Goal: Information Seeking & Learning: Learn about a topic

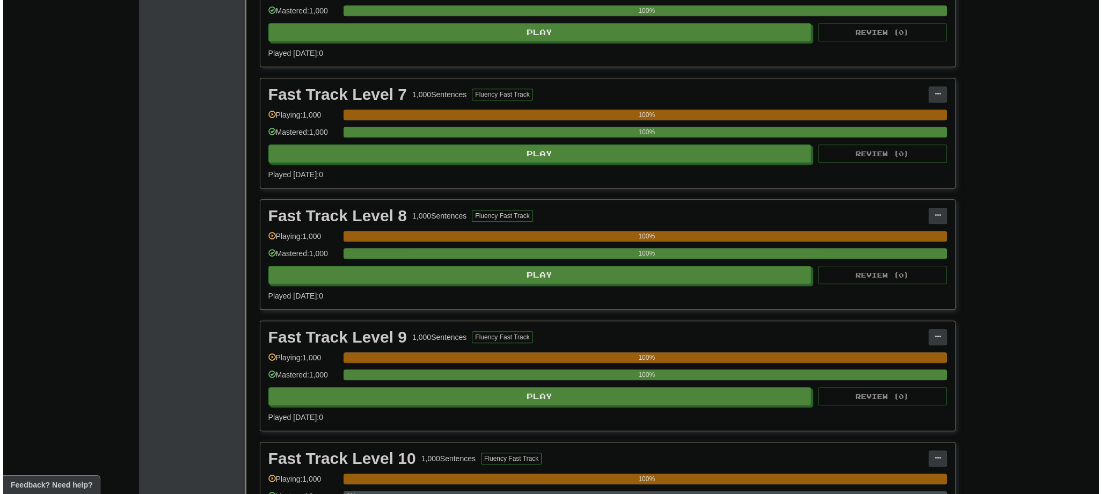
scroll to position [1461, 0]
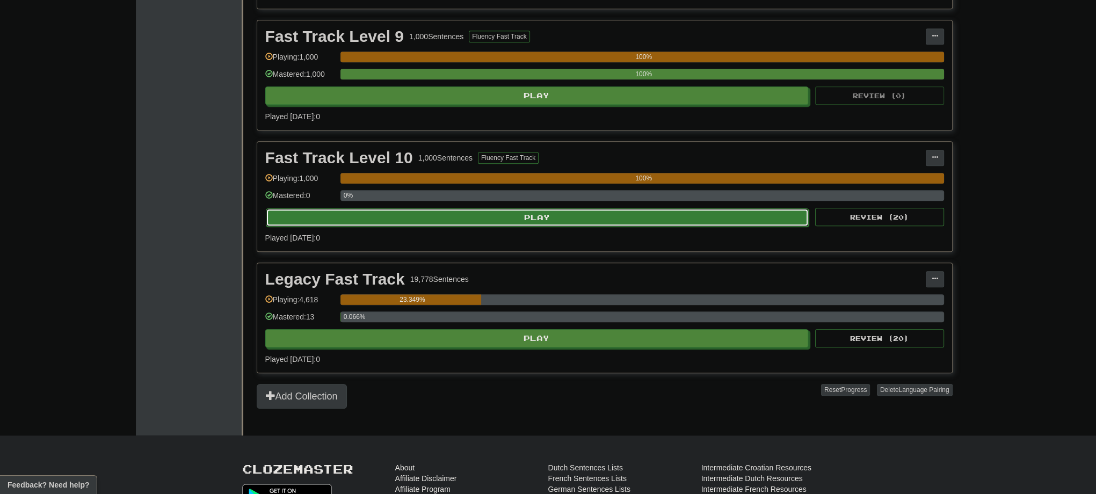
click at [495, 214] on button "Play" at bounding box center [537, 217] width 543 height 18
select select "***"
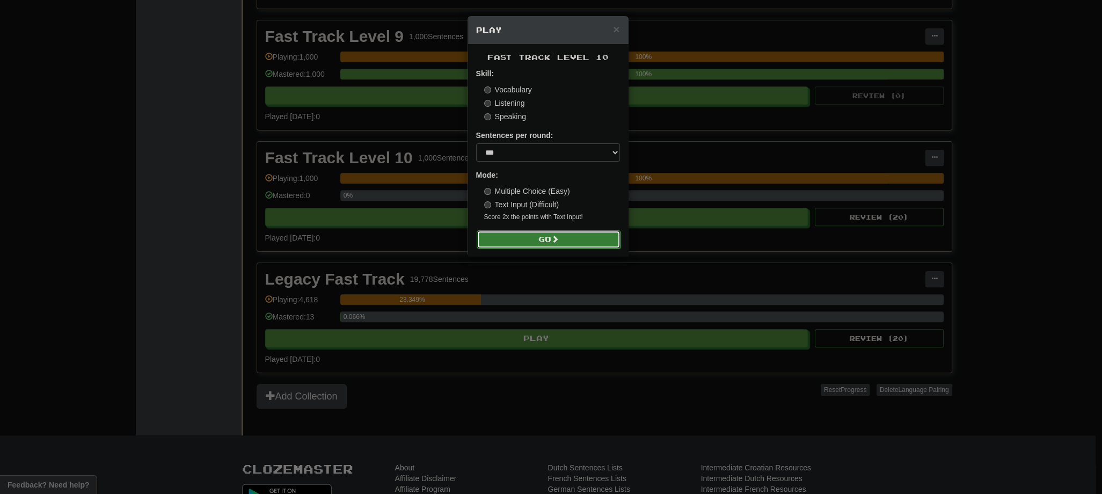
click at [543, 242] on button "Go" at bounding box center [549, 239] width 144 height 18
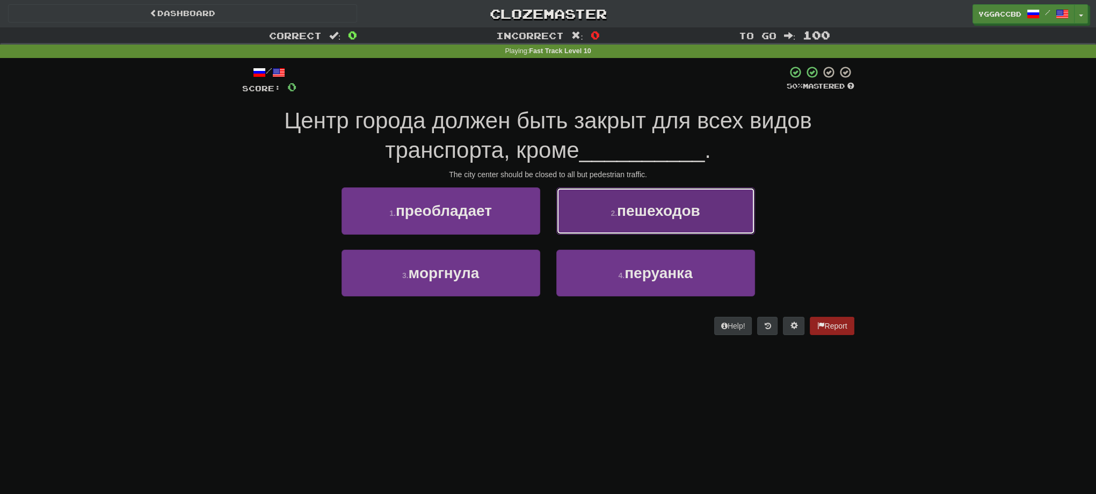
click at [629, 201] on button "2 . пешеходов" at bounding box center [655, 210] width 199 height 47
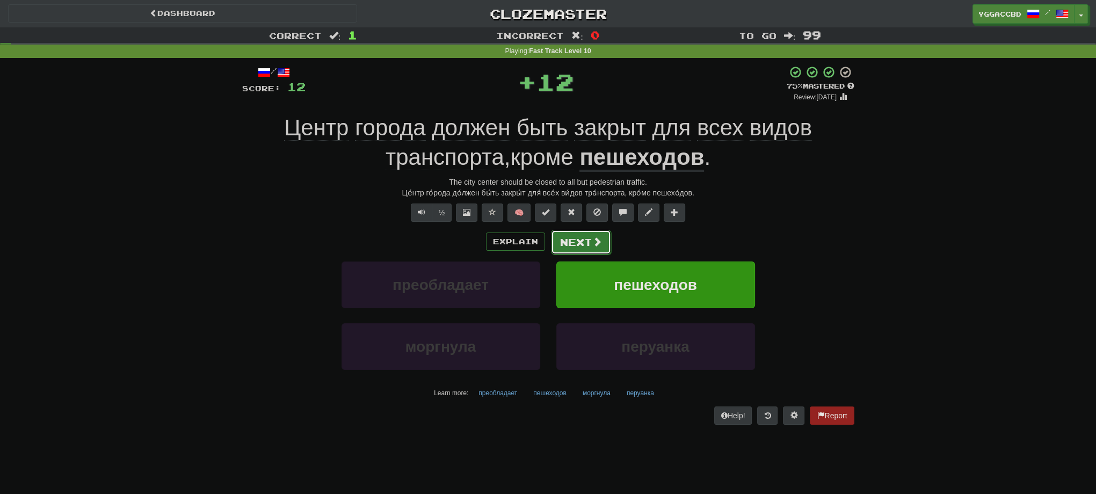
click at [587, 237] on button "Next" at bounding box center [581, 242] width 60 height 25
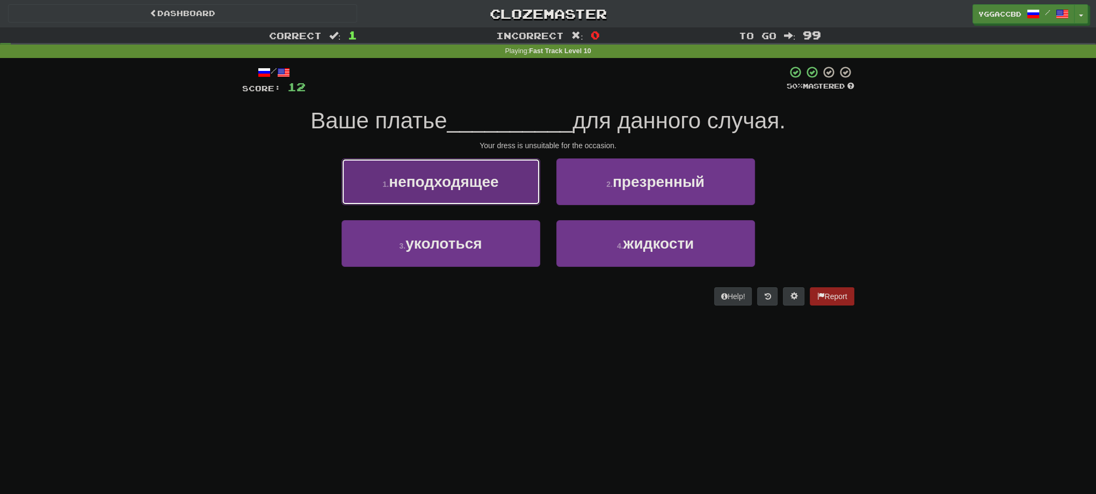
click at [462, 188] on span "неподходящее" at bounding box center [444, 181] width 110 height 17
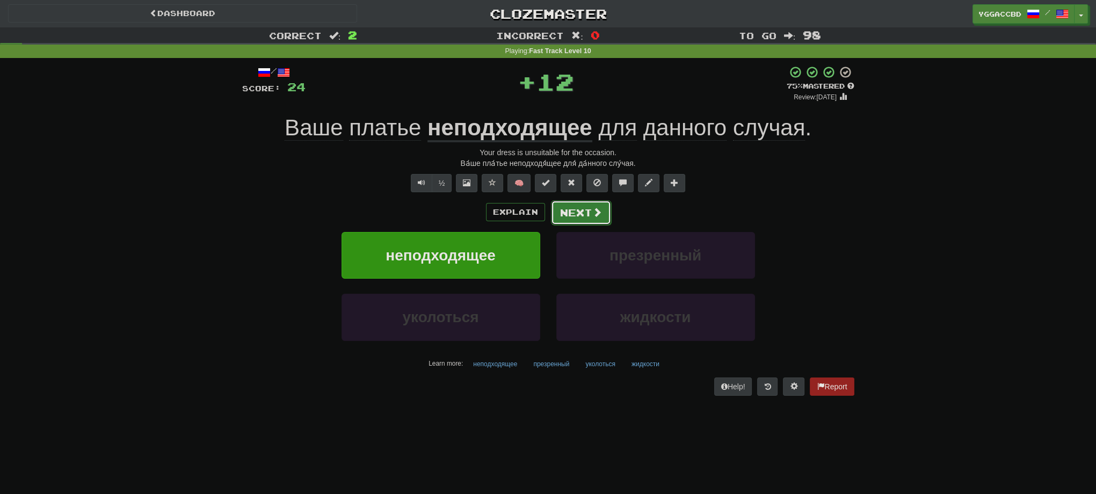
click at [579, 210] on button "Next" at bounding box center [581, 212] width 60 height 25
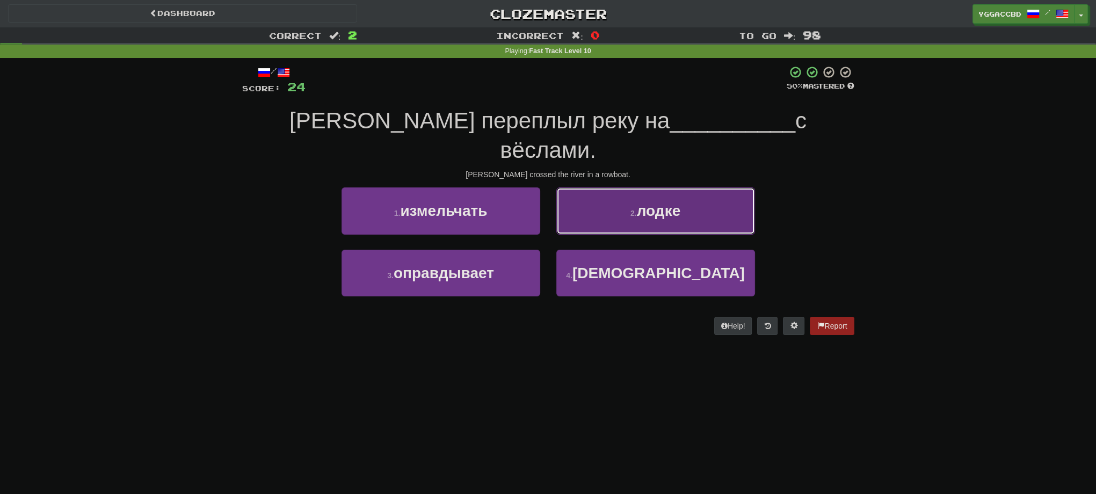
click at [592, 204] on button "2 . лодке" at bounding box center [655, 210] width 199 height 47
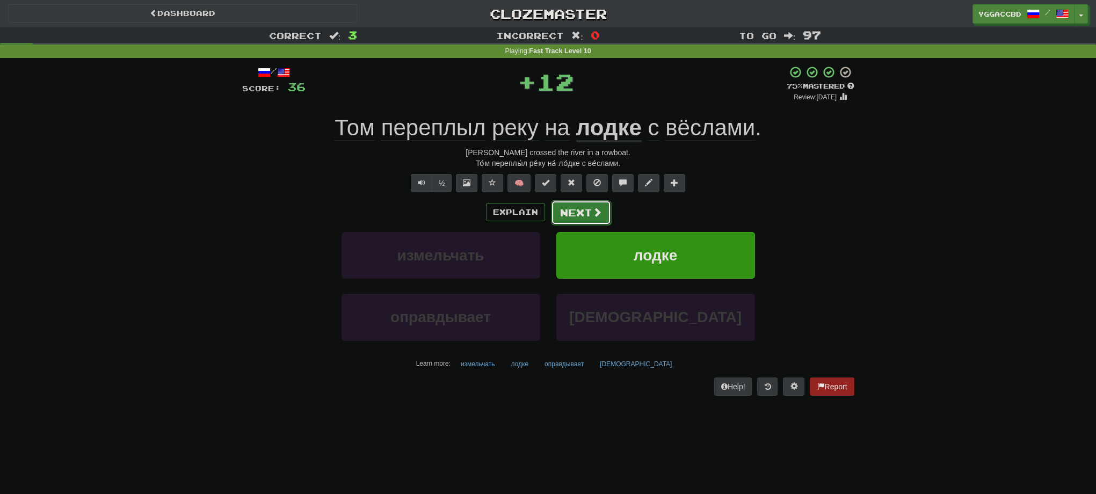
click at [561, 200] on button "Next" at bounding box center [581, 212] width 60 height 25
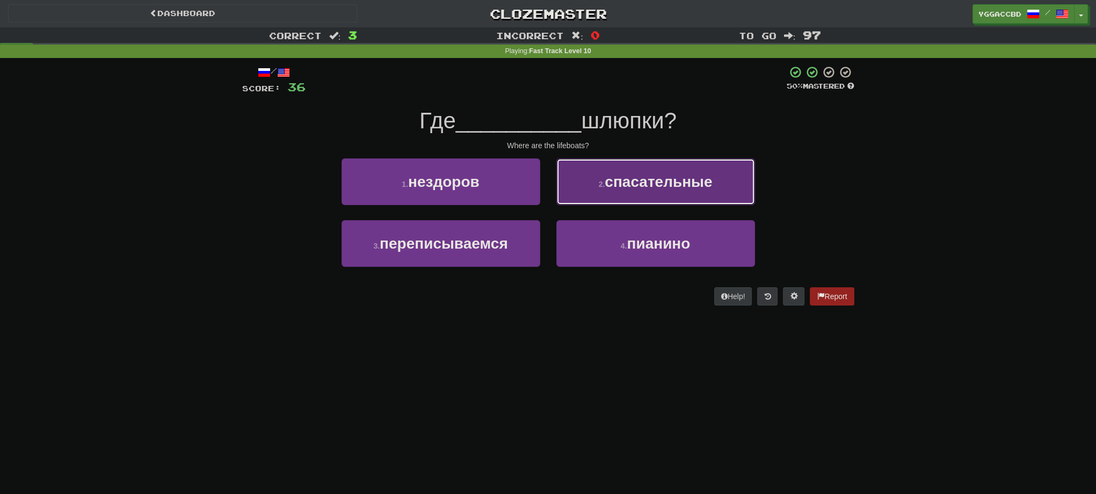
click at [606, 198] on button "2 . спасательные" at bounding box center [655, 181] width 199 height 47
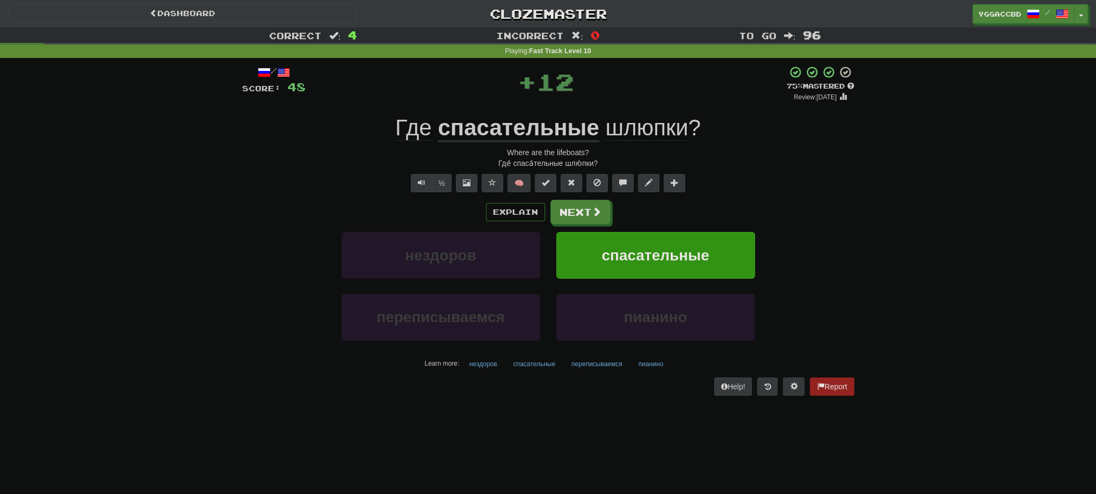
click at [547, 128] on u "спасательные" at bounding box center [518, 128] width 161 height 27
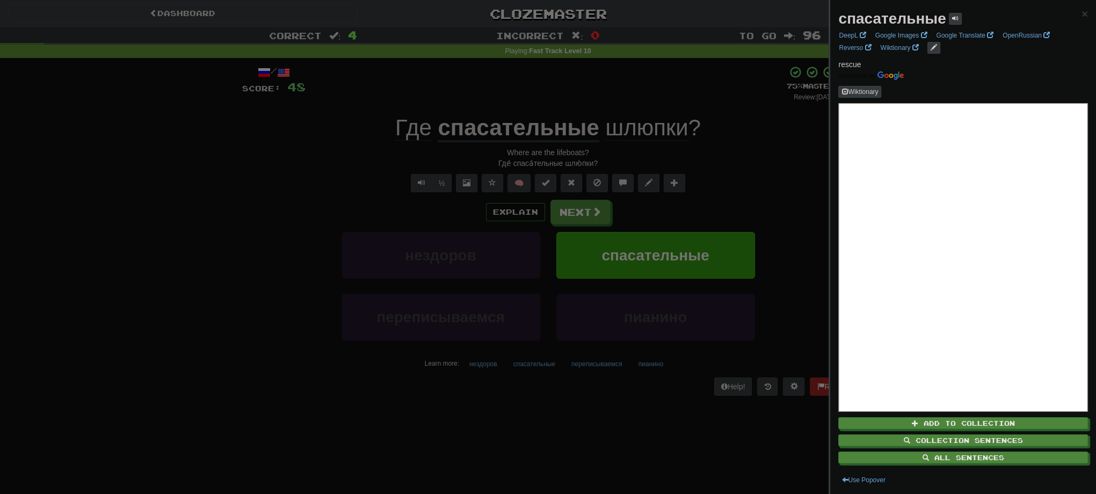
click at [896, 19] on strong "спасательные" at bounding box center [891, 18] width 107 height 17
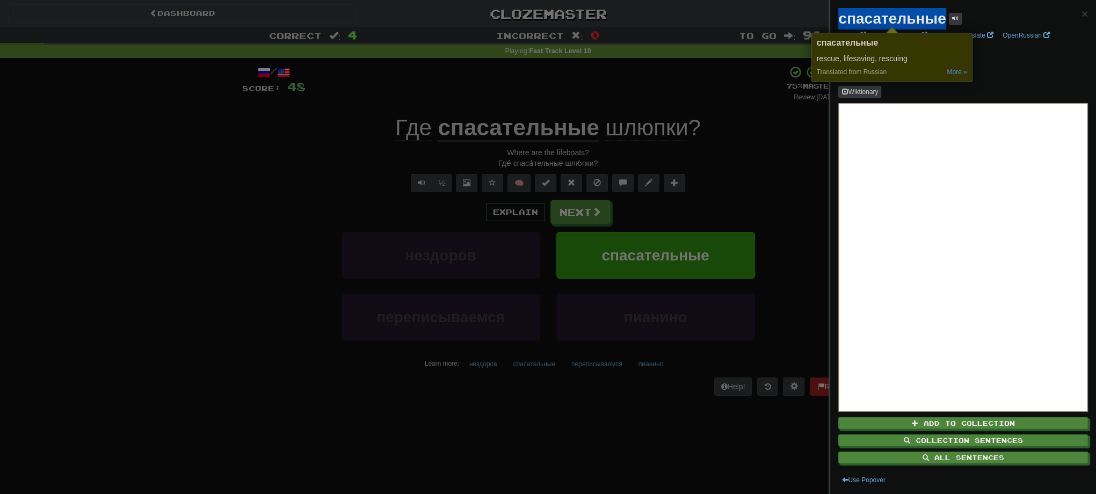
copy strong "спасательные"
drag, startPoint x: 213, startPoint y: 326, endPoint x: 289, endPoint y: 305, distance: 79.7
click at [213, 326] on div at bounding box center [548, 247] width 1096 height 494
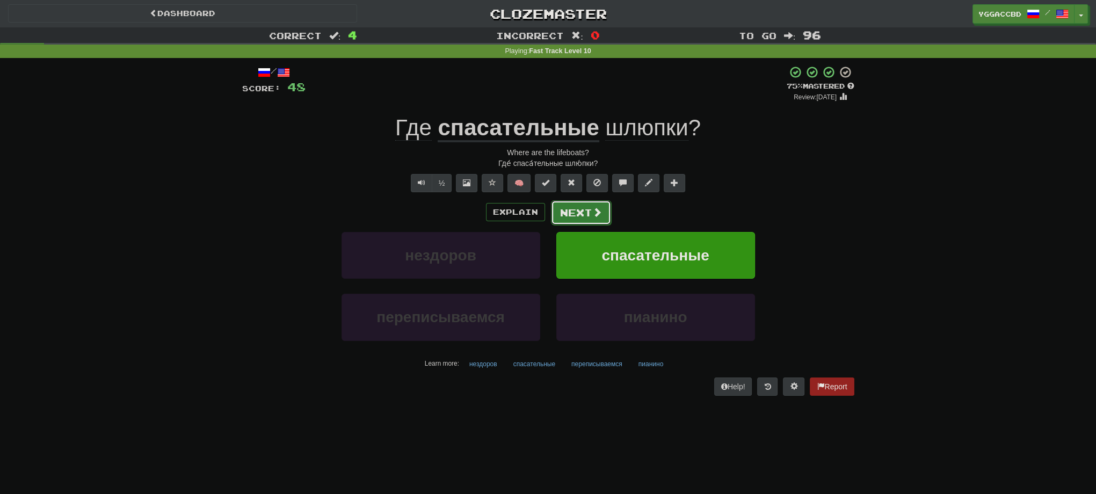
click at [578, 212] on button "Next" at bounding box center [581, 212] width 60 height 25
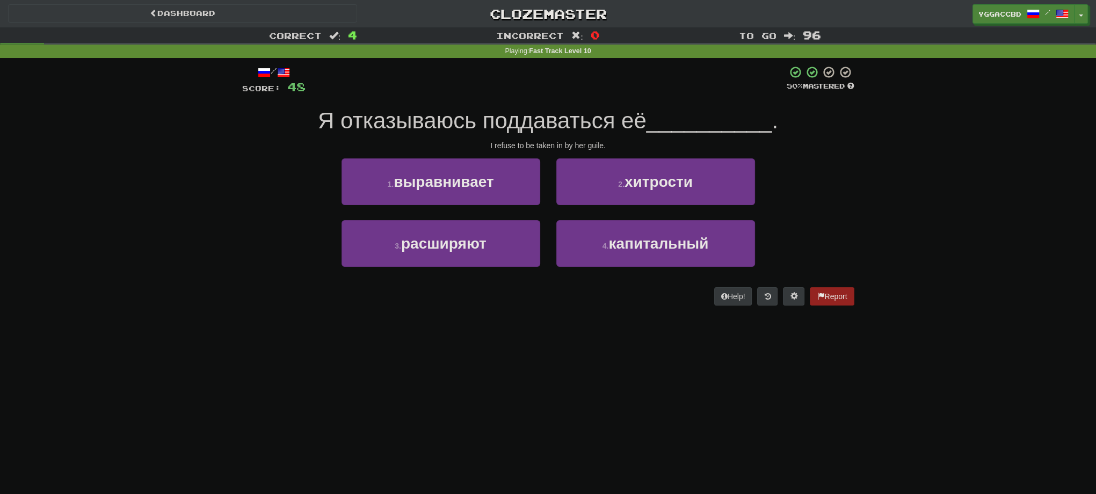
click at [599, 146] on div "I refuse to be taken in by her guile." at bounding box center [548, 145] width 612 height 11
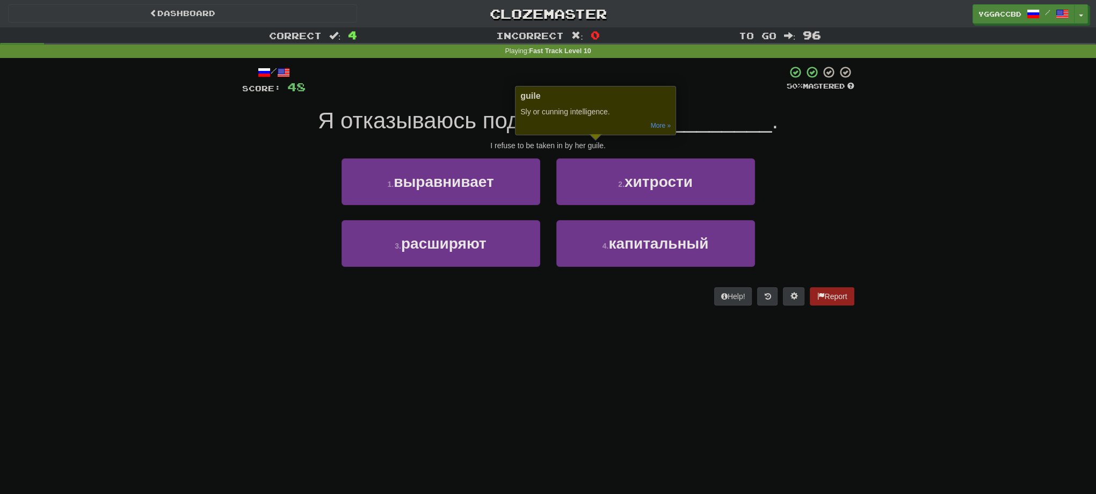
click at [858, 184] on div "/ Score: 48 50 % Mastered Я отказываюсь поддаваться её __________ . I refuse to…" at bounding box center [548, 189] width 628 height 263
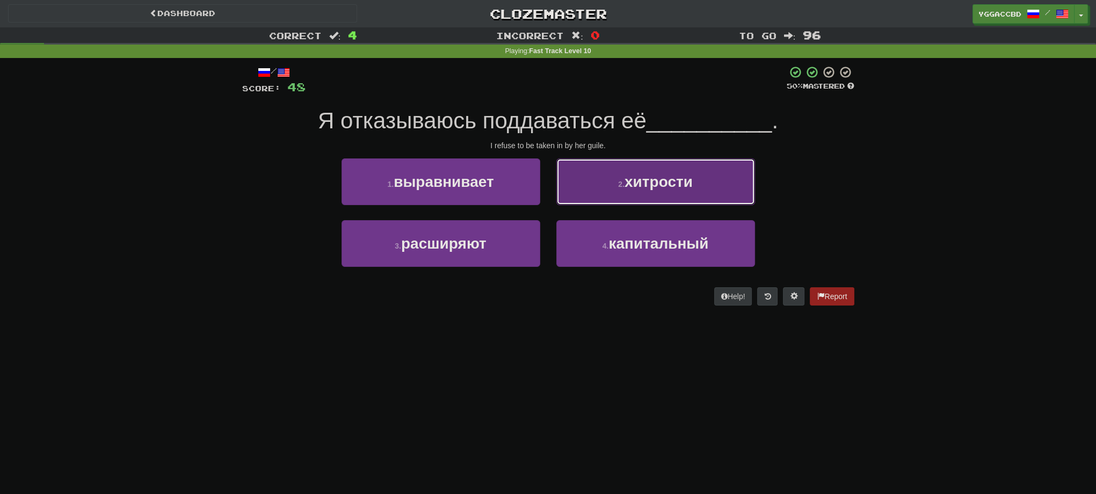
click at [676, 185] on span "хитрости" at bounding box center [658, 181] width 68 height 17
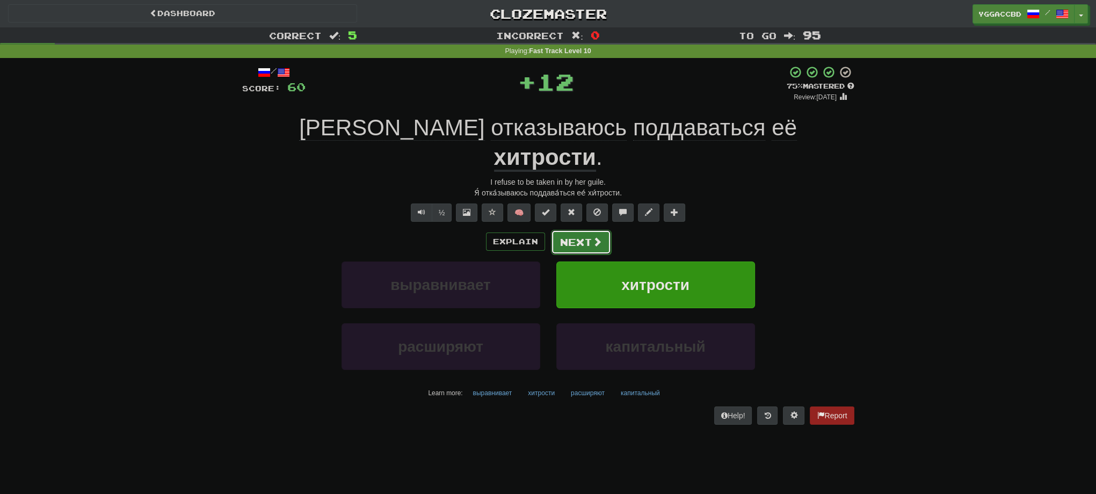
click at [568, 230] on button "Next" at bounding box center [581, 242] width 60 height 25
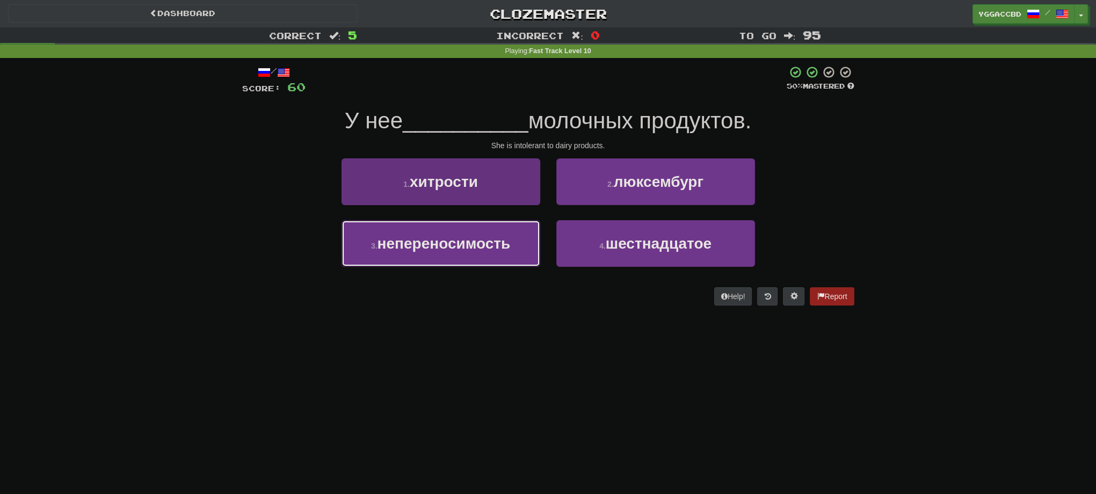
click at [413, 248] on span "непереносимость" at bounding box center [443, 243] width 133 height 17
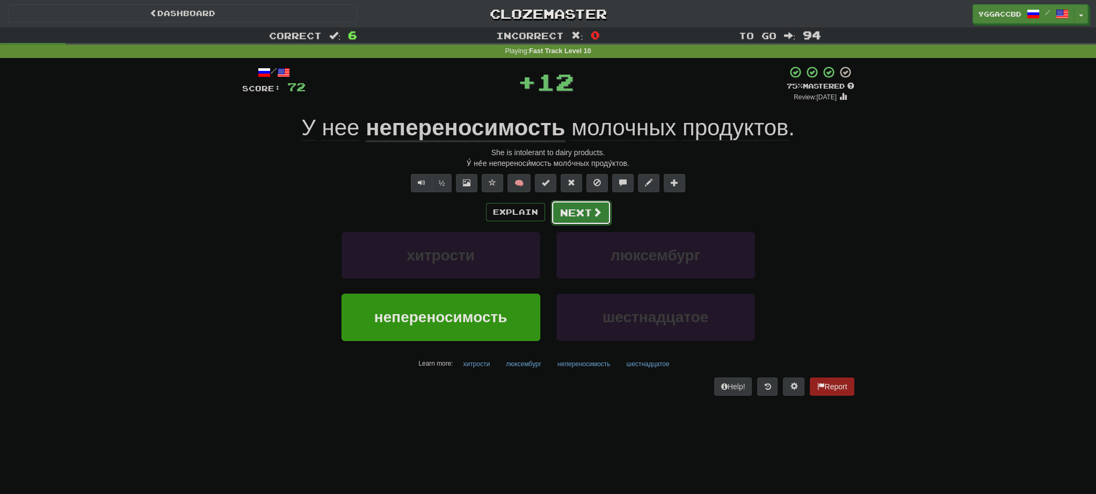
click at [567, 219] on button "Next" at bounding box center [581, 212] width 60 height 25
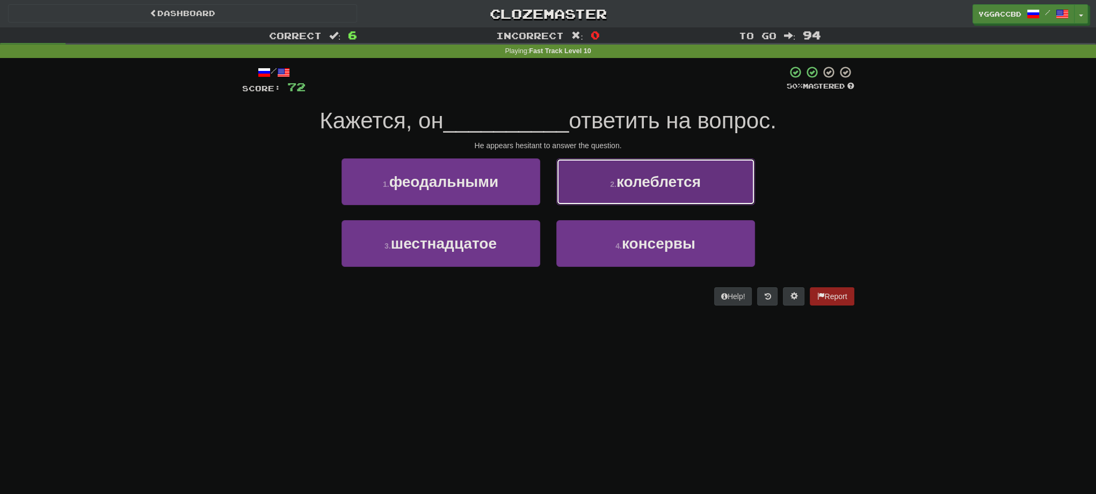
click at [606, 180] on button "2 . колеблется" at bounding box center [655, 181] width 199 height 47
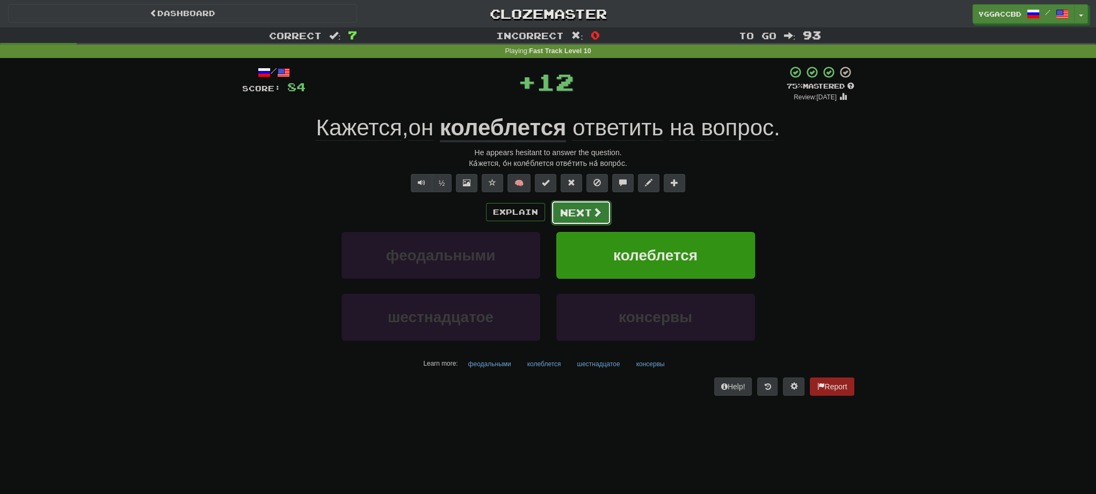
click at [565, 213] on button "Next" at bounding box center [581, 212] width 60 height 25
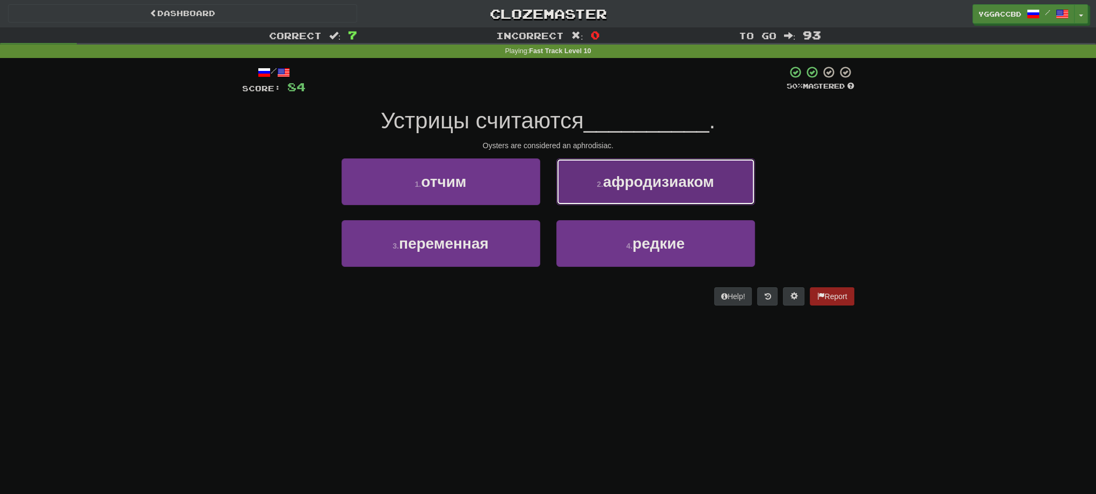
click at [586, 197] on button "2 . афродизиаком" at bounding box center [655, 181] width 199 height 47
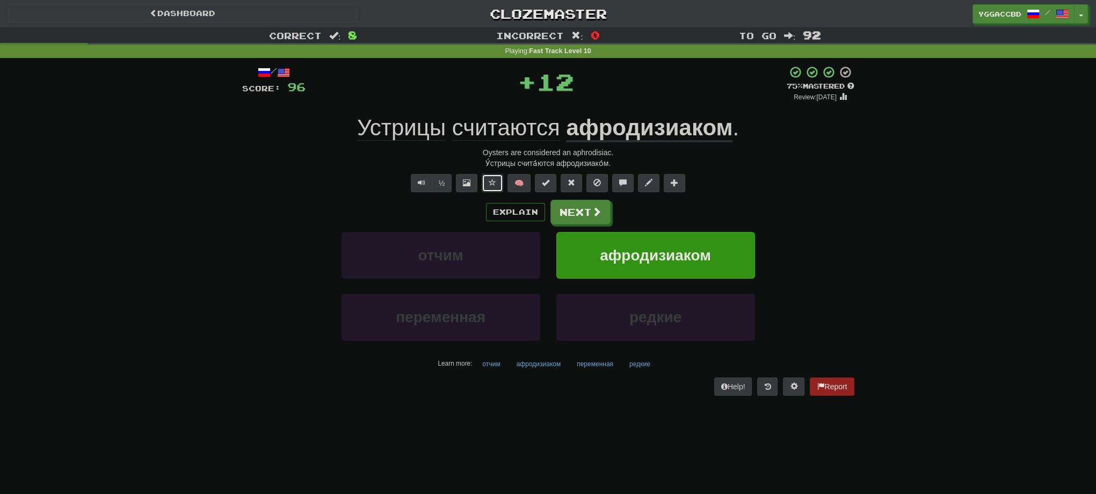
click at [483, 185] on button at bounding box center [492, 183] width 21 height 18
click at [492, 180] on span at bounding box center [493, 183] width 8 height 8
click at [470, 181] on span at bounding box center [467, 183] width 8 height 8
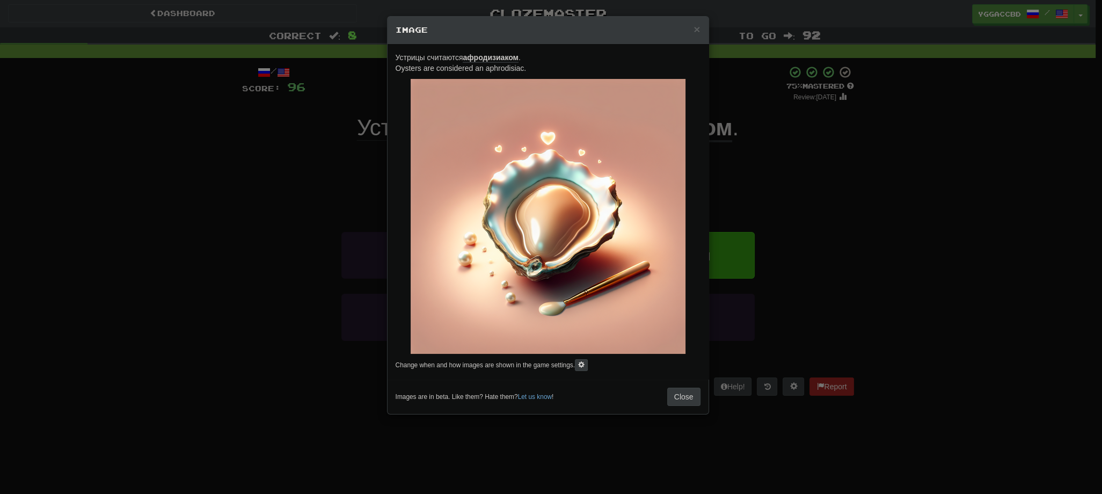
click at [963, 245] on div "× Image Устрицы считаются афродизиаком . Oysters are considered an aphrodisiac.…" at bounding box center [551, 247] width 1102 height 494
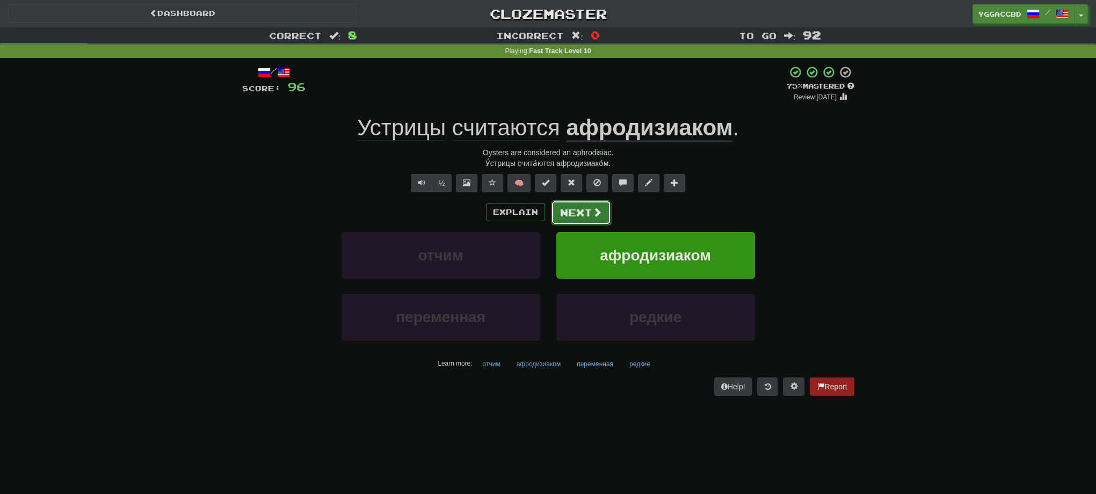
click at [573, 218] on button "Next" at bounding box center [581, 212] width 60 height 25
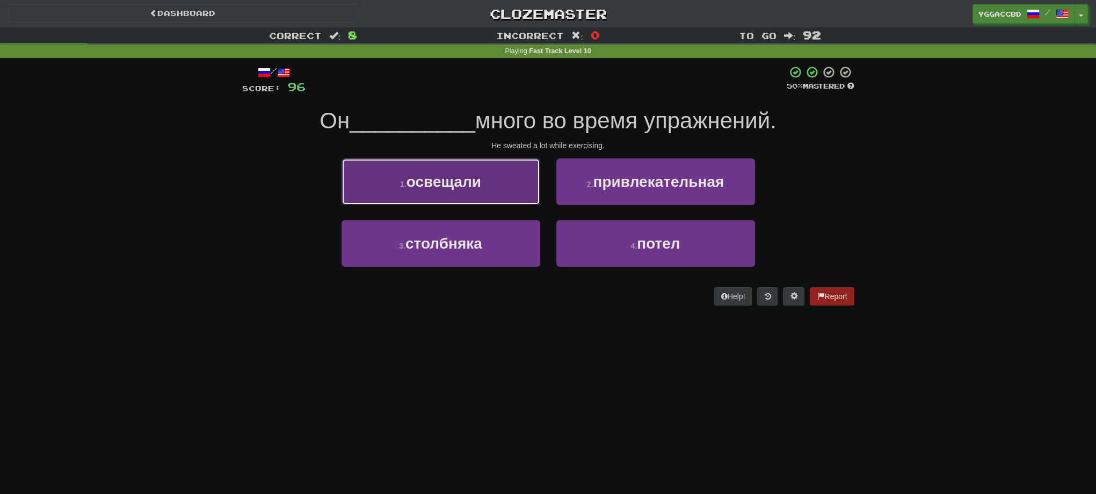
click at [451, 191] on button "1 . освещали" at bounding box center [441, 181] width 199 height 47
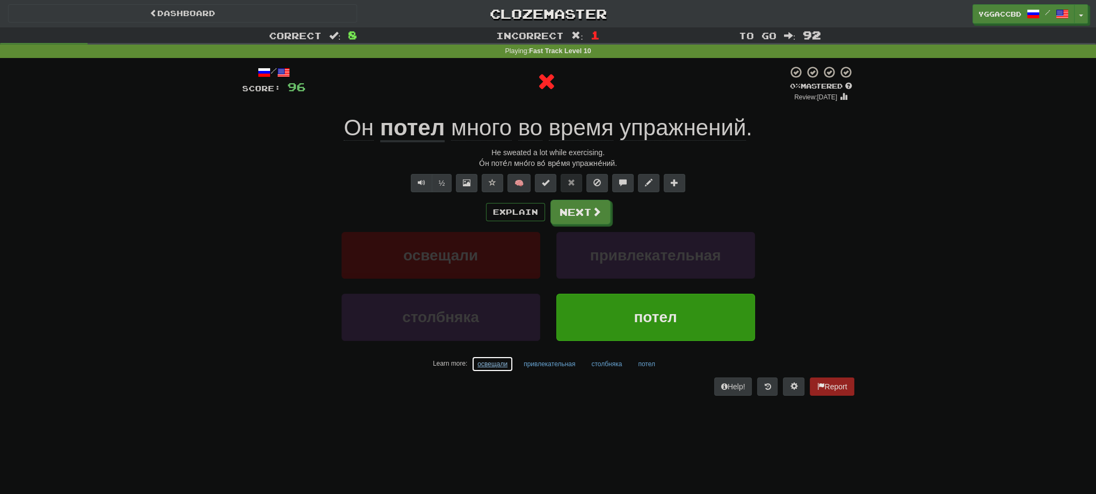
click at [487, 362] on button "освещали" at bounding box center [492, 364] width 42 height 16
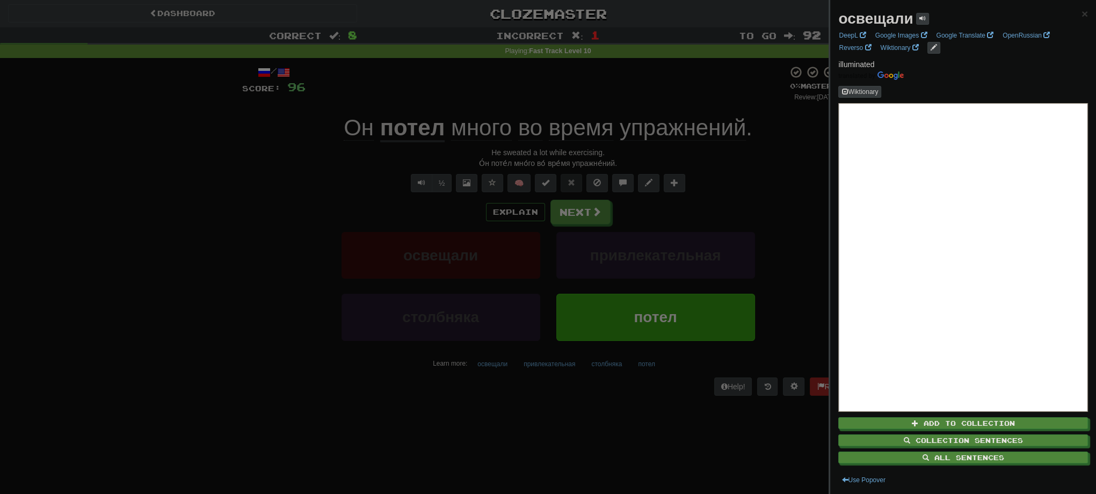
click at [471, 181] on div at bounding box center [548, 247] width 1096 height 494
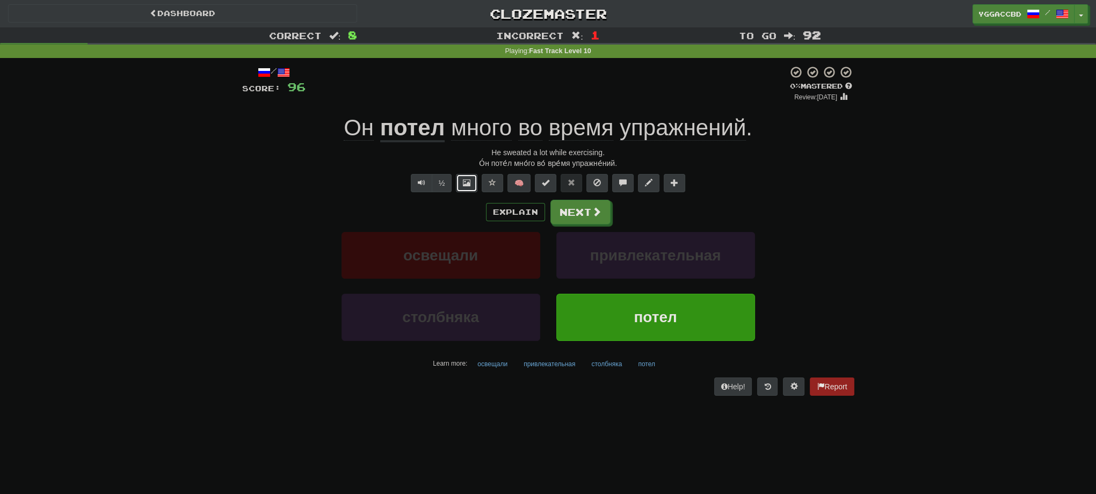
click at [472, 181] on button at bounding box center [466, 183] width 21 height 18
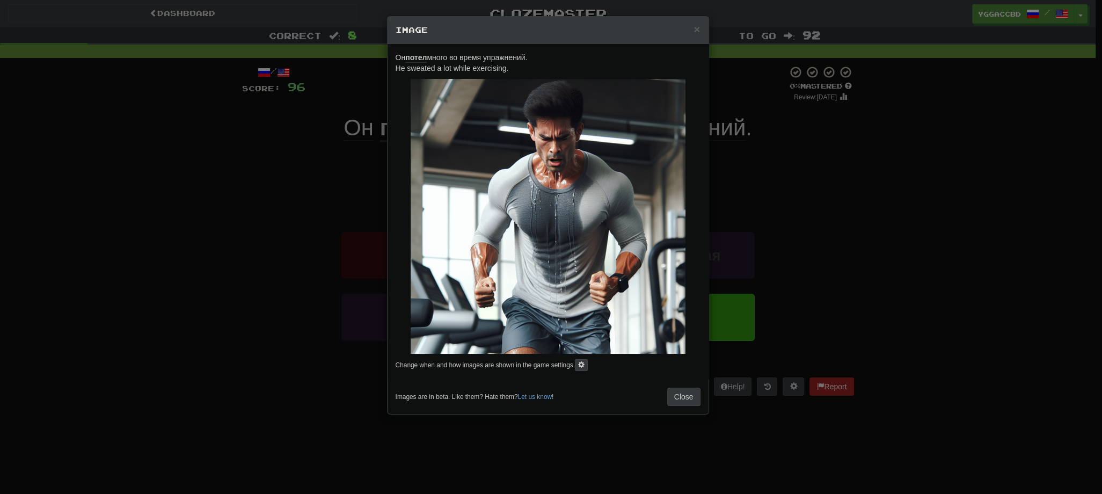
click at [933, 200] on div "× Image Он потел много во время упражнений. He sweated a lot while exercising. …" at bounding box center [551, 247] width 1102 height 494
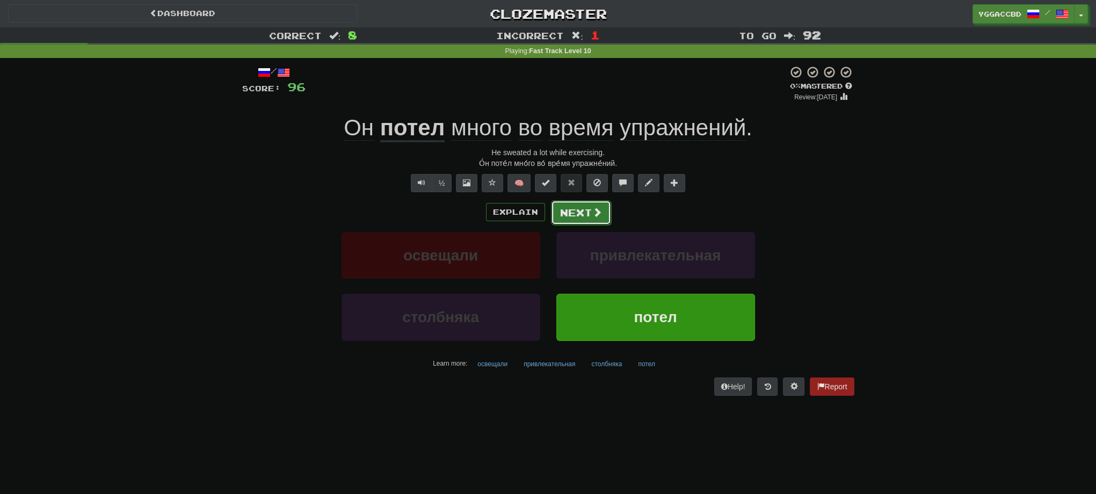
click at [573, 210] on button "Next" at bounding box center [581, 212] width 60 height 25
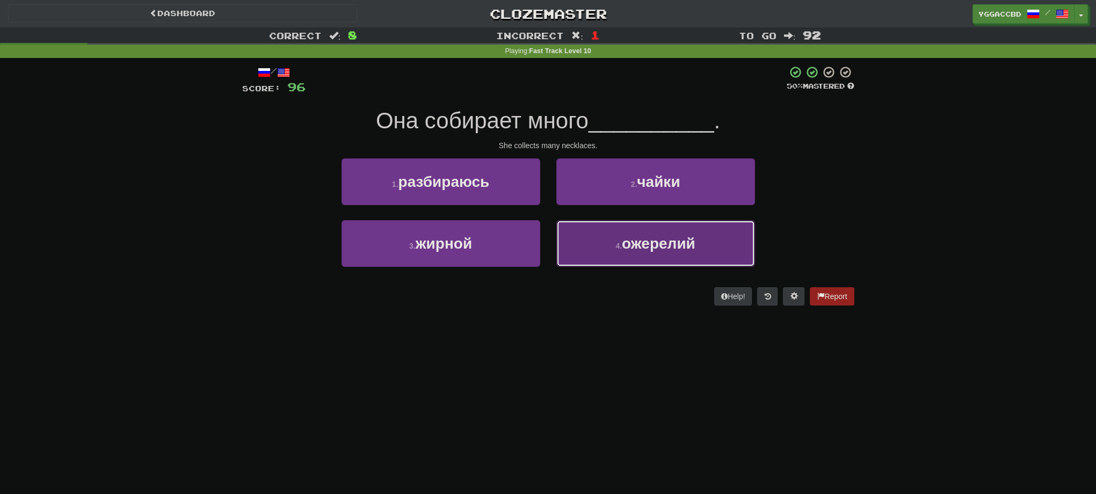
click at [655, 253] on button "4 . ожерелий" at bounding box center [655, 243] width 199 height 47
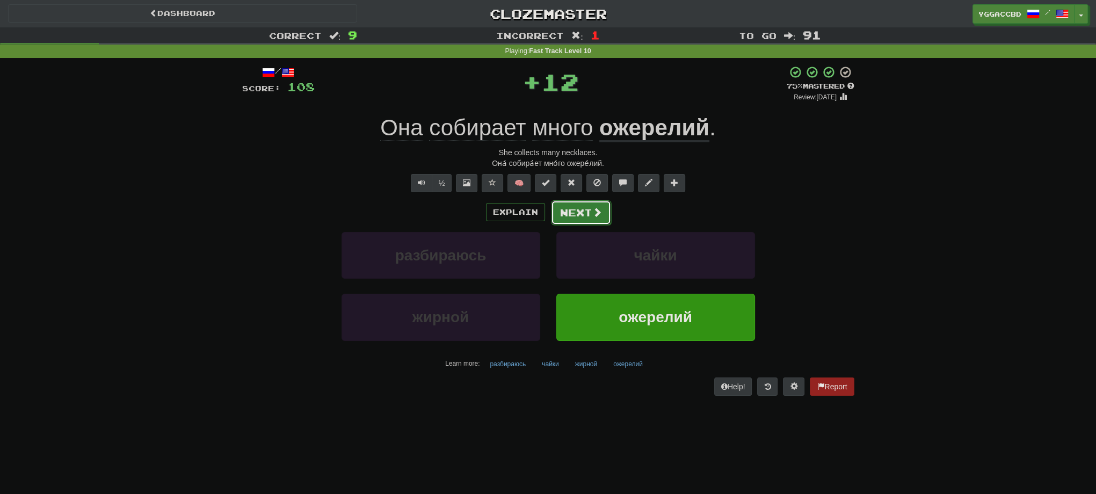
click at [600, 215] on span at bounding box center [597, 212] width 10 height 10
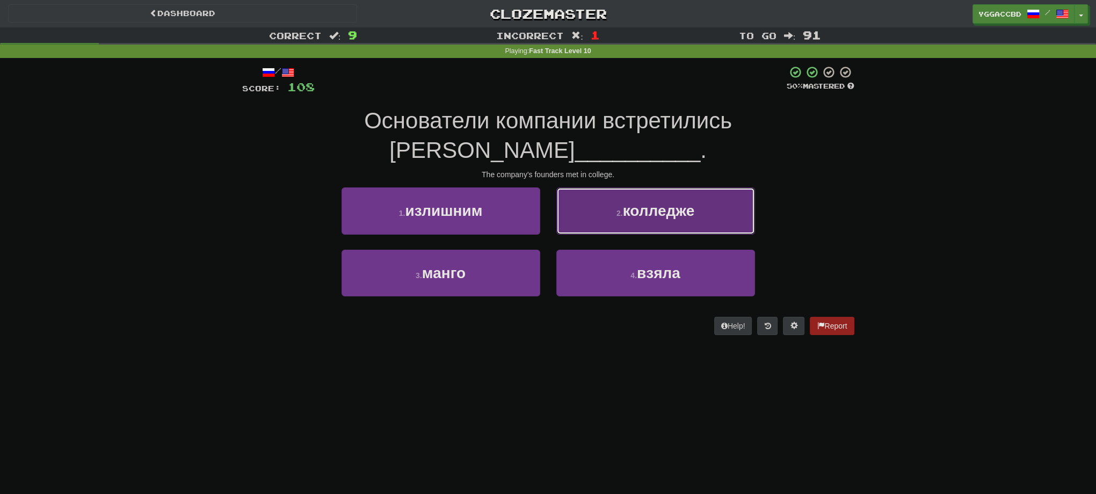
click at [689, 202] on span "колледже" at bounding box center [659, 210] width 72 height 17
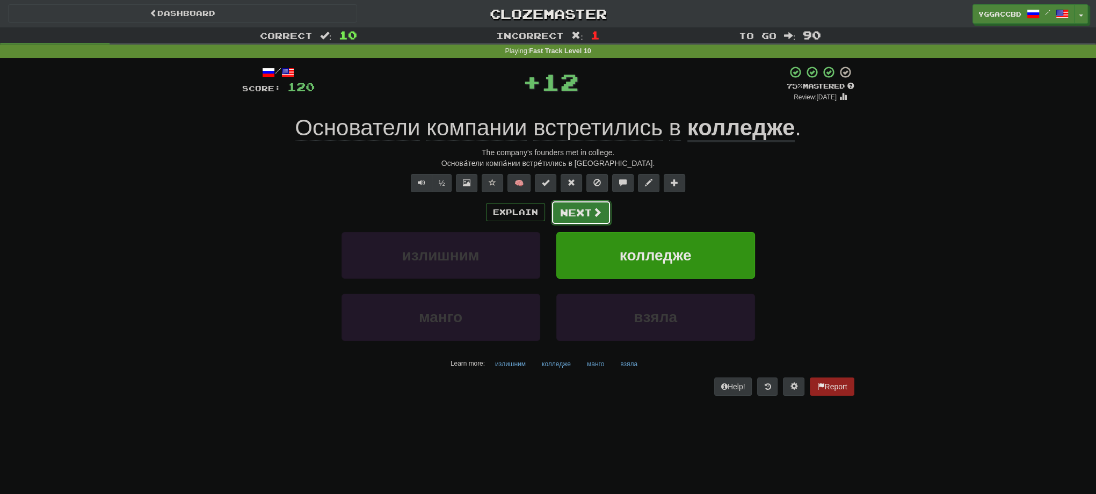
click at [580, 222] on button "Next" at bounding box center [581, 212] width 60 height 25
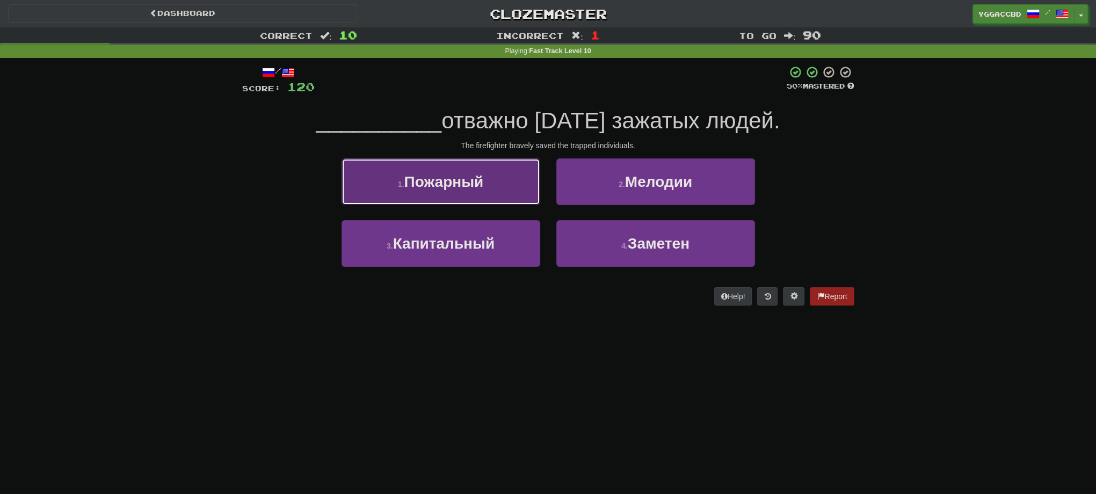
click at [462, 200] on button "1 . Пожарный" at bounding box center [441, 181] width 199 height 47
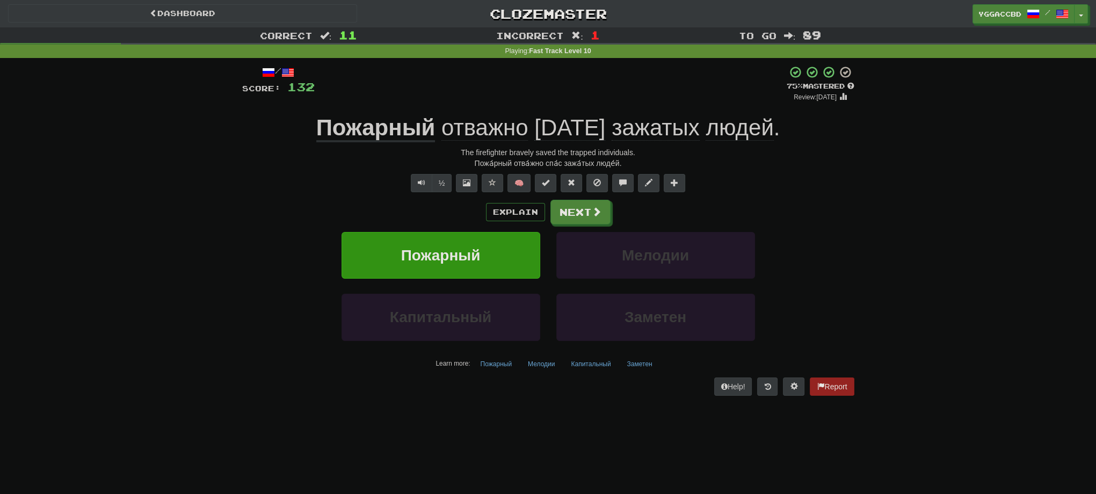
click at [500, 129] on span "отважно" at bounding box center [484, 128] width 87 height 26
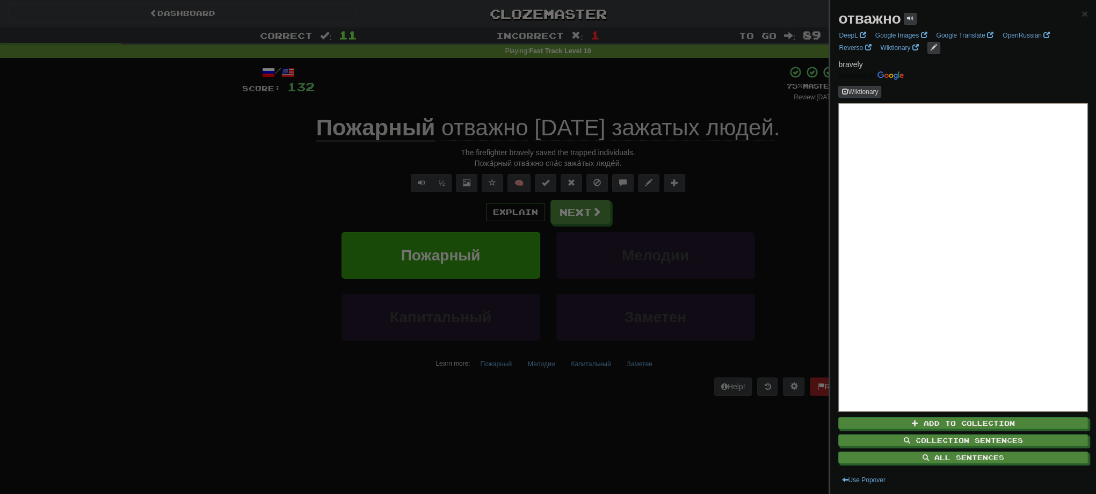
click at [543, 93] on div at bounding box center [548, 247] width 1096 height 494
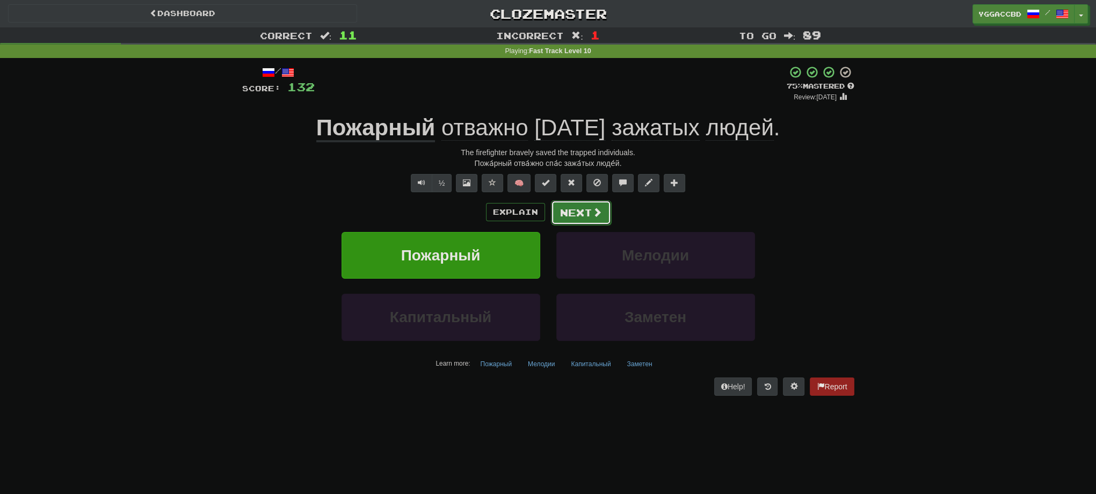
click at [587, 212] on button "Next" at bounding box center [581, 212] width 60 height 25
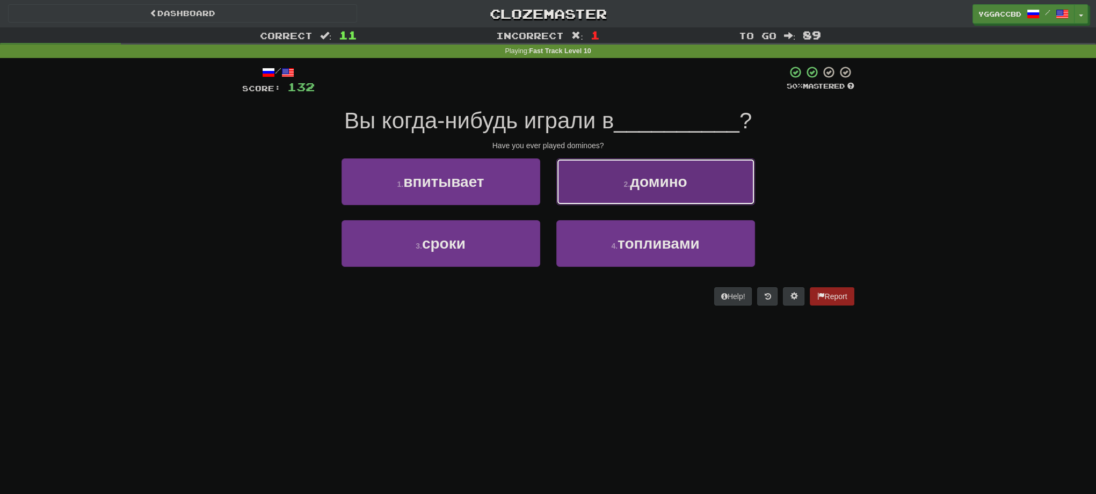
click at [636, 200] on button "2 . домино" at bounding box center [655, 181] width 199 height 47
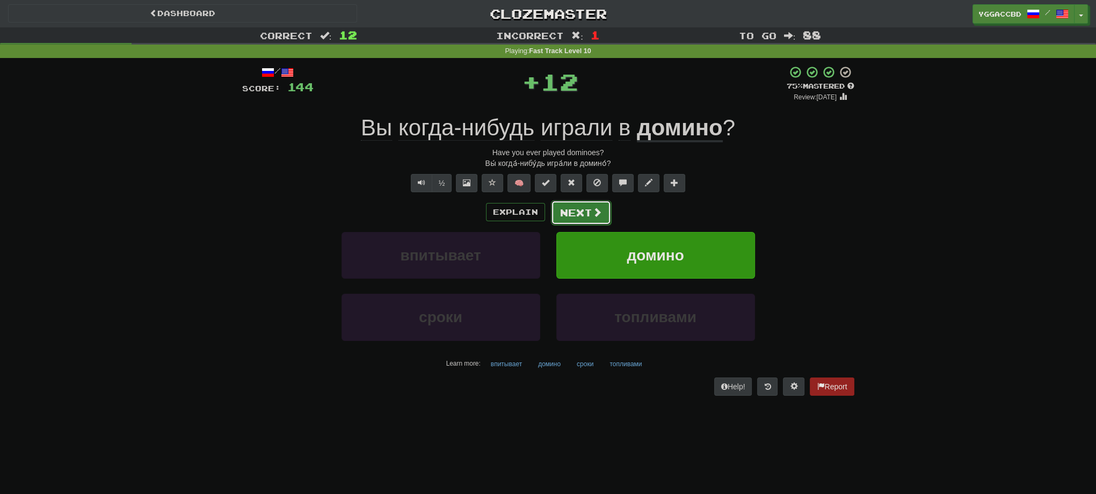
click at [590, 210] on button "Next" at bounding box center [581, 212] width 60 height 25
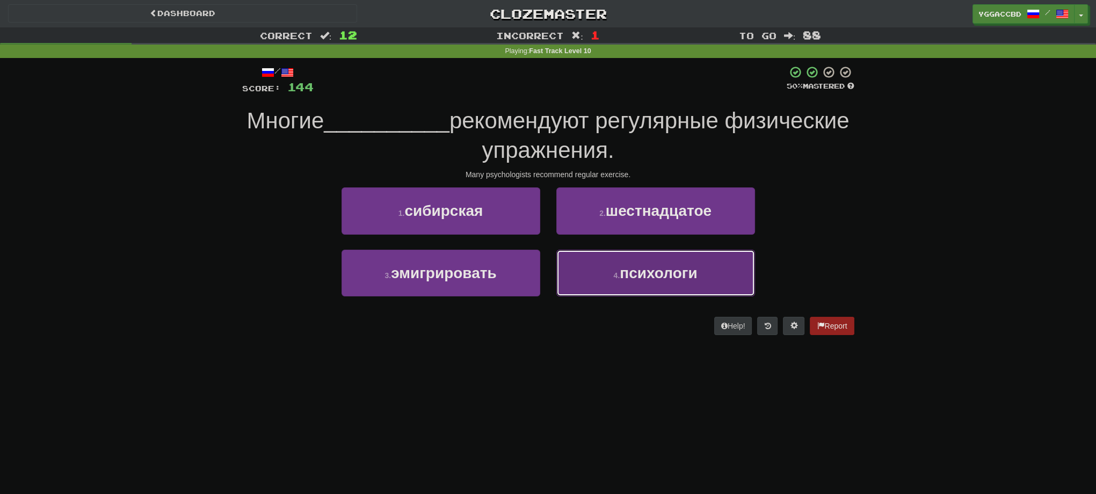
click at [646, 265] on span "психологи" at bounding box center [658, 273] width 77 height 17
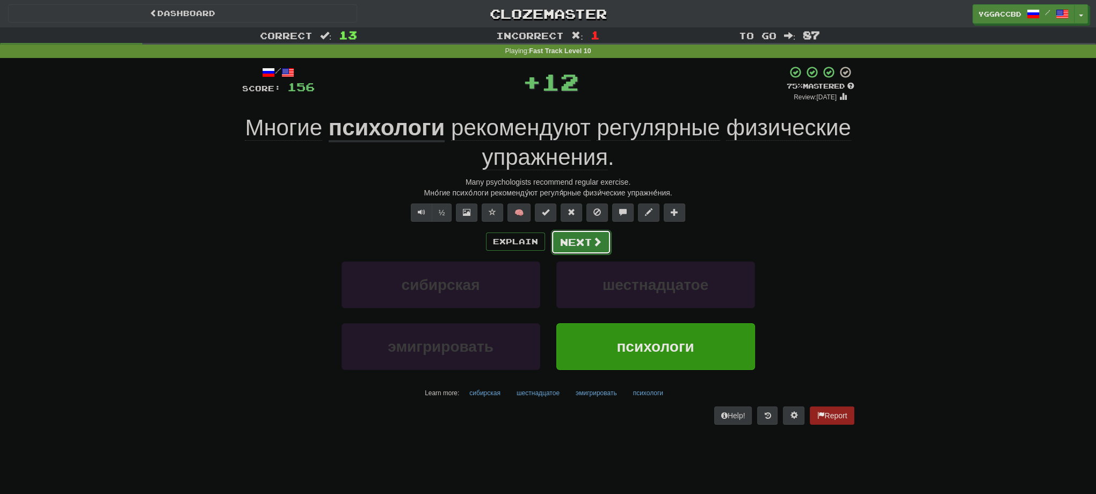
click at [578, 234] on button "Next" at bounding box center [581, 242] width 60 height 25
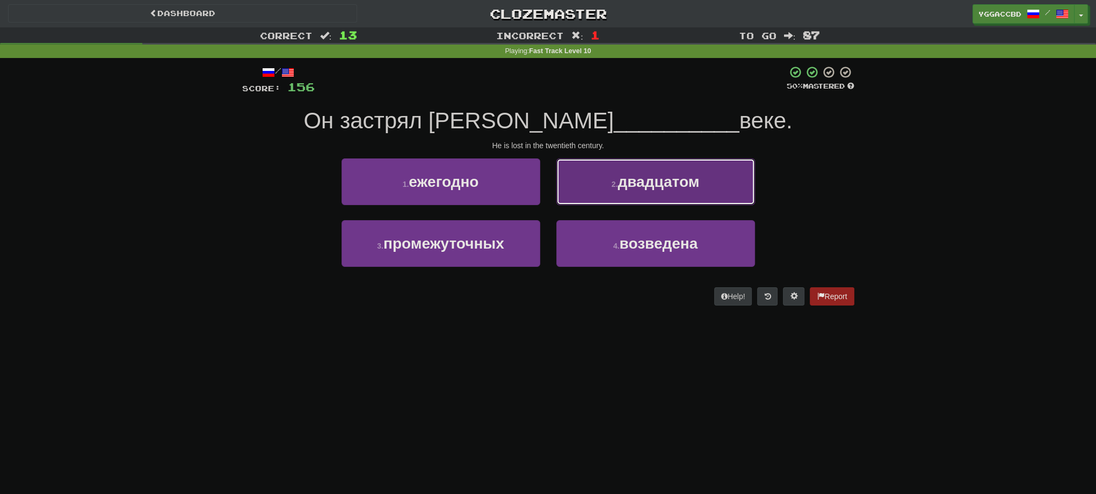
click at [621, 199] on button "2 . двадцатом" at bounding box center [655, 181] width 199 height 47
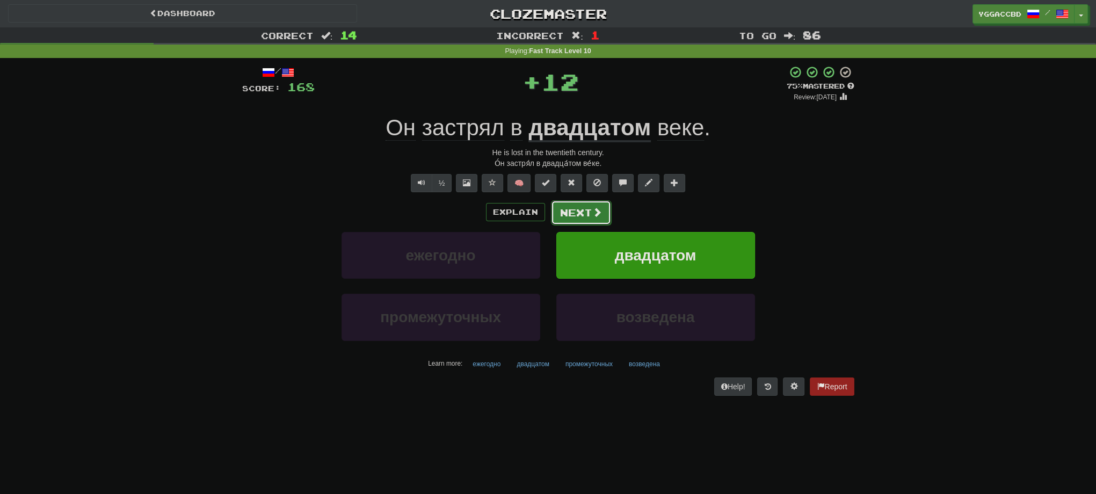
click at [580, 202] on button "Next" at bounding box center [581, 212] width 60 height 25
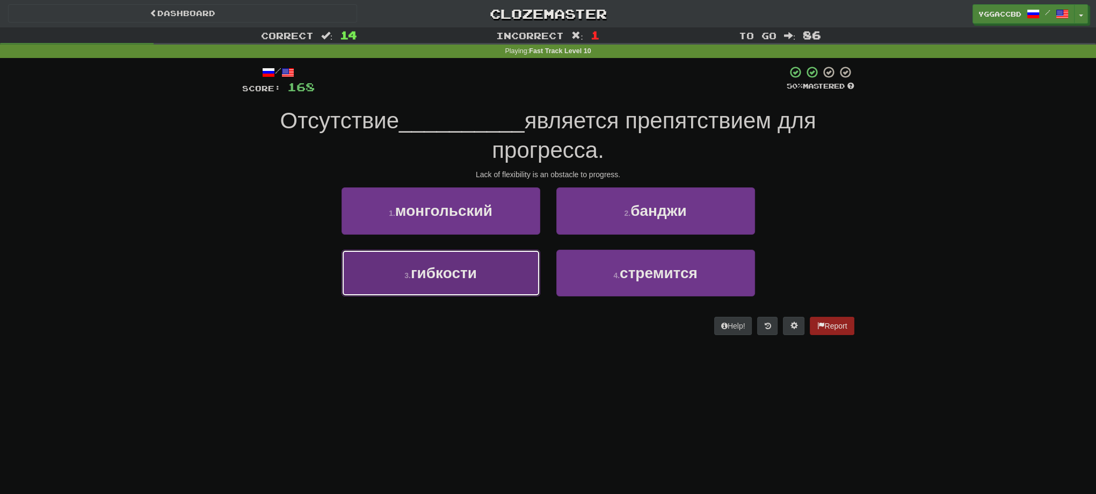
click at [472, 272] on span "гибкости" at bounding box center [444, 273] width 66 height 17
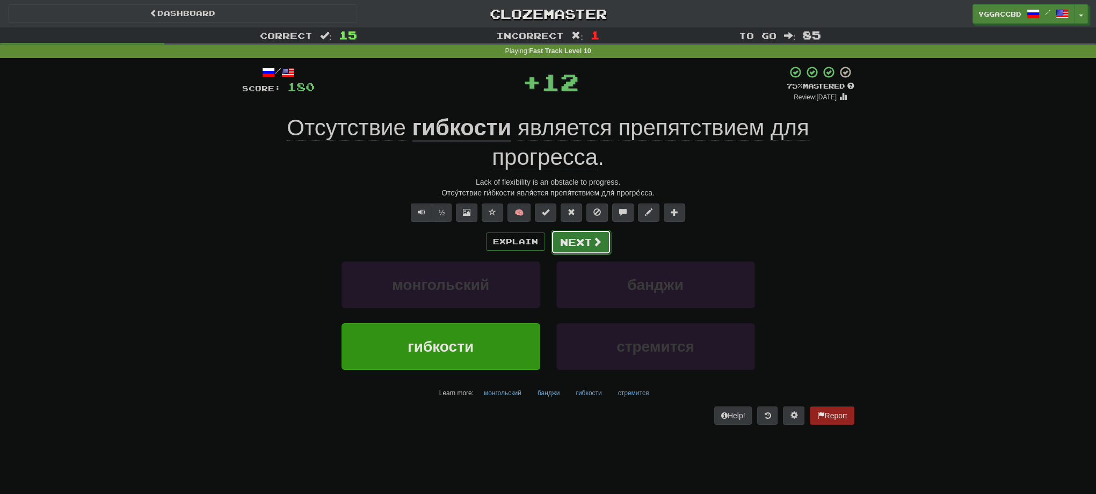
click at [557, 246] on button "Next" at bounding box center [581, 242] width 60 height 25
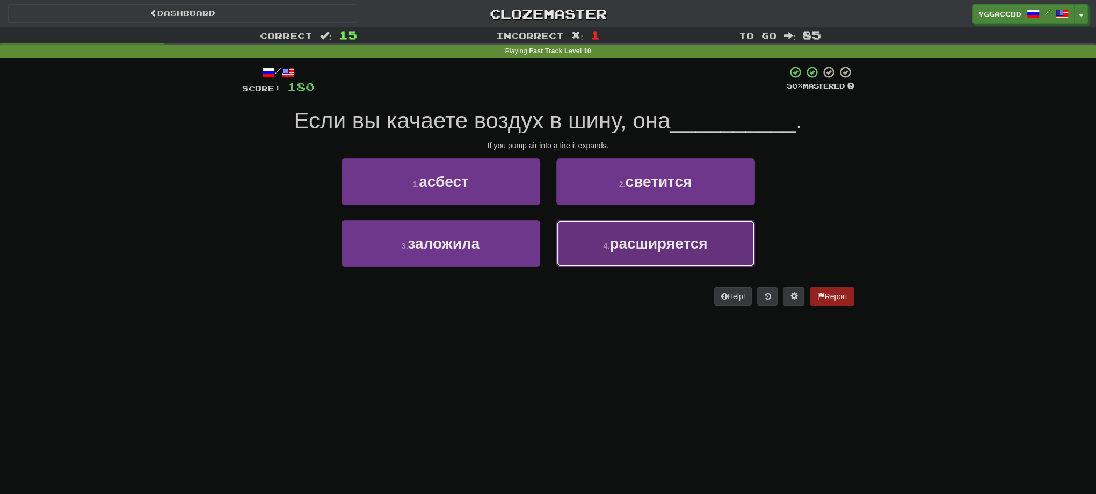
click at [578, 238] on button "4 . расширяется" at bounding box center [655, 243] width 199 height 47
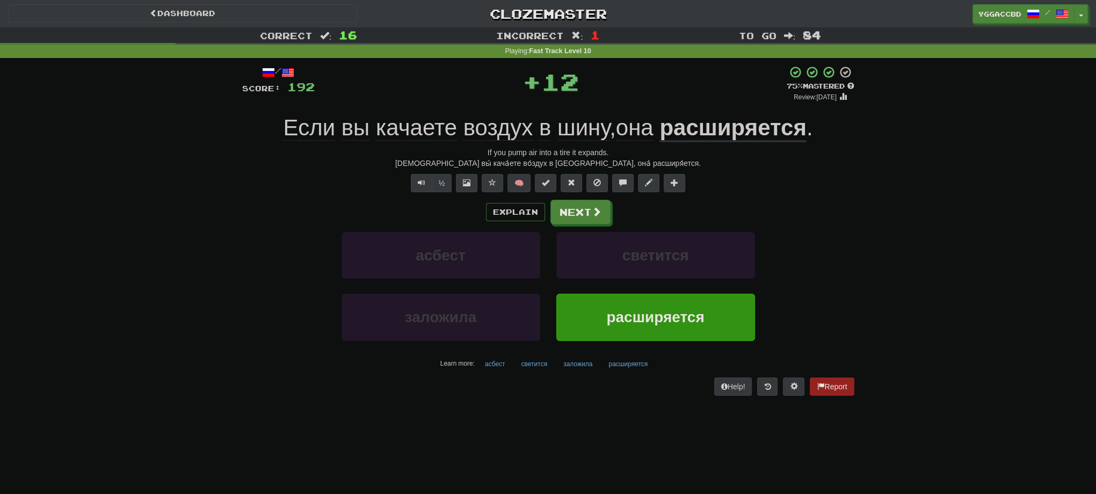
click at [621, 162] on div "[DEMOGRAPHIC_DATA] вы́ кача́ете во́здух в [GEOGRAPHIC_DATA], она́ расширя́ется." at bounding box center [548, 163] width 612 height 11
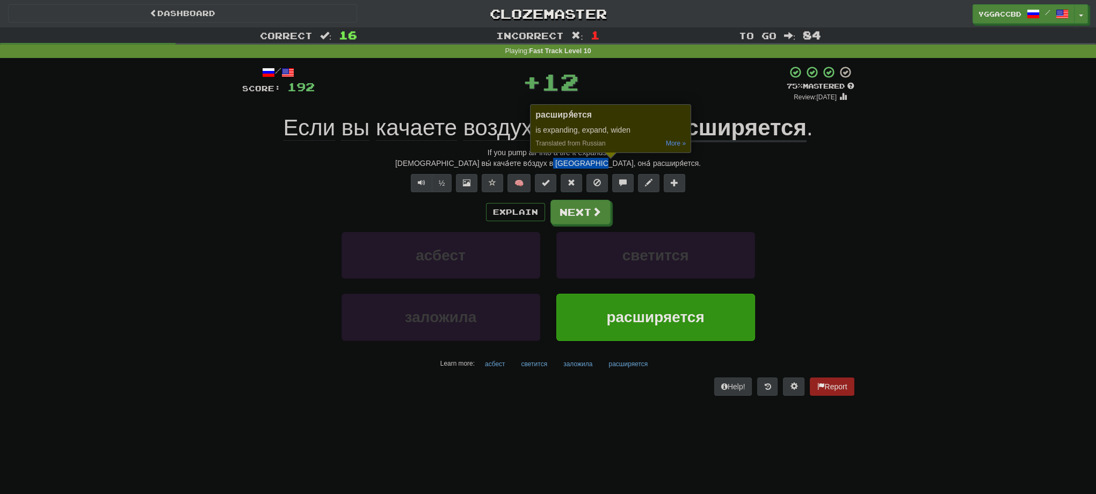
copy div "расширя́ется"
drag, startPoint x: 142, startPoint y: 276, endPoint x: 412, endPoint y: 253, distance: 271.6
click at [160, 275] on div "Correct : 16 Incorrect : 1 To go : 84 Playing : Fast Track Level 10 / Score: 19…" at bounding box center [548, 218] width 1096 height 383
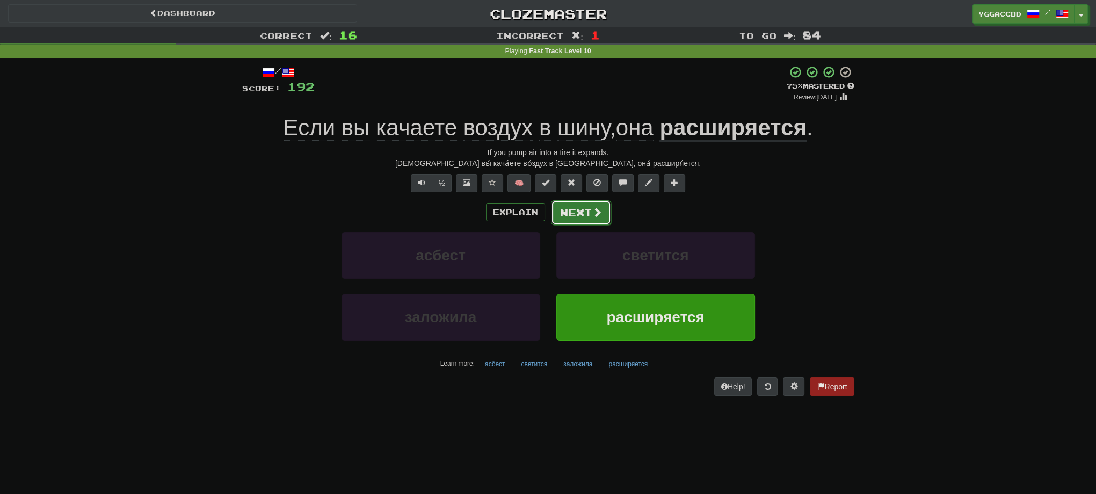
click at [578, 210] on button "Next" at bounding box center [581, 212] width 60 height 25
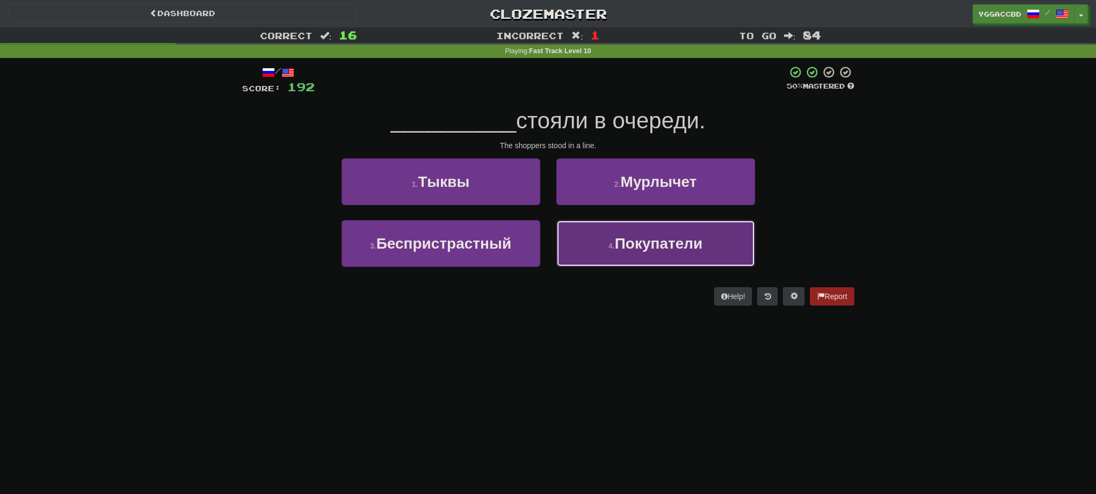
click at [614, 238] on button "4 . Покупатели" at bounding box center [655, 243] width 199 height 47
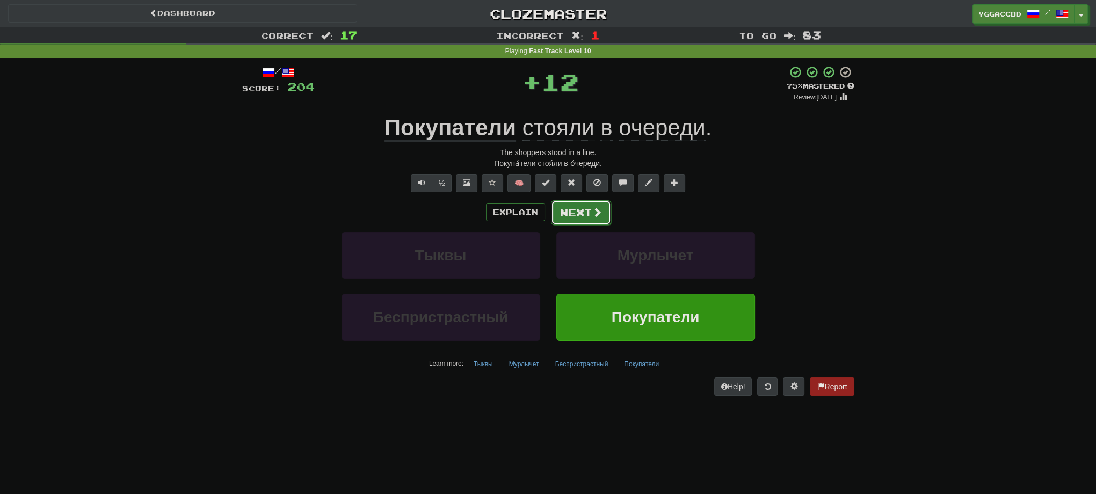
click at [563, 213] on button "Next" at bounding box center [581, 212] width 60 height 25
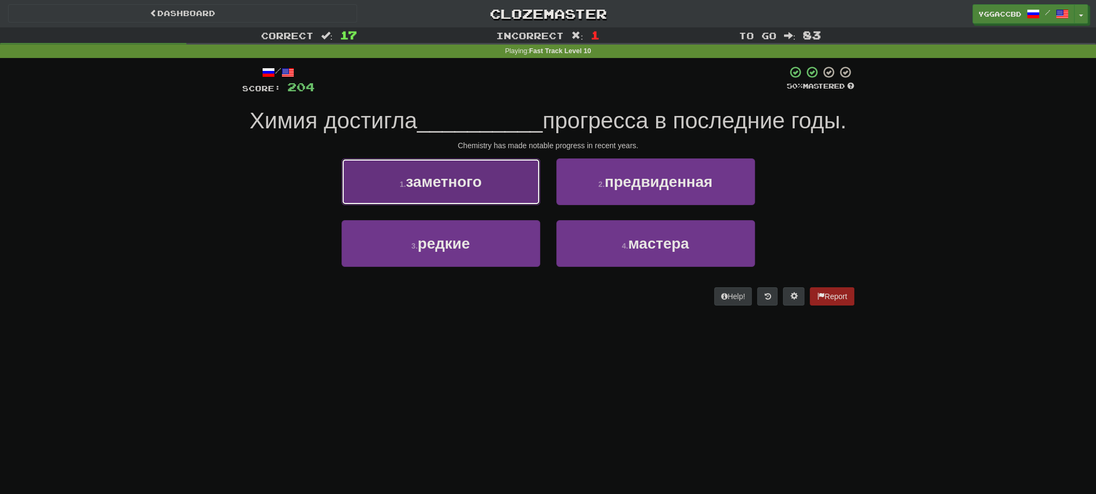
click at [517, 183] on button "1 . заметного" at bounding box center [441, 181] width 199 height 47
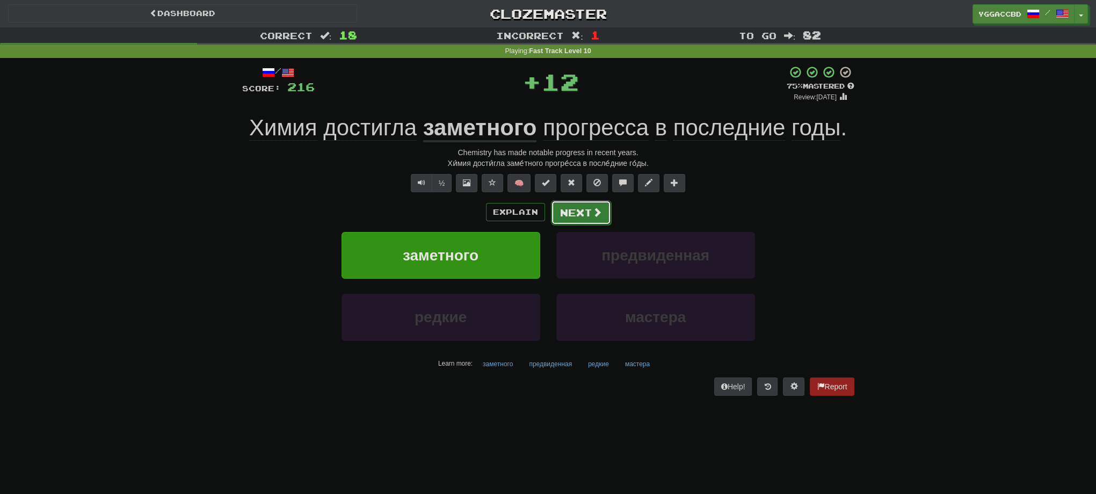
click at [576, 207] on button "Next" at bounding box center [581, 212] width 60 height 25
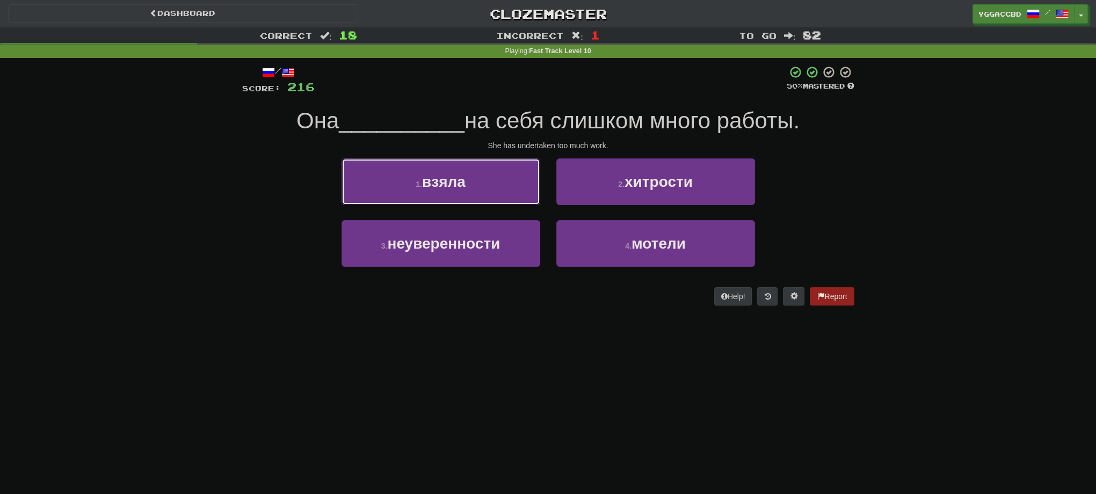
click at [496, 194] on button "1 . взяла" at bounding box center [441, 181] width 199 height 47
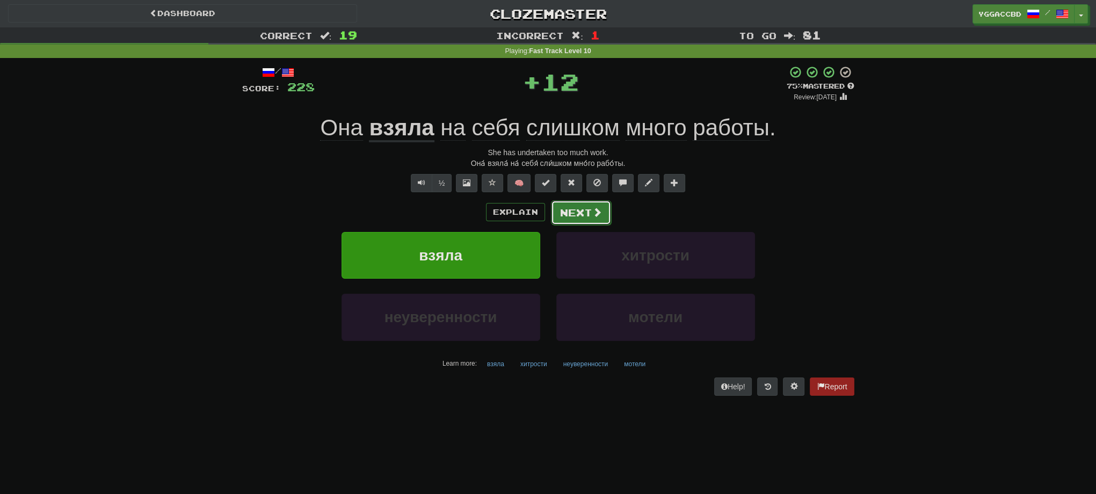
click at [572, 222] on button "Next" at bounding box center [581, 212] width 60 height 25
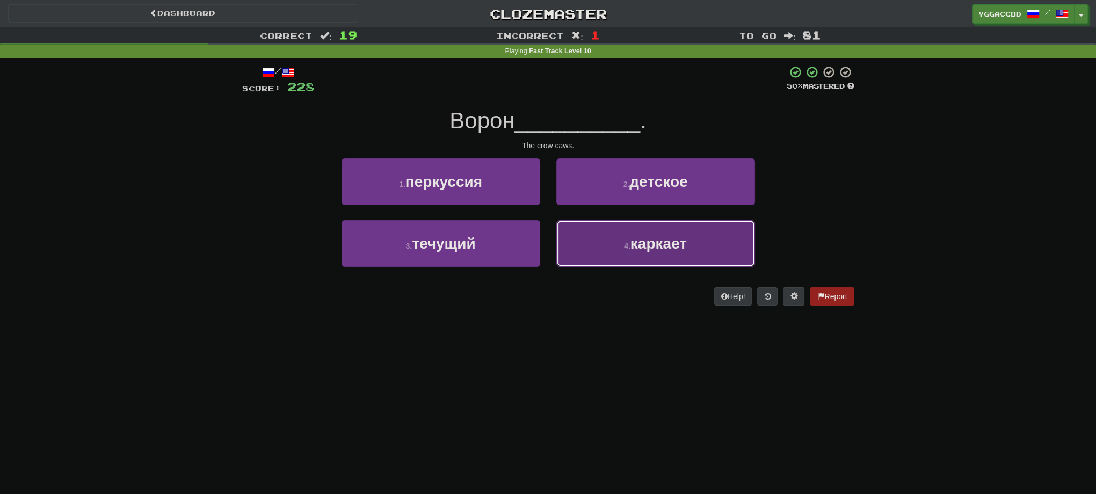
click at [626, 248] on small "4 ." at bounding box center [627, 246] width 6 height 9
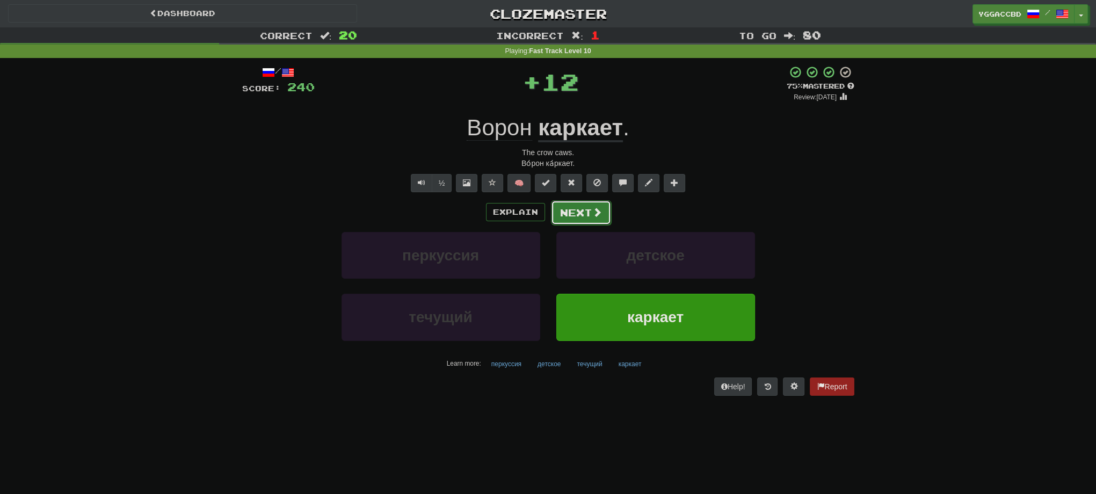
click at [572, 217] on button "Next" at bounding box center [581, 212] width 60 height 25
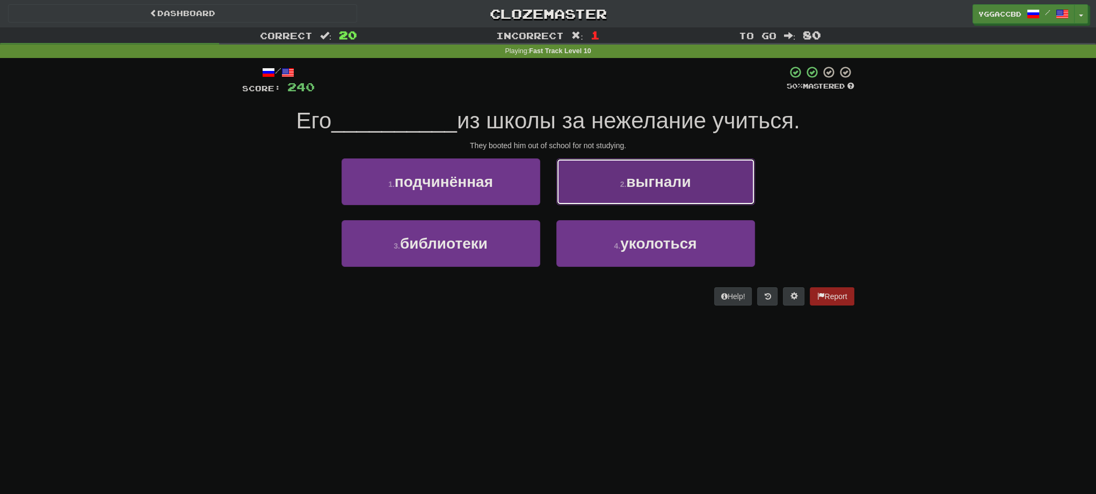
click at [682, 183] on span "выгнали" at bounding box center [658, 181] width 64 height 17
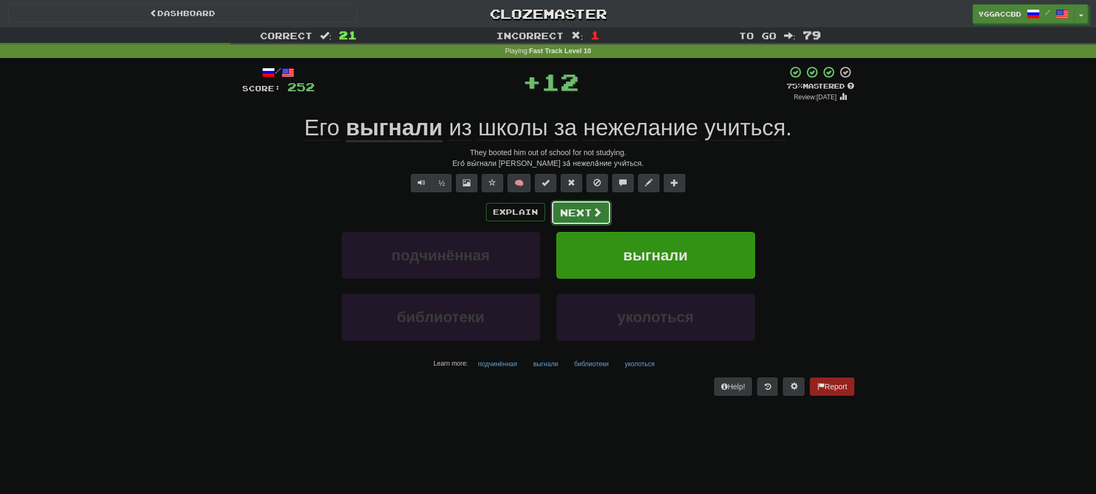
click at [605, 219] on button "Next" at bounding box center [581, 212] width 60 height 25
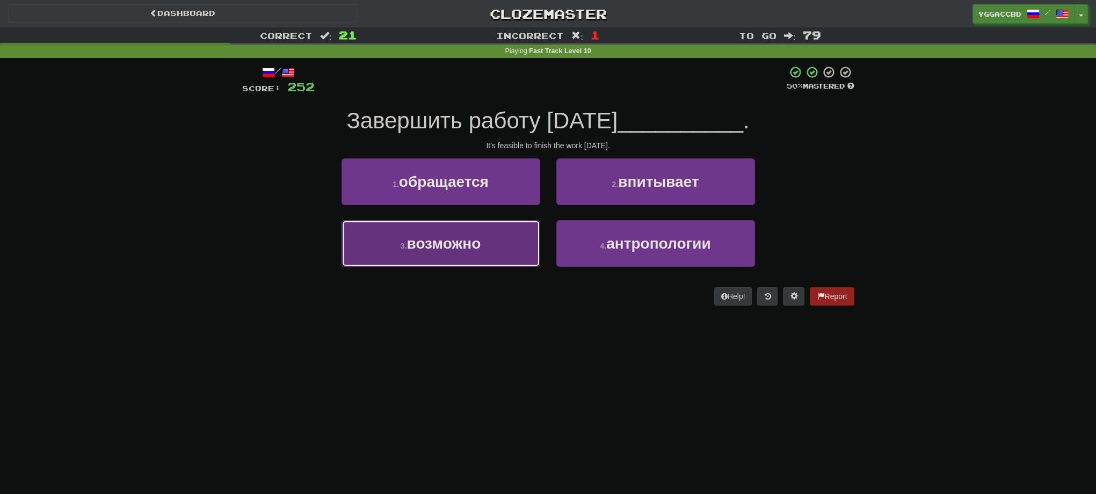
click at [467, 244] on span "возможно" at bounding box center [443, 243] width 74 height 17
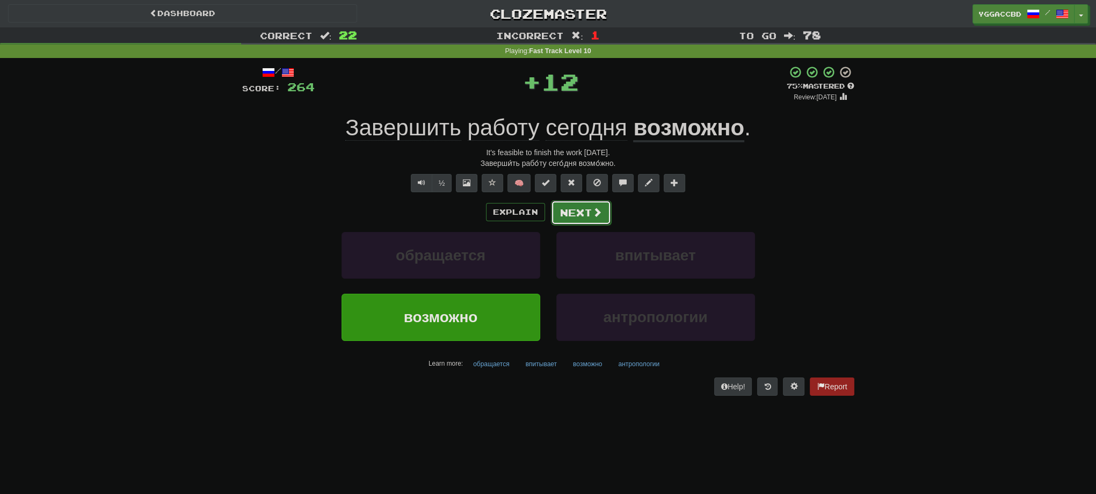
click at [582, 222] on button "Next" at bounding box center [581, 212] width 60 height 25
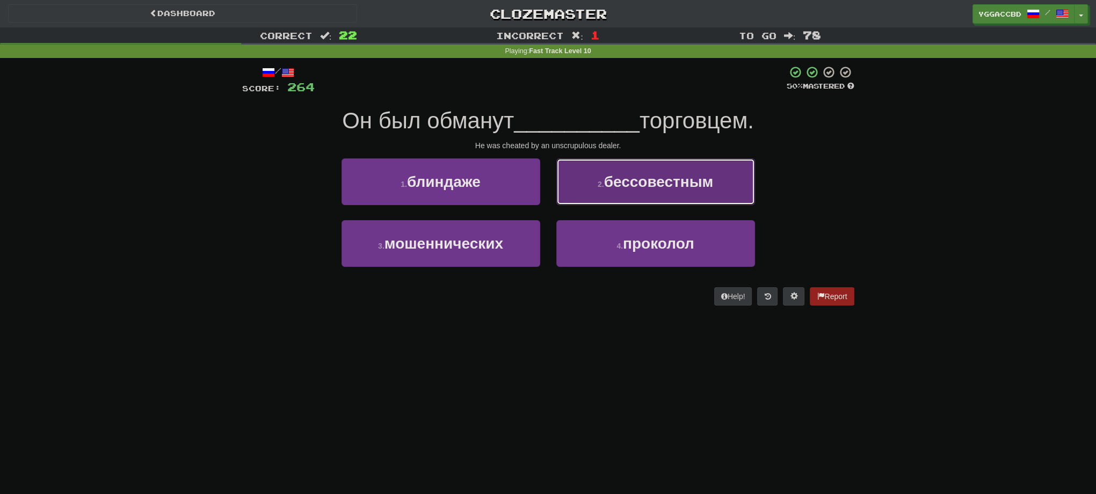
click at [629, 195] on button "2 . бессовестным" at bounding box center [655, 181] width 199 height 47
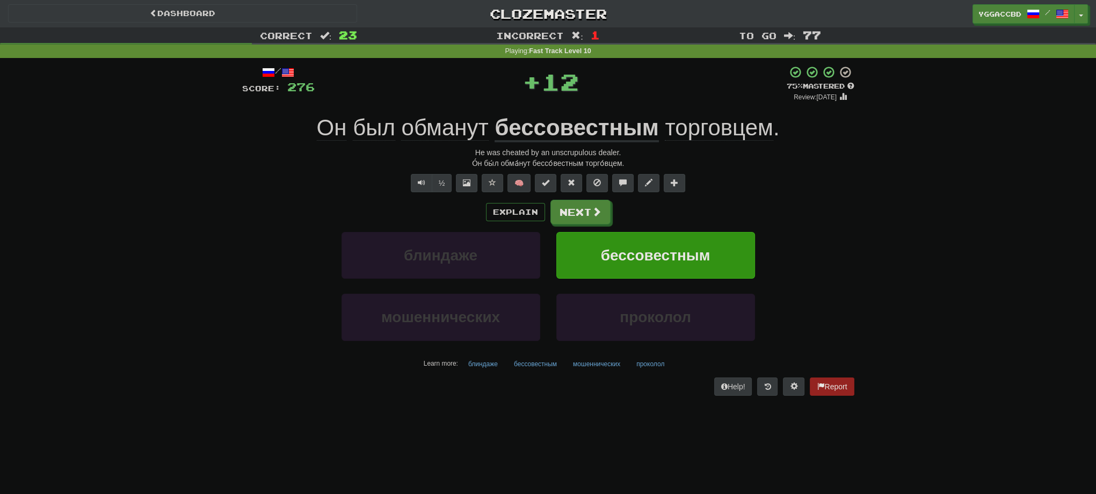
click at [570, 161] on div "О́н бы́л обма́нут бессо́вестным торго́вцем." at bounding box center [548, 163] width 612 height 11
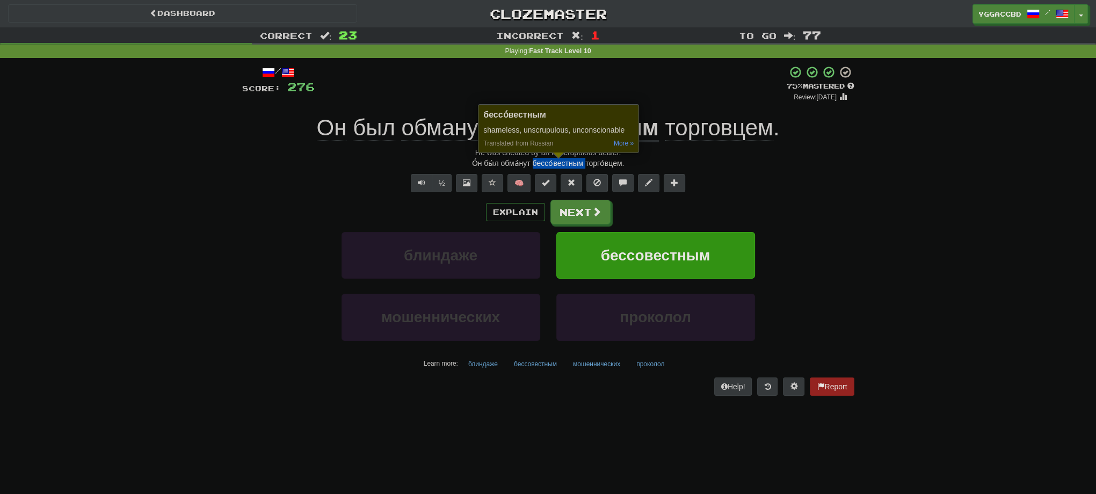
copy div "бессо́вестным"
drag, startPoint x: 255, startPoint y: 273, endPoint x: 260, endPoint y: 271, distance: 6.0
click at [255, 273] on div "блиндаже бессовестным" at bounding box center [548, 263] width 644 height 62
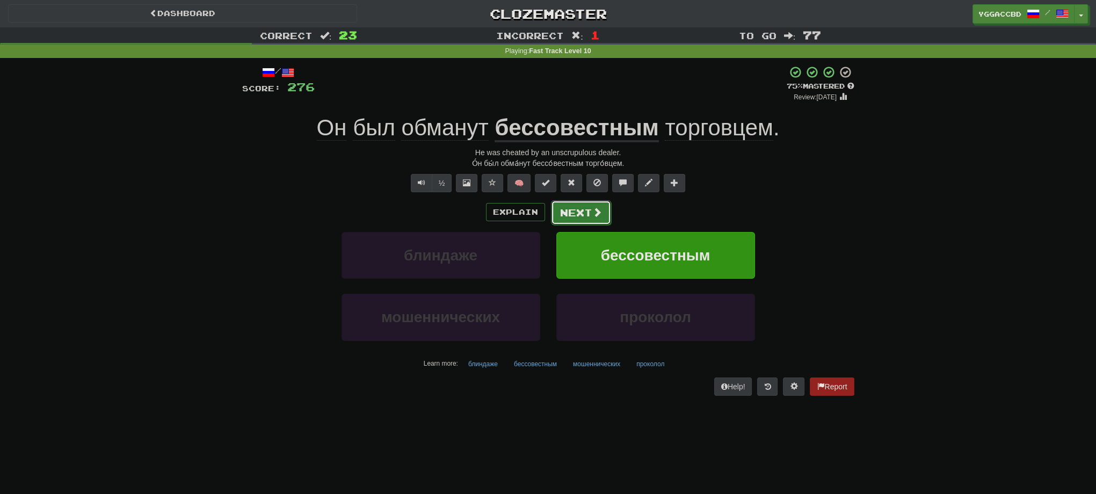
click at [565, 208] on button "Next" at bounding box center [581, 212] width 60 height 25
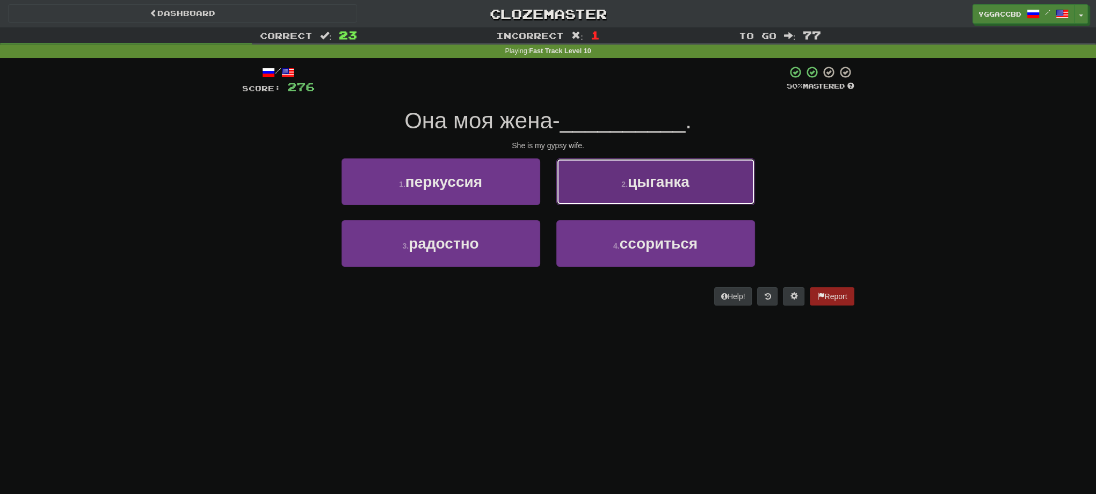
click at [656, 188] on span "цыганка" at bounding box center [659, 181] width 62 height 17
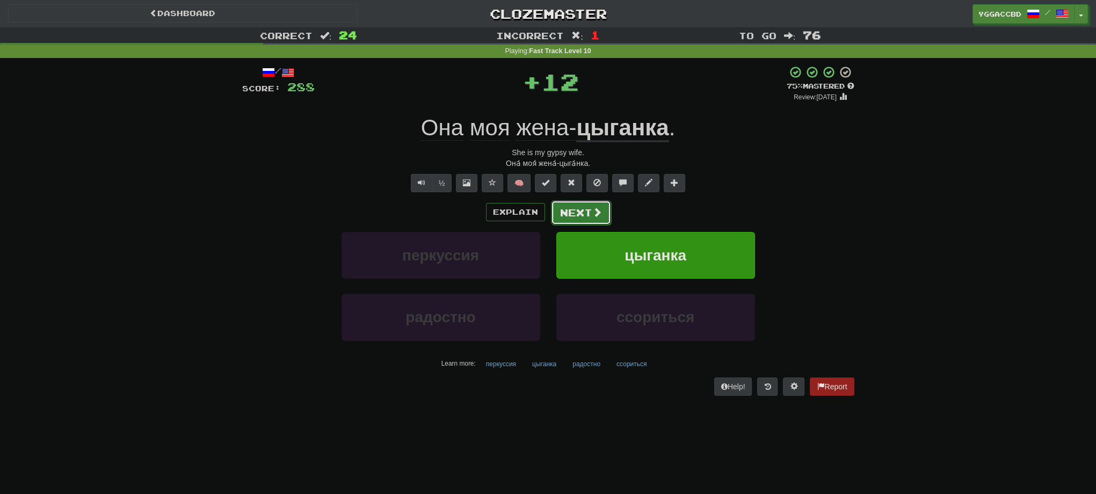
click at [569, 208] on button "Next" at bounding box center [581, 212] width 60 height 25
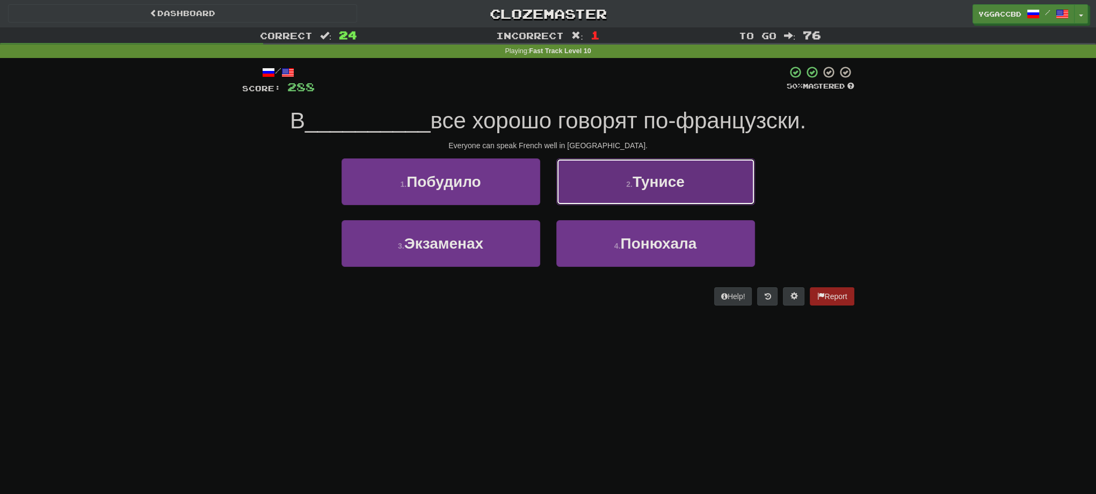
click at [618, 191] on button "2 . [GEOGRAPHIC_DATA]" at bounding box center [655, 181] width 199 height 47
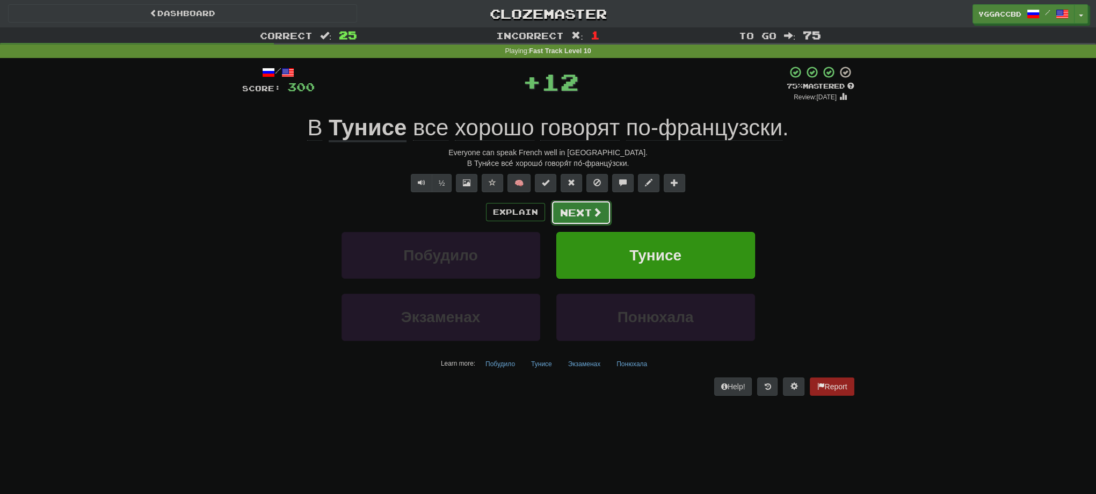
click at [585, 215] on button "Next" at bounding box center [581, 212] width 60 height 25
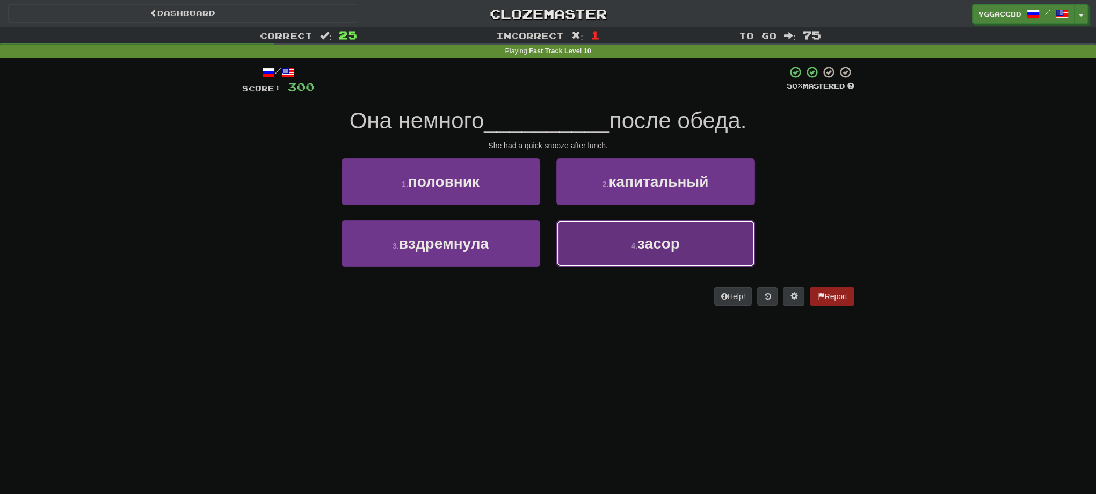
click at [622, 249] on button "4 . засор" at bounding box center [655, 243] width 199 height 47
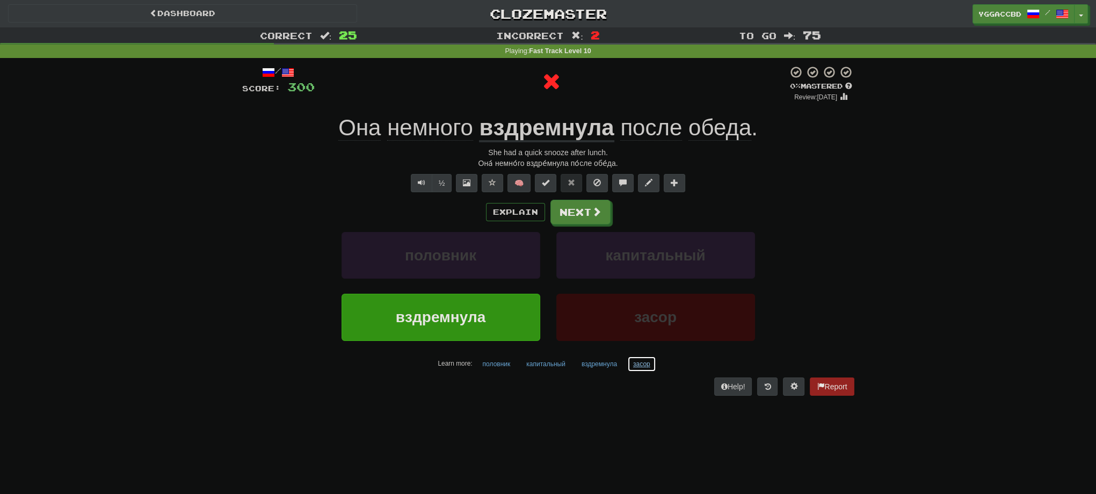
click at [640, 366] on button "засор" at bounding box center [641, 364] width 29 height 16
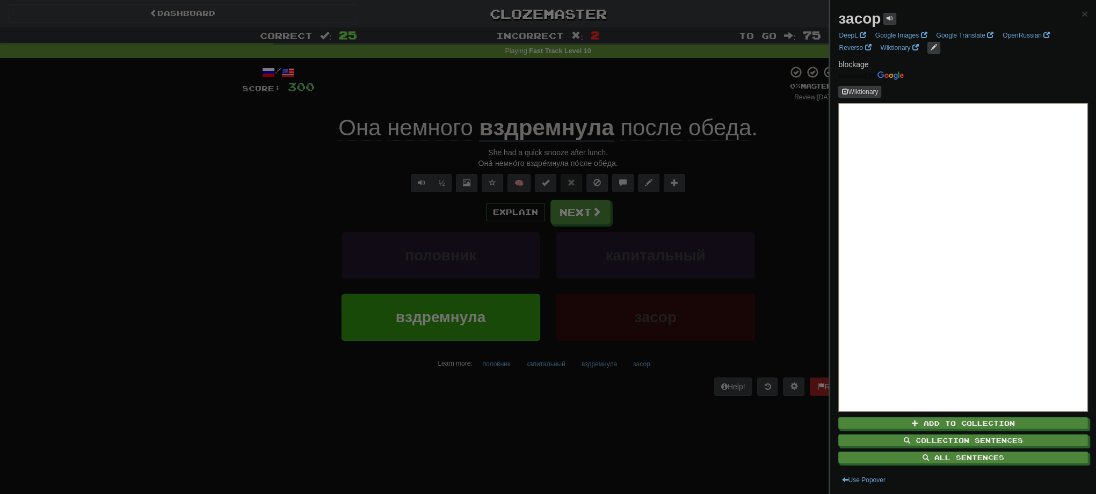
click at [636, 398] on div at bounding box center [548, 247] width 1096 height 494
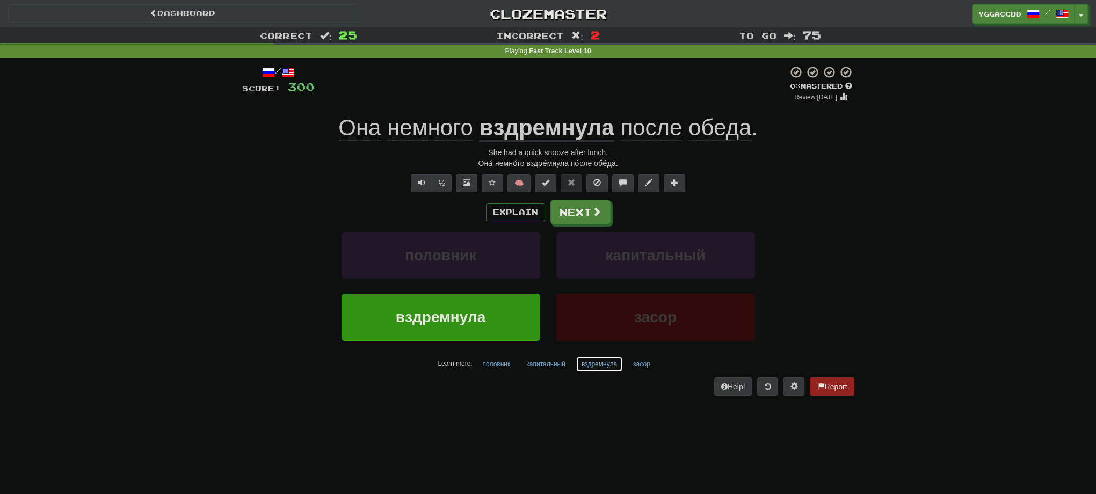
click at [593, 365] on button "вздремнула" at bounding box center [599, 364] width 47 height 16
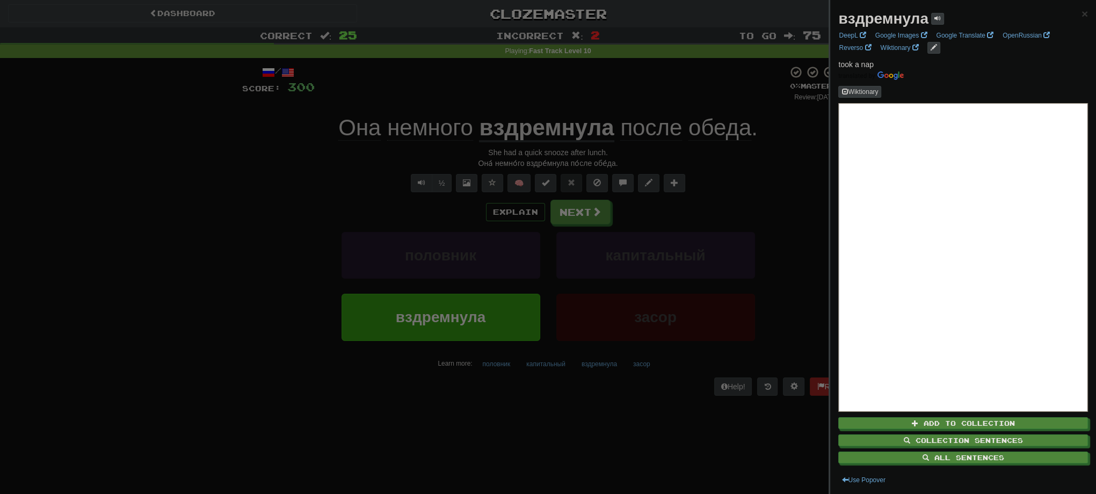
click at [882, 21] on strong "вздремнула" at bounding box center [883, 18] width 90 height 17
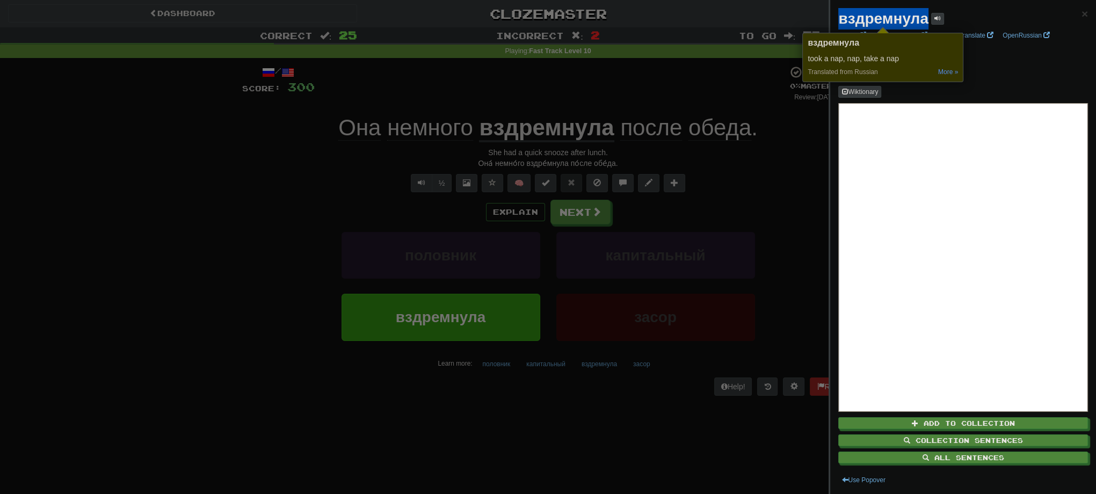
copy strong "вздремнула"
drag, startPoint x: 134, startPoint y: 390, endPoint x: 155, endPoint y: 376, distance: 25.6
click at [140, 385] on div at bounding box center [548, 247] width 1096 height 494
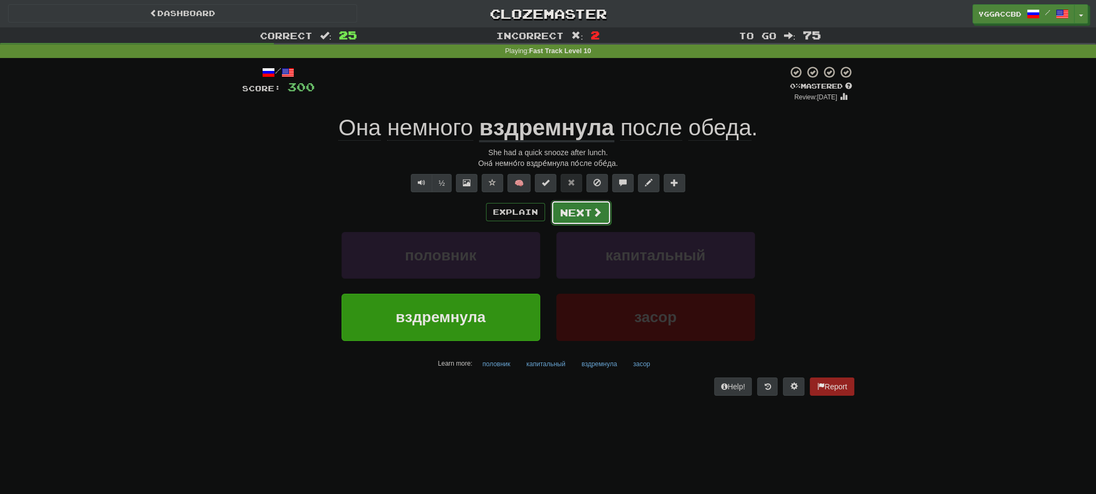
click at [569, 217] on button "Next" at bounding box center [581, 212] width 60 height 25
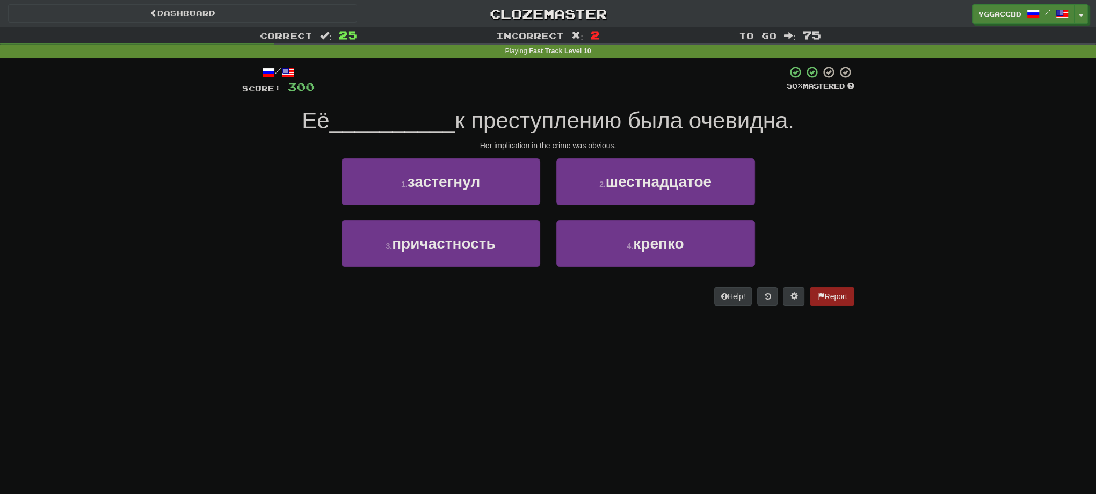
click at [471, 266] on div "3 . причастность" at bounding box center [440, 251] width 215 height 62
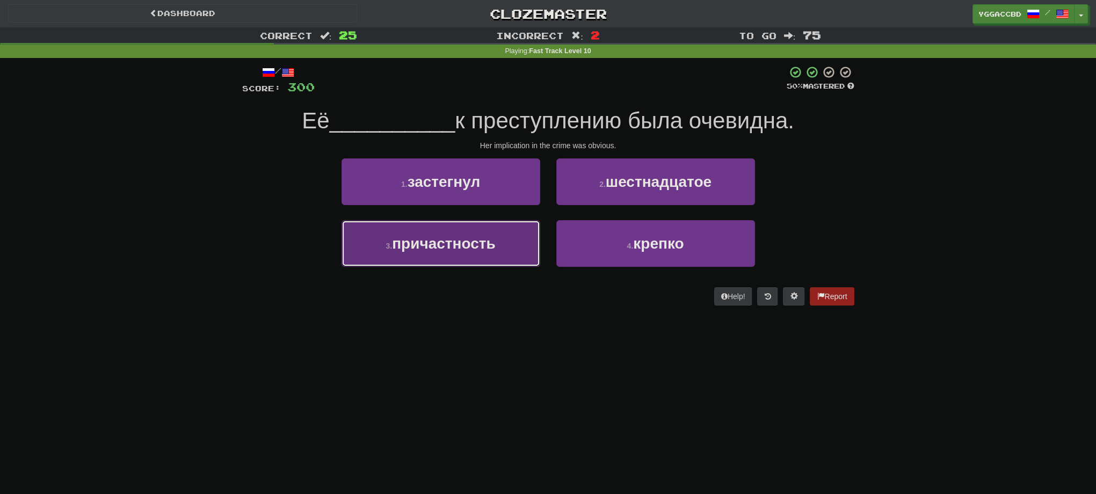
click at [500, 258] on button "3 . причастность" at bounding box center [441, 243] width 199 height 47
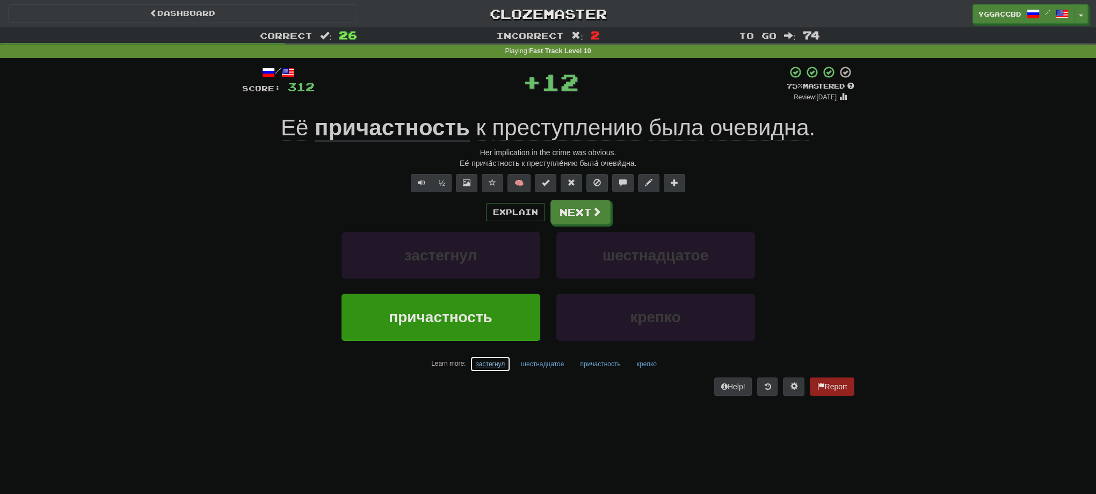
click at [496, 366] on button "застегнул" at bounding box center [490, 364] width 41 height 16
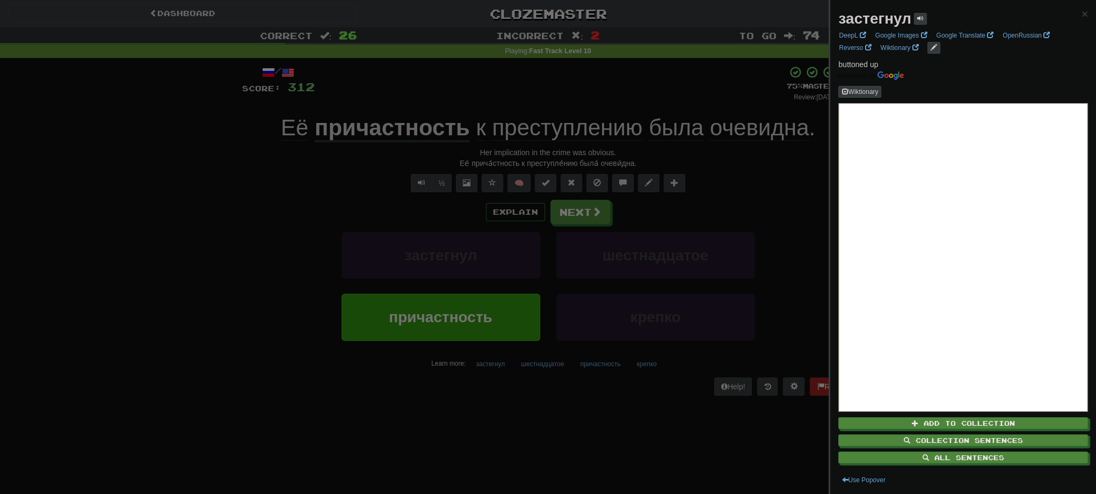
click at [688, 178] on div at bounding box center [548, 247] width 1096 height 494
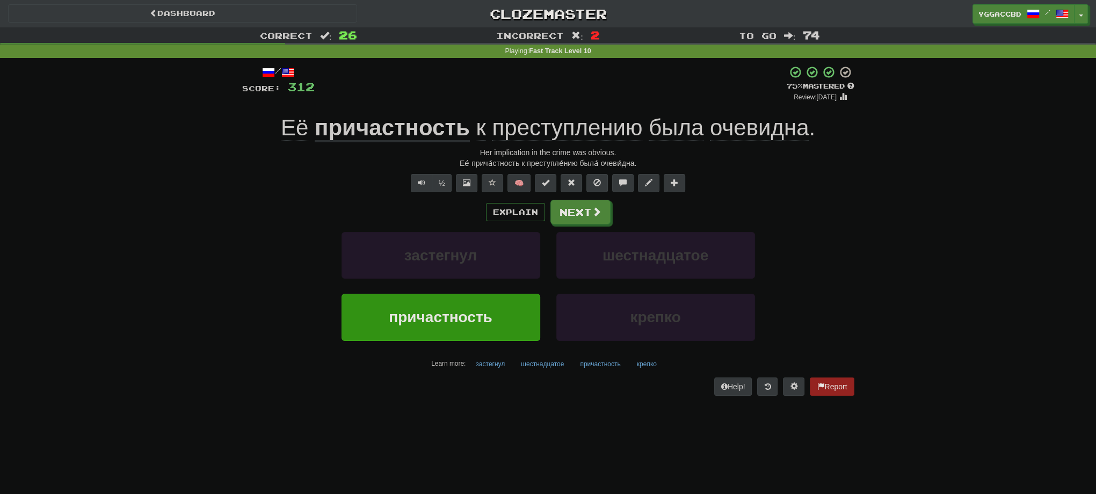
click at [222, 283] on div "Correct : 26 Incorrect : 2 To go : 74 Playing : Fast Track Level 10 / Score: 31…" at bounding box center [548, 218] width 1096 height 383
drag, startPoint x: 236, startPoint y: 221, endPoint x: 277, endPoint y: 217, distance: 40.4
click at [236, 221] on div "/ Score: 312 + 12 75 % Mastered Review: [DATE] Её причастность к преступлению б…" at bounding box center [548, 234] width 628 height 352
click at [599, 215] on span at bounding box center [597, 212] width 10 height 10
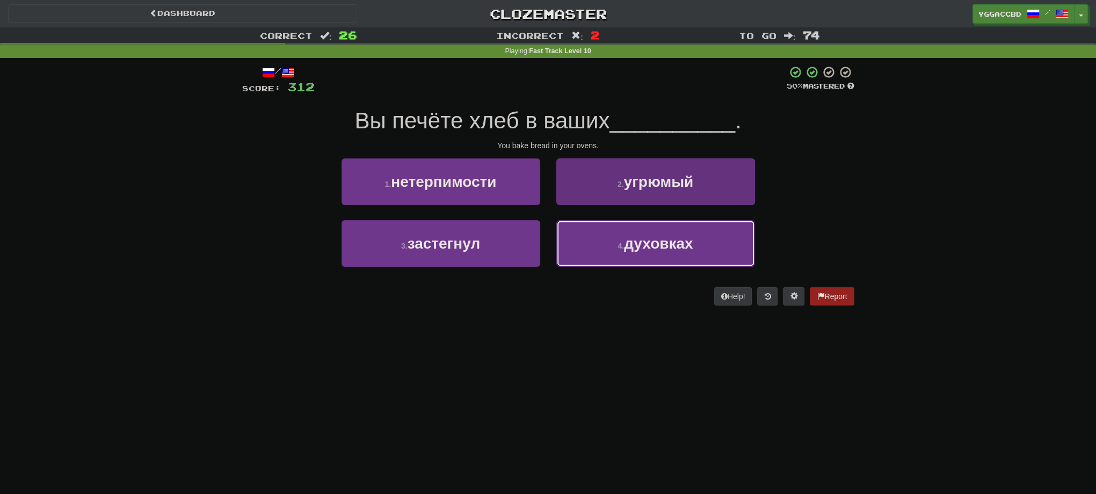
click at [621, 233] on button "4 . духовках" at bounding box center [655, 243] width 199 height 47
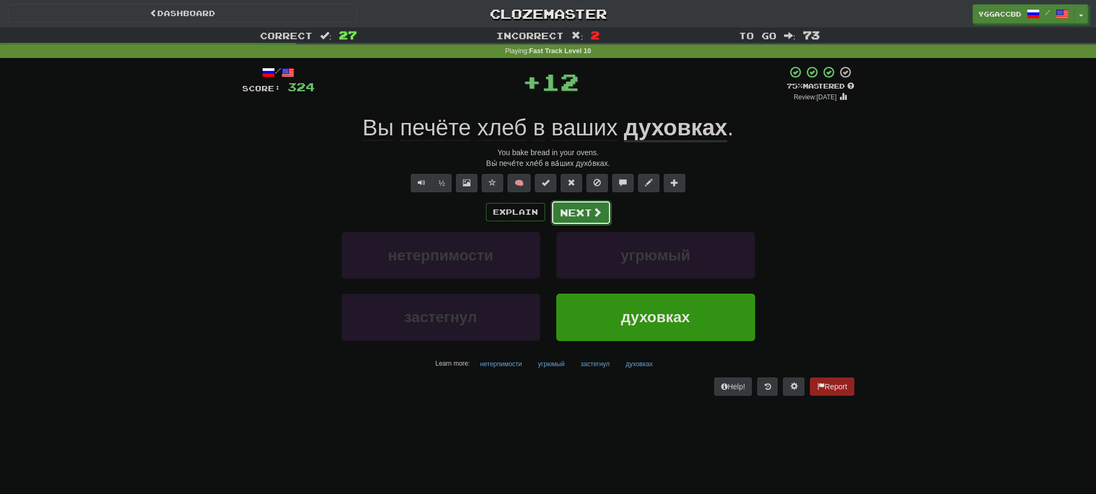
click at [569, 216] on button "Next" at bounding box center [581, 212] width 60 height 25
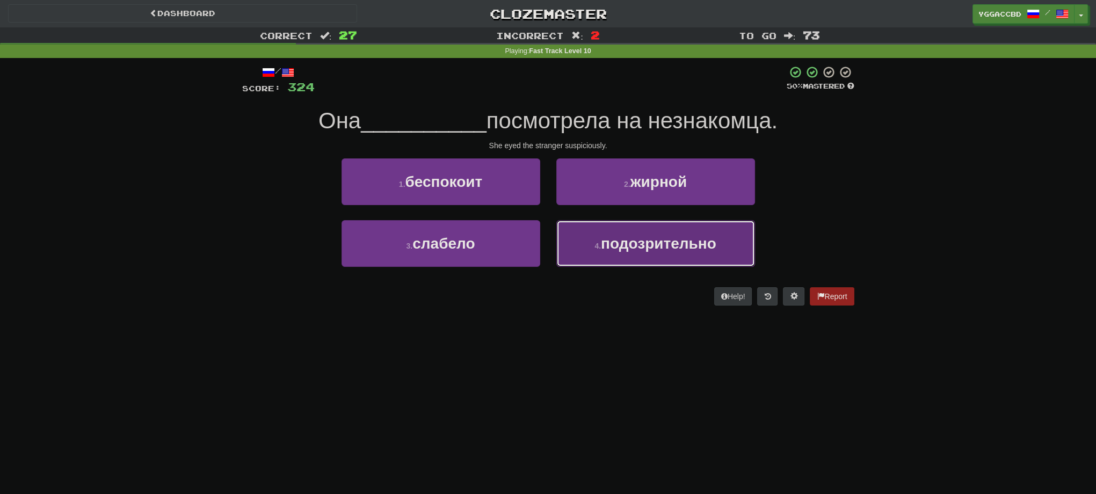
click at [677, 235] on span "подозрительно" at bounding box center [658, 243] width 115 height 17
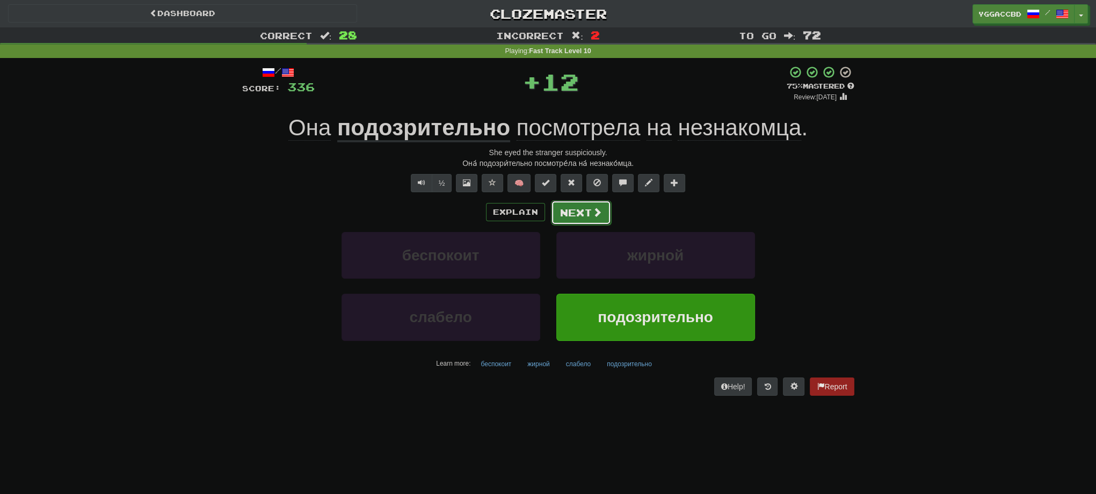
click at [575, 209] on button "Next" at bounding box center [581, 212] width 60 height 25
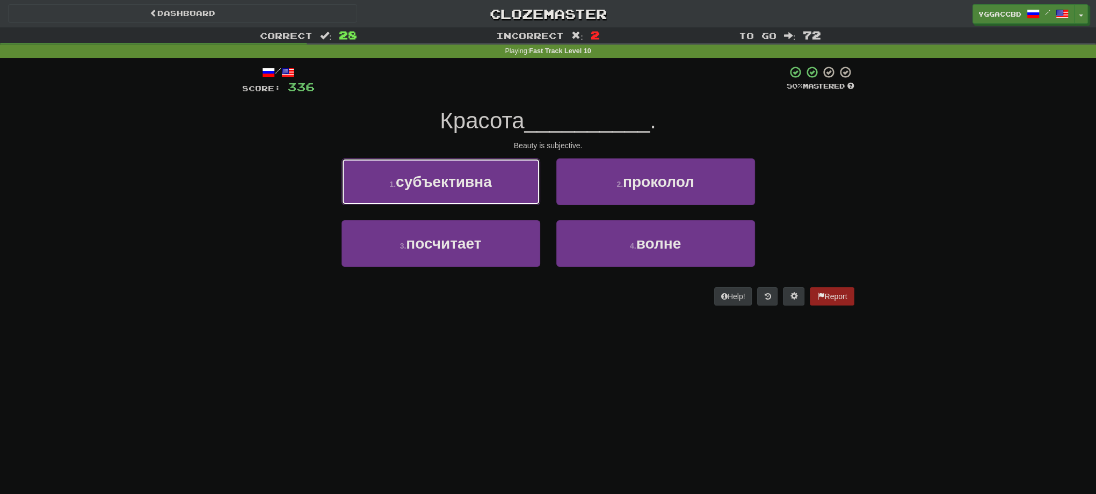
click at [461, 173] on span "субъективна" at bounding box center [444, 181] width 96 height 17
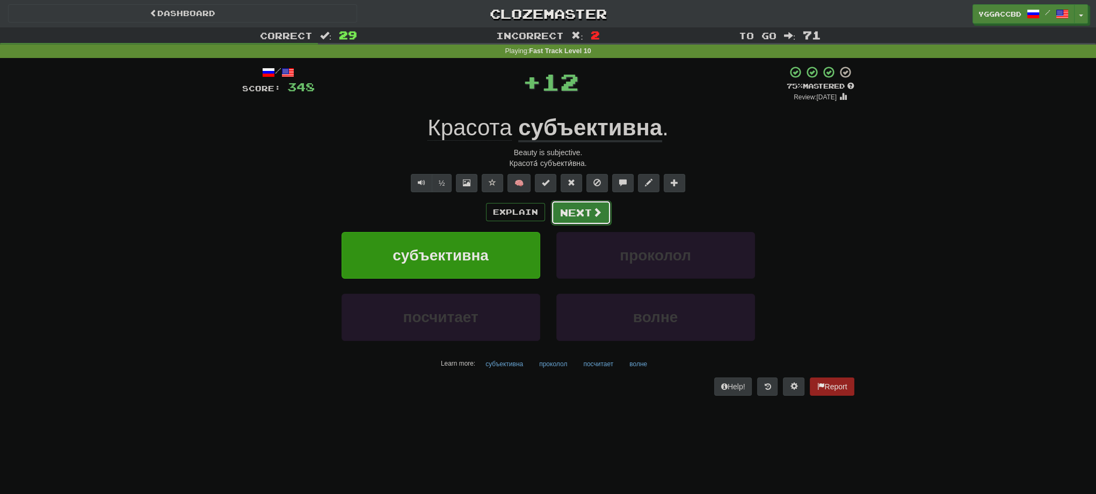
click at [574, 213] on button "Next" at bounding box center [581, 212] width 60 height 25
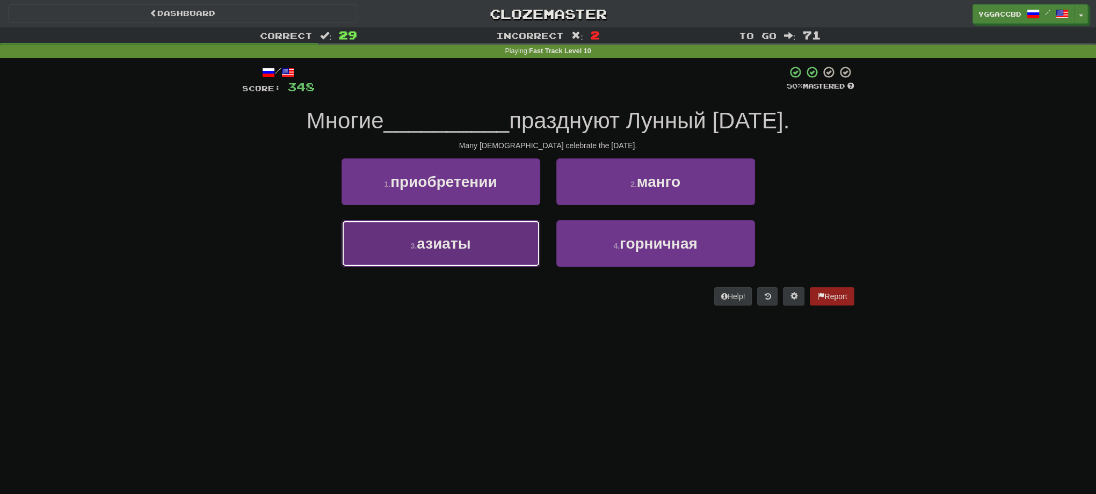
click at [441, 250] on span "азиаты" at bounding box center [444, 243] width 54 height 17
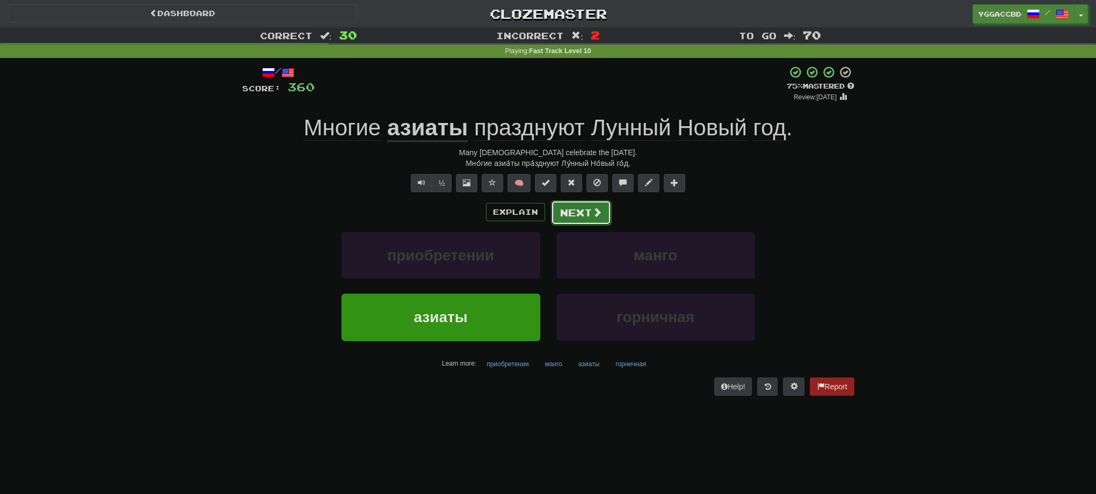
click at [592, 209] on span at bounding box center [597, 212] width 10 height 10
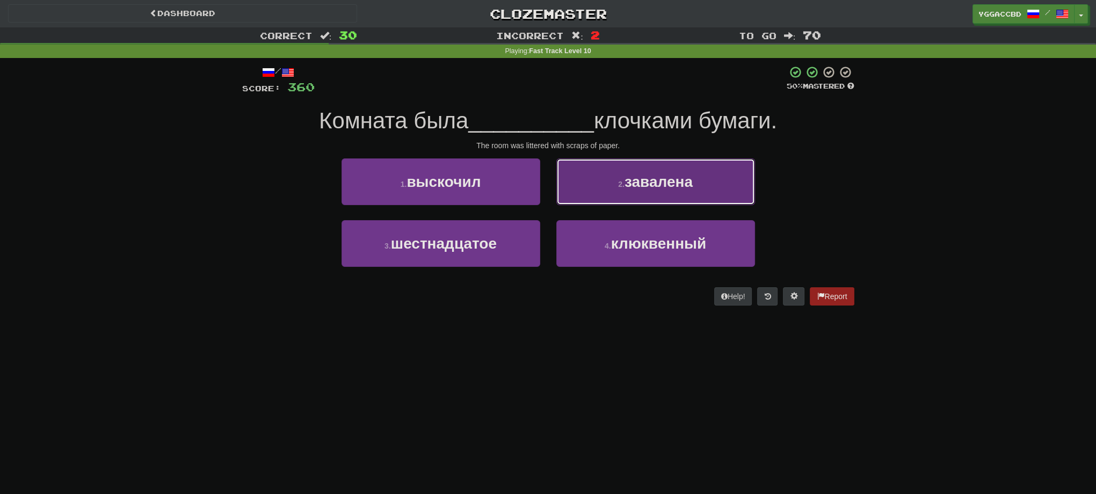
click at [596, 200] on button "2 . завалена" at bounding box center [655, 181] width 199 height 47
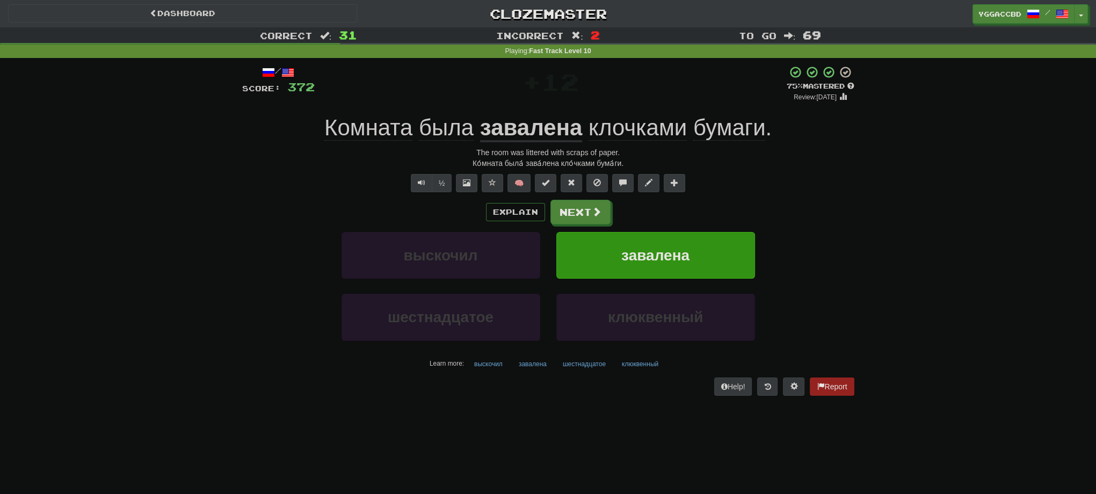
click at [655, 134] on span "клочками" at bounding box center [638, 128] width 98 height 26
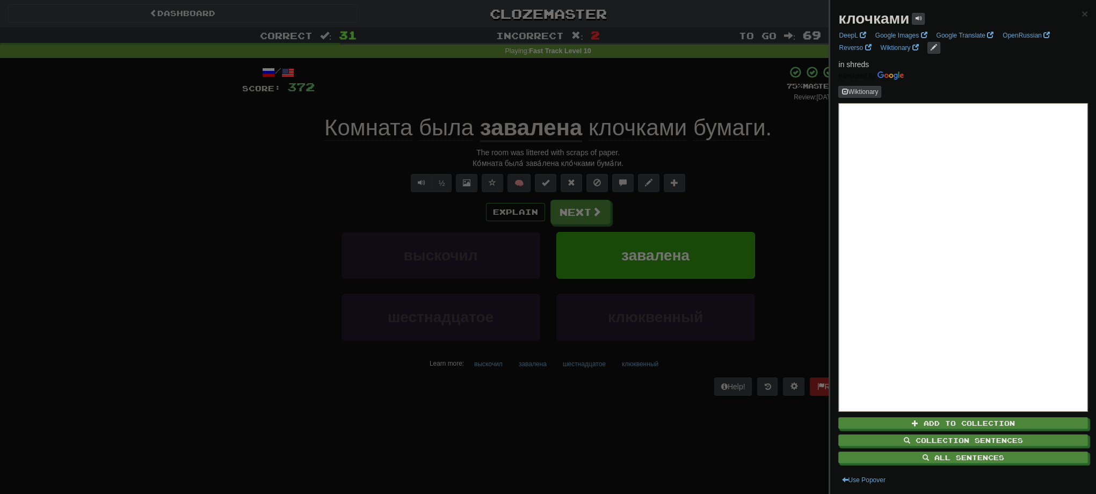
click at [640, 114] on div at bounding box center [548, 247] width 1096 height 494
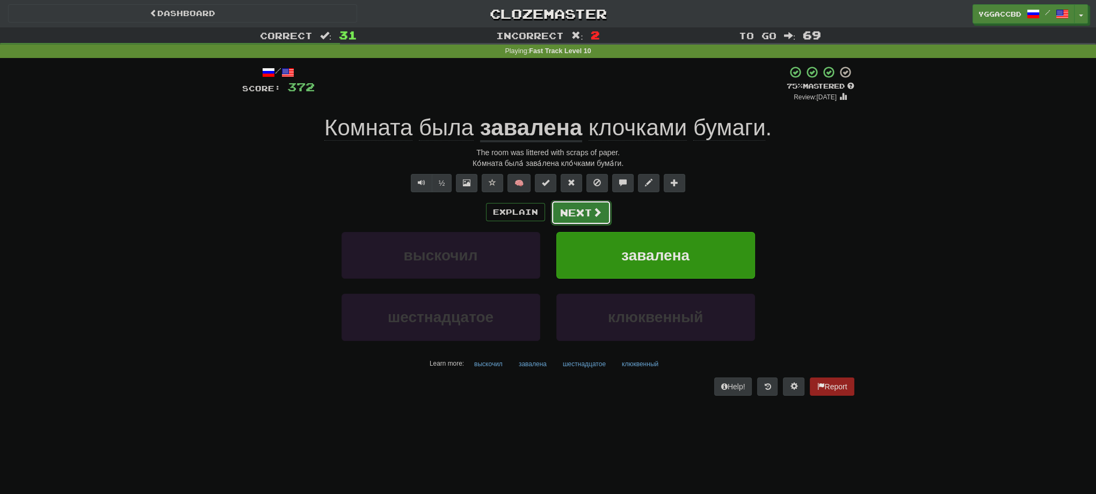
click at [575, 207] on button "Next" at bounding box center [581, 212] width 60 height 25
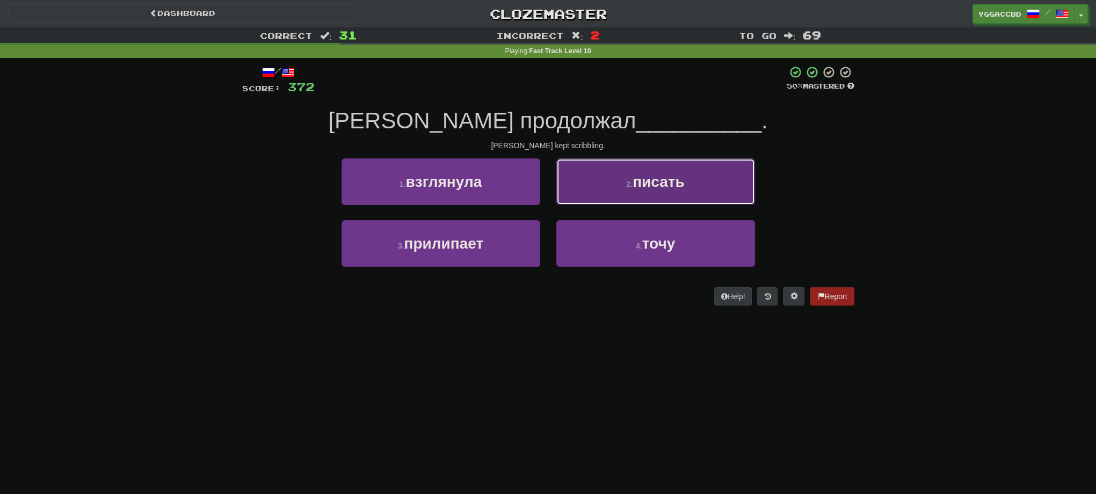
click at [615, 183] on button "2 . писать" at bounding box center [655, 181] width 199 height 47
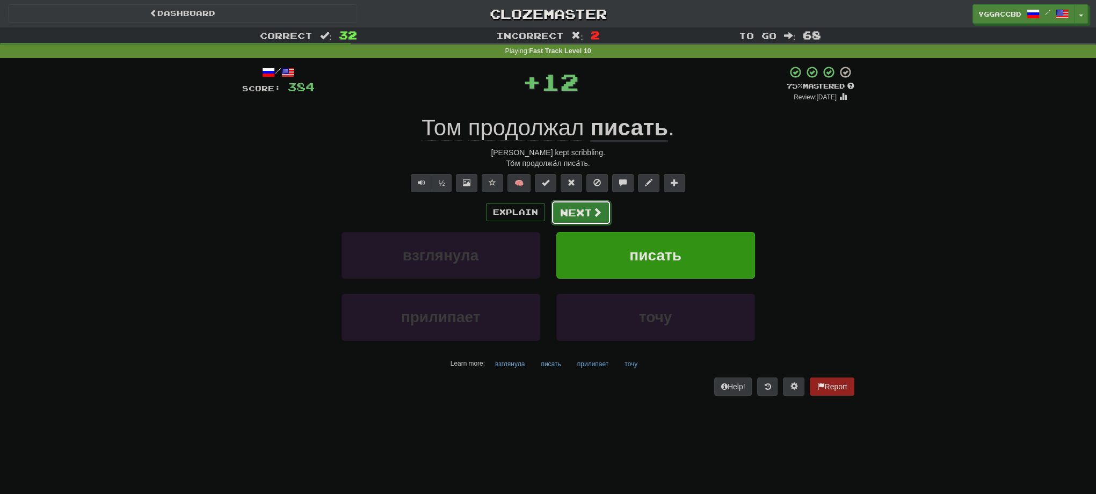
click at [587, 209] on button "Next" at bounding box center [581, 212] width 60 height 25
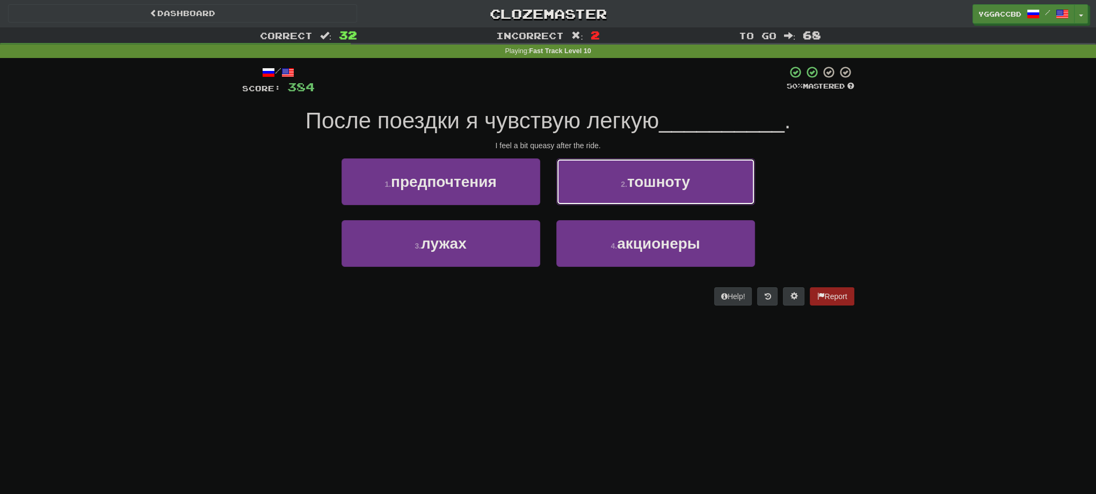
click at [614, 198] on button "2 . тошноту" at bounding box center [655, 181] width 199 height 47
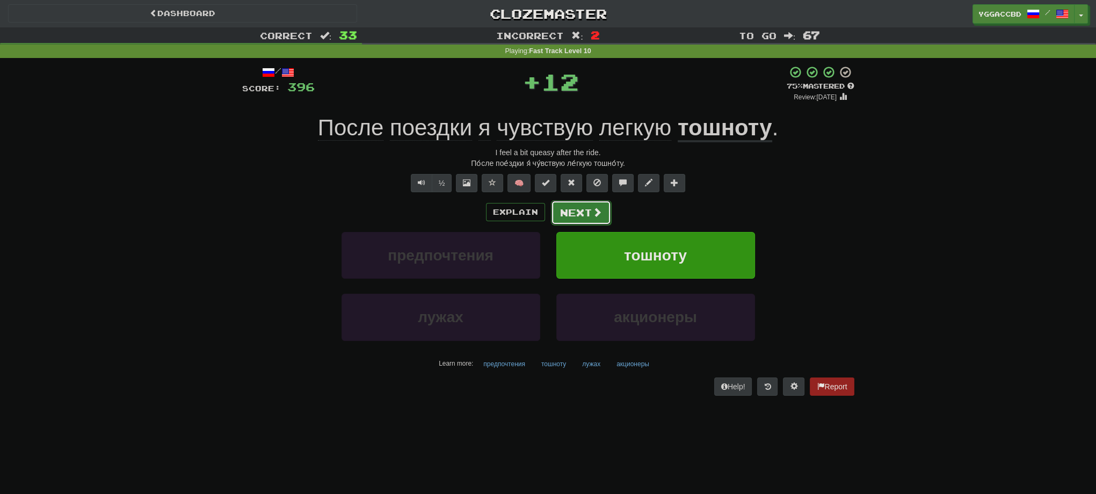
click at [583, 216] on button "Next" at bounding box center [581, 212] width 60 height 25
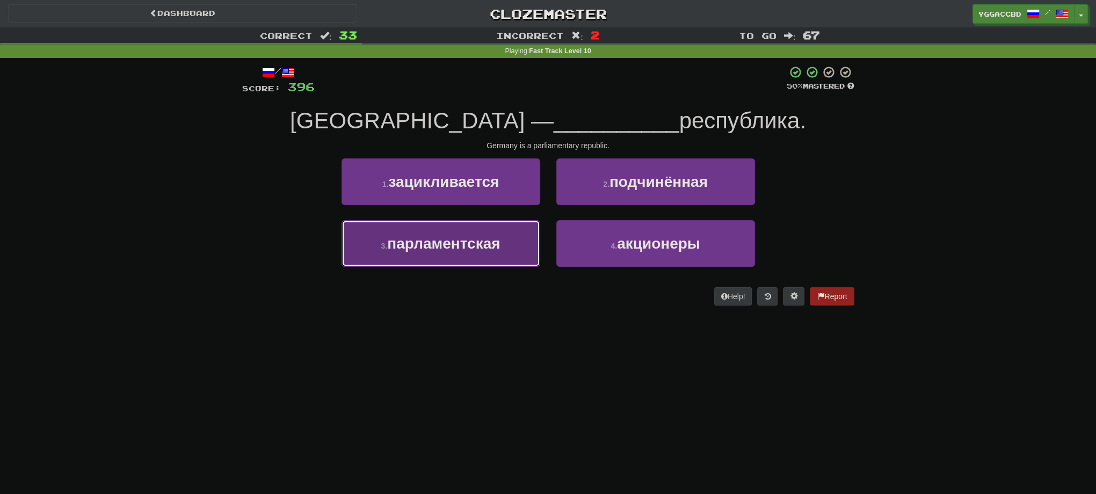
click at [478, 250] on span "парламентская" at bounding box center [443, 243] width 113 height 17
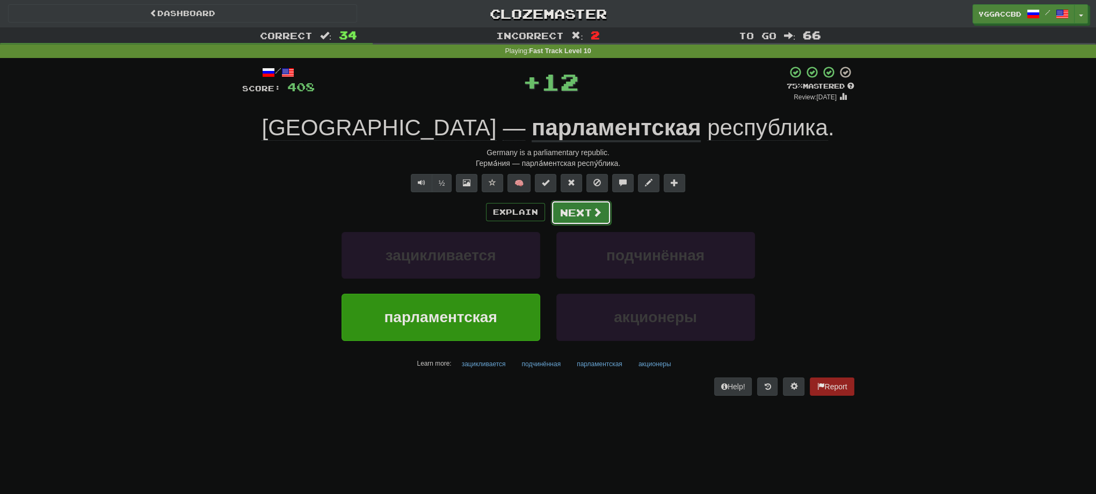
click at [569, 219] on button "Next" at bounding box center [581, 212] width 60 height 25
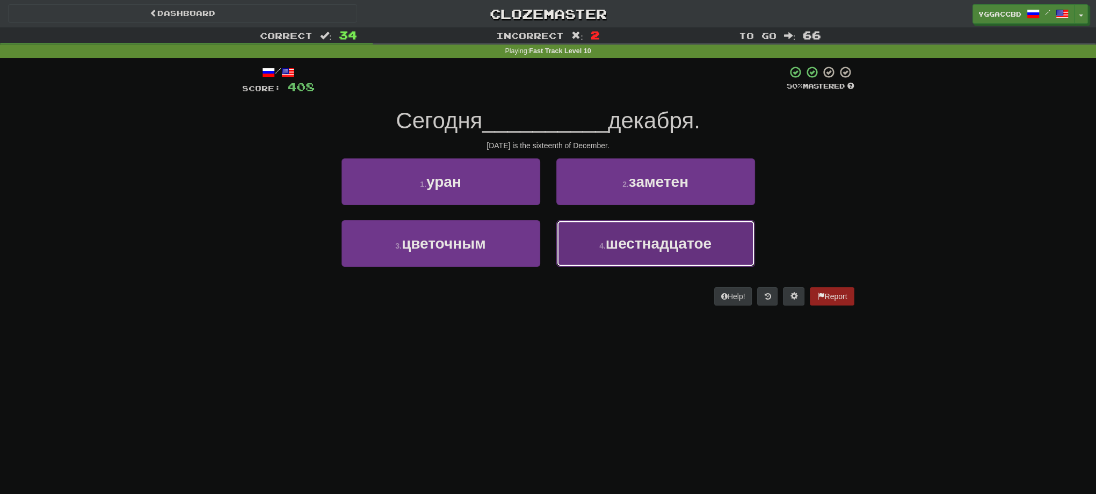
click at [671, 251] on button "4 . шестнадцатое" at bounding box center [655, 243] width 199 height 47
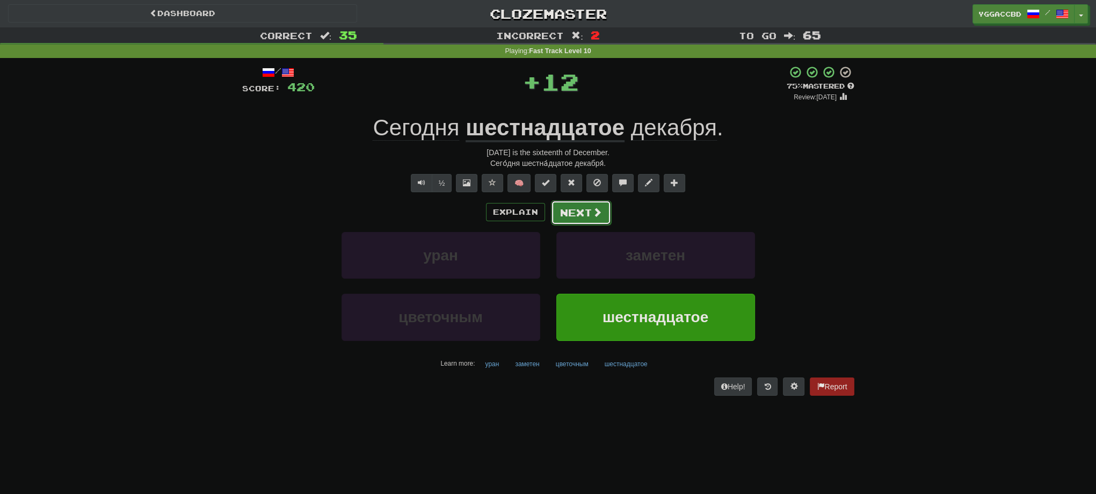
click at [579, 210] on button "Next" at bounding box center [581, 212] width 60 height 25
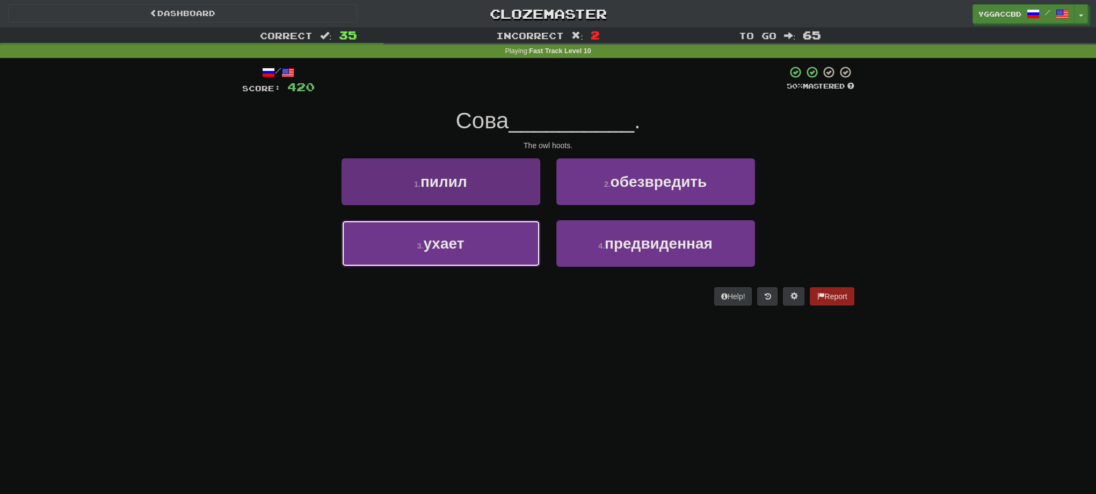
click at [511, 236] on button "3 . ухает" at bounding box center [441, 243] width 199 height 47
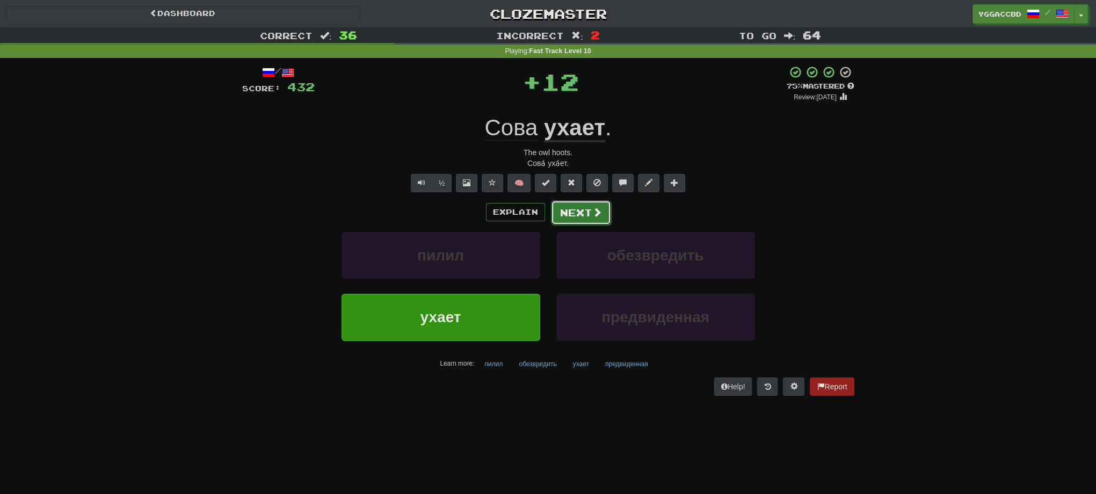
click at [564, 206] on button "Next" at bounding box center [581, 212] width 60 height 25
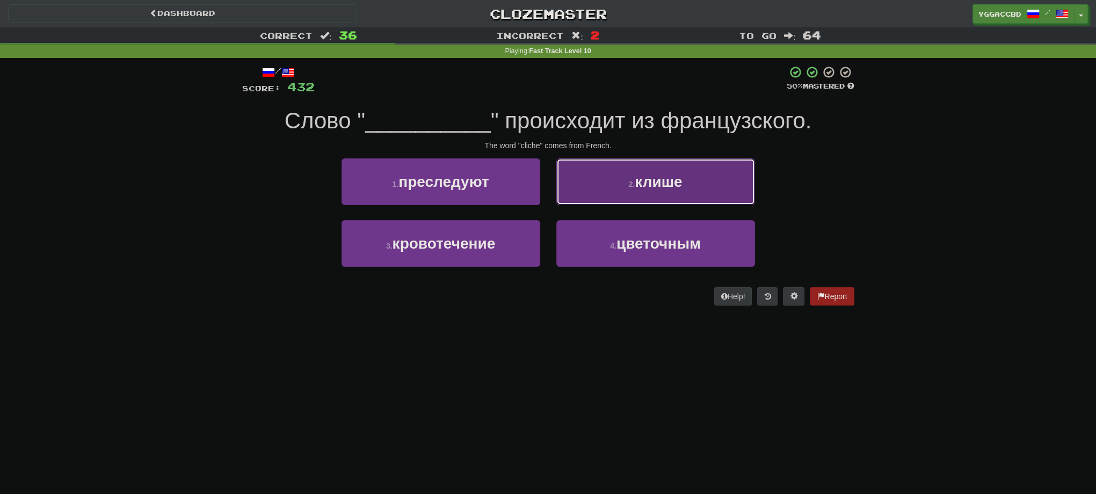
click at [616, 191] on button "2 . клише" at bounding box center [655, 181] width 199 height 47
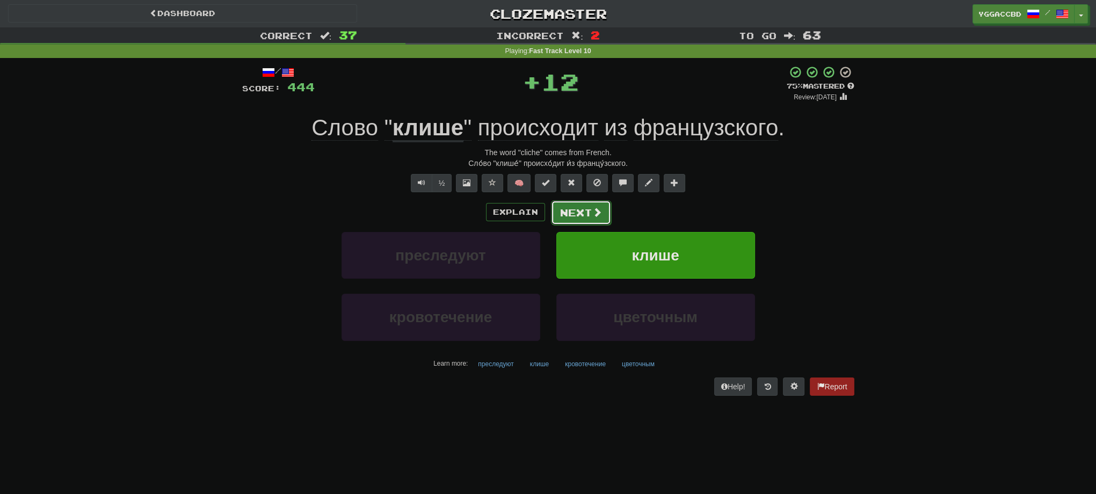
click at [576, 213] on button "Next" at bounding box center [581, 212] width 60 height 25
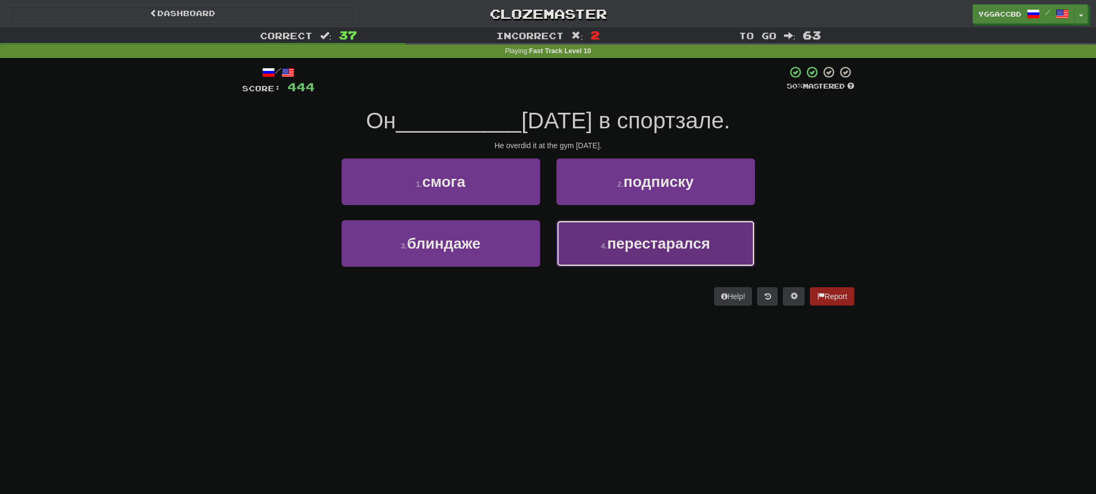
click at [711, 256] on button "4 . перестарался" at bounding box center [655, 243] width 199 height 47
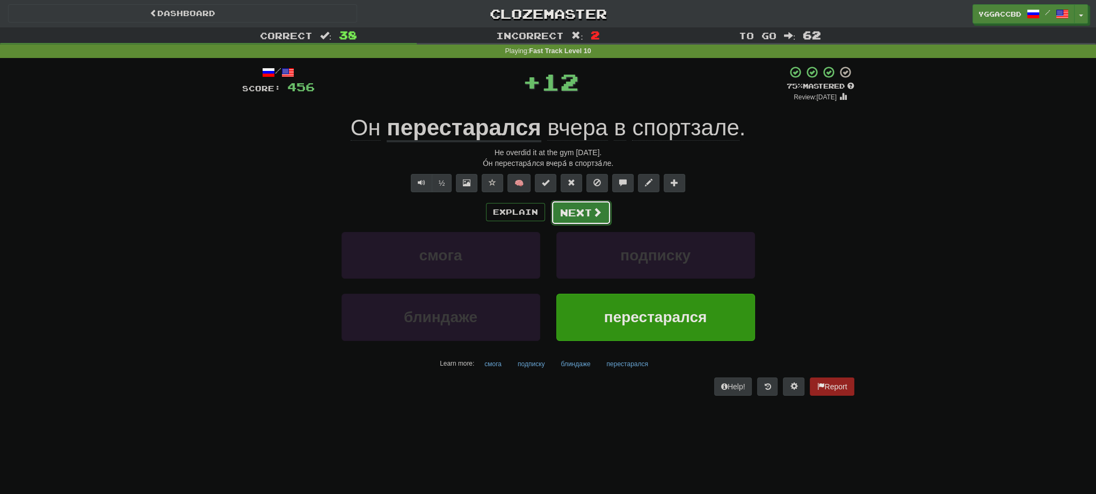
click at [593, 222] on button "Next" at bounding box center [581, 212] width 60 height 25
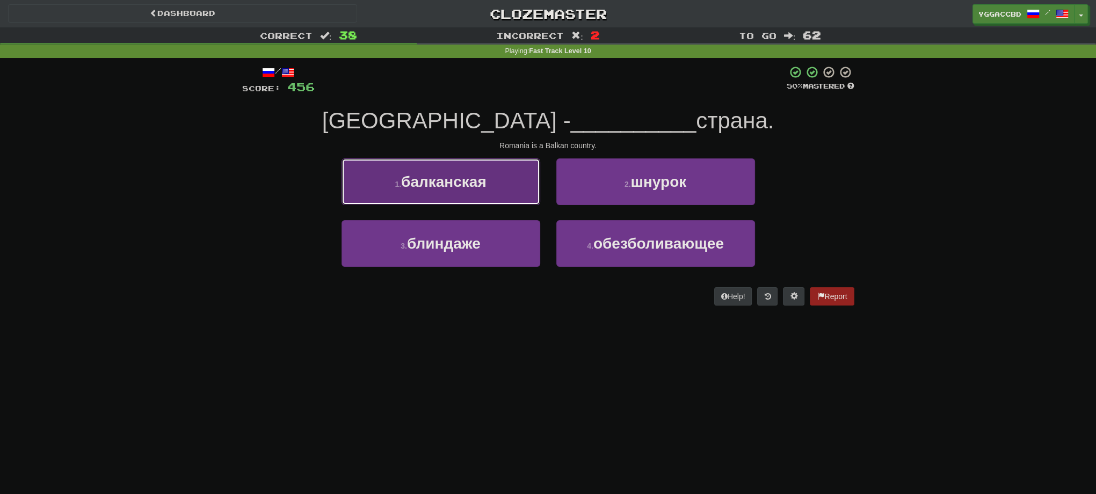
click at [484, 191] on button "1 . балканская" at bounding box center [441, 181] width 199 height 47
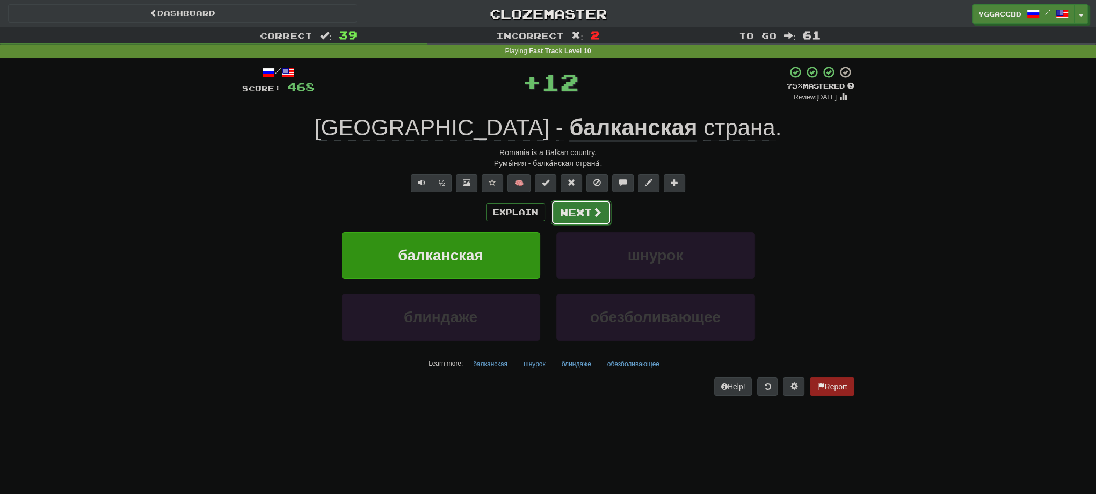
click at [597, 208] on span at bounding box center [597, 212] width 10 height 10
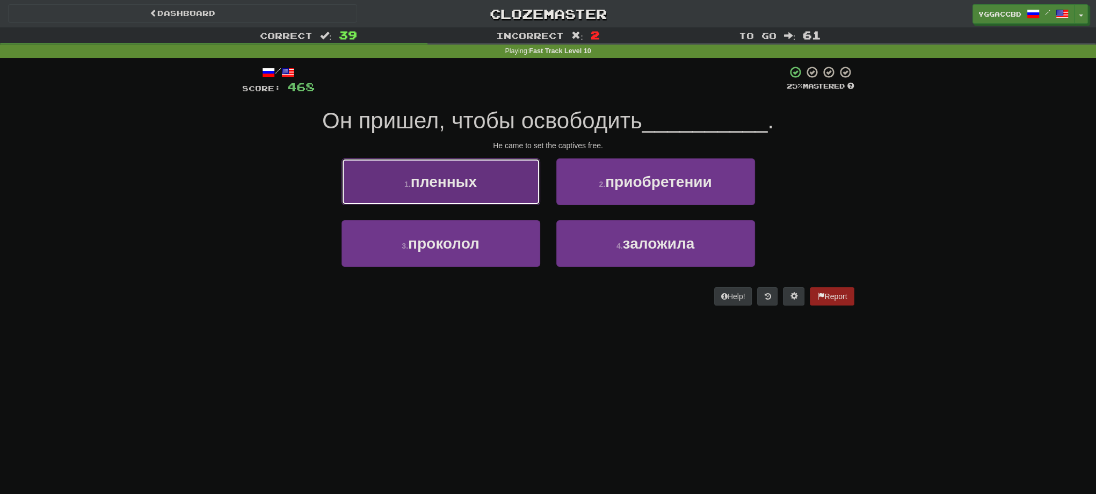
click at [432, 185] on span "пленных" at bounding box center [444, 181] width 66 height 17
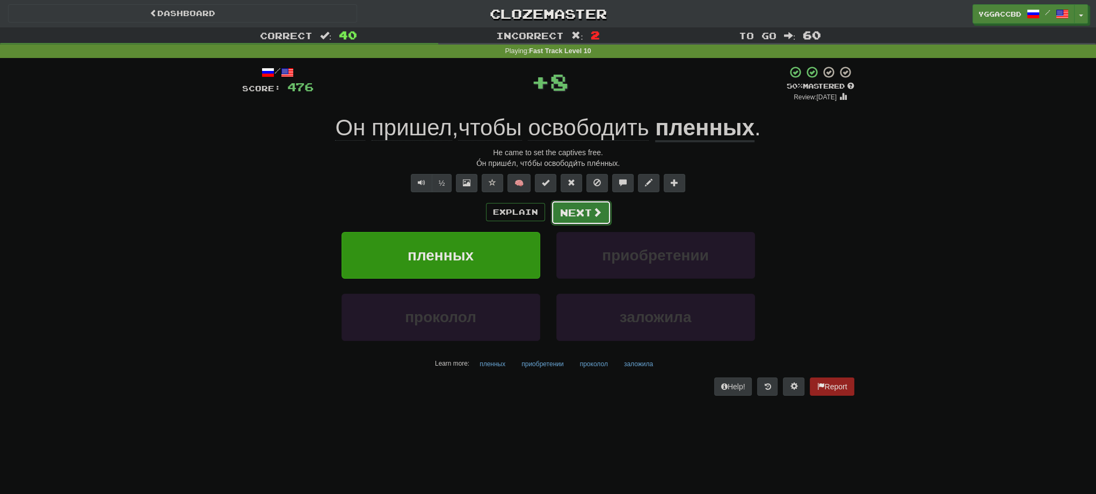
click at [580, 205] on button "Next" at bounding box center [581, 212] width 60 height 25
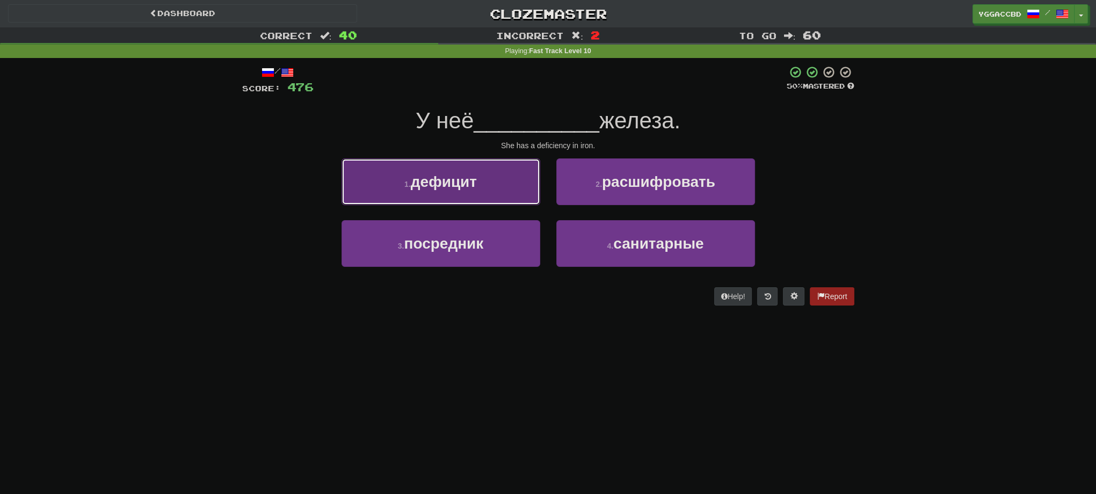
click at [473, 189] on span "дефицит" at bounding box center [444, 181] width 66 height 17
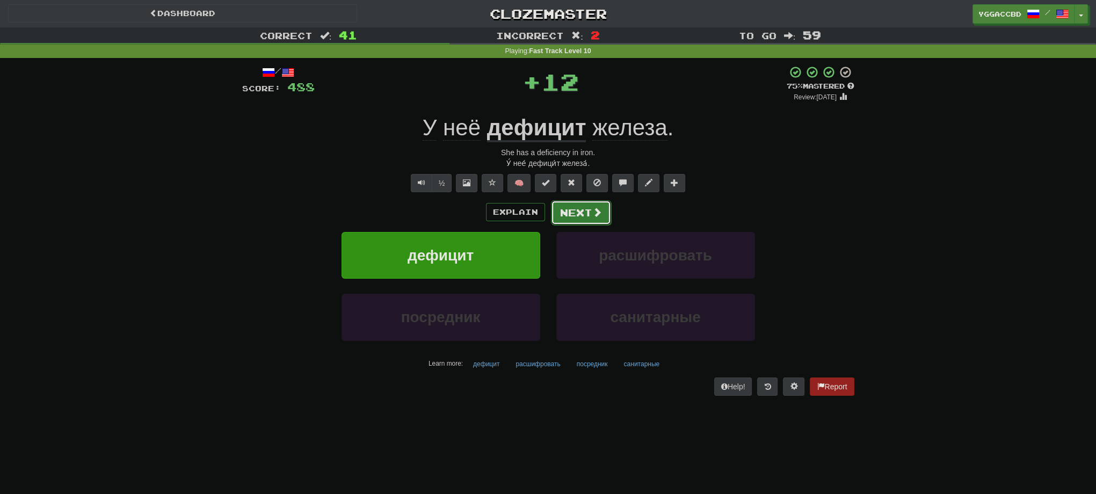
click at [564, 211] on button "Next" at bounding box center [581, 212] width 60 height 25
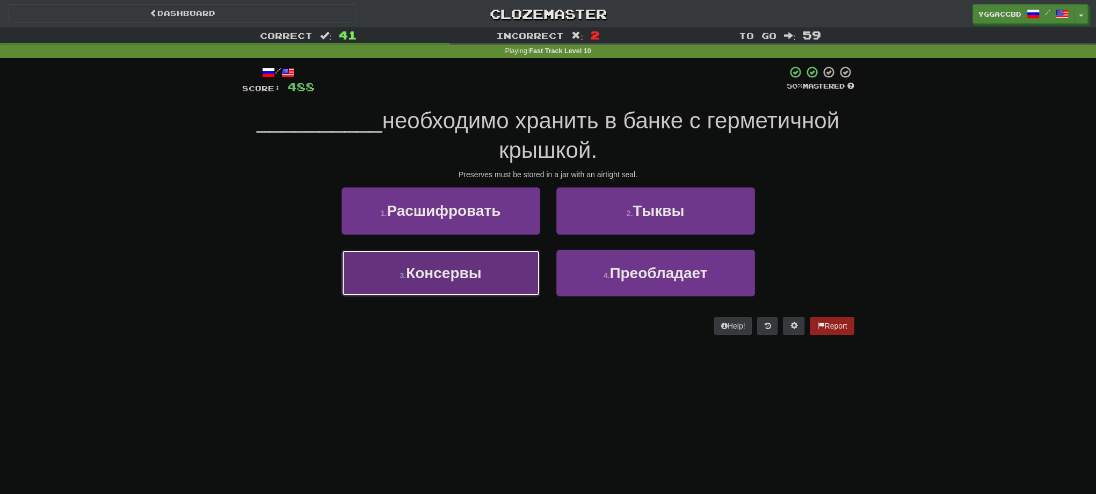
click at [457, 275] on span "Консервы" at bounding box center [443, 273] width 75 height 17
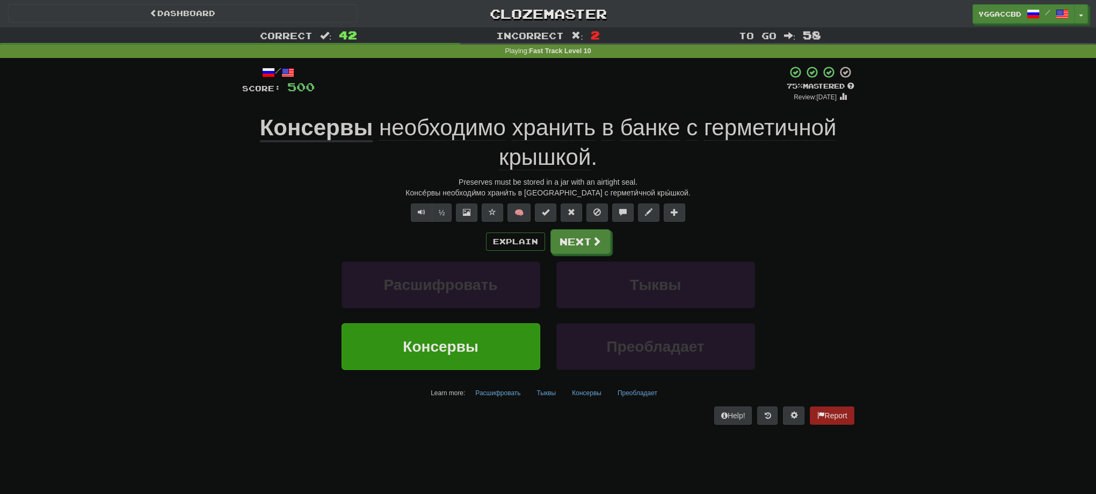
click at [740, 127] on span "герметичной" at bounding box center [770, 128] width 133 height 26
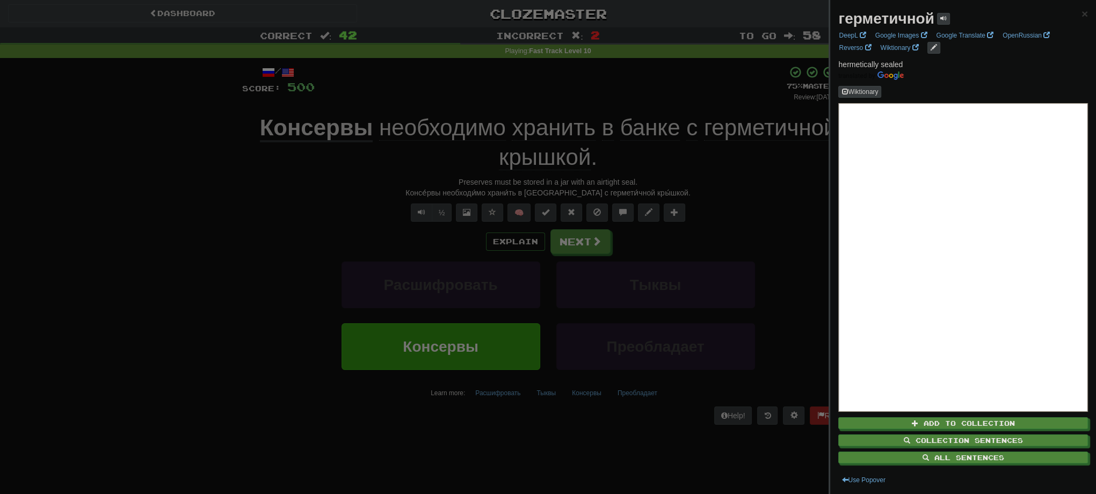
click at [750, 164] on div at bounding box center [548, 247] width 1096 height 494
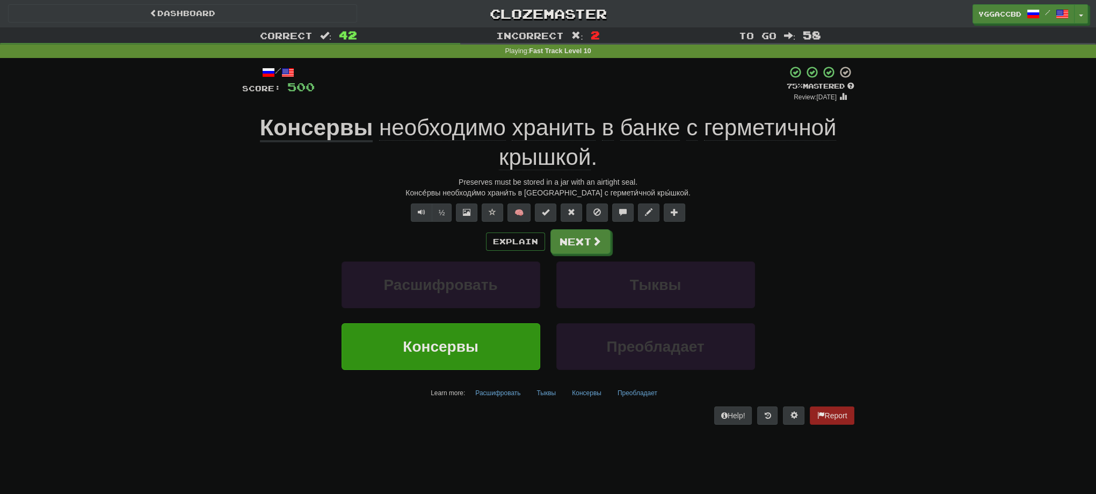
click at [541, 150] on span "крышкой" at bounding box center [545, 157] width 92 height 26
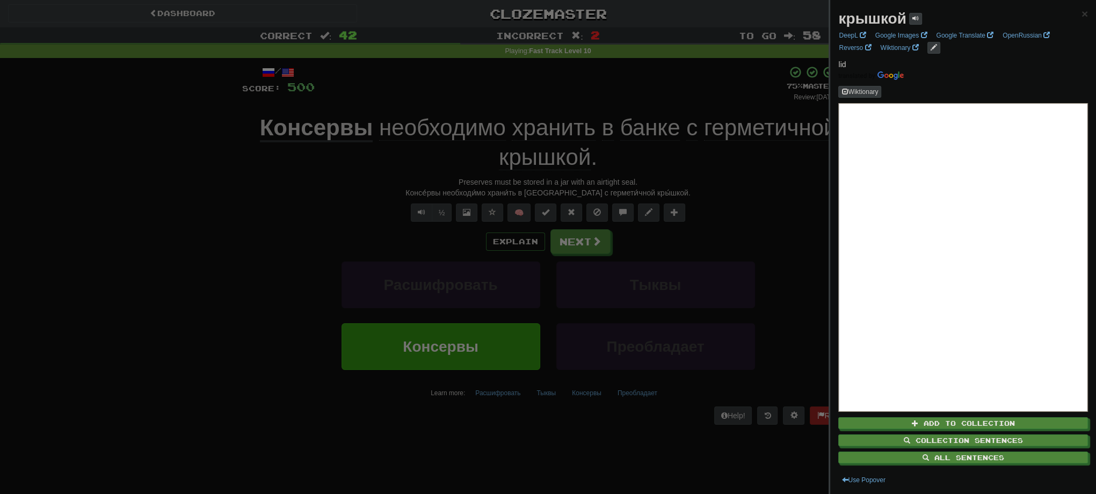
click at [699, 189] on div at bounding box center [548, 247] width 1096 height 494
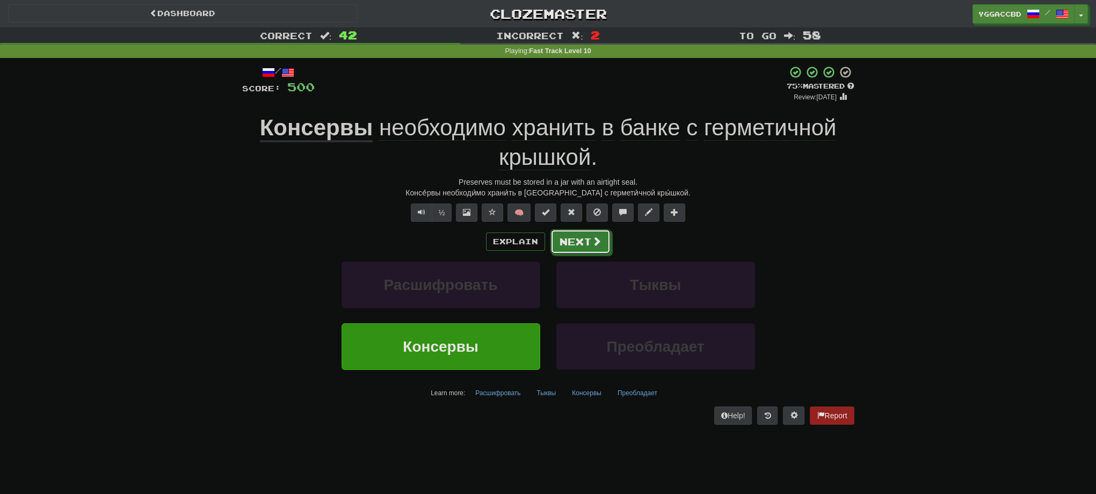
drag, startPoint x: 560, startPoint y: 239, endPoint x: 799, endPoint y: 245, distance: 239.6
click at [791, 250] on div "Explain Next" at bounding box center [548, 241] width 612 height 25
click at [626, 193] on div "Консе́рвы необходи́мо храни́ть в [GEOGRAPHIC_DATA] с гермети́чной кры́шкой." at bounding box center [548, 192] width 612 height 11
click at [626, 195] on div "Консе́рвы необходи́мо храни́ть в [GEOGRAPHIC_DATA] с гермети́чной кры́шкой." at bounding box center [548, 192] width 612 height 11
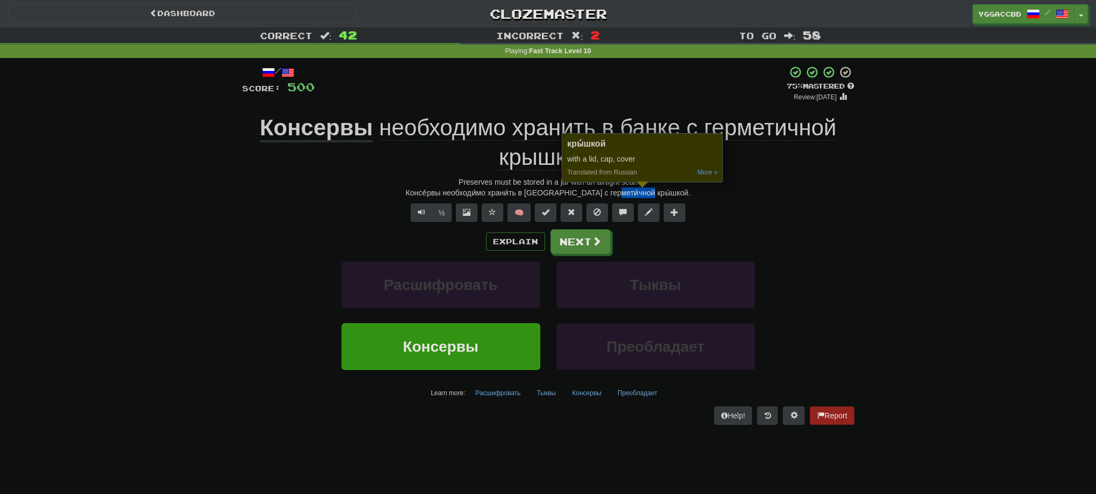
copy div "кры́шкой"
drag, startPoint x: 253, startPoint y: 264, endPoint x: 480, endPoint y: 264, distance: 226.6
click at [254, 264] on div "Расшифровать Тыквы" at bounding box center [548, 293] width 644 height 62
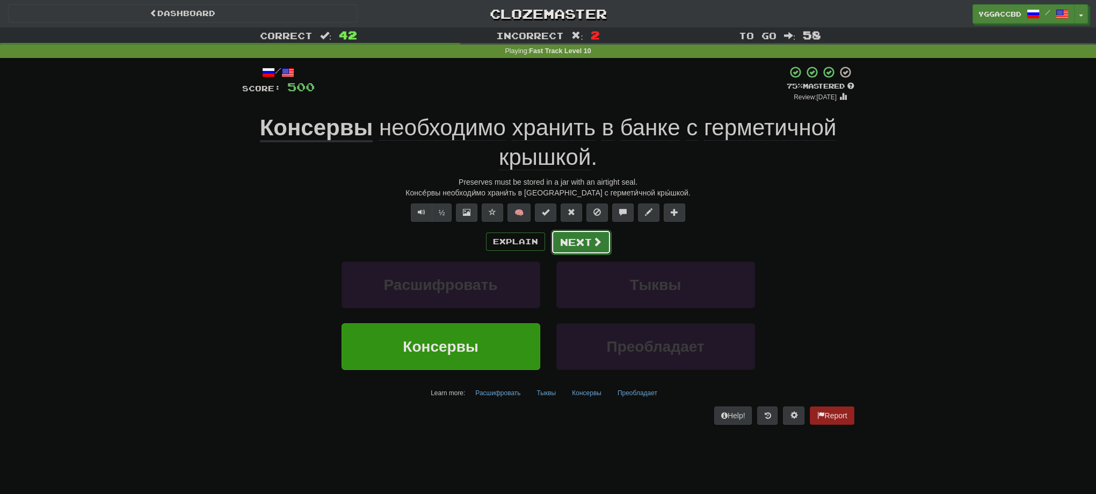
click at [586, 242] on button "Next" at bounding box center [581, 242] width 60 height 25
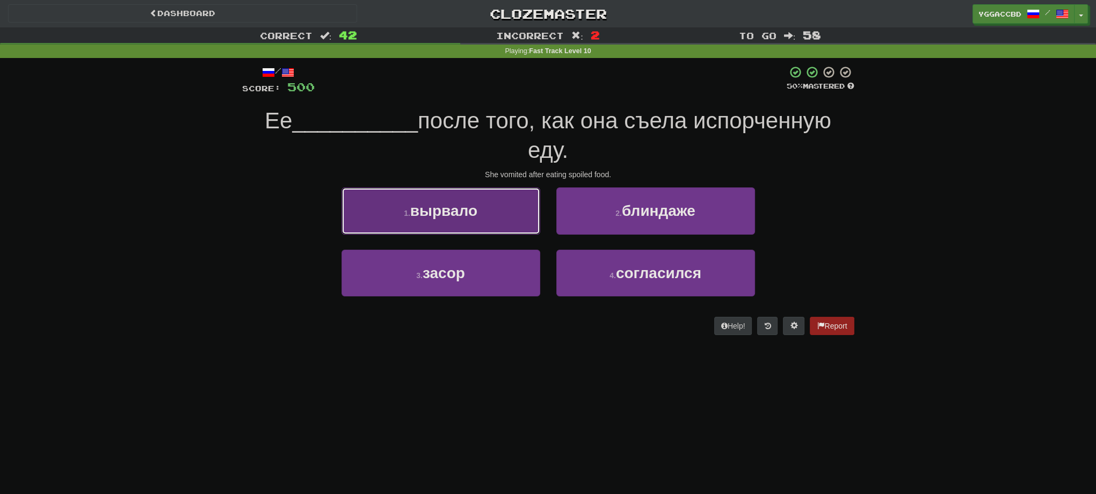
click at [454, 226] on button "1 . вырвало" at bounding box center [441, 210] width 199 height 47
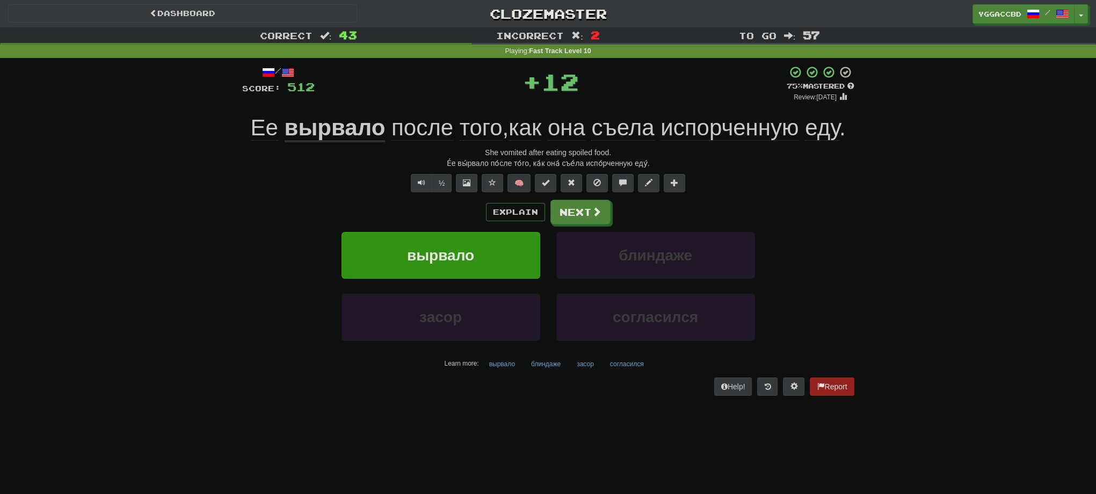
click at [335, 126] on u "вырвало" at bounding box center [335, 128] width 101 height 27
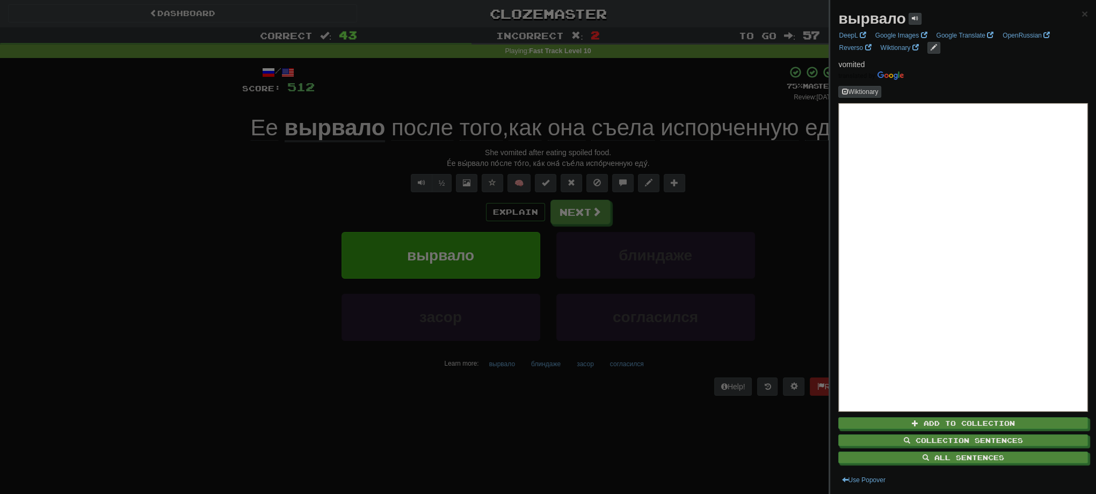
click at [294, 174] on div at bounding box center [548, 247] width 1096 height 494
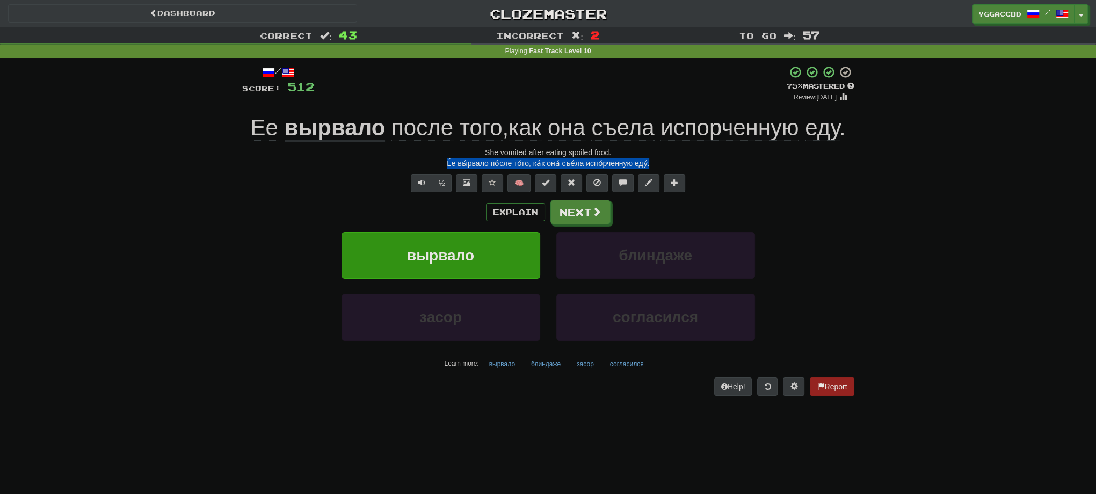
drag, startPoint x: 450, startPoint y: 162, endPoint x: 657, endPoint y: 164, distance: 206.7
click at [657, 164] on div "Е́е вы́рвало по́сле то́го, ка́к она́ съе́ла испо́рченную еду́." at bounding box center [548, 163] width 612 height 11
copy div "Е́е вы́рвало по́сле то́го, ка́к она́ съе́ла испо́рченную еду́."
click at [932, 260] on div "Correct : 43 Incorrect : 2 To go : 57 Playing : Fast Track Level 10 / Score: 51…" at bounding box center [548, 218] width 1096 height 383
click at [596, 214] on span at bounding box center [597, 212] width 10 height 10
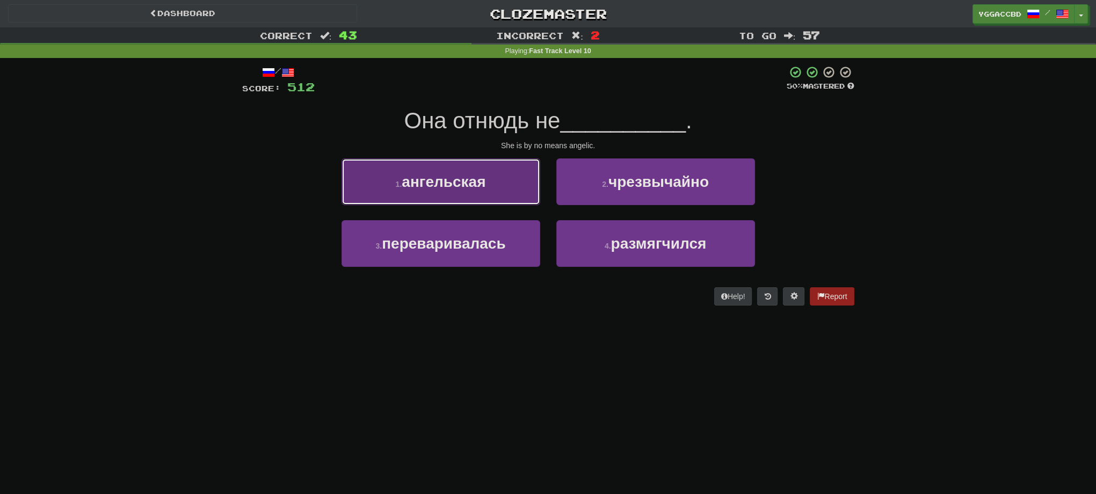
click at [460, 195] on button "1 . ангельская" at bounding box center [441, 181] width 199 height 47
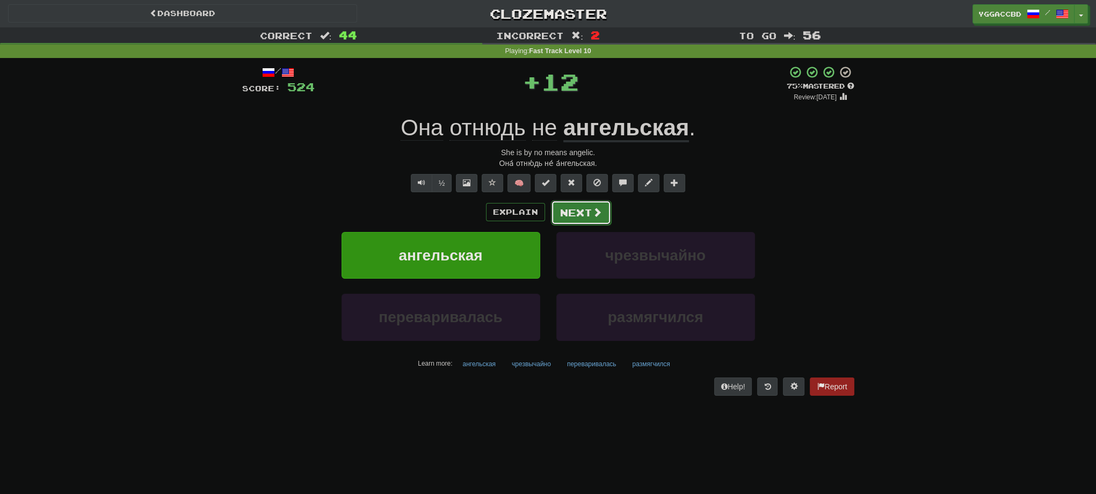
click at [582, 220] on button "Next" at bounding box center [581, 212] width 60 height 25
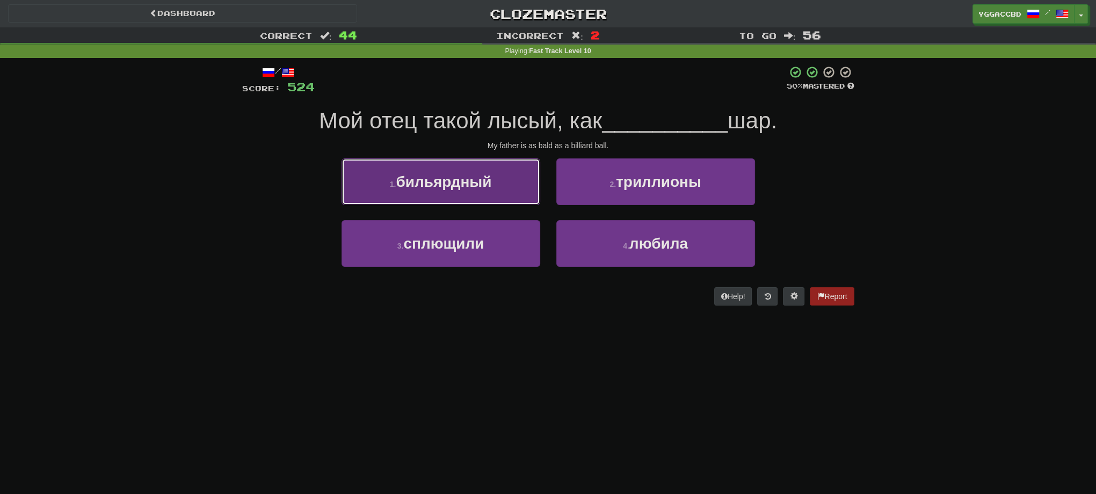
click at [453, 188] on span "бильярдный" at bounding box center [444, 181] width 96 height 17
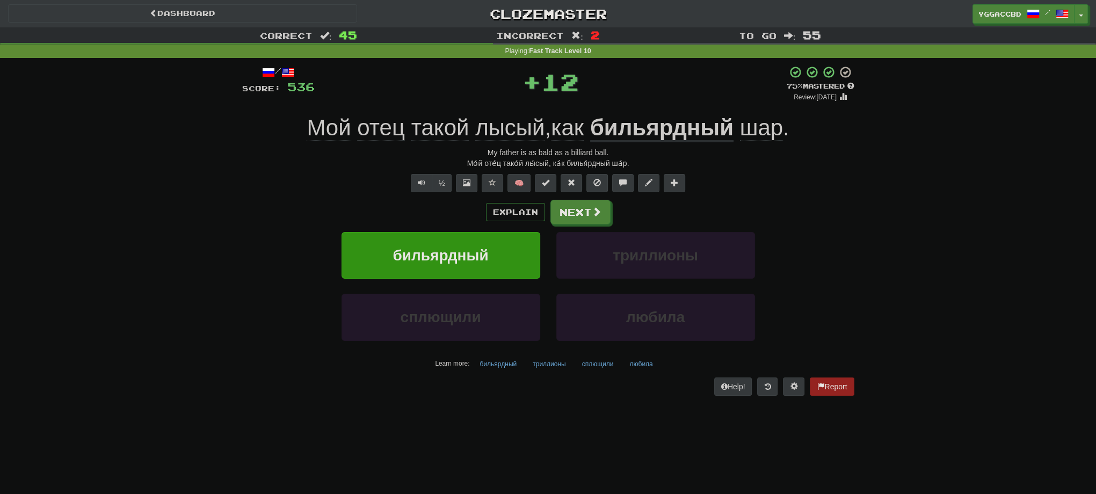
click at [551, 131] on span "лысый" at bounding box center [567, 128] width 33 height 26
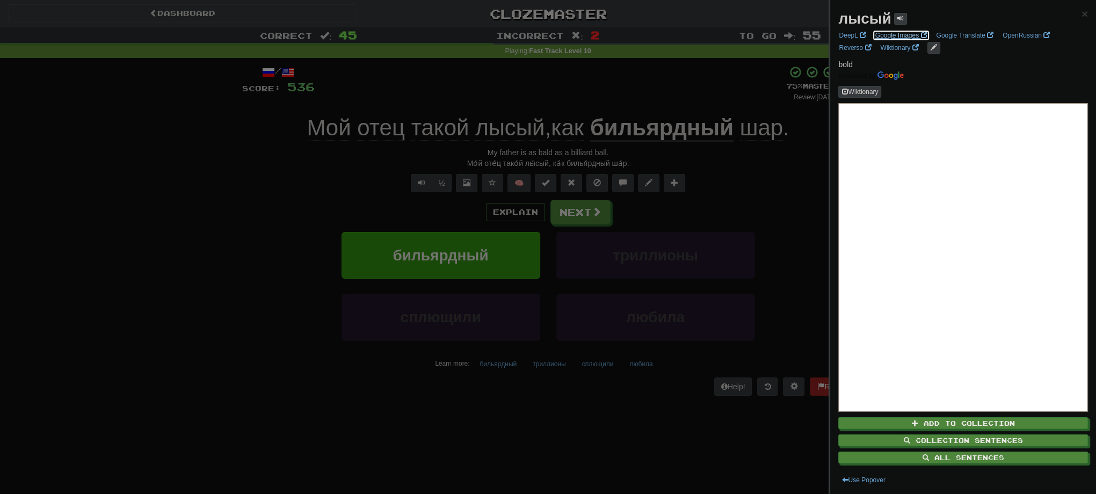
click at [889, 34] on link "Google Images" at bounding box center [901, 36] width 59 height 12
click at [273, 312] on div at bounding box center [548, 247] width 1096 height 494
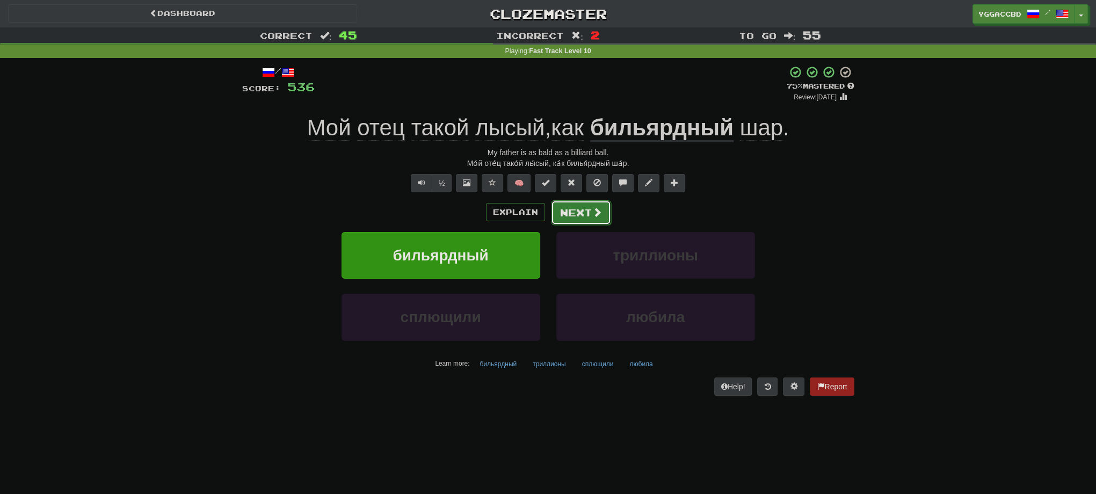
click at [594, 207] on span at bounding box center [597, 212] width 10 height 10
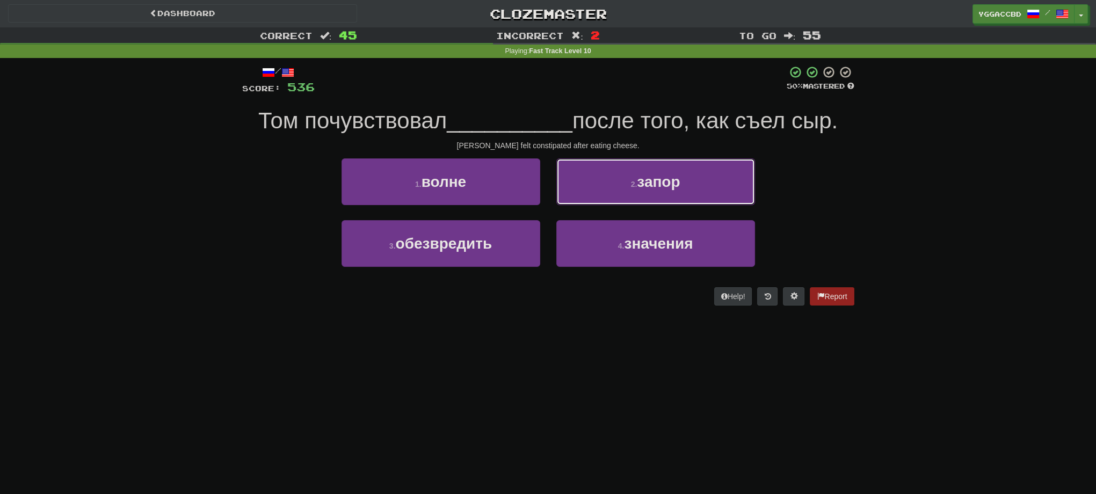
click at [671, 192] on button "2 . запор" at bounding box center [655, 181] width 199 height 47
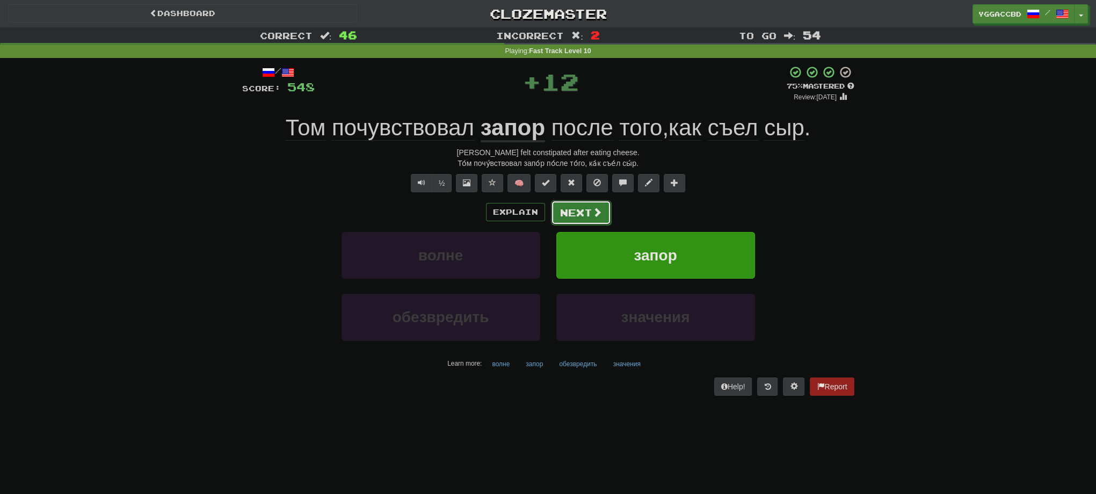
click at [576, 215] on button "Next" at bounding box center [581, 212] width 60 height 25
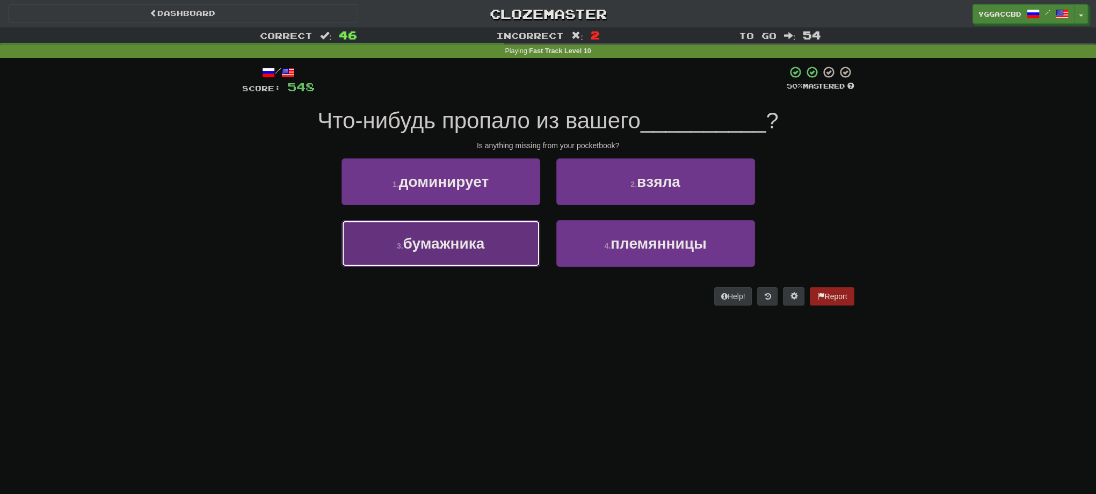
click at [459, 238] on span "бумажника" at bounding box center [444, 243] width 82 height 17
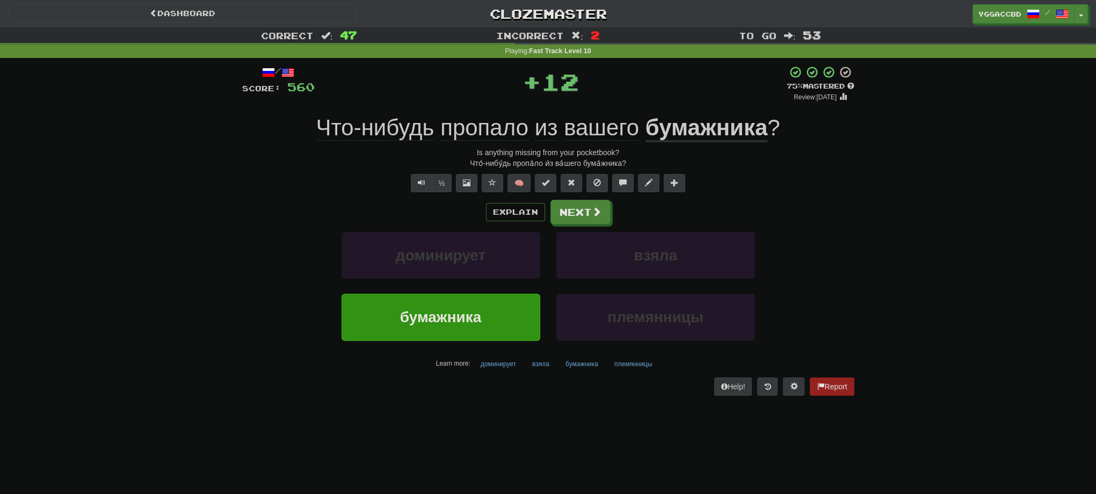
click at [695, 128] on u "бумажника" at bounding box center [706, 128] width 122 height 27
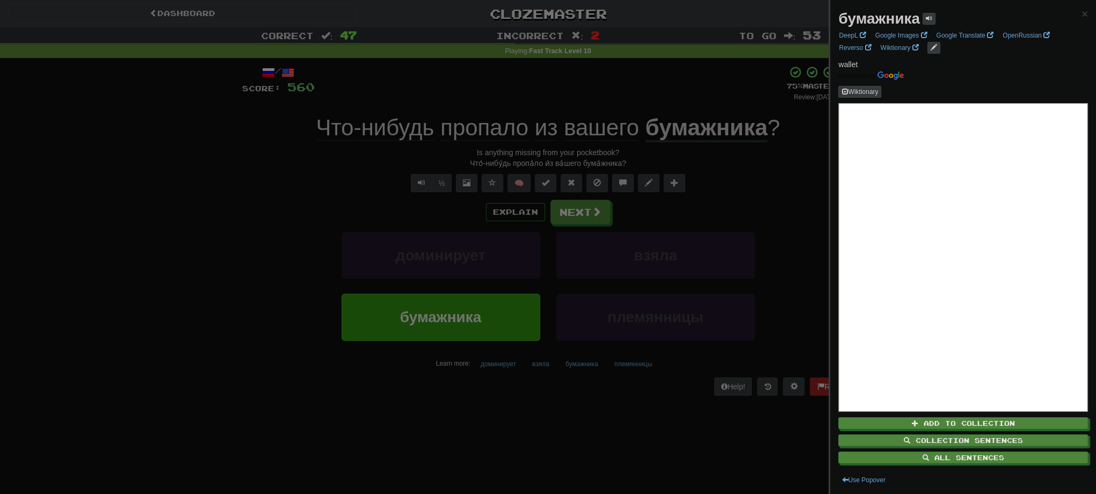
click at [713, 166] on div at bounding box center [548, 247] width 1096 height 494
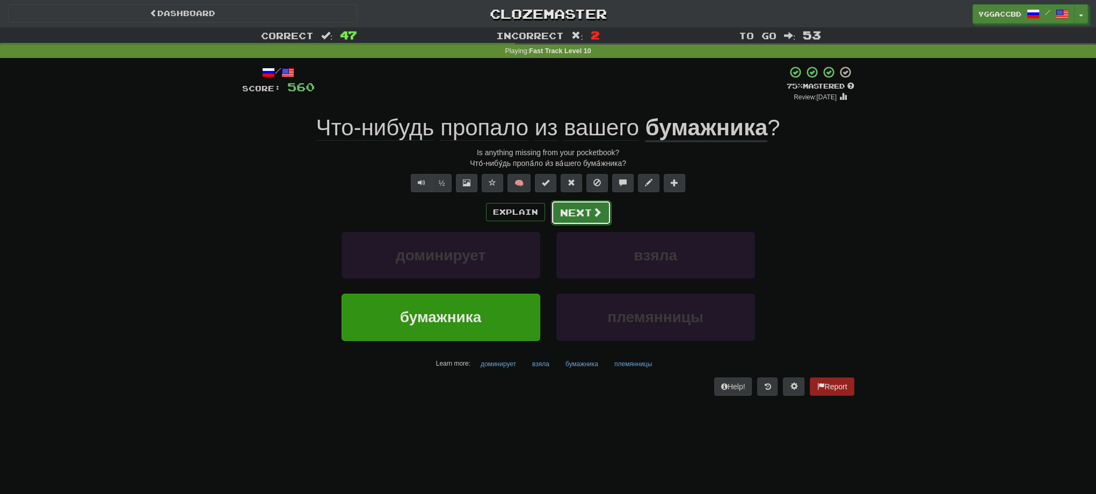
click at [575, 217] on button "Next" at bounding box center [581, 212] width 60 height 25
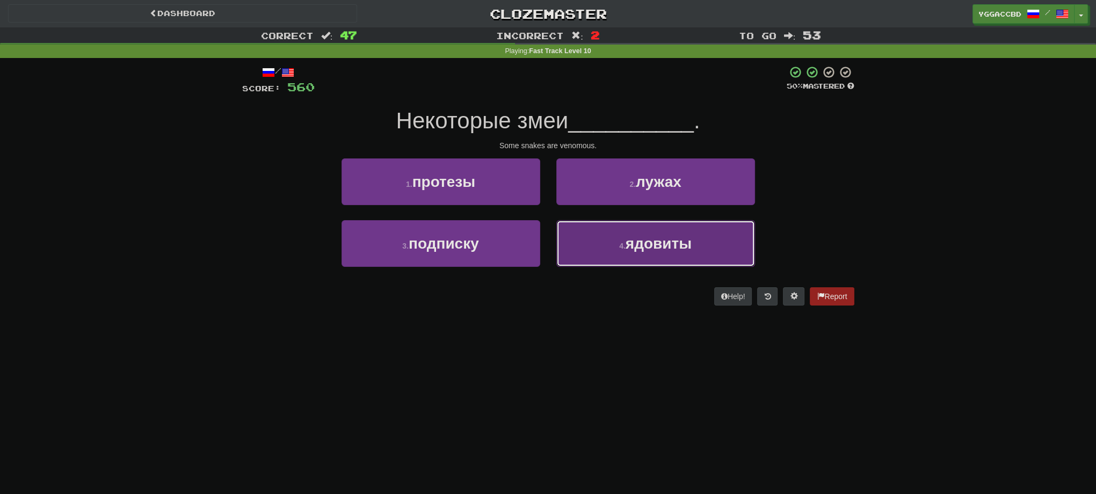
click at [667, 237] on span "ядовиты" at bounding box center [659, 243] width 66 height 17
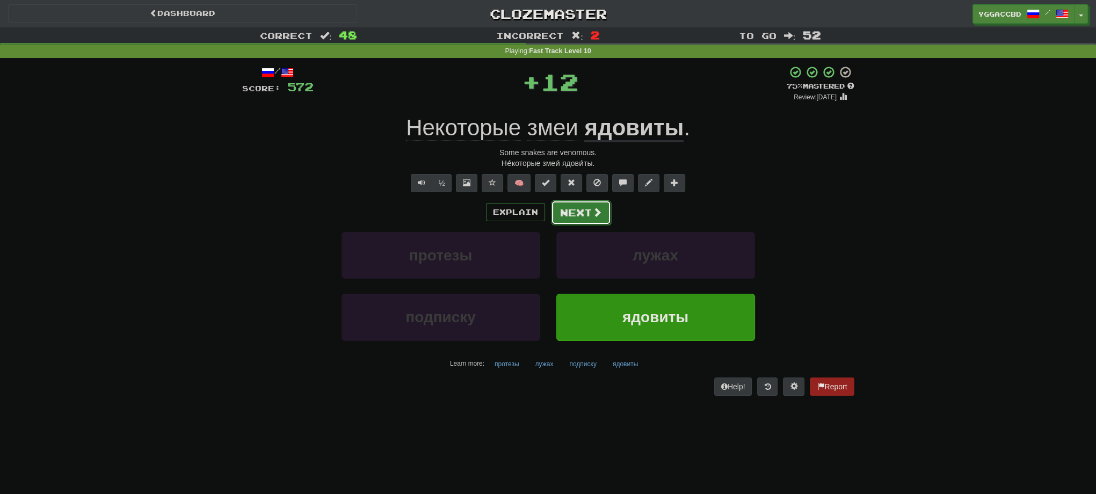
click at [584, 214] on button "Next" at bounding box center [581, 212] width 60 height 25
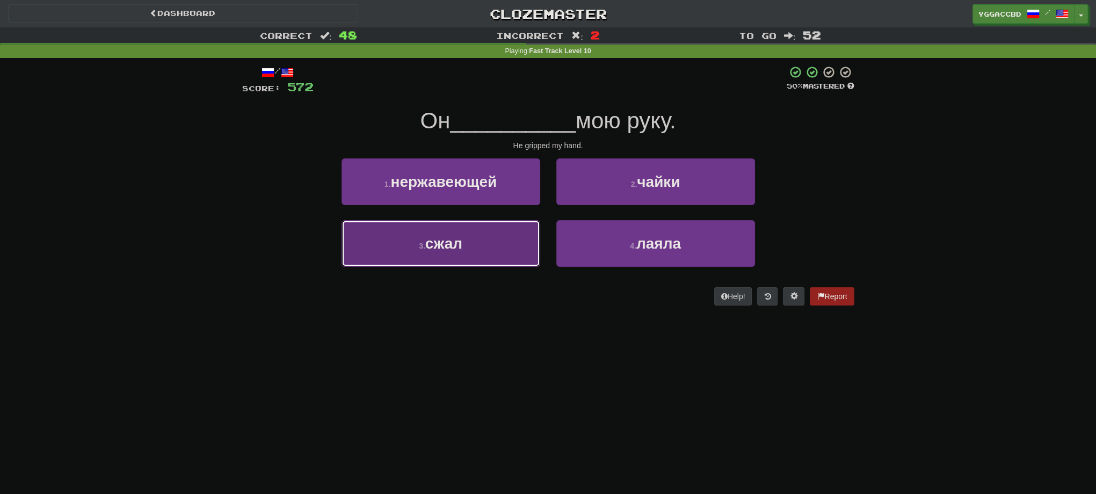
click at [473, 242] on button "3 . сжал" at bounding box center [441, 243] width 199 height 47
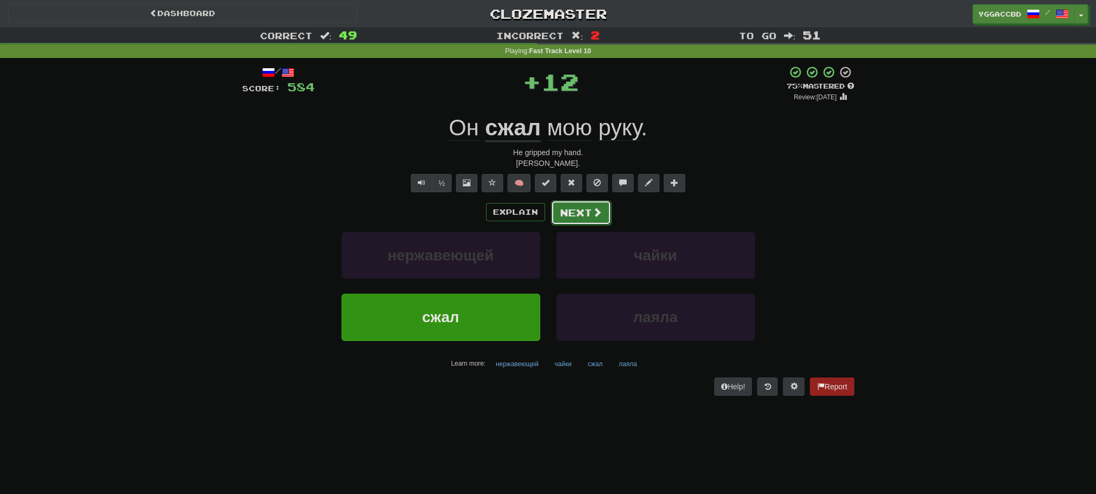
click at [575, 215] on button "Next" at bounding box center [581, 212] width 60 height 25
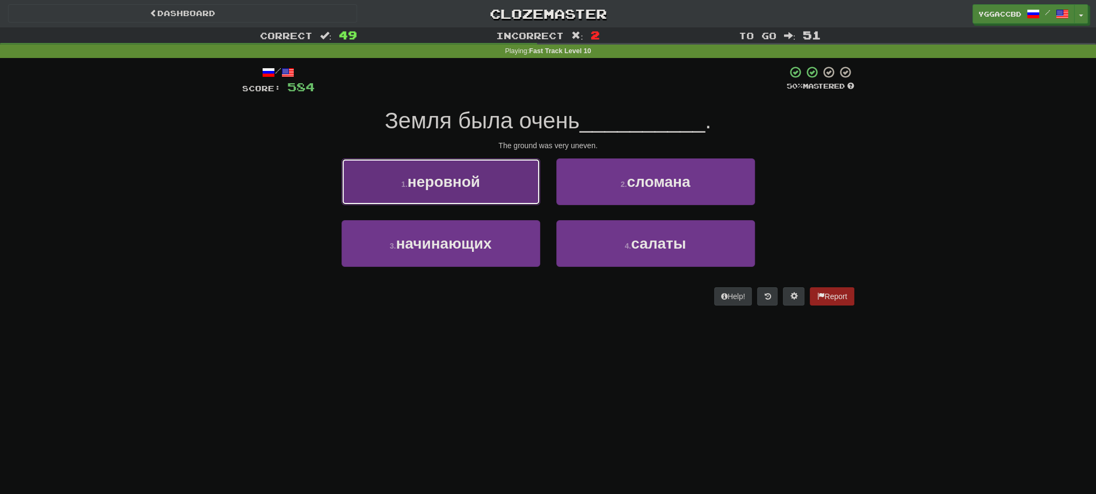
click at [455, 187] on span "неровной" at bounding box center [444, 181] width 72 height 17
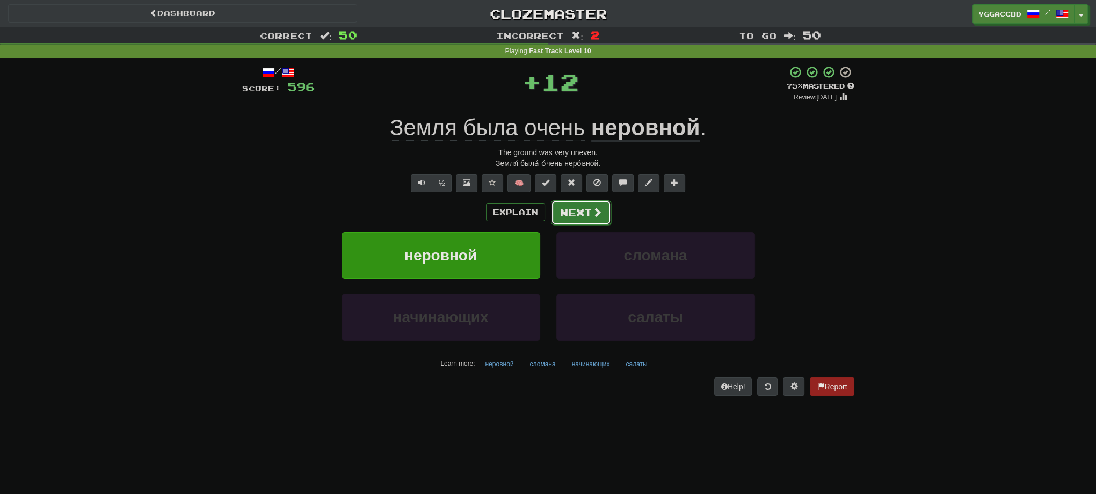
click at [555, 205] on button "Next" at bounding box center [581, 212] width 60 height 25
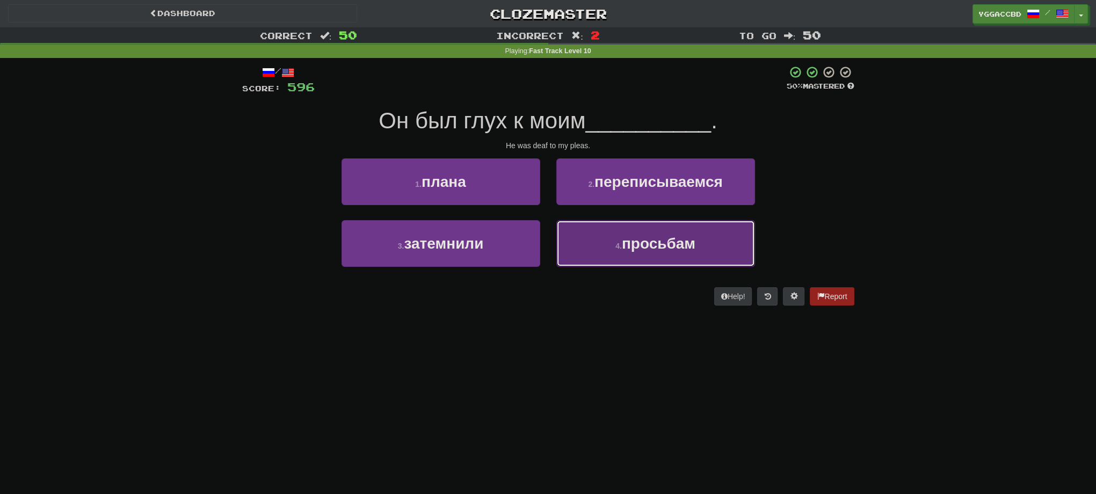
click at [655, 256] on button "4 . просьбам" at bounding box center [655, 243] width 199 height 47
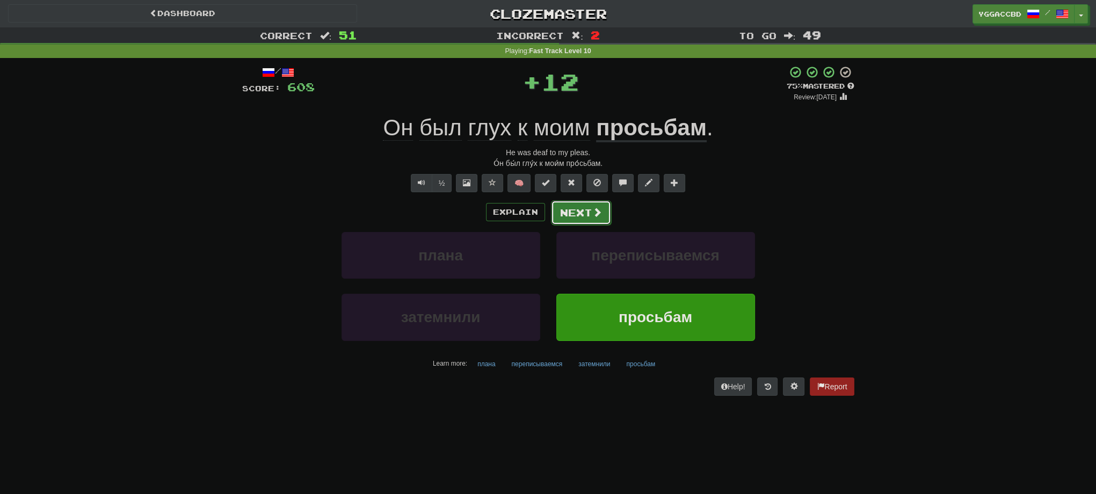
click at [579, 219] on button "Next" at bounding box center [581, 212] width 60 height 25
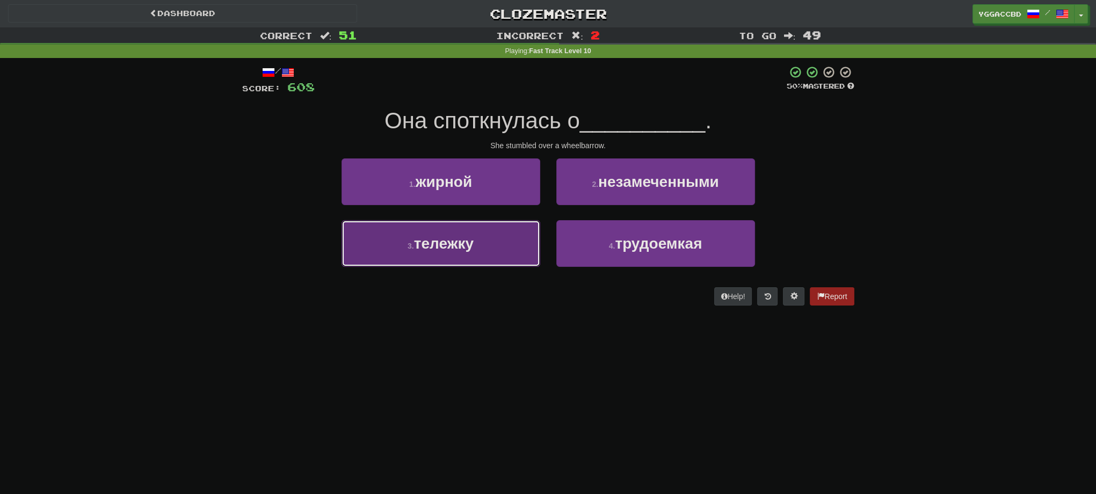
click at [456, 225] on button "3 . тележку" at bounding box center [441, 243] width 199 height 47
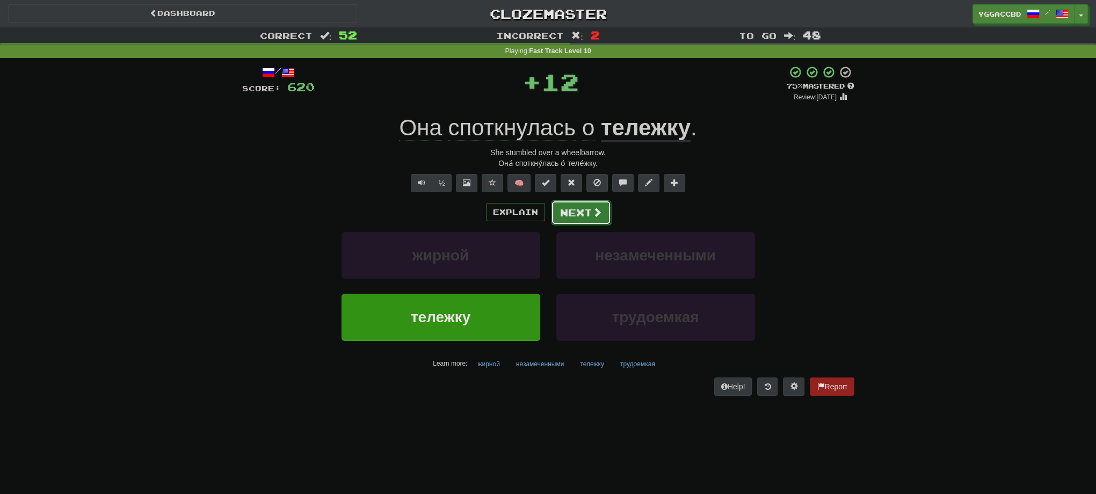
click at [578, 220] on button "Next" at bounding box center [581, 212] width 60 height 25
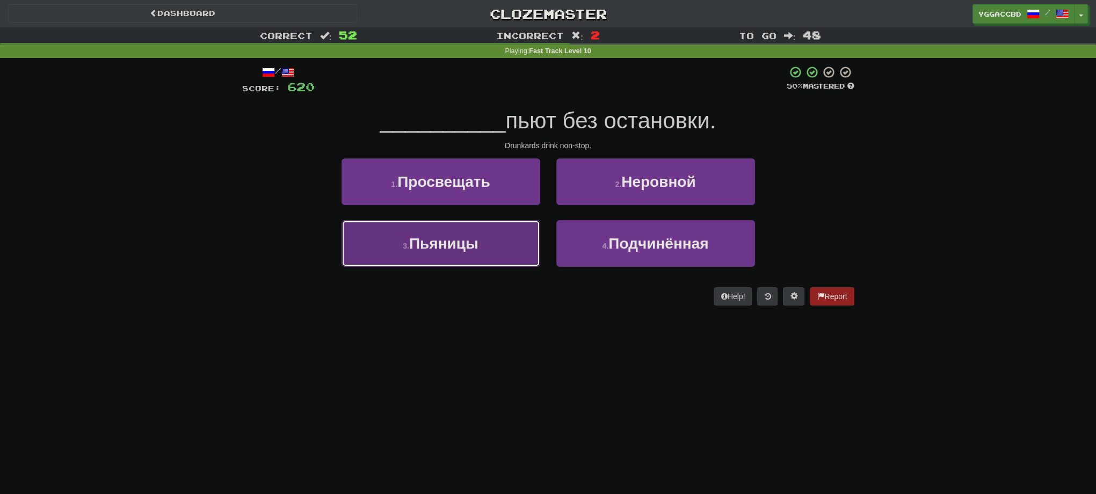
click at [490, 246] on button "3 . [GEOGRAPHIC_DATA]" at bounding box center [441, 243] width 199 height 47
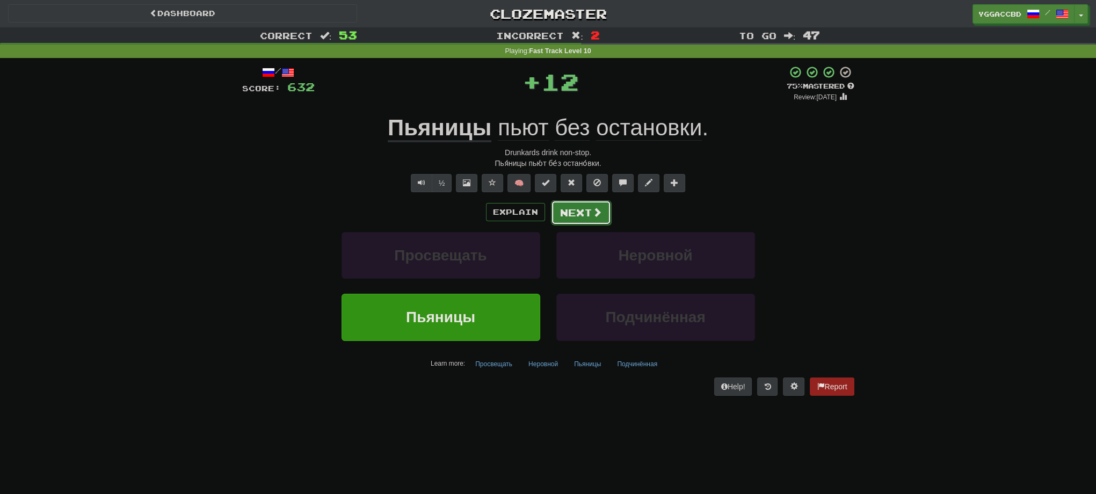
click at [576, 217] on button "Next" at bounding box center [581, 212] width 60 height 25
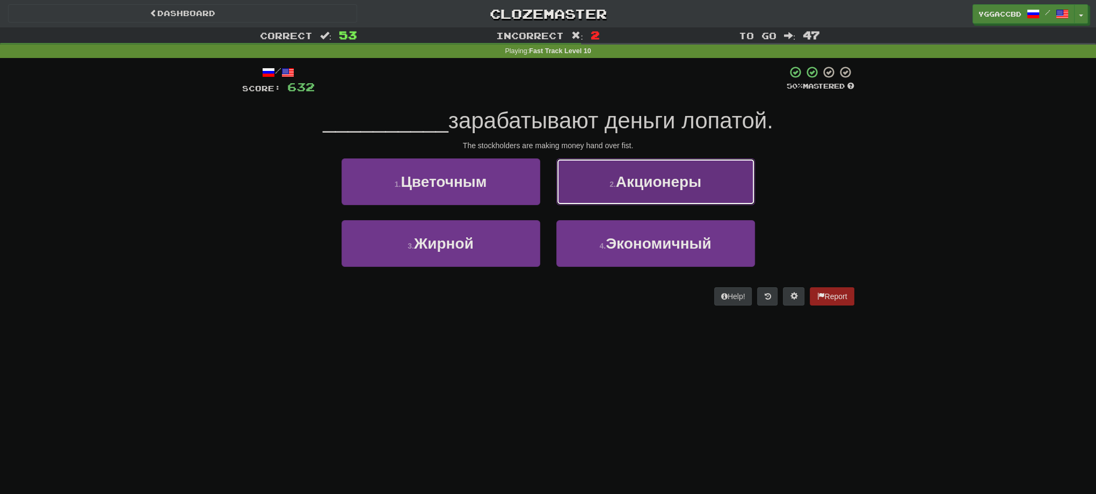
click at [608, 195] on button "2 . Акционеры" at bounding box center [655, 181] width 199 height 47
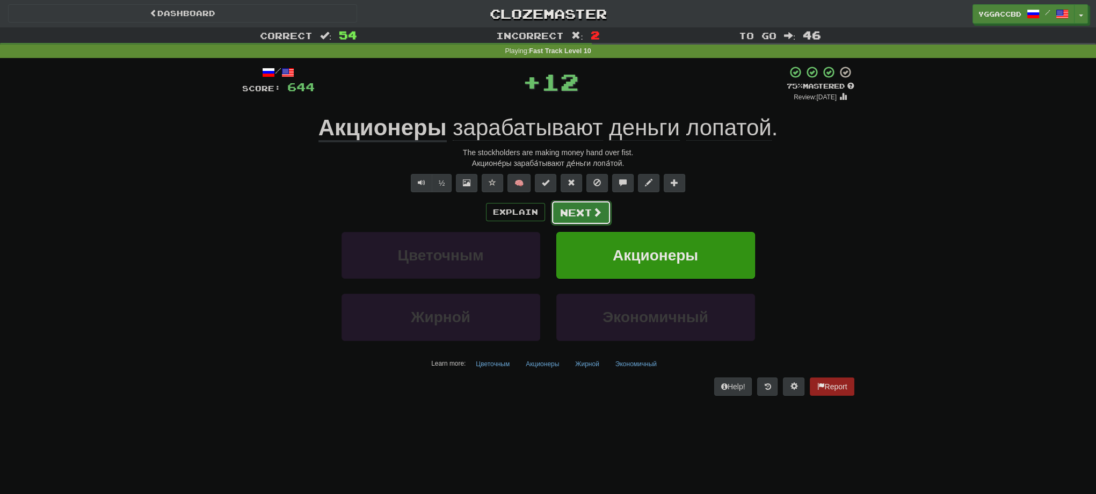
click at [575, 215] on button "Next" at bounding box center [581, 212] width 60 height 25
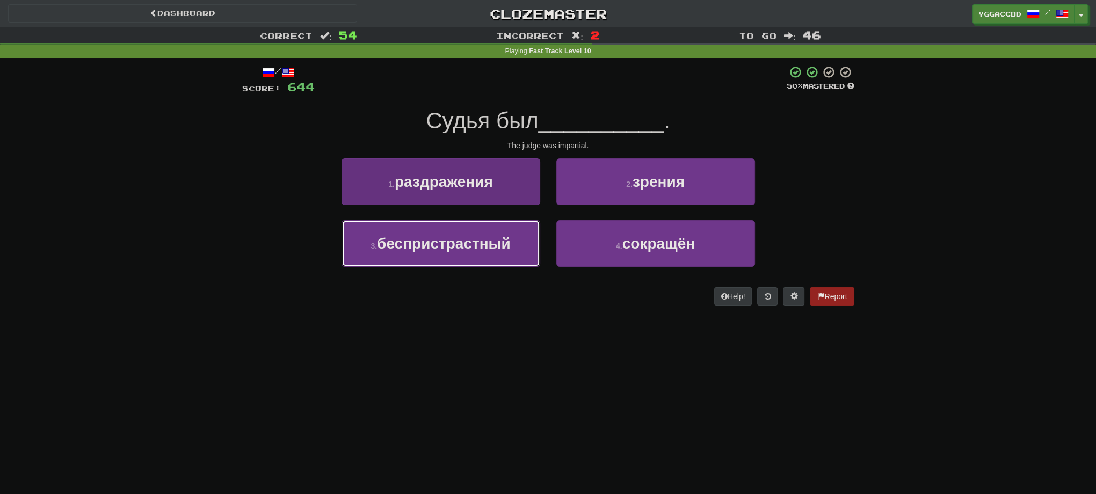
click at [470, 250] on span "беспристрастный" at bounding box center [444, 243] width 134 height 17
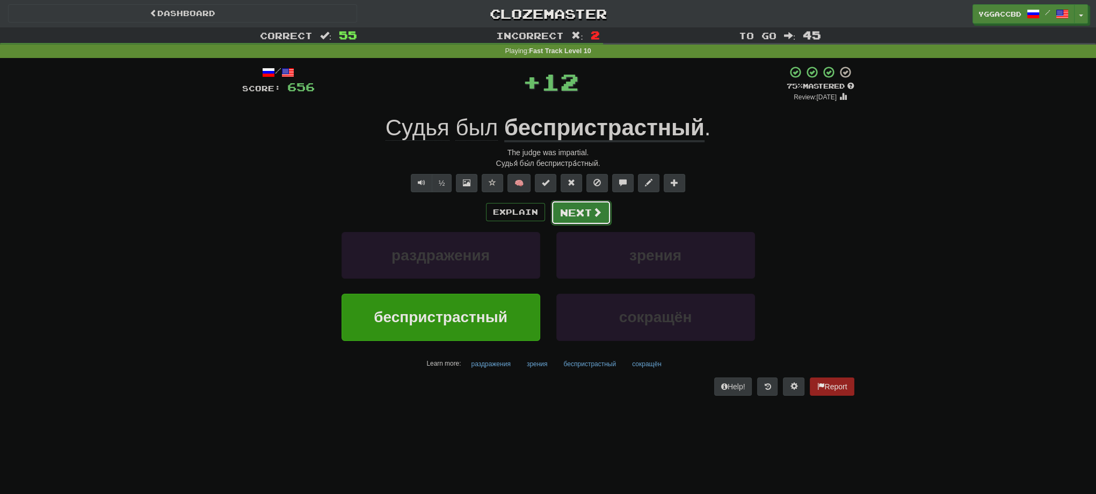
click at [573, 212] on button "Next" at bounding box center [581, 212] width 60 height 25
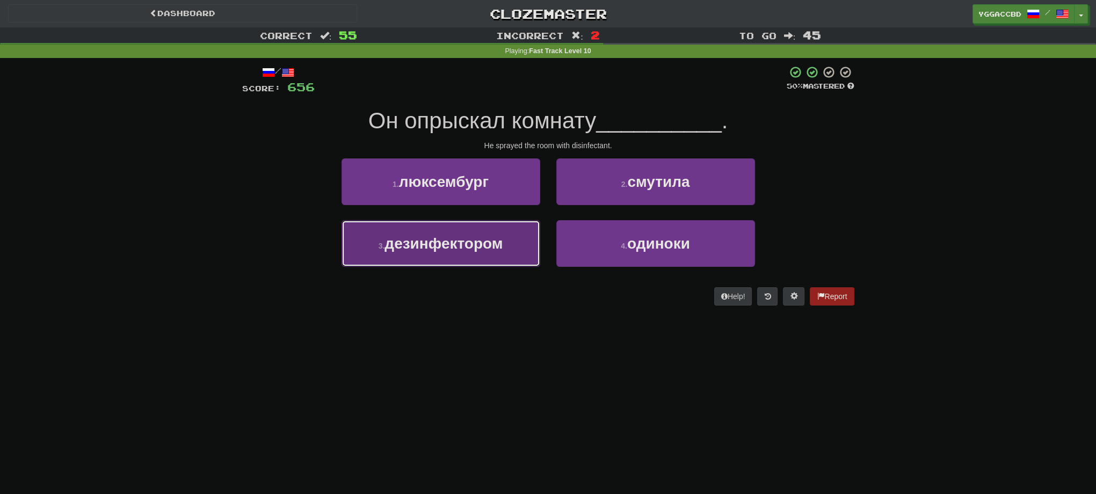
click at [477, 247] on span "дезинфектором" at bounding box center [443, 243] width 118 height 17
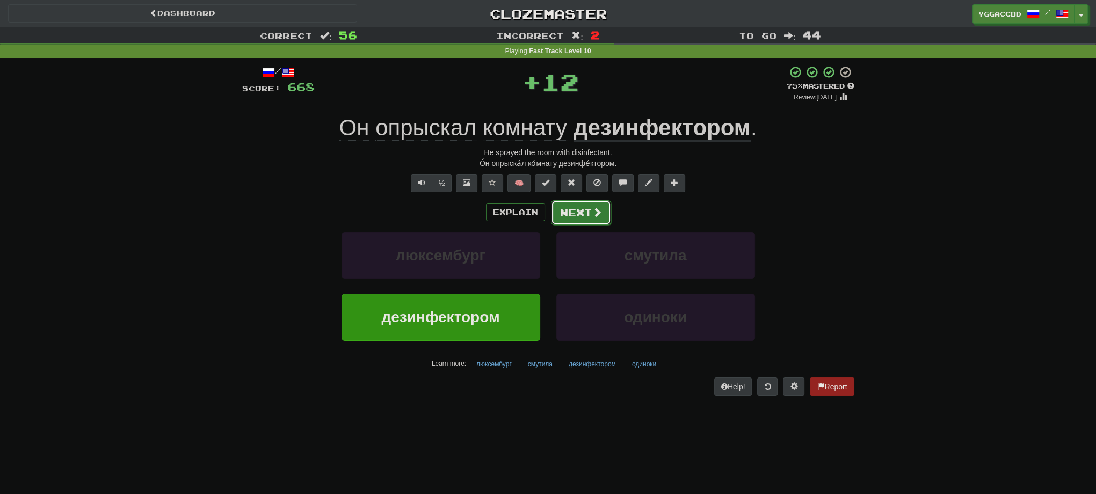
click at [571, 210] on button "Next" at bounding box center [581, 212] width 60 height 25
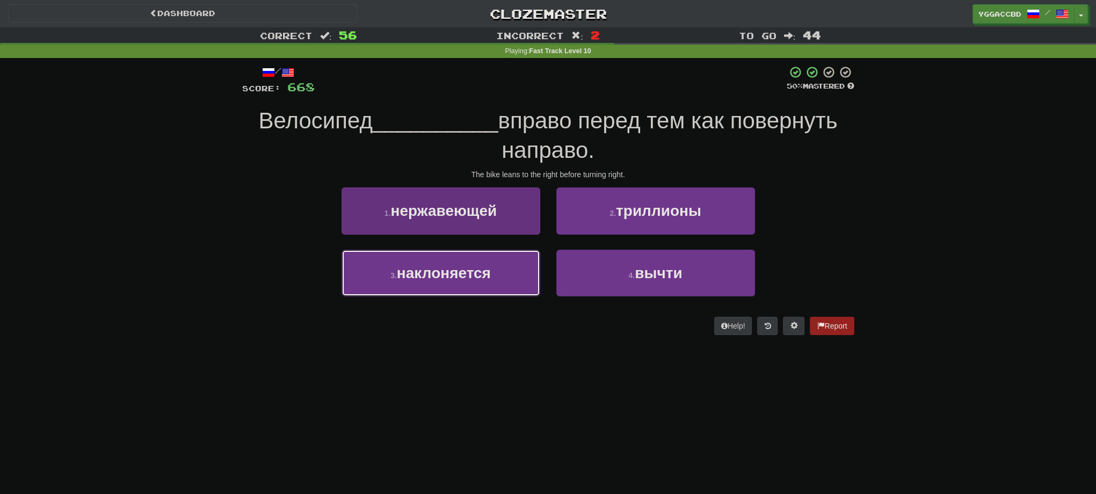
click at [511, 271] on button "3 . наклоняется" at bounding box center [441, 273] width 199 height 47
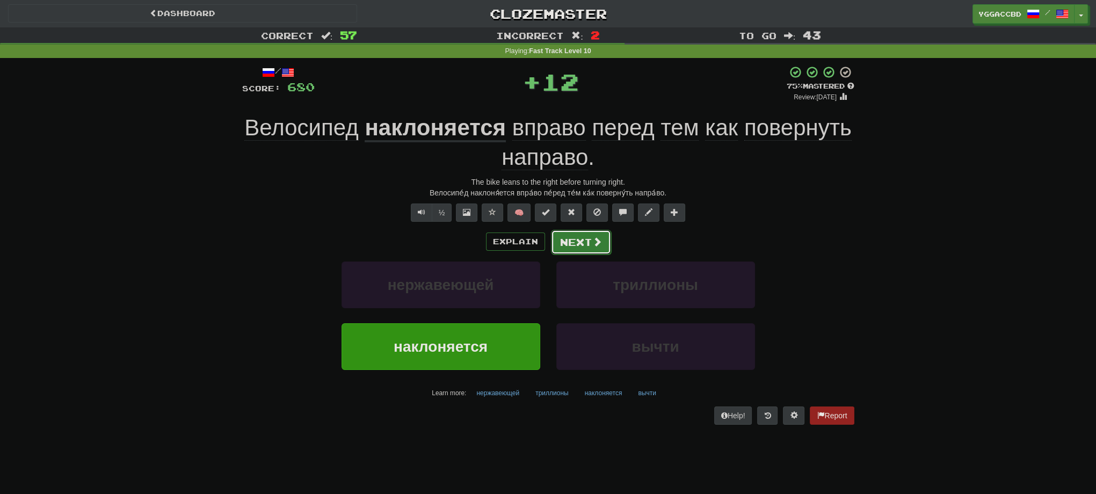
click at [572, 237] on button "Next" at bounding box center [581, 242] width 60 height 25
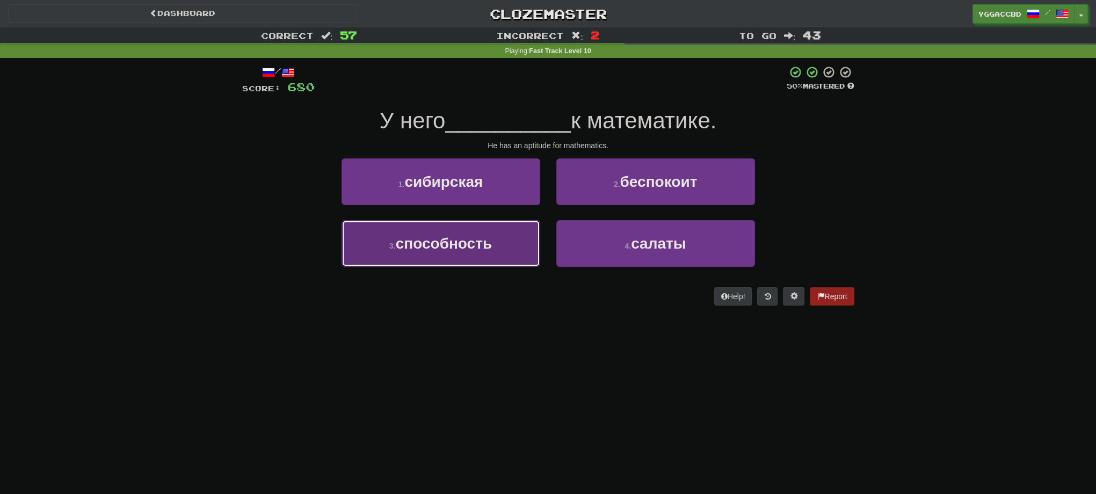
click at [518, 241] on button "3 . способность" at bounding box center [441, 243] width 199 height 47
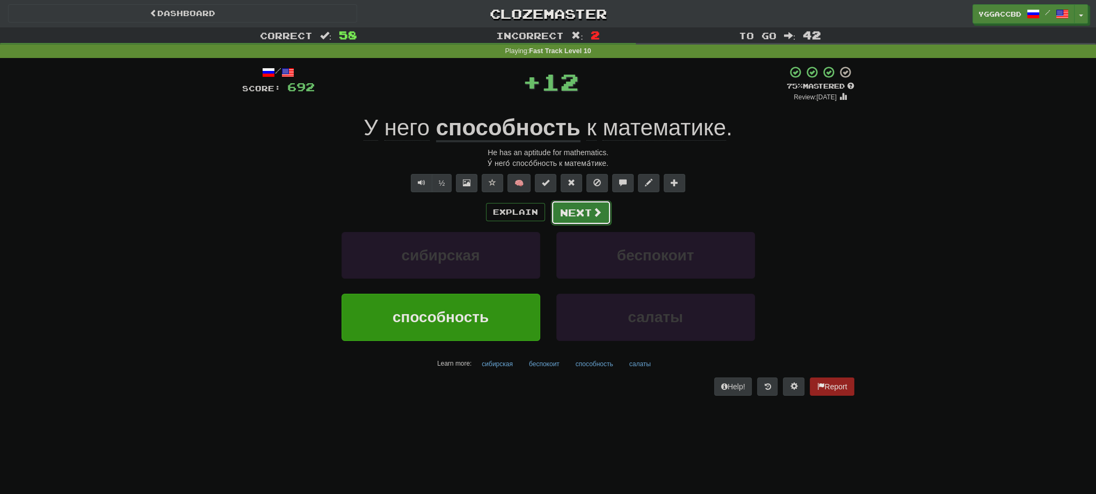
click at [567, 210] on button "Next" at bounding box center [581, 212] width 60 height 25
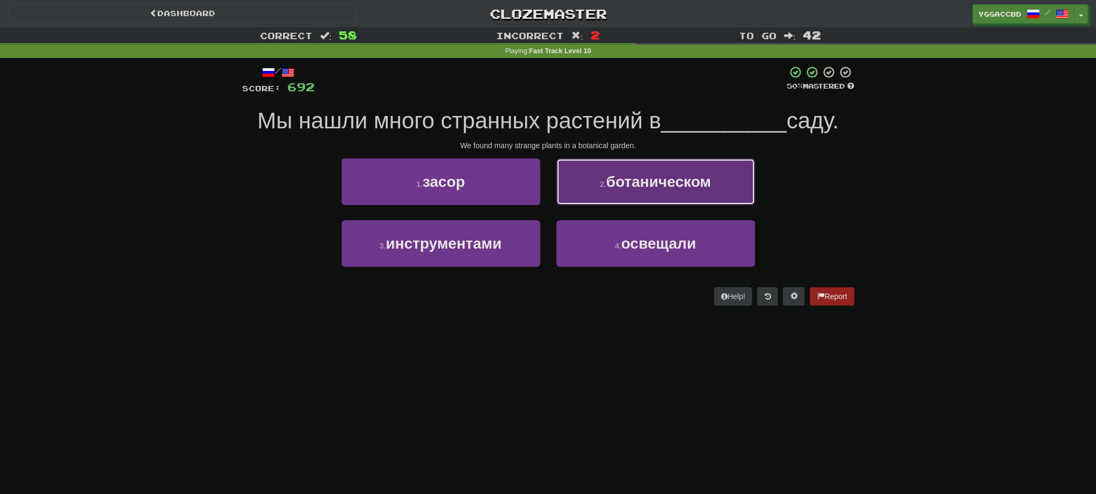
click at [595, 198] on button "2 . ботаническом" at bounding box center [655, 181] width 199 height 47
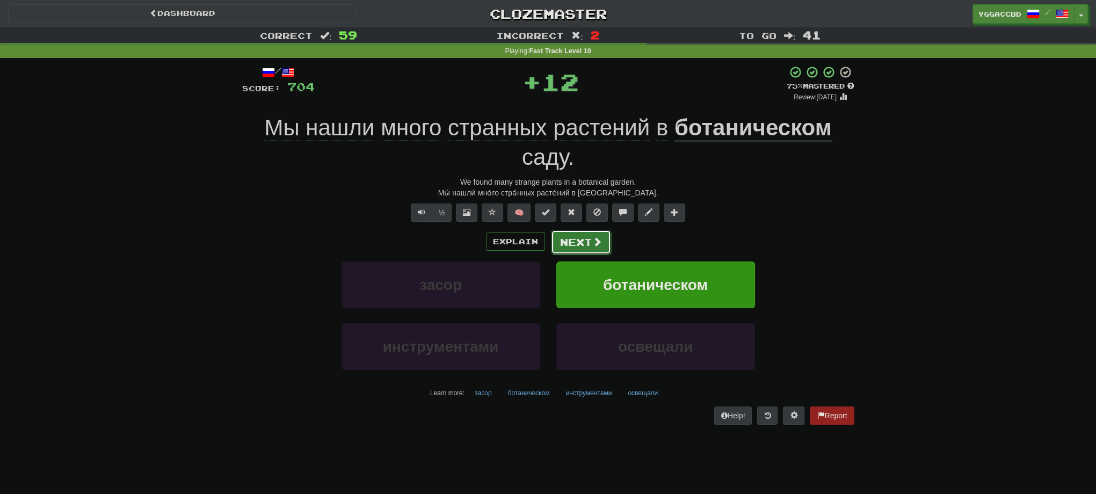
click at [570, 235] on button "Next" at bounding box center [581, 242] width 60 height 25
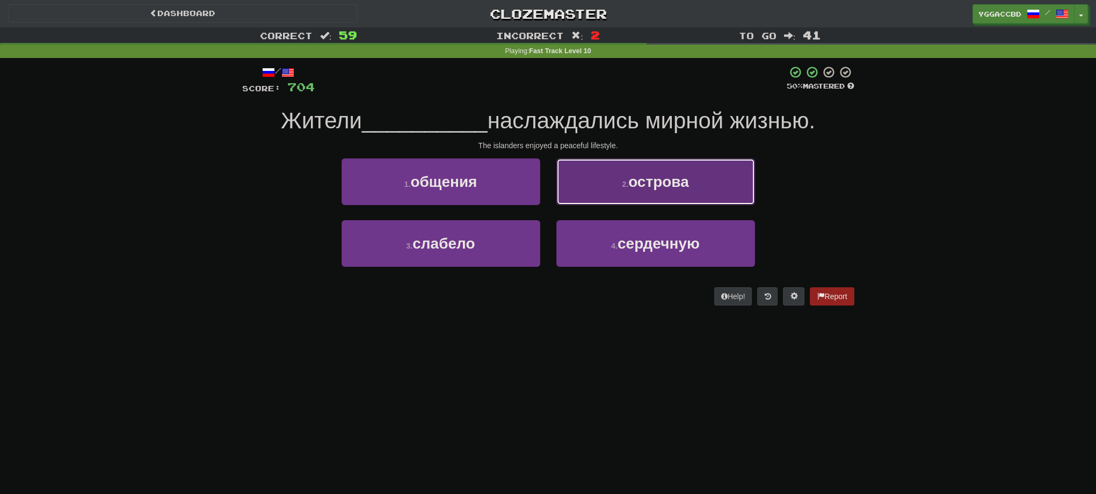
click at [607, 189] on button "2 . острова" at bounding box center [655, 181] width 199 height 47
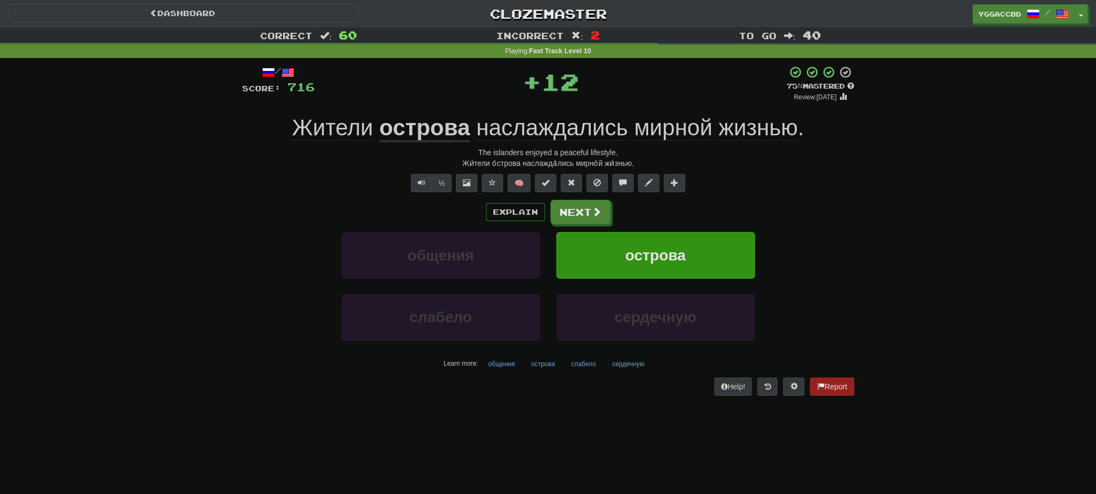
click at [565, 131] on span "наслаждались" at bounding box center [551, 128] width 151 height 26
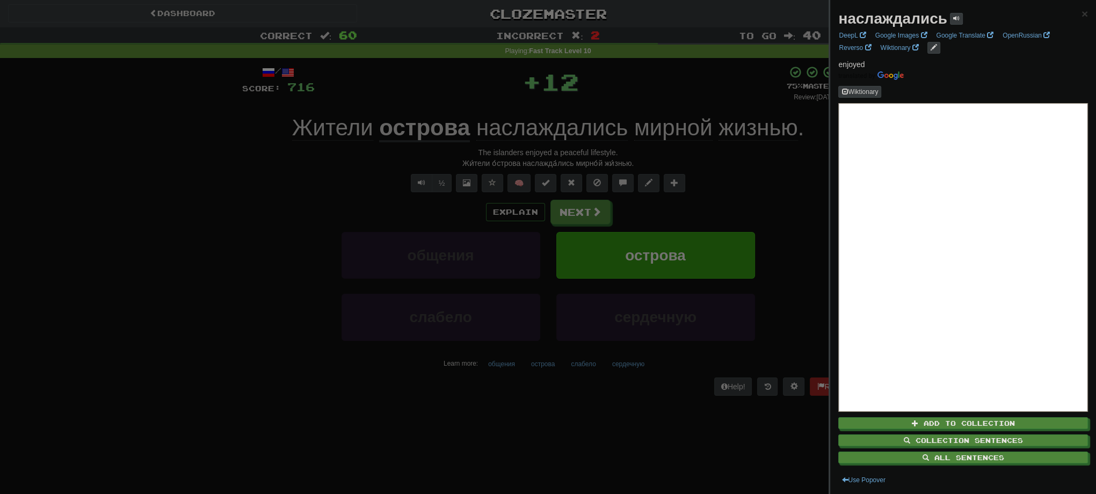
click at [717, 164] on div at bounding box center [548, 247] width 1096 height 494
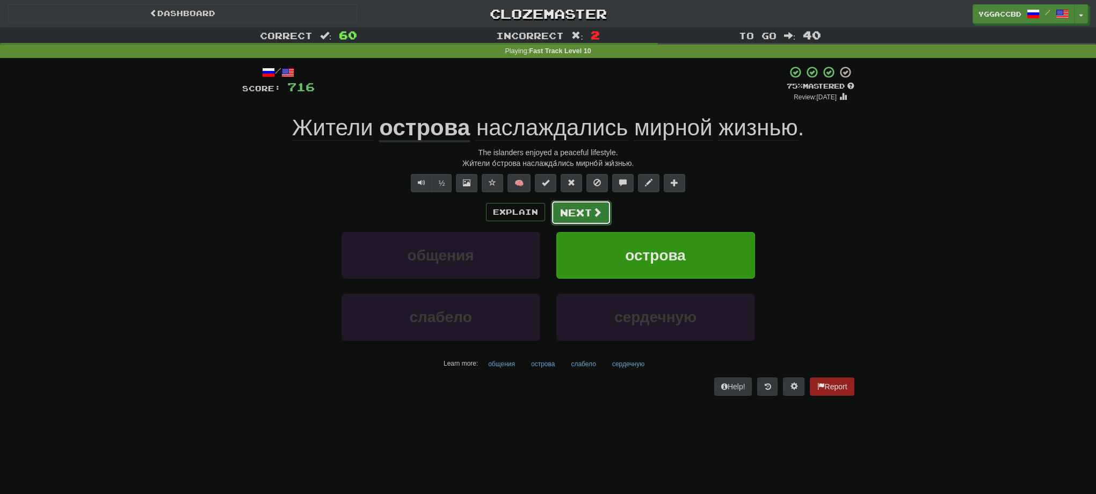
click at [565, 218] on button "Next" at bounding box center [581, 212] width 60 height 25
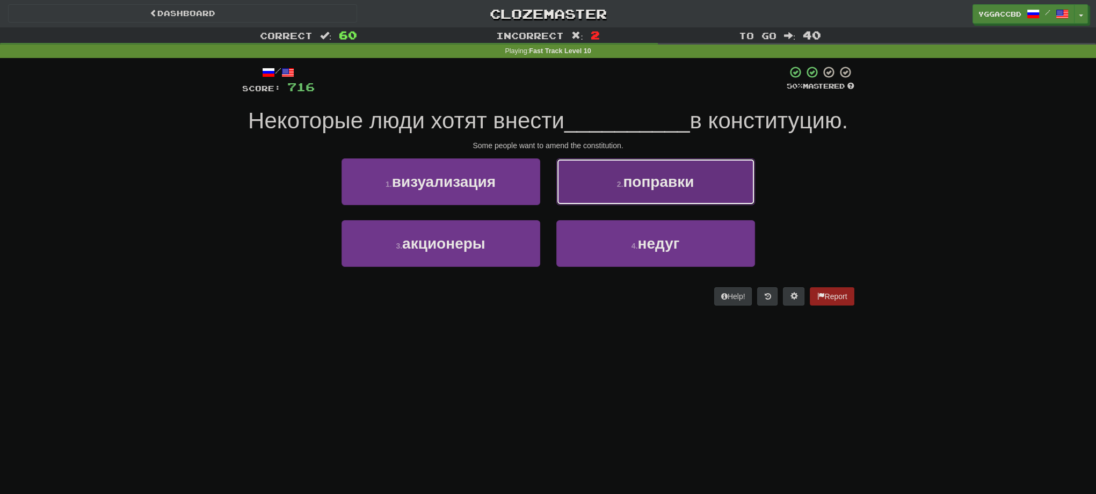
click at [569, 205] on button "2 . поправки" at bounding box center [655, 181] width 199 height 47
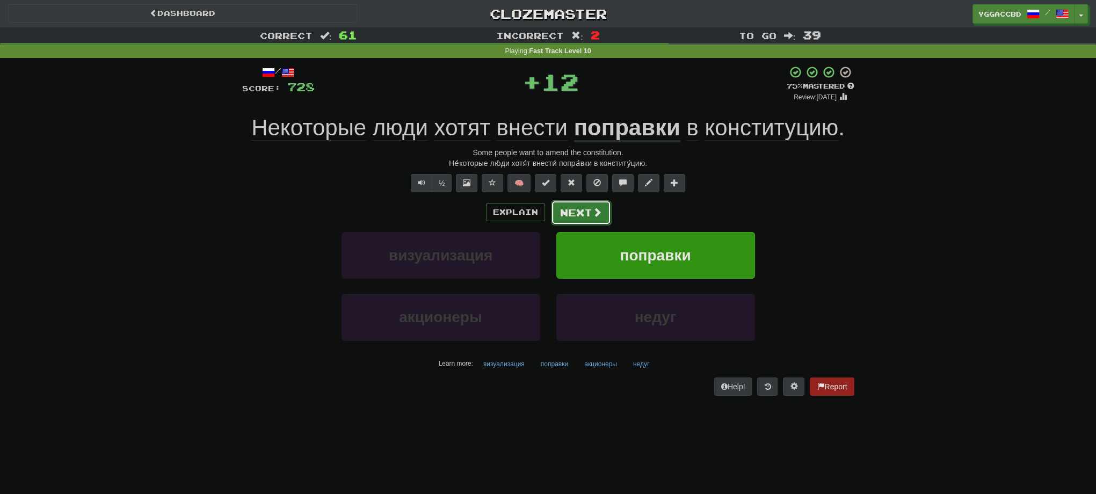
click at [571, 205] on button "Next" at bounding box center [581, 212] width 60 height 25
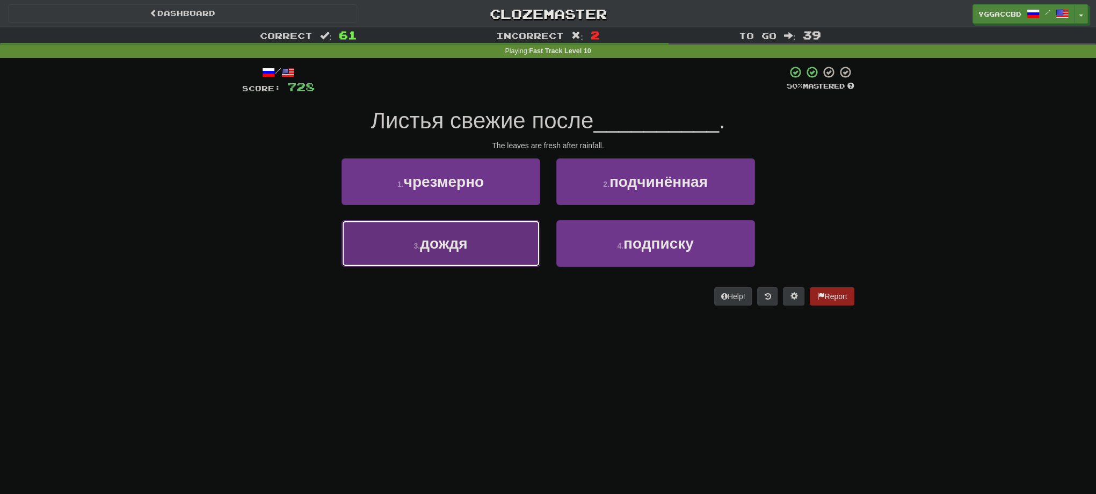
click at [518, 245] on button "3 . дождя" at bounding box center [441, 243] width 199 height 47
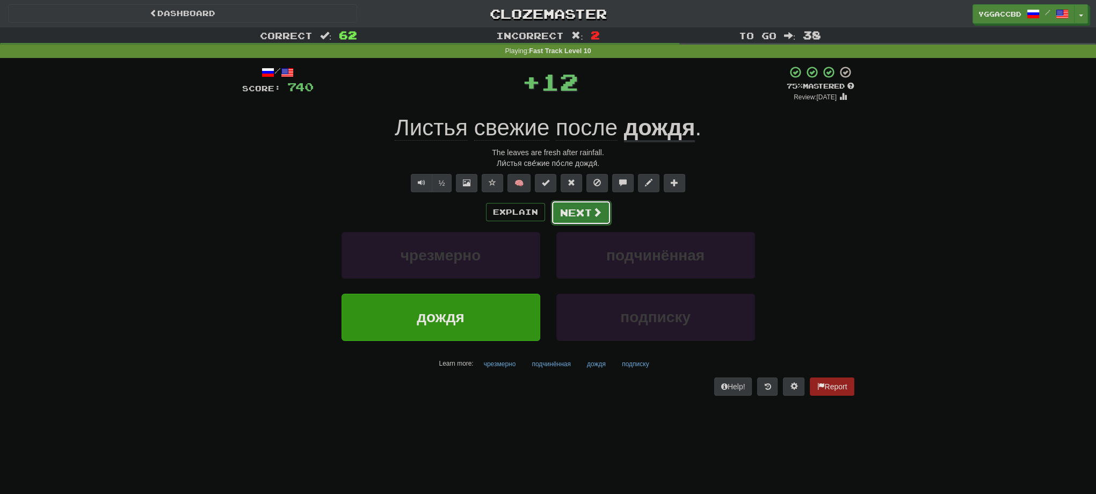
click at [589, 215] on button "Next" at bounding box center [581, 212] width 60 height 25
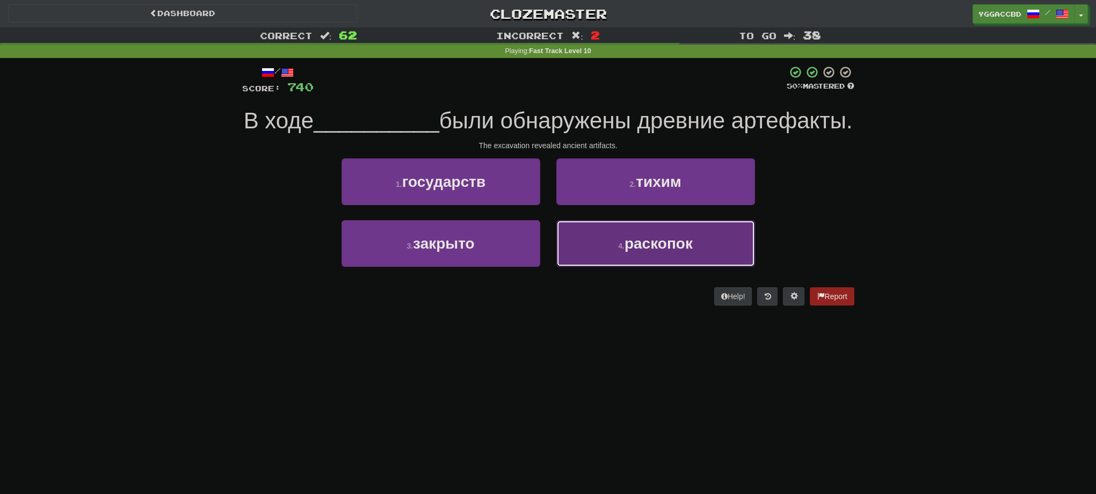
click at [582, 266] on button "4 . раскопок" at bounding box center [655, 243] width 199 height 47
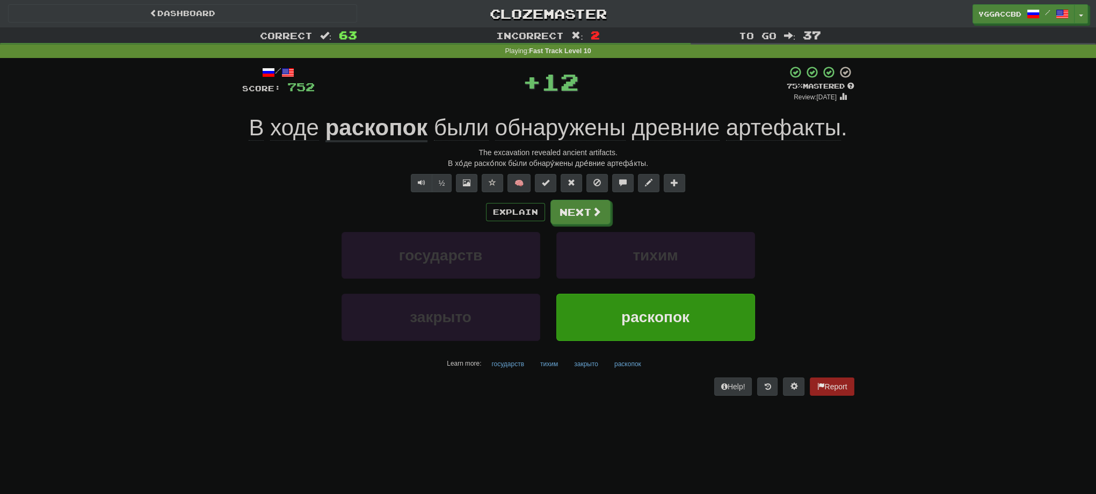
click at [377, 132] on u "раскопок" at bounding box center [376, 128] width 103 height 27
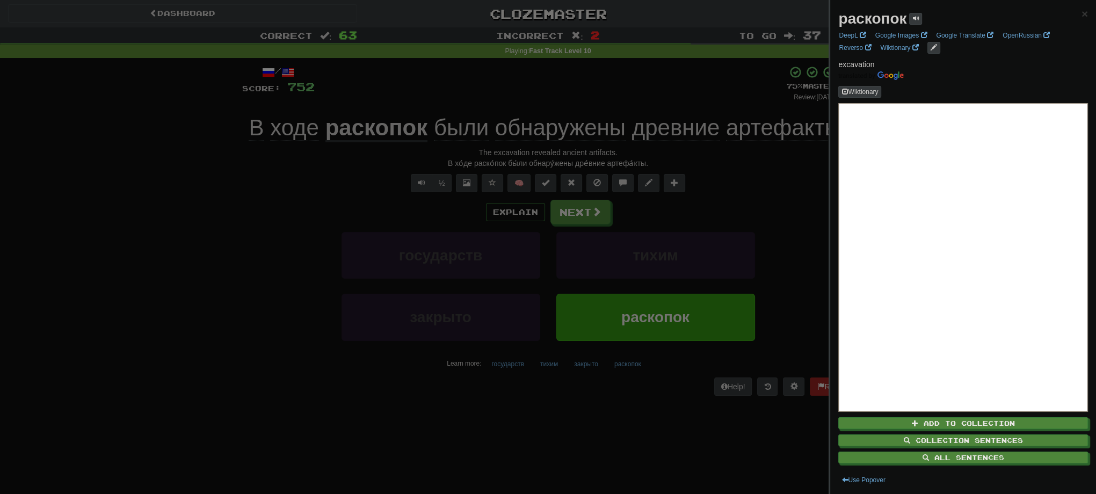
click at [879, 17] on strong "раскопок" at bounding box center [872, 18] width 68 height 17
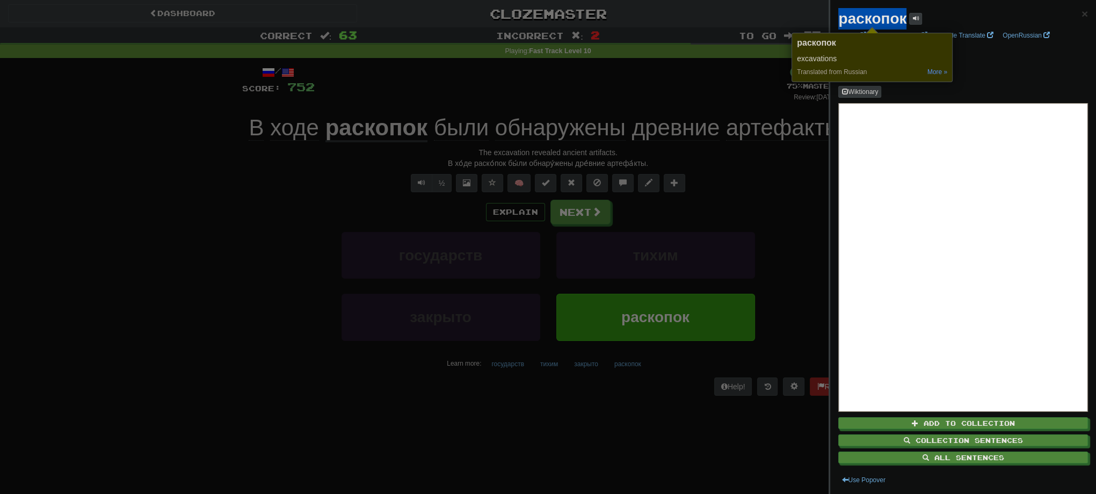
copy strong "раскопок"
drag, startPoint x: 127, startPoint y: 393, endPoint x: 360, endPoint y: 335, distance: 240.2
click at [131, 390] on div at bounding box center [548, 247] width 1096 height 494
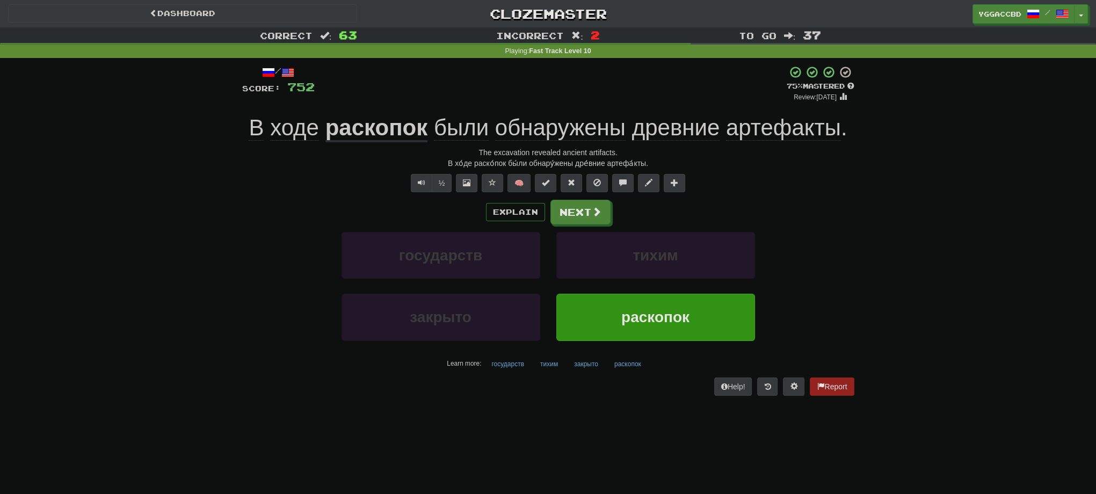
click at [865, 259] on div "Correct : 63 Incorrect : 2 To go : 37 Playing : Fast Track Level 10 / Score: 75…" at bounding box center [548, 218] width 1096 height 383
click at [576, 213] on button "Next" at bounding box center [581, 212] width 60 height 25
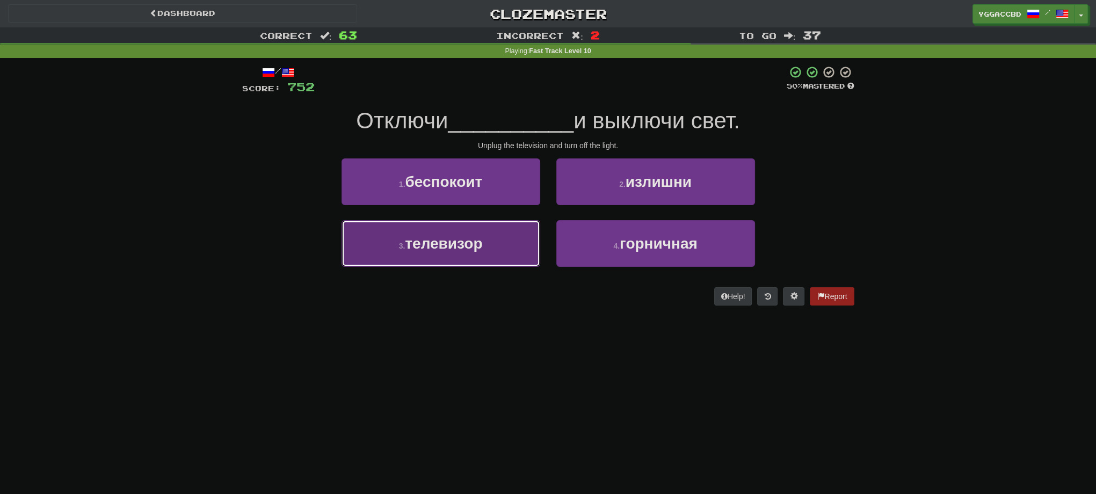
click at [502, 242] on button "3 . телевизор" at bounding box center [441, 243] width 199 height 47
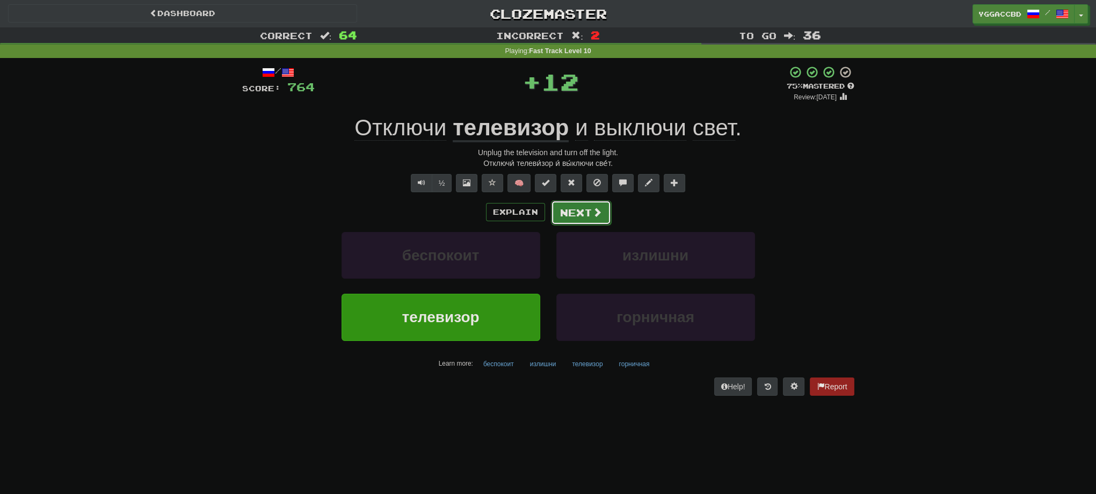
click at [575, 214] on button "Next" at bounding box center [581, 212] width 60 height 25
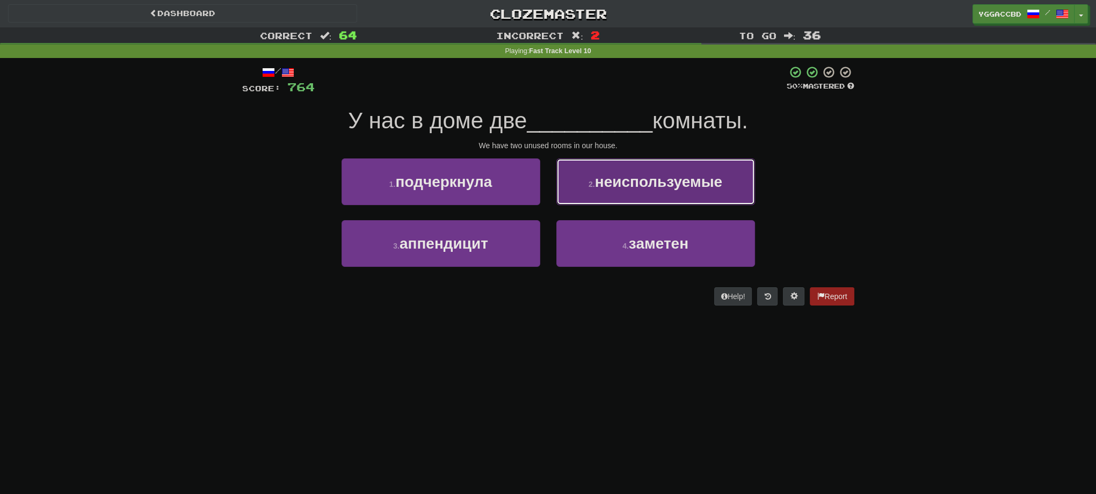
click at [642, 198] on button "2 . неиспользуемые" at bounding box center [655, 181] width 199 height 47
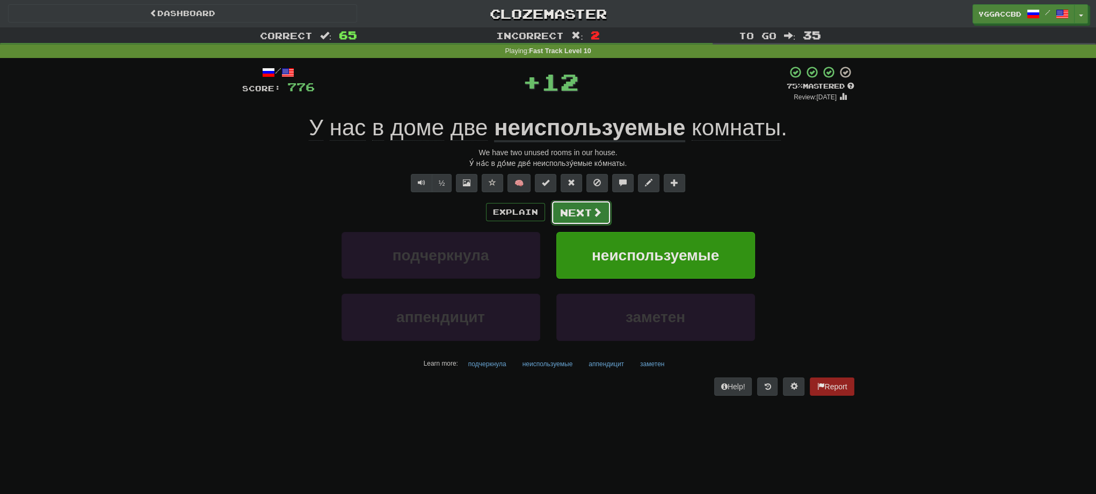
click at [601, 215] on button "Next" at bounding box center [581, 212] width 60 height 25
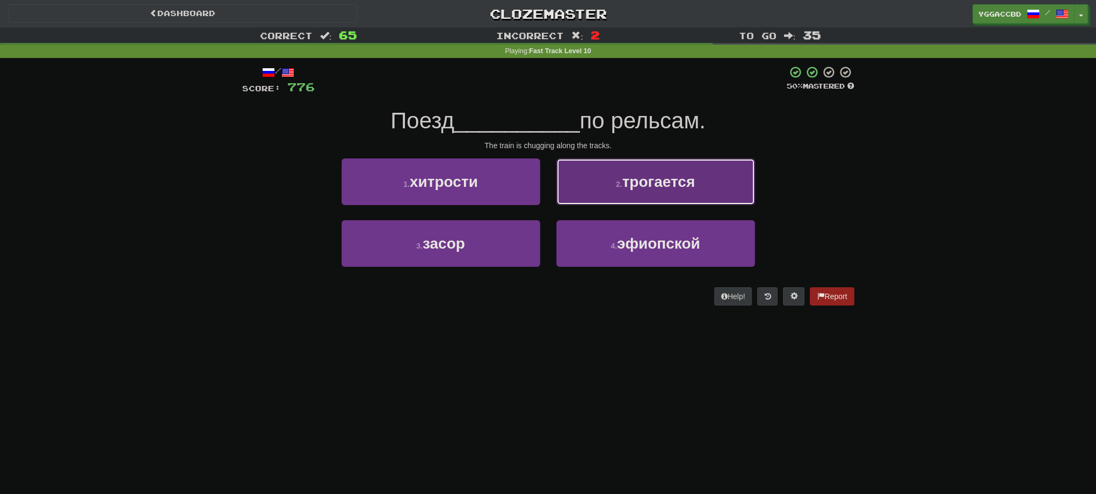
click at [636, 202] on button "2 . трогается" at bounding box center [655, 181] width 199 height 47
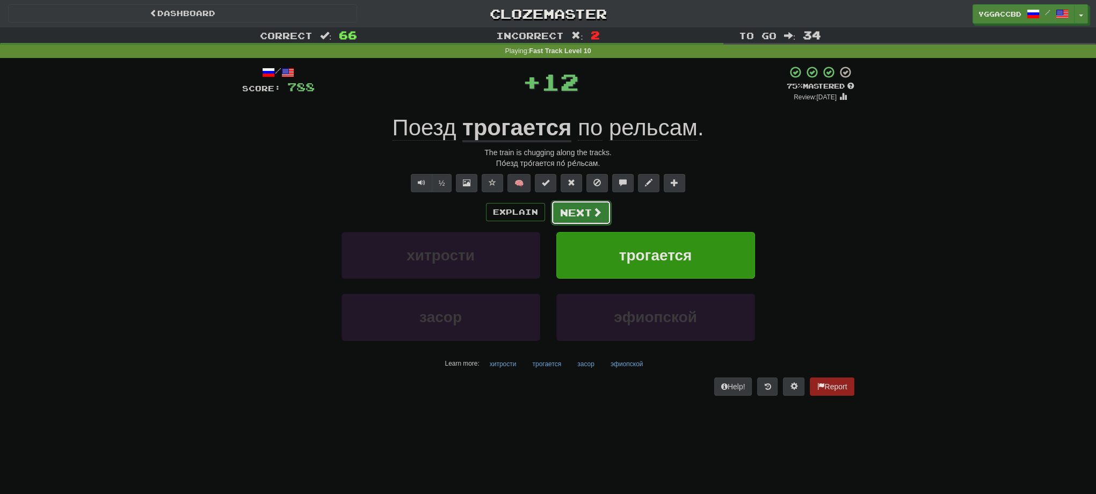
click at [575, 207] on button "Next" at bounding box center [581, 212] width 60 height 25
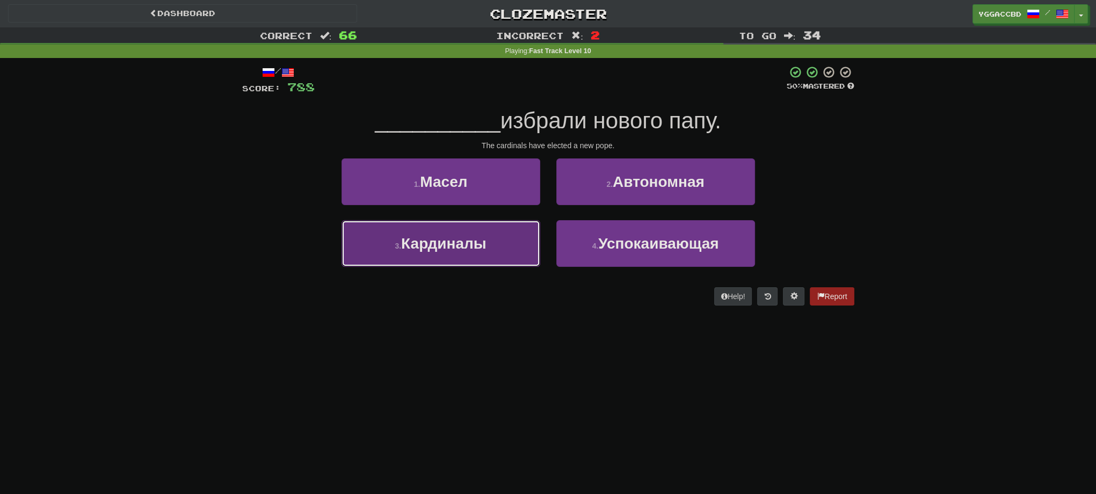
click at [513, 238] on button "3 . Кардиналы" at bounding box center [441, 243] width 199 height 47
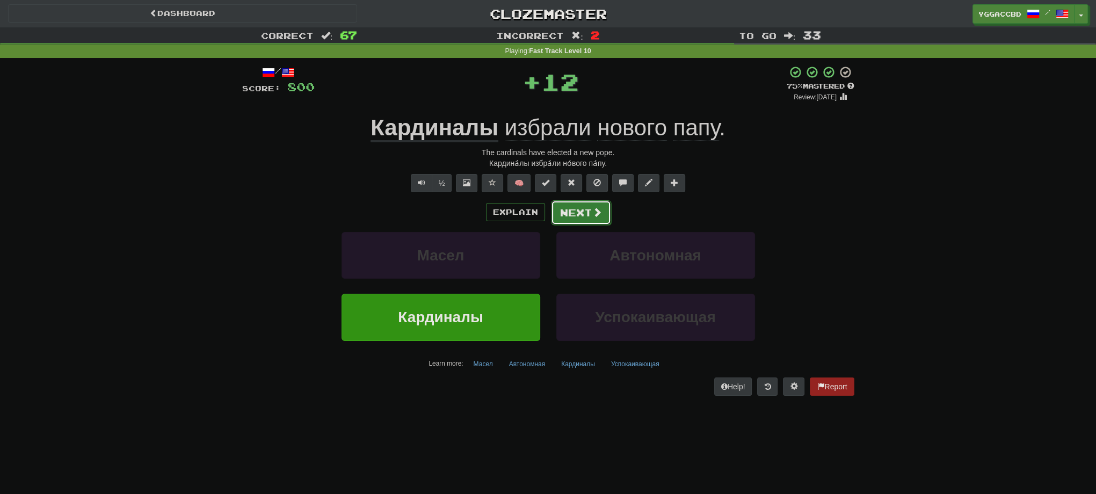
click at [572, 207] on button "Next" at bounding box center [581, 212] width 60 height 25
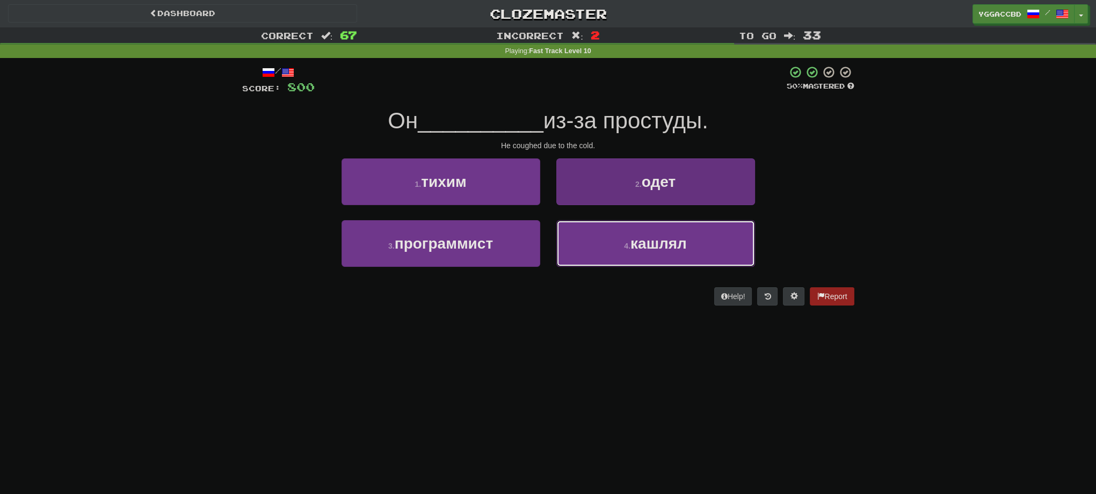
click at [612, 237] on button "4 . кашлял" at bounding box center [655, 243] width 199 height 47
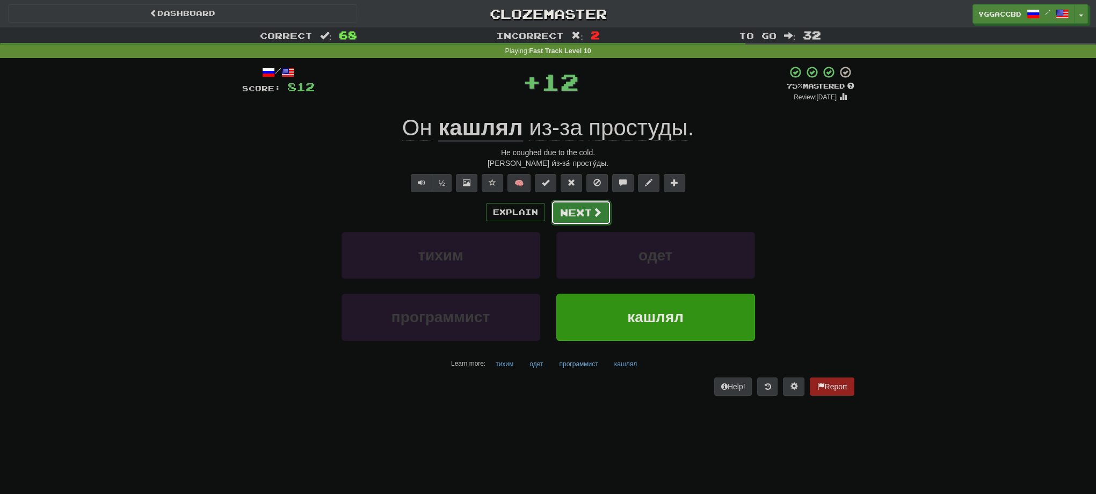
click at [558, 210] on button "Next" at bounding box center [581, 212] width 60 height 25
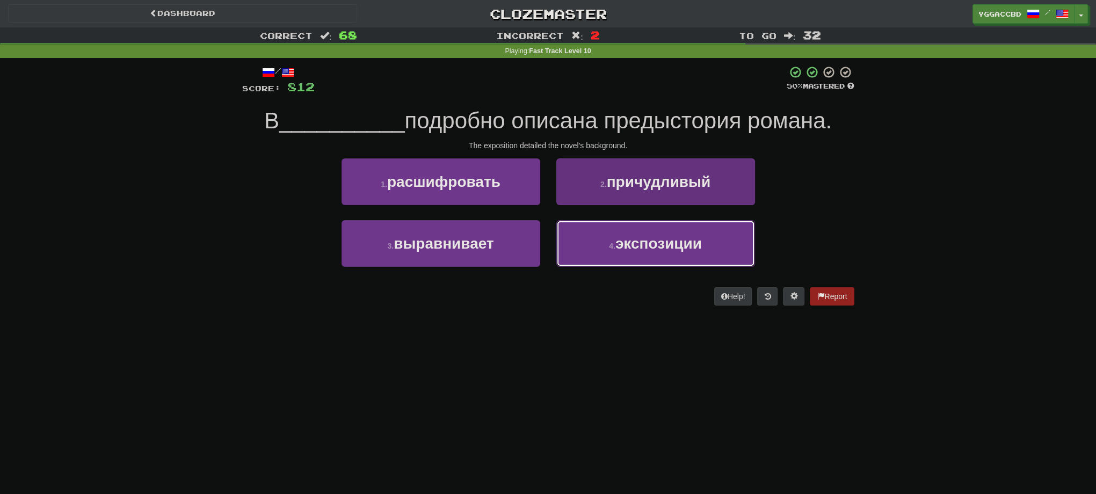
click at [635, 241] on span "экспозиции" at bounding box center [658, 243] width 86 height 17
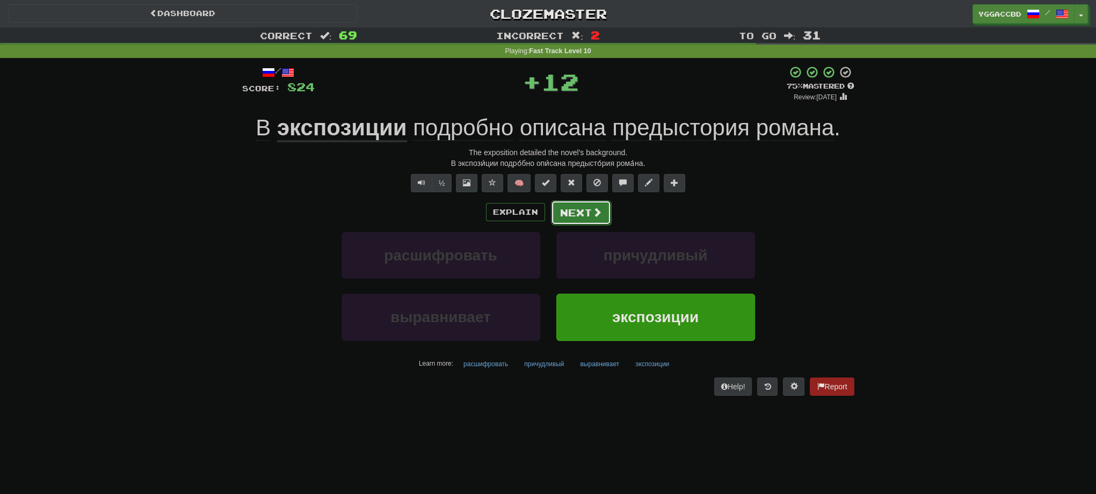
click at [567, 209] on button "Next" at bounding box center [581, 212] width 60 height 25
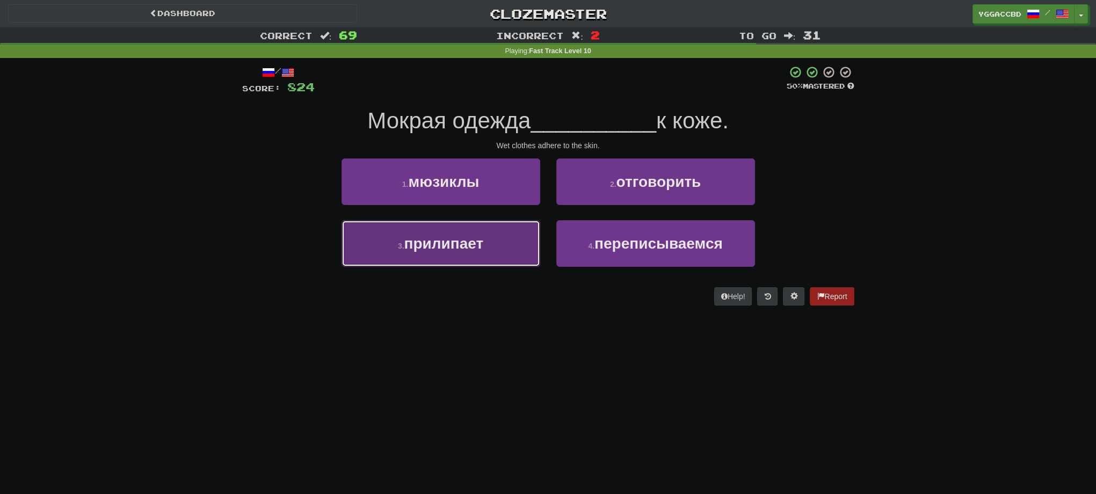
click at [464, 237] on span "прилипает" at bounding box center [443, 243] width 79 height 17
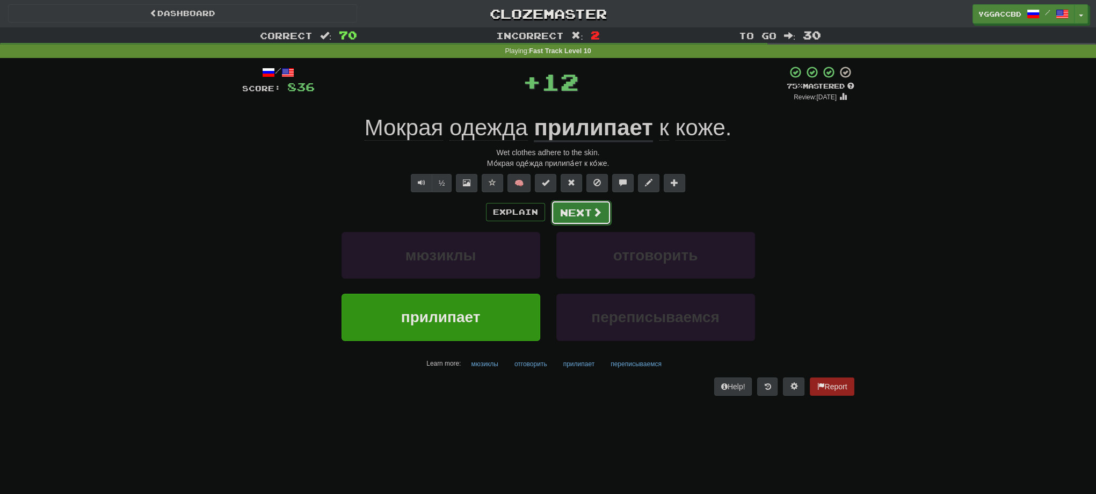
click at [581, 216] on button "Next" at bounding box center [581, 212] width 60 height 25
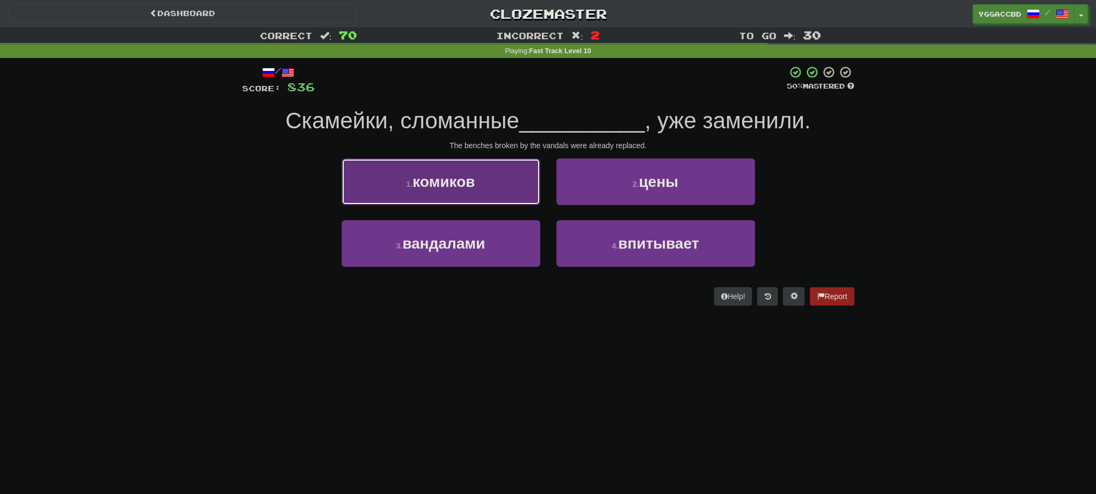
click at [476, 186] on button "1 . комиков" at bounding box center [441, 181] width 199 height 47
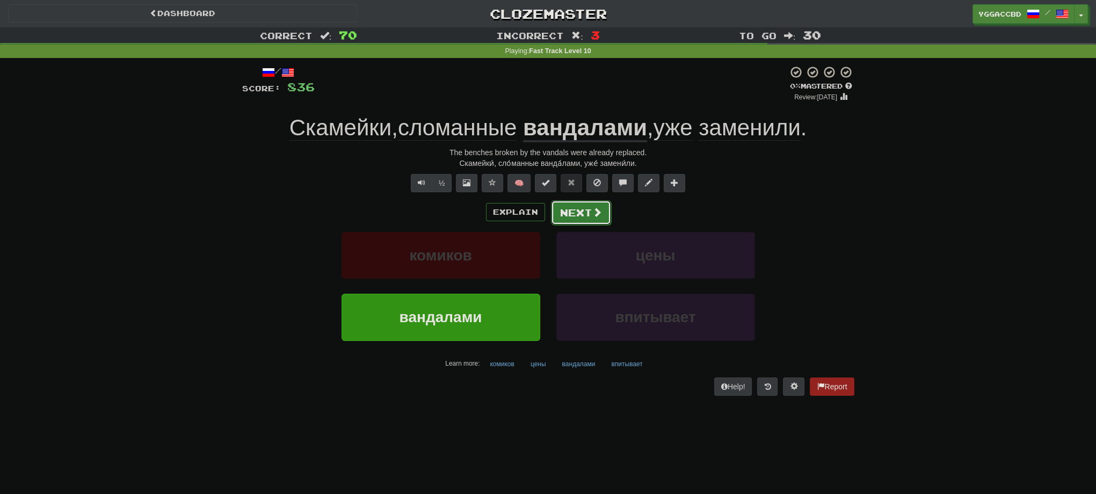
click at [575, 209] on button "Next" at bounding box center [581, 212] width 60 height 25
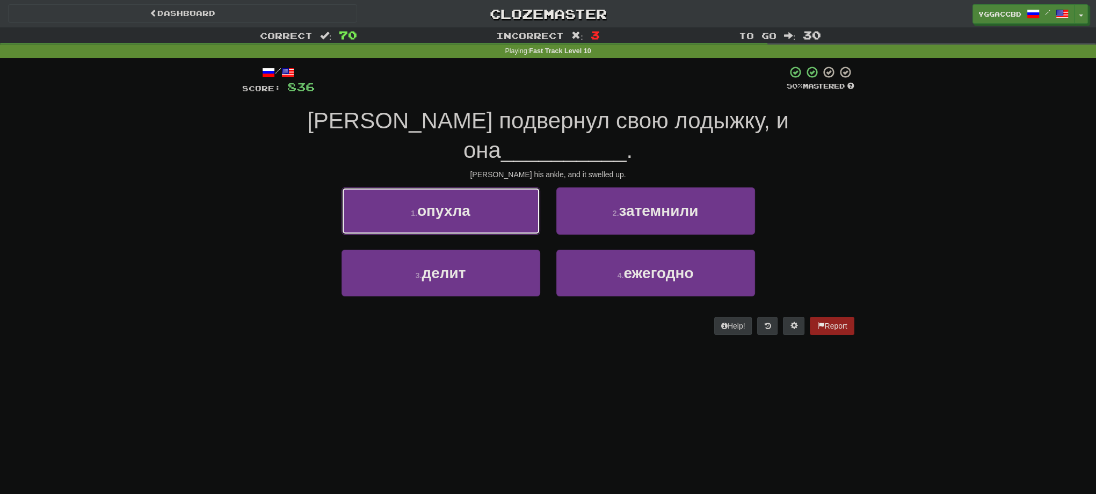
click at [432, 194] on button "1 . опухла" at bounding box center [441, 210] width 199 height 47
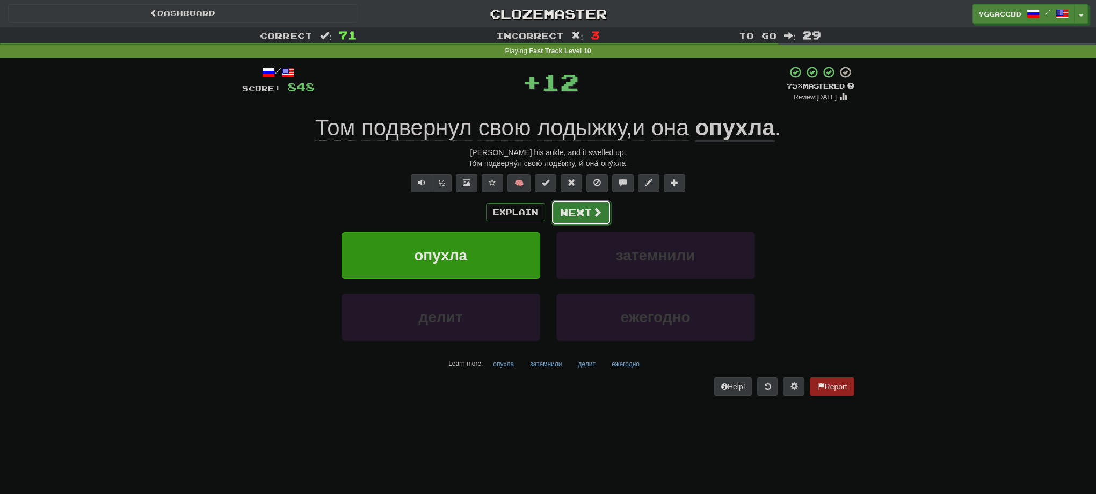
click at [565, 207] on button "Next" at bounding box center [581, 212] width 60 height 25
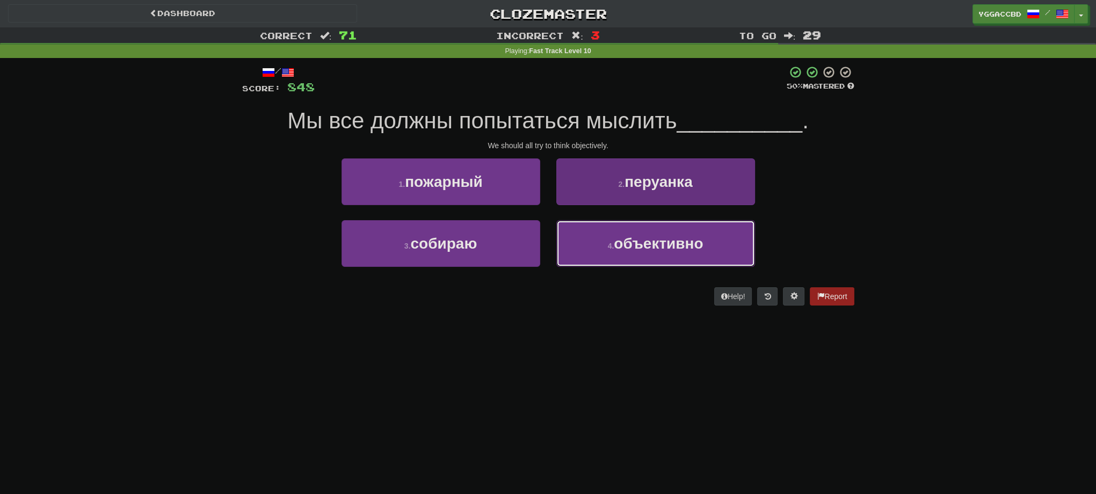
click at [630, 235] on span "объективно" at bounding box center [658, 243] width 89 height 17
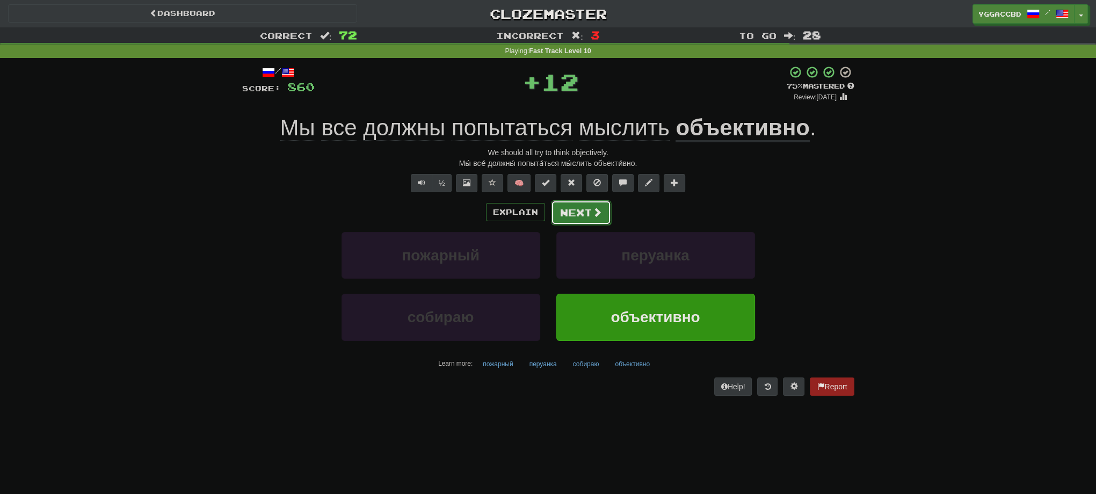
click at [595, 213] on span at bounding box center [597, 212] width 10 height 10
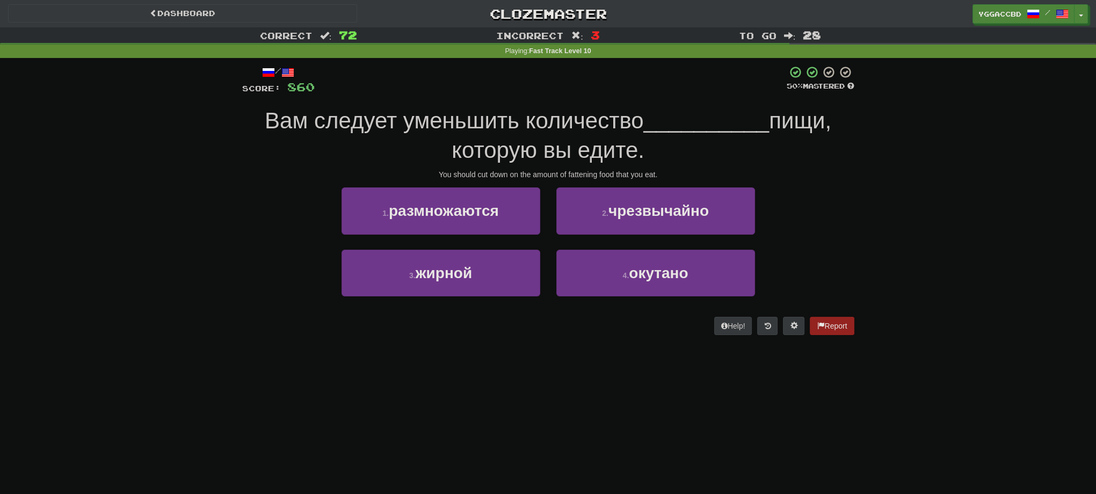
click at [417, 119] on span "Вам следует уменьшить количество" at bounding box center [454, 120] width 379 height 25
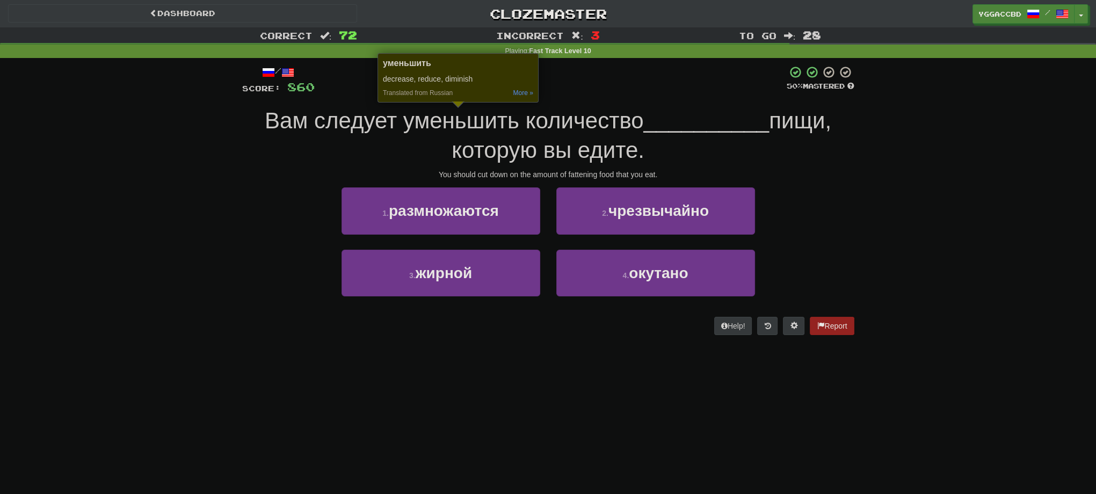
click at [871, 210] on div "Correct : 72 Incorrect : 3 To go : 28 Playing : Fast Track Level 10 / Score: 86…" at bounding box center [548, 188] width 1096 height 323
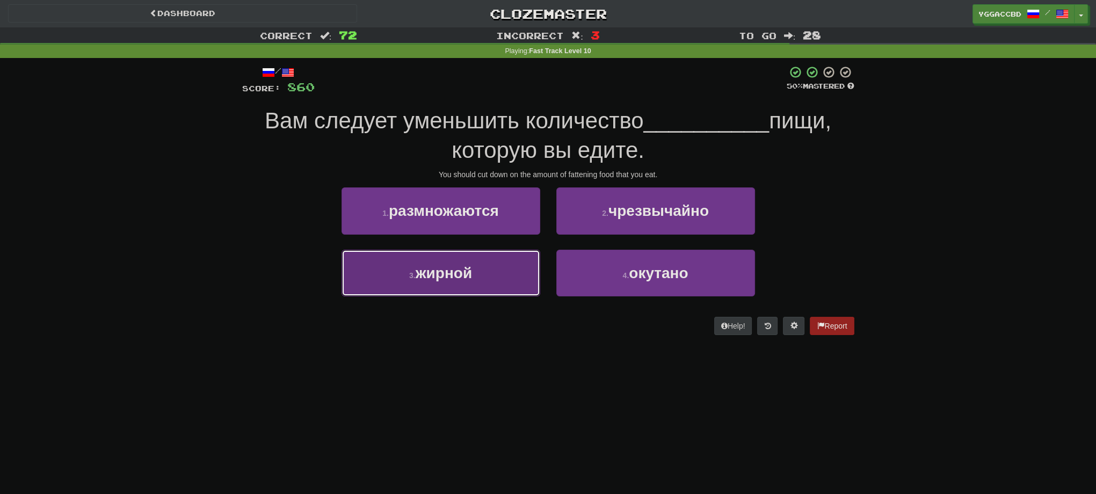
click at [448, 270] on span "жирной" at bounding box center [444, 273] width 56 height 17
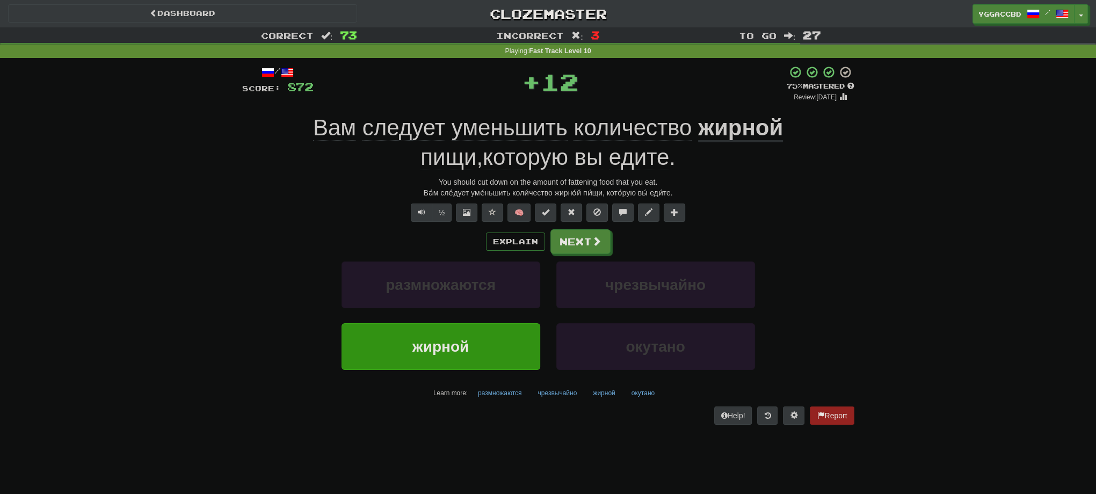
click at [698, 133] on u "жирной" at bounding box center [740, 128] width 85 height 27
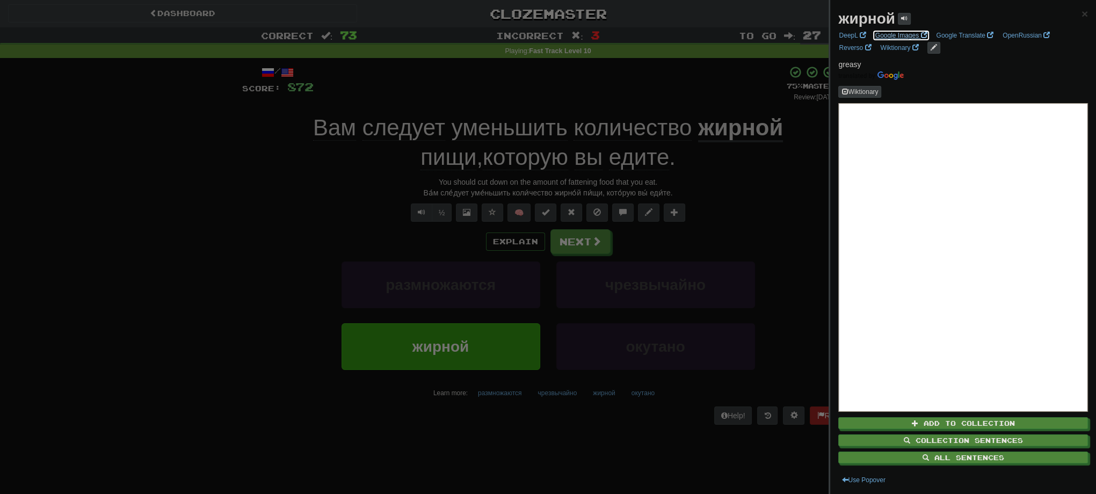
click at [883, 39] on link "Google Images" at bounding box center [901, 36] width 59 height 12
click at [599, 249] on div at bounding box center [548, 247] width 1096 height 494
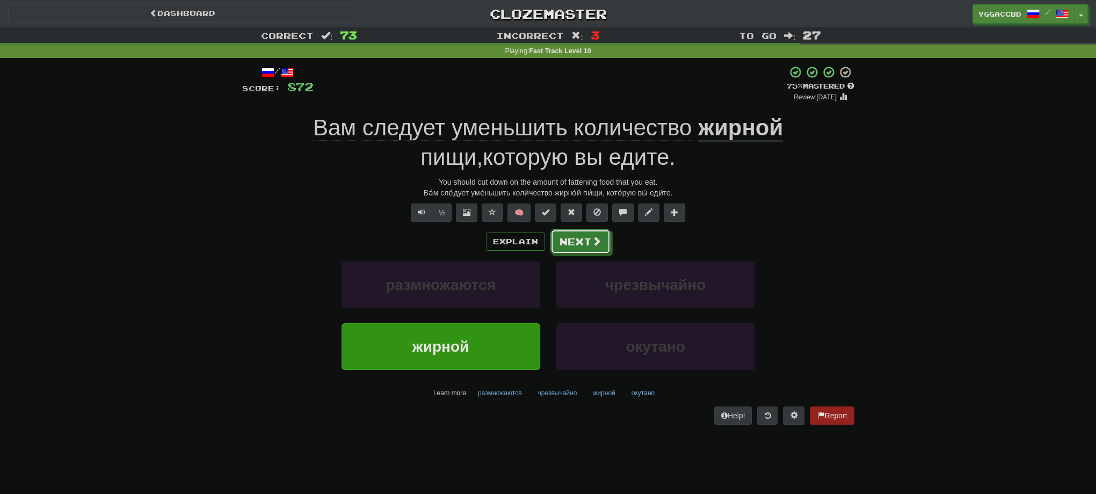
click at [595, 249] on button "Next" at bounding box center [580, 241] width 60 height 25
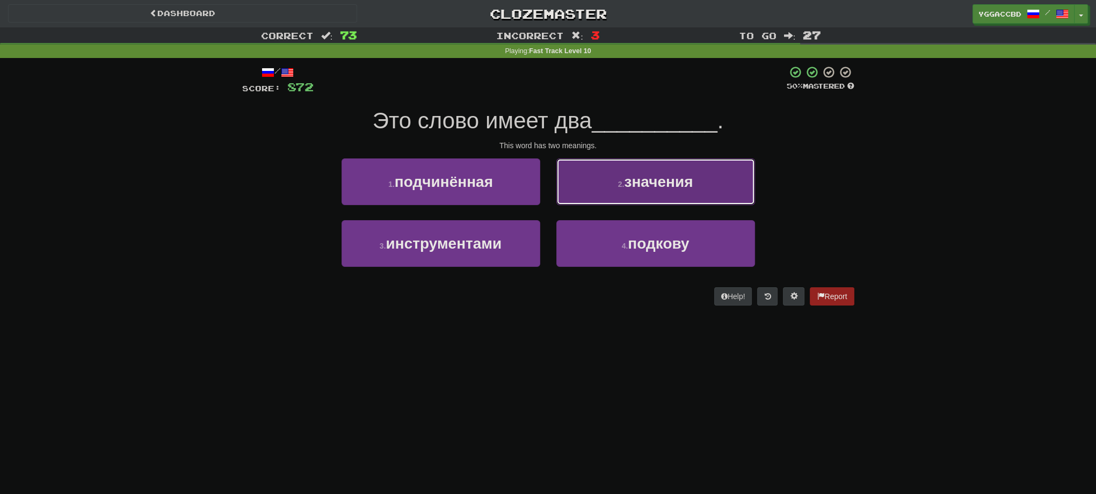
click at [592, 176] on button "2 . значения" at bounding box center [655, 181] width 199 height 47
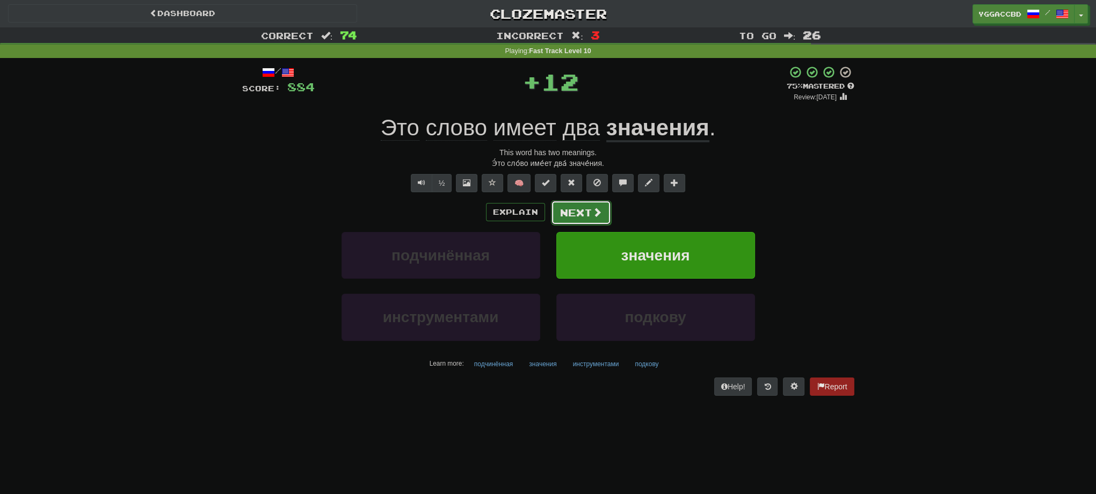
click at [565, 216] on button "Next" at bounding box center [581, 212] width 60 height 25
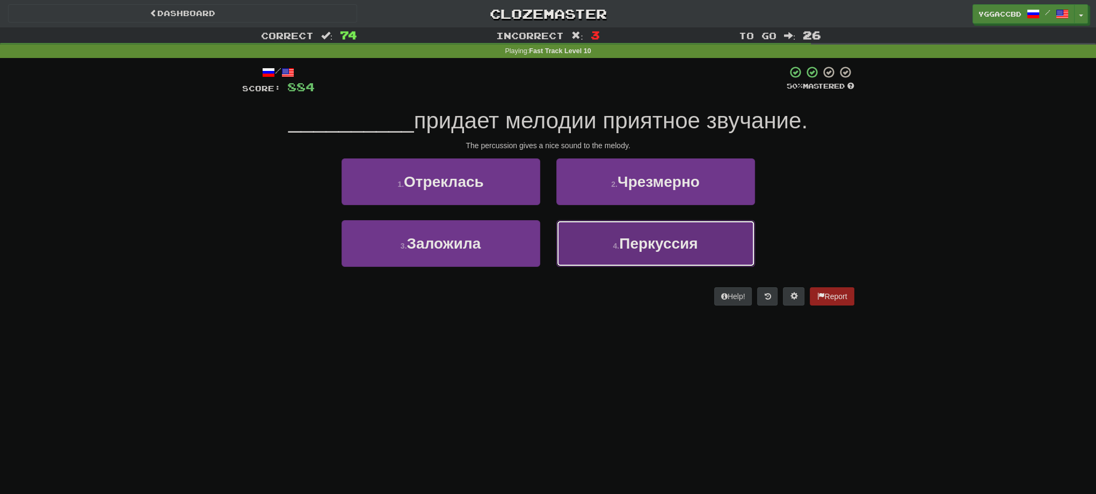
click at [655, 245] on span "Перкуссия" at bounding box center [658, 243] width 78 height 17
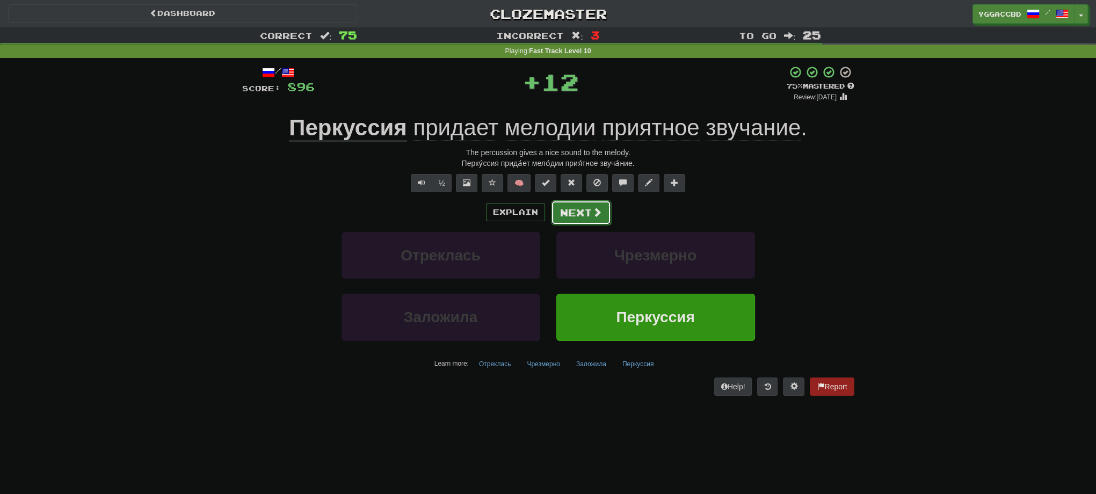
click at [573, 208] on button "Next" at bounding box center [581, 212] width 60 height 25
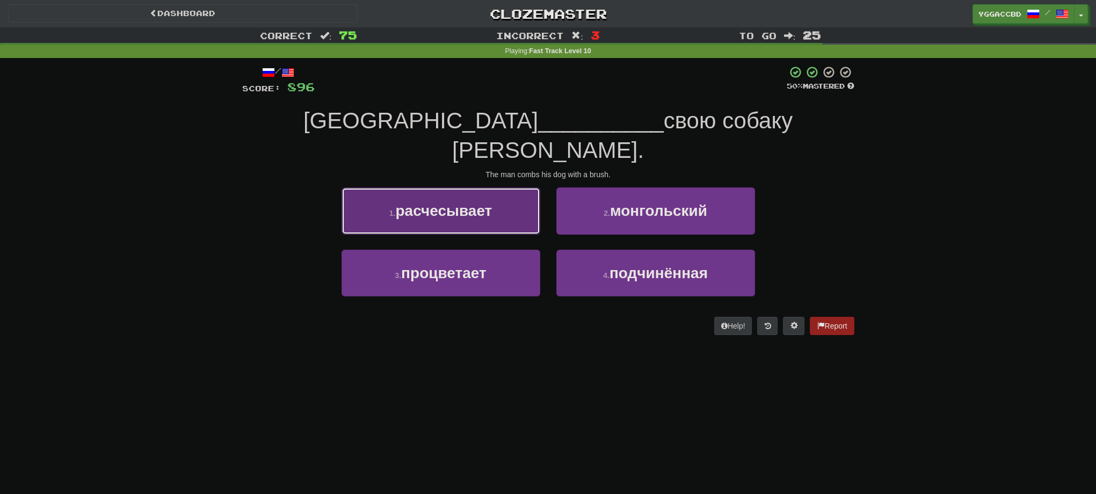
click at [452, 202] on span "расчесывает" at bounding box center [443, 210] width 97 height 17
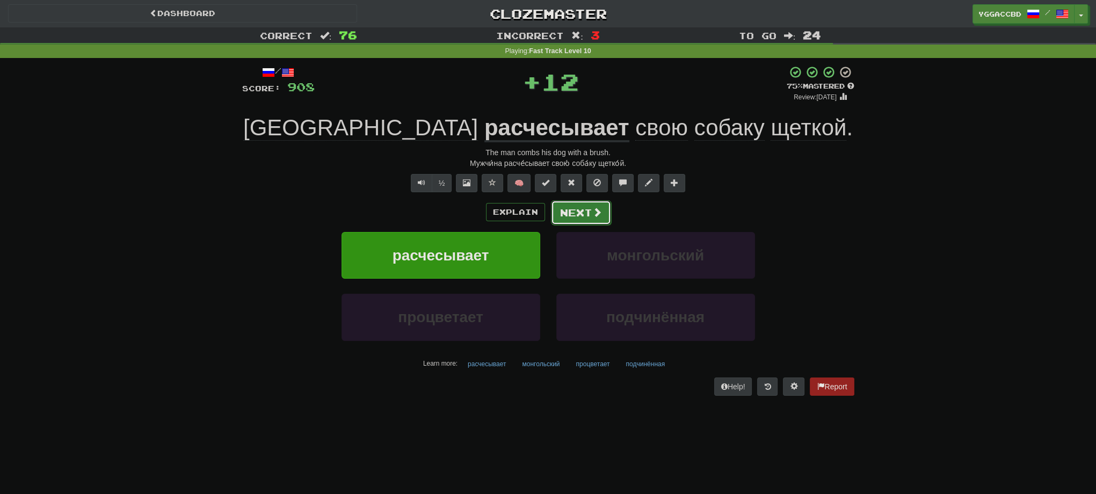
click at [576, 209] on button "Next" at bounding box center [581, 212] width 60 height 25
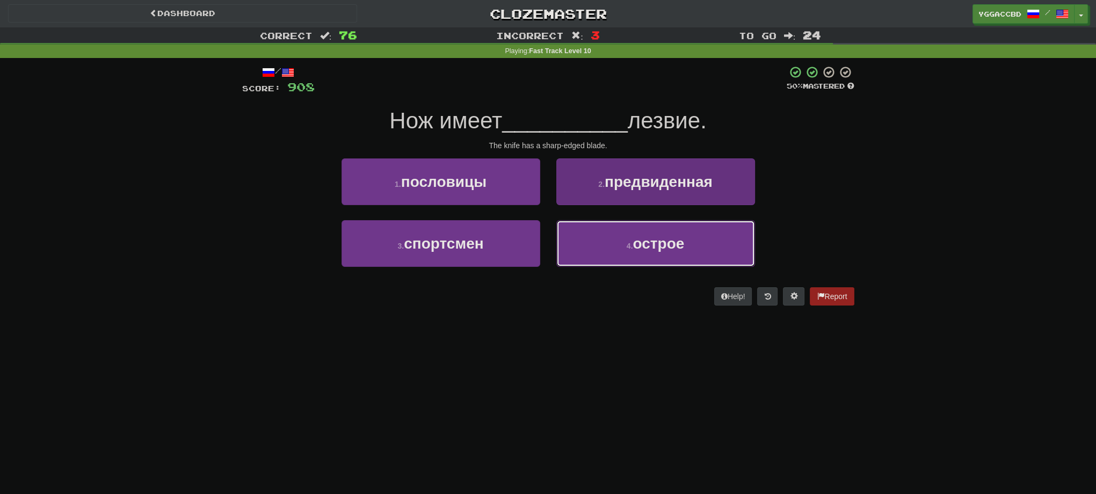
click at [647, 244] on span "острое" at bounding box center [659, 243] width 52 height 17
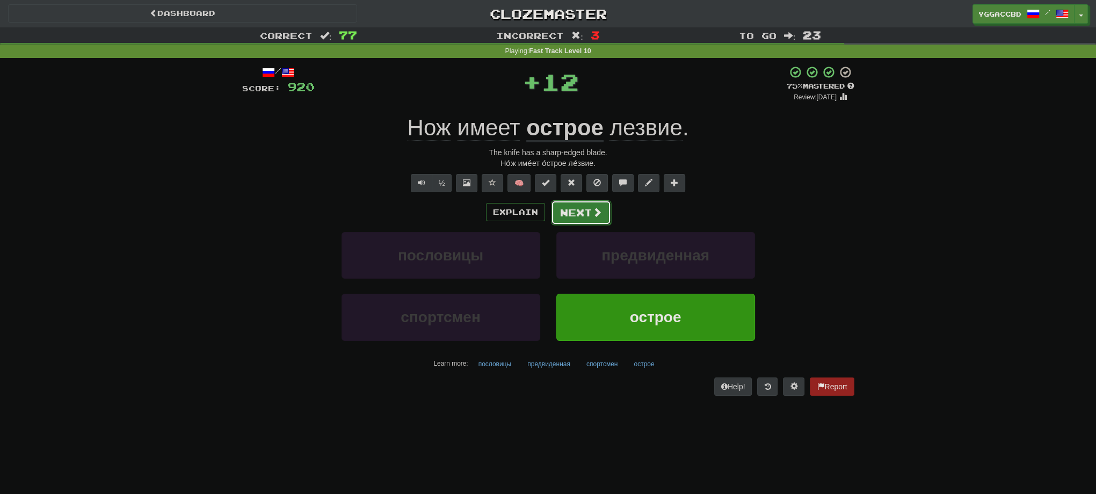
click at [597, 209] on span at bounding box center [597, 212] width 10 height 10
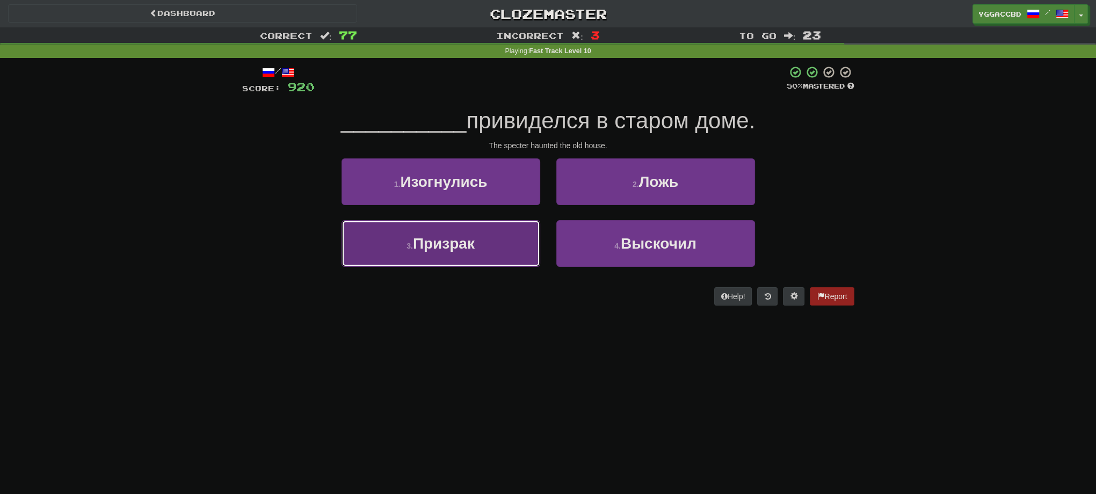
click at [503, 230] on button "3 . [GEOGRAPHIC_DATA]" at bounding box center [441, 243] width 199 height 47
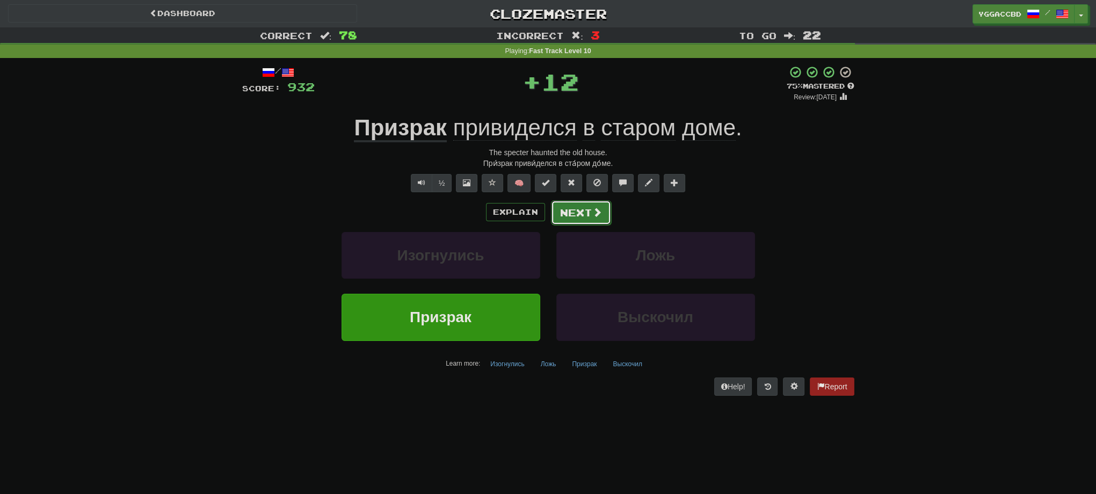
click at [565, 202] on button "Next" at bounding box center [581, 212] width 60 height 25
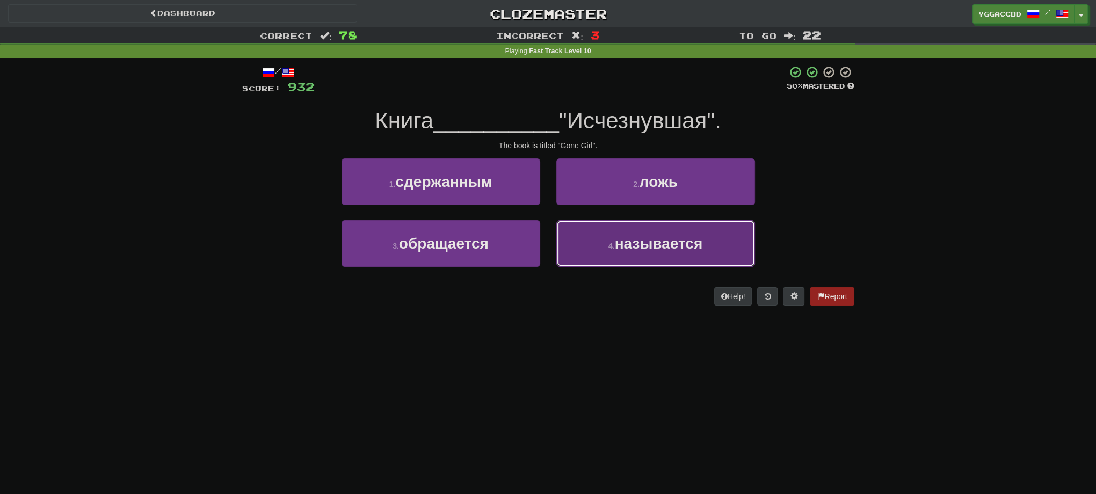
click at [618, 249] on span "называется" at bounding box center [659, 243] width 88 height 17
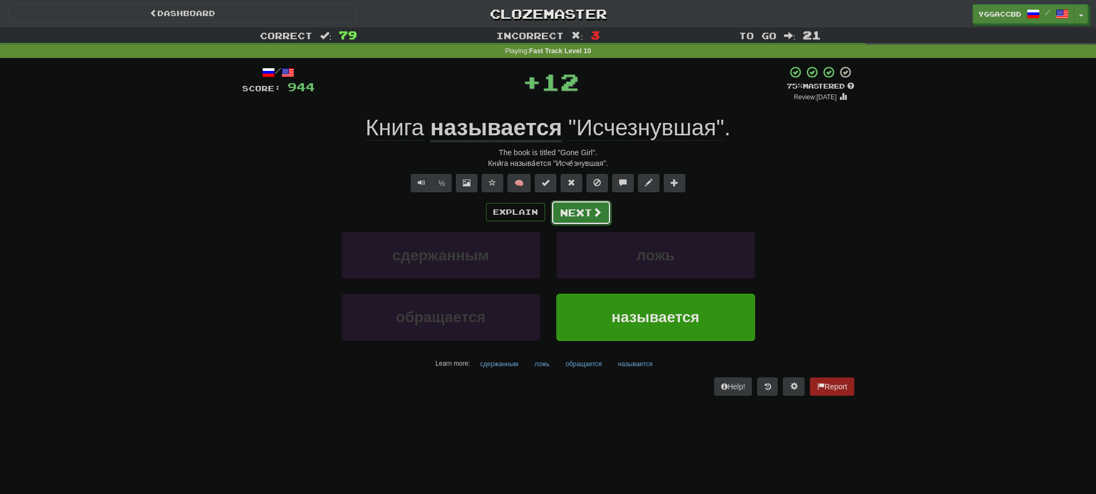
click at [577, 223] on button "Next" at bounding box center [581, 212] width 60 height 25
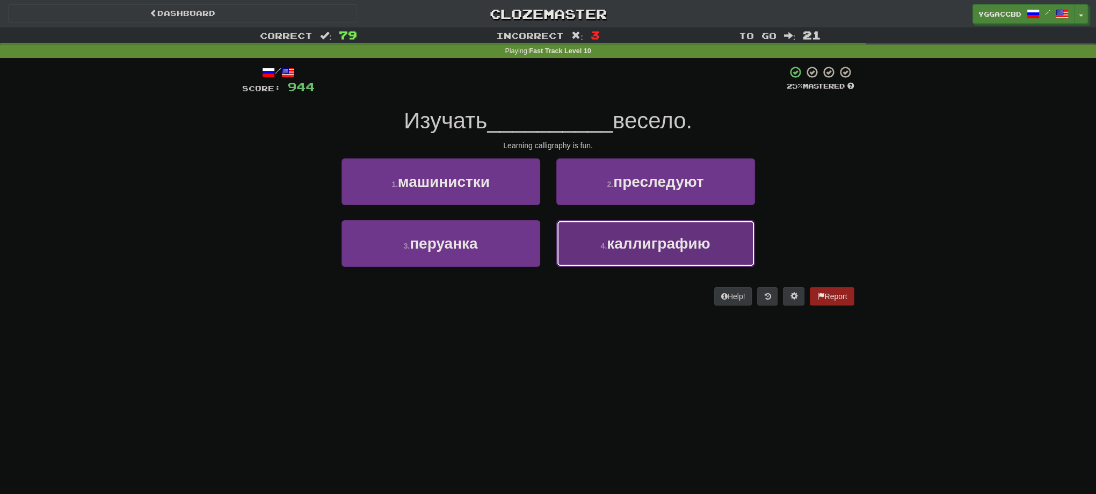
click at [663, 244] on span "каллиграфию" at bounding box center [658, 243] width 103 height 17
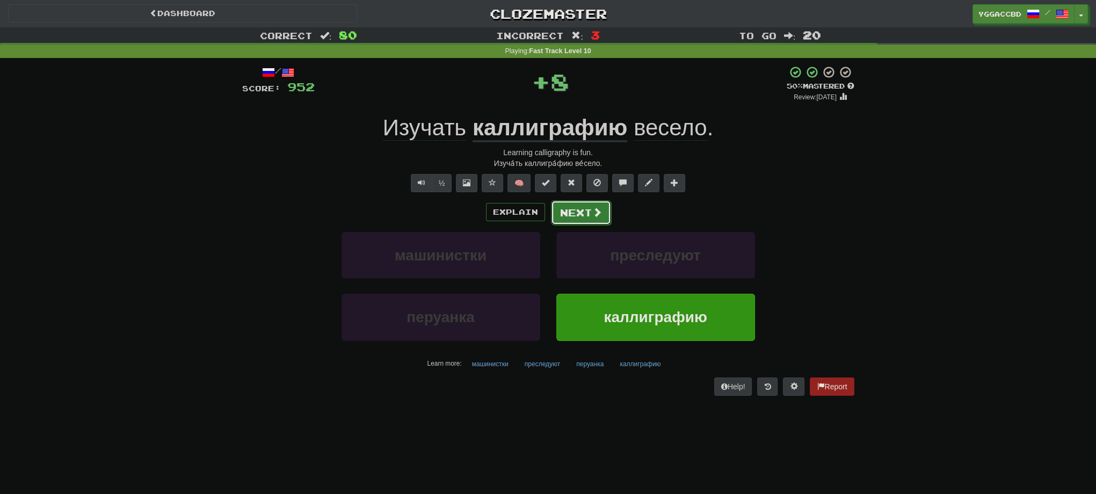
click at [584, 211] on button "Next" at bounding box center [581, 212] width 60 height 25
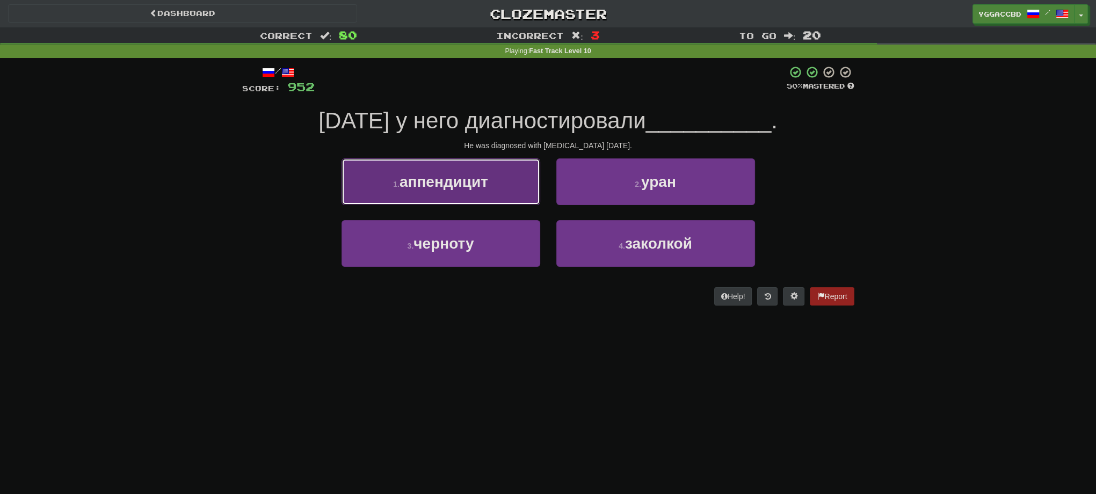
click at [479, 188] on span "аппендицит" at bounding box center [444, 181] width 89 height 17
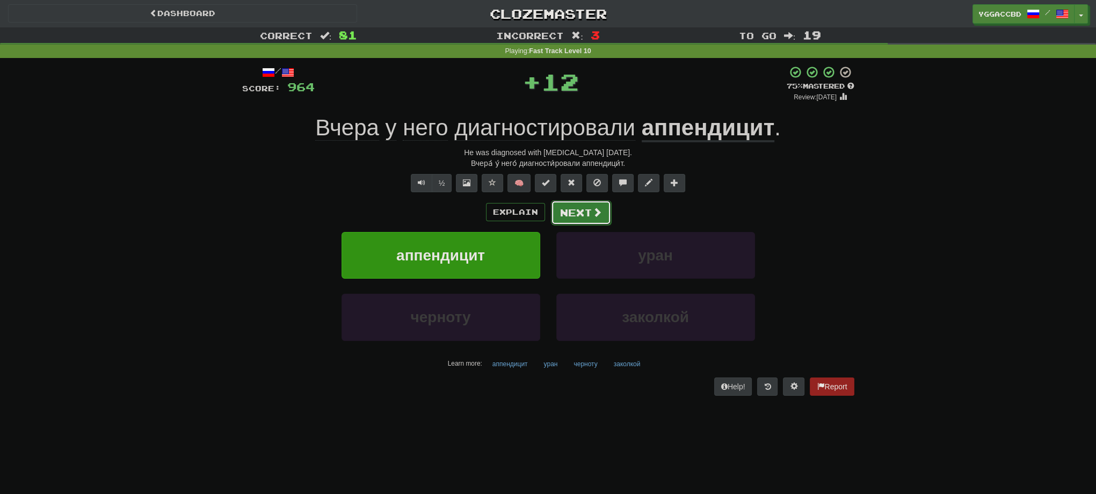
click at [581, 213] on button "Next" at bounding box center [581, 212] width 60 height 25
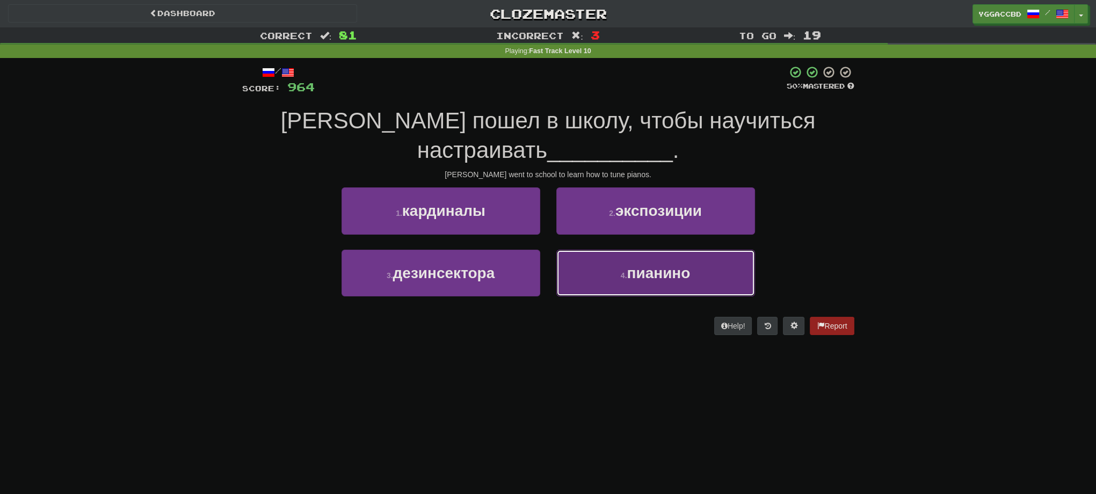
click at [622, 263] on button "4 . пианино" at bounding box center [655, 273] width 199 height 47
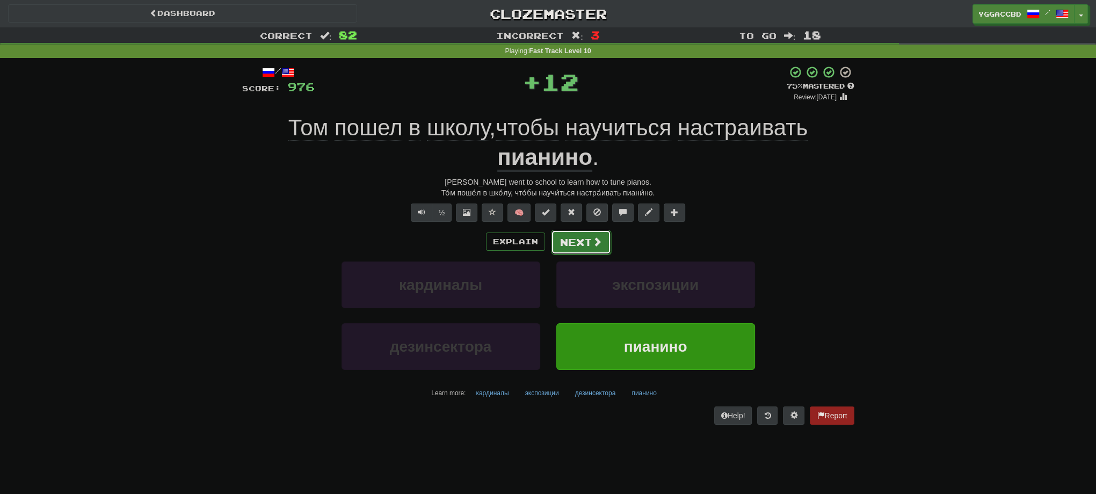
click at [590, 238] on button "Next" at bounding box center [581, 242] width 60 height 25
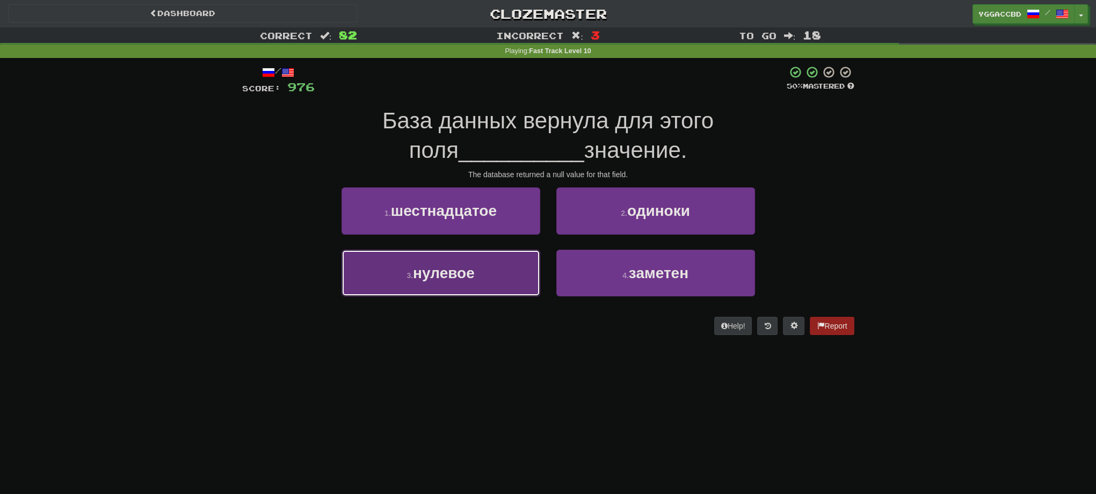
click at [500, 258] on button "3 . нулевое" at bounding box center [441, 273] width 199 height 47
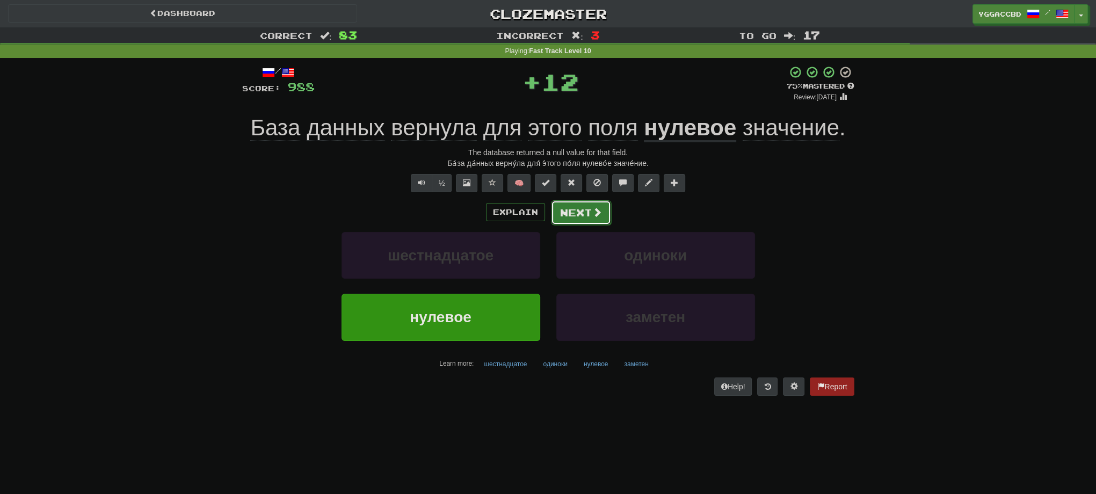
click at [583, 220] on button "Next" at bounding box center [581, 212] width 60 height 25
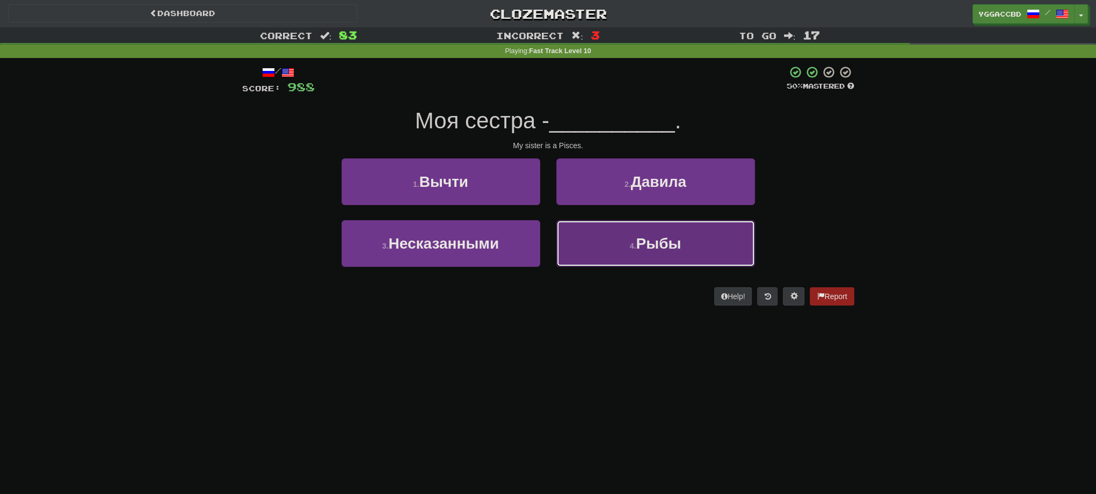
click at [621, 241] on button "4 . Рыбы" at bounding box center [655, 243] width 199 height 47
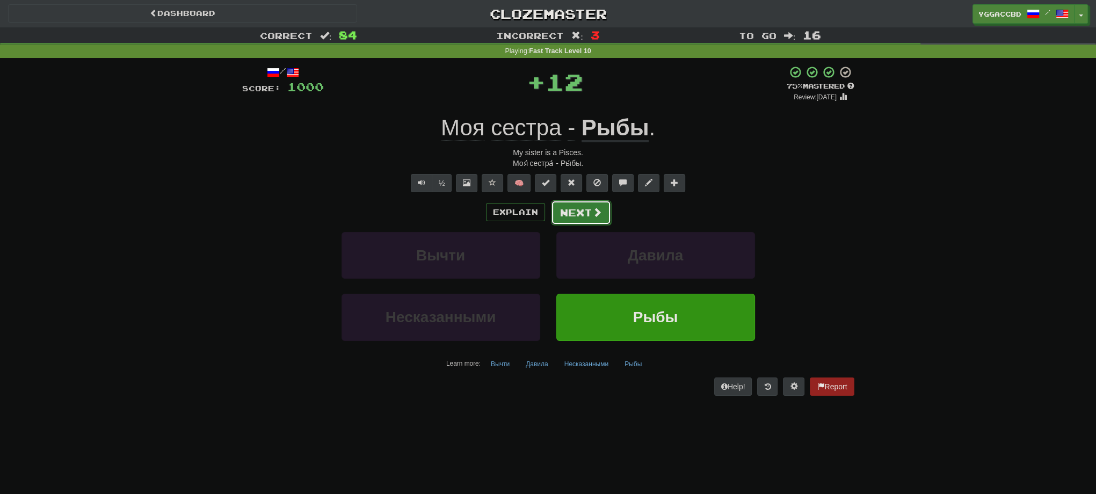
click at [576, 210] on button "Next" at bounding box center [581, 212] width 60 height 25
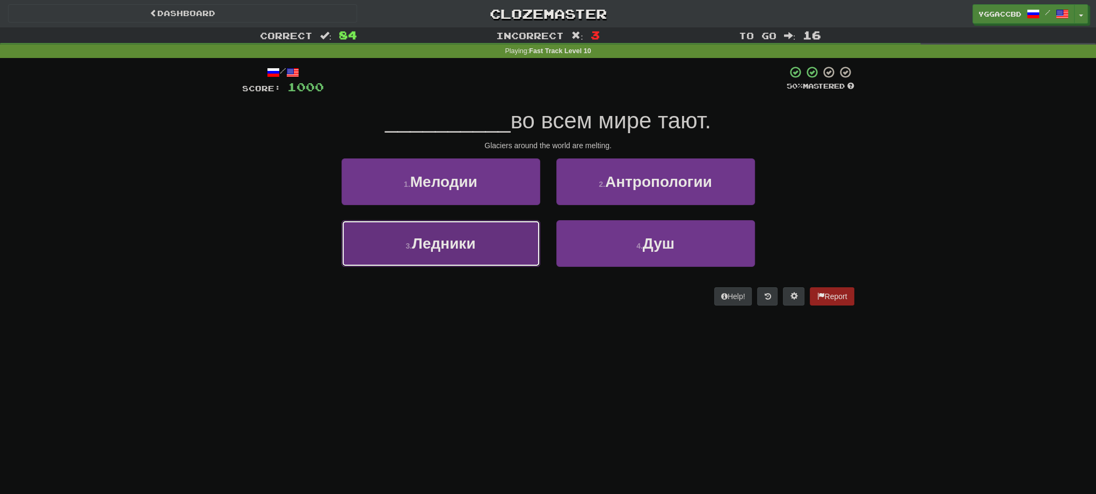
click at [499, 226] on button "3 . Ледники" at bounding box center [441, 243] width 199 height 47
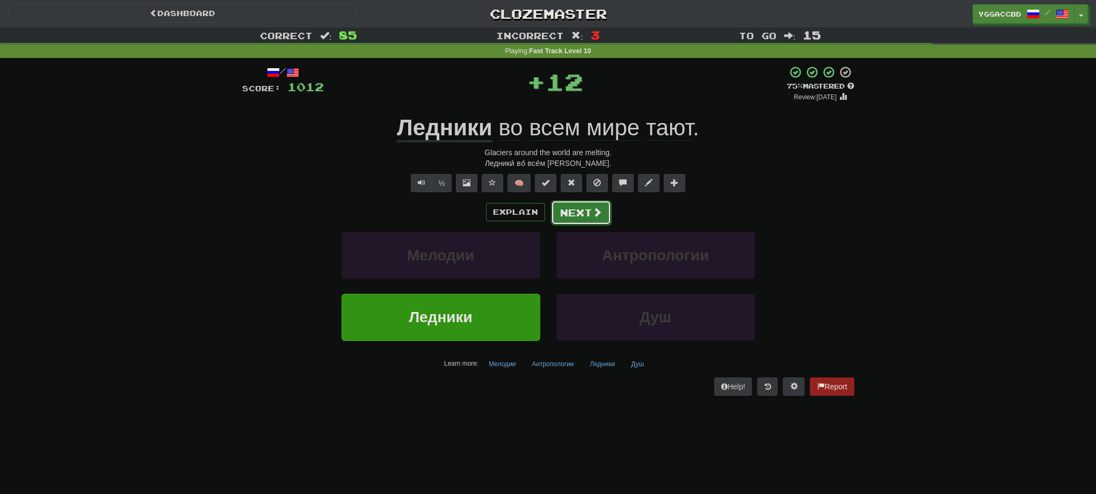
click at [581, 205] on button "Next" at bounding box center [581, 212] width 60 height 25
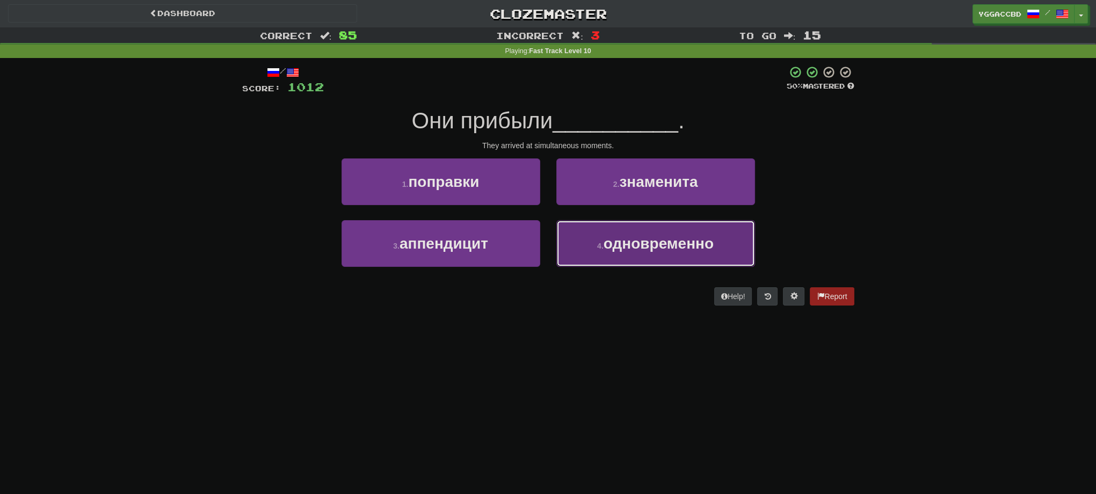
click at [595, 248] on button "4 . одновременно" at bounding box center [655, 243] width 199 height 47
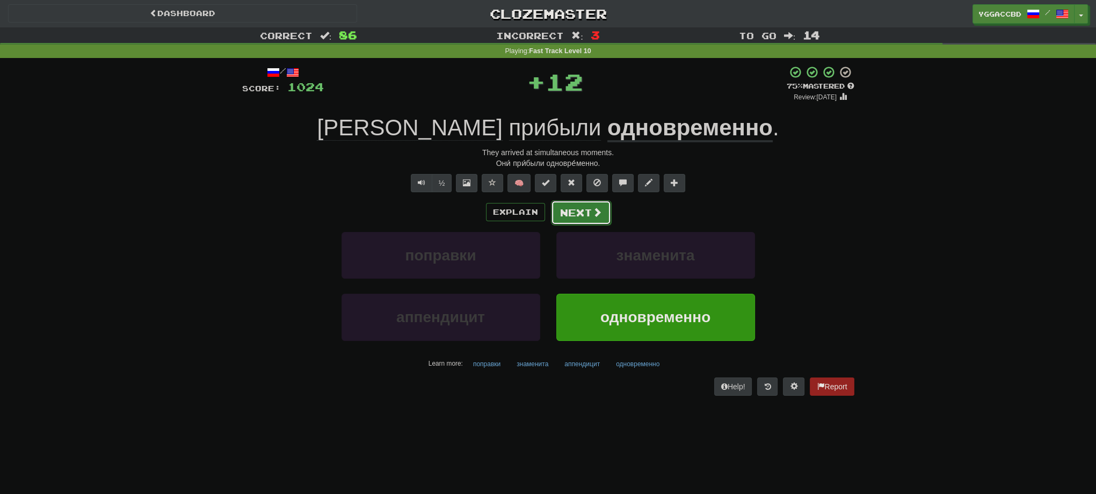
click at [569, 217] on button "Next" at bounding box center [581, 212] width 60 height 25
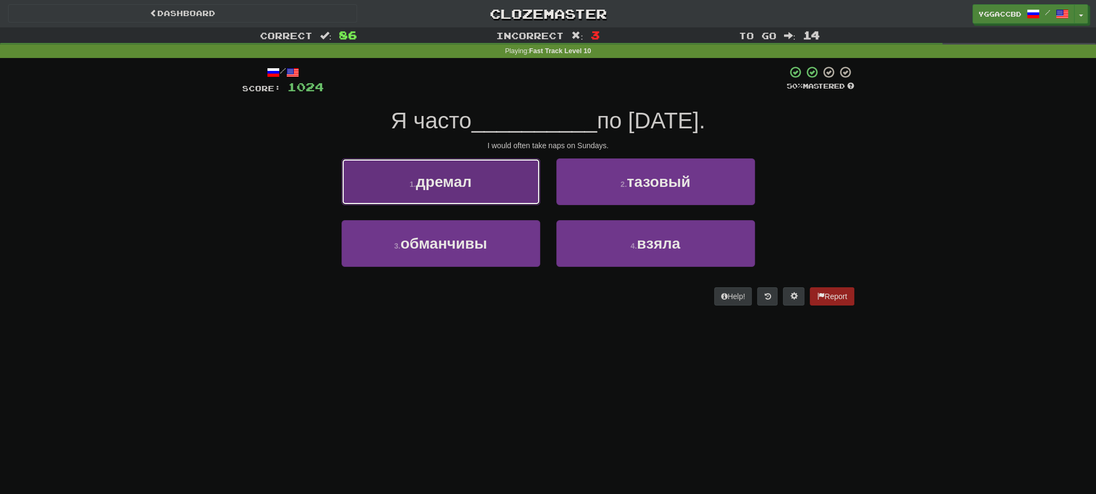
click at [482, 193] on button "1 . дремал" at bounding box center [441, 181] width 199 height 47
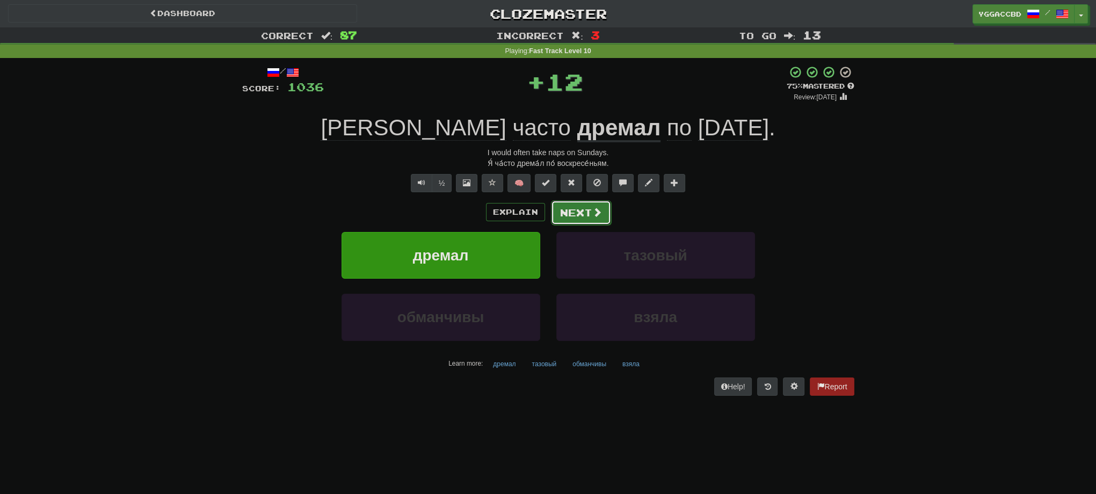
click at [566, 219] on button "Next" at bounding box center [581, 212] width 60 height 25
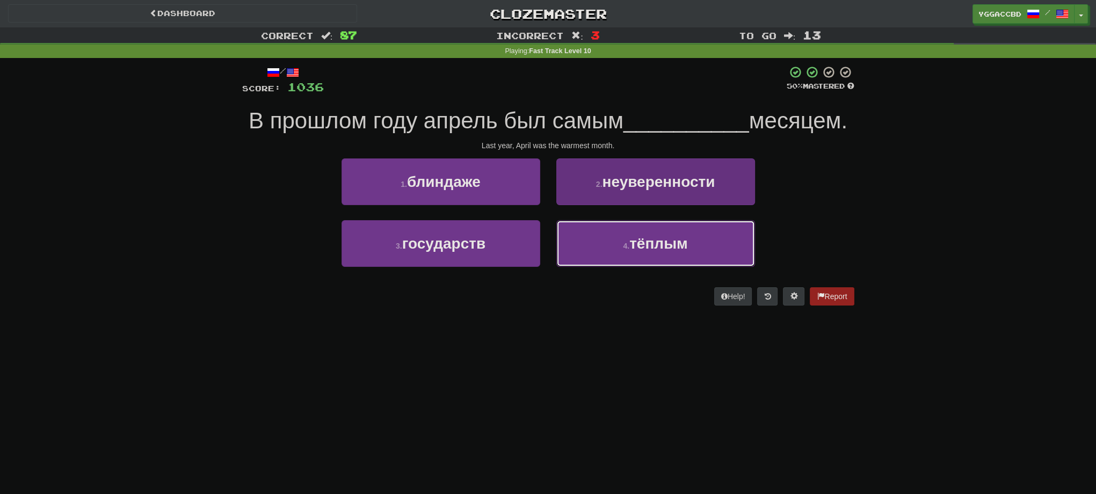
click at [593, 237] on button "4 . тёплым" at bounding box center [655, 243] width 199 height 47
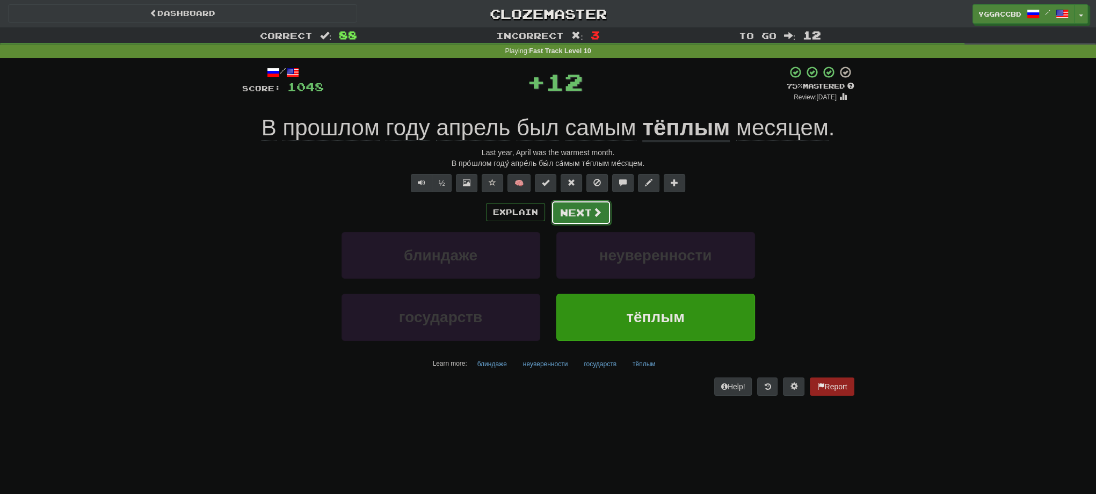
click at [580, 210] on button "Next" at bounding box center [581, 212] width 60 height 25
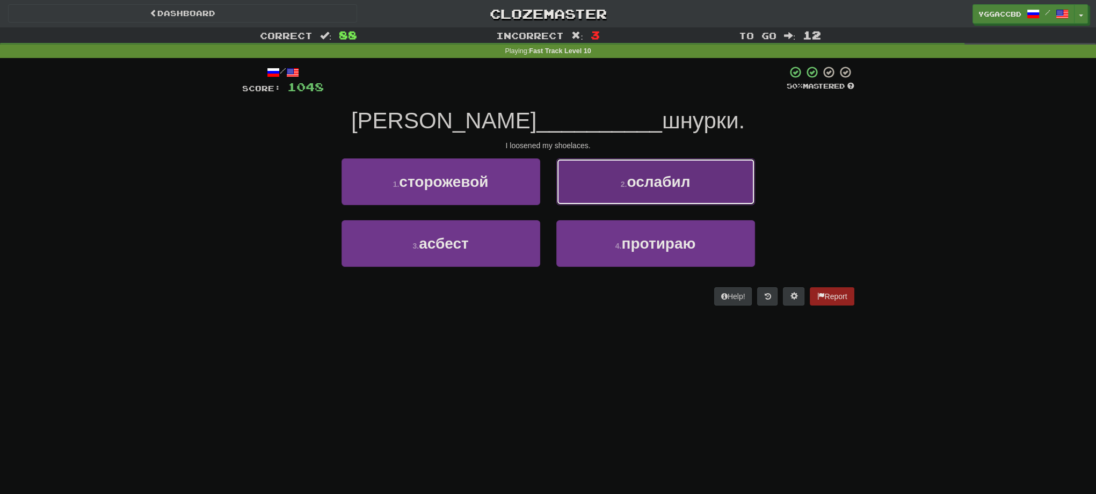
click at [599, 186] on button "2 . ослабил" at bounding box center [655, 181] width 199 height 47
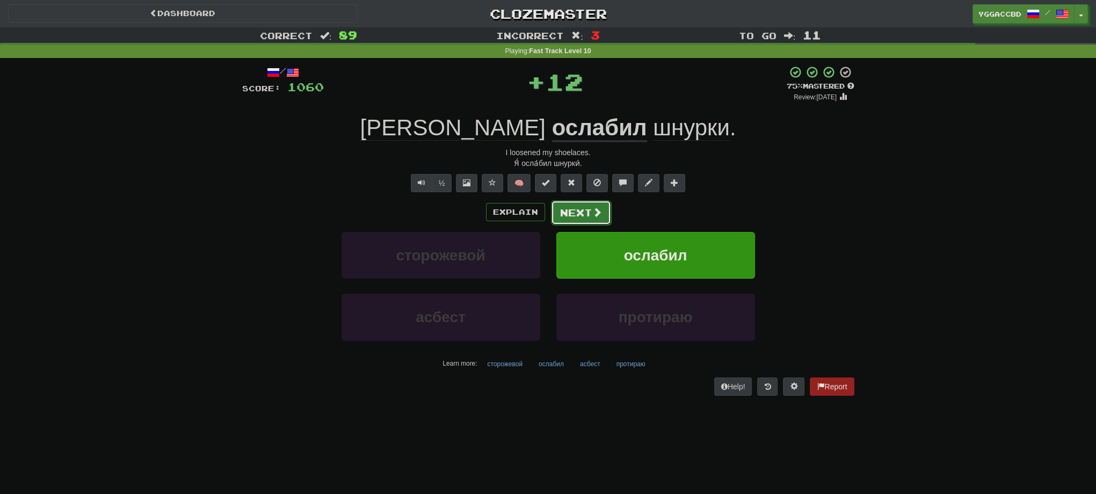
click at [577, 220] on button "Next" at bounding box center [581, 212] width 60 height 25
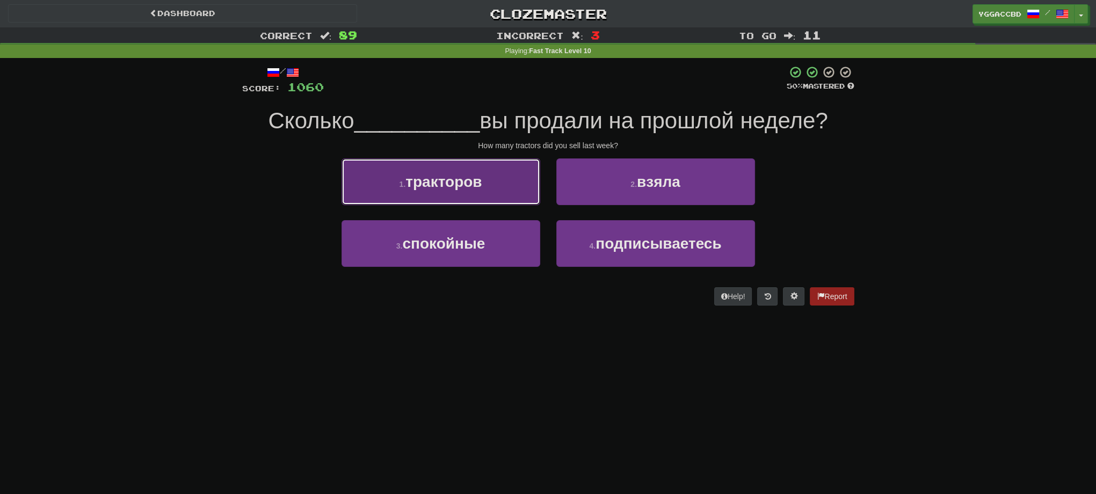
click at [481, 187] on span "тракторов" at bounding box center [443, 181] width 76 height 17
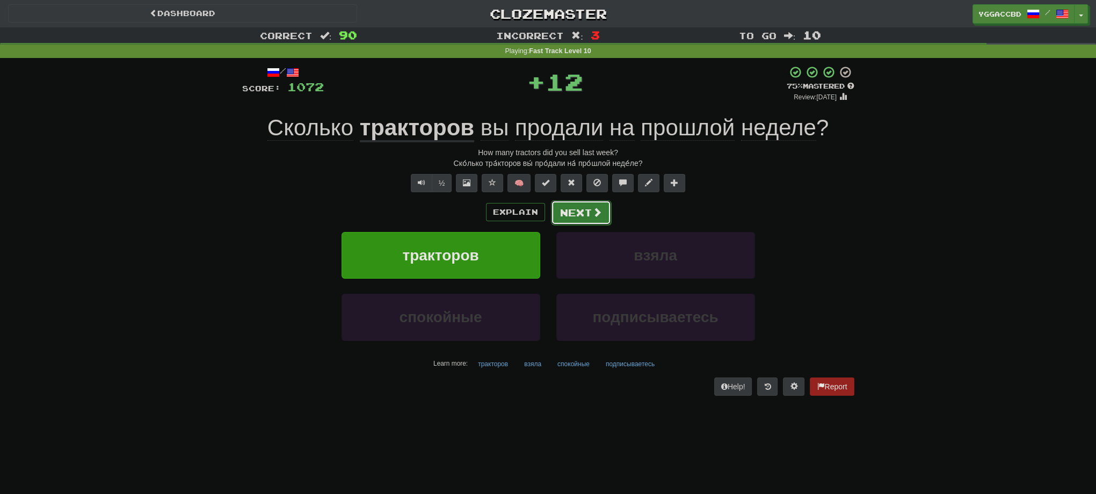
click at [573, 218] on button "Next" at bounding box center [581, 212] width 60 height 25
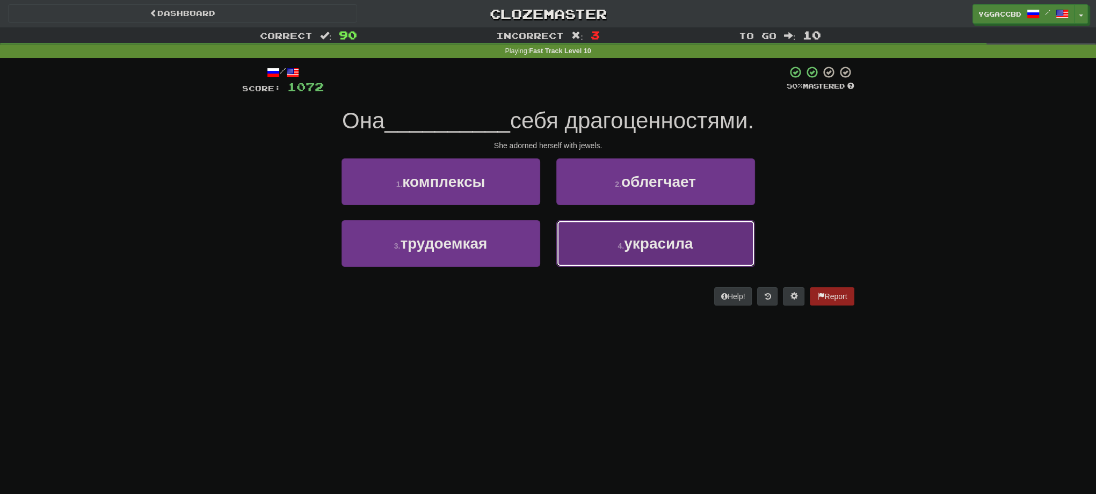
click at [640, 247] on span "украсила" at bounding box center [658, 243] width 69 height 17
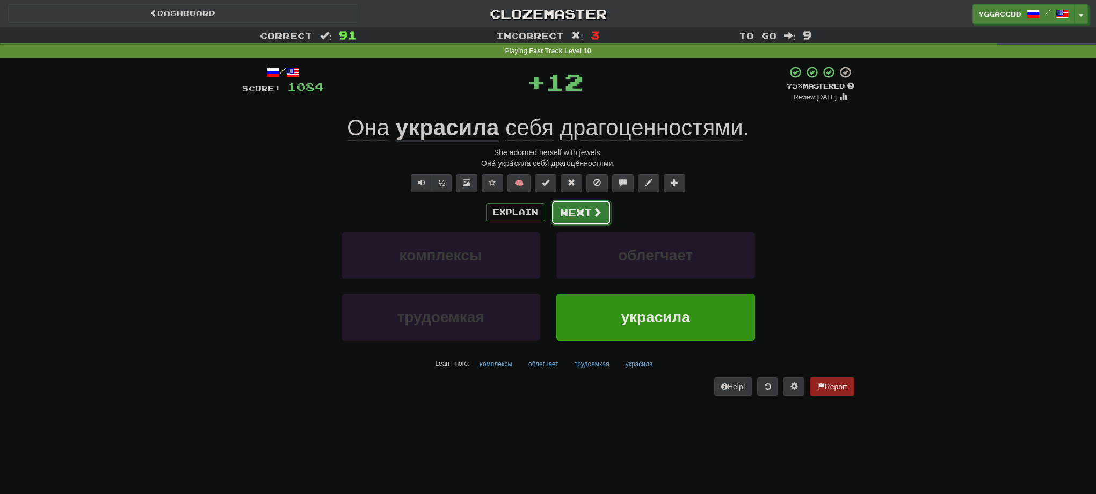
click at [579, 209] on button "Next" at bounding box center [581, 212] width 60 height 25
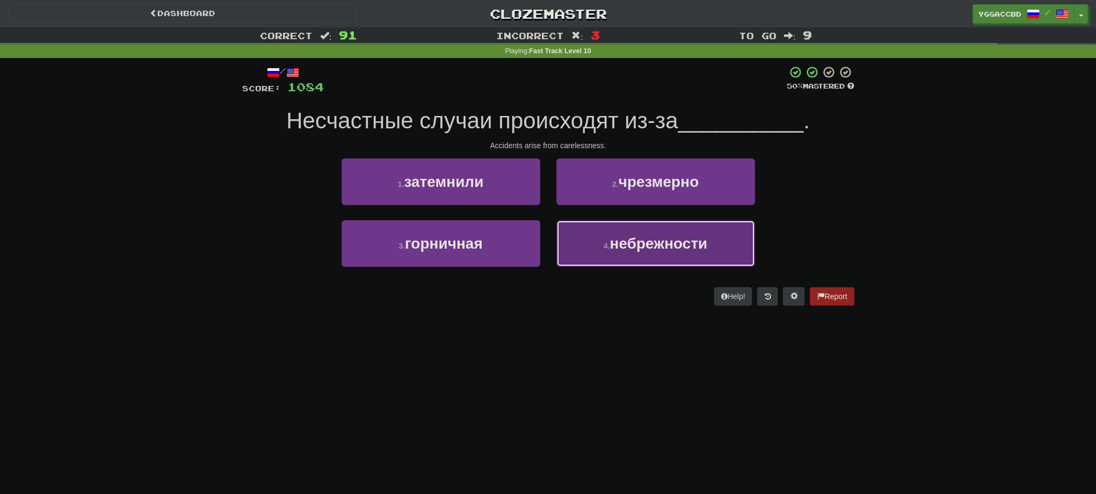
click at [631, 248] on span "небрежности" at bounding box center [658, 243] width 98 height 17
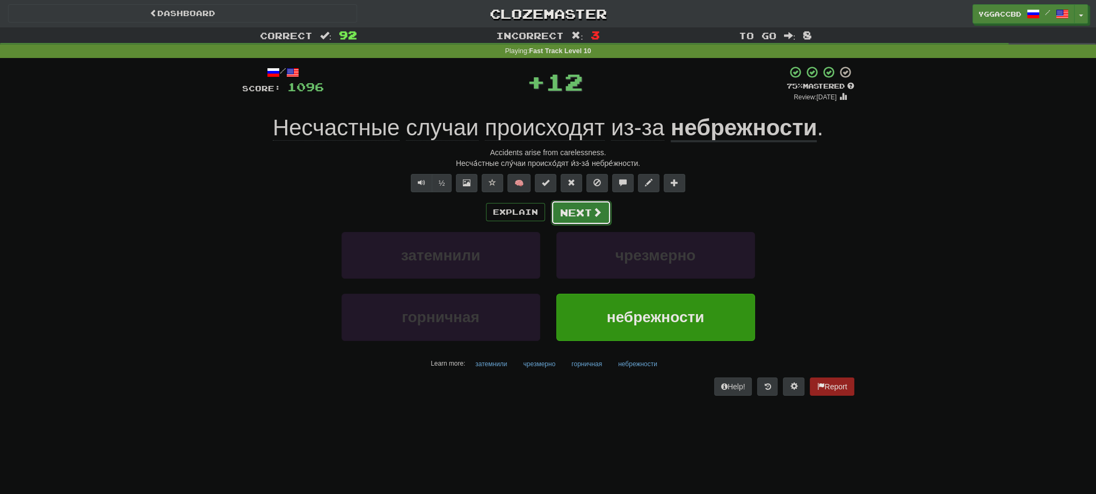
click at [594, 212] on span at bounding box center [597, 212] width 10 height 10
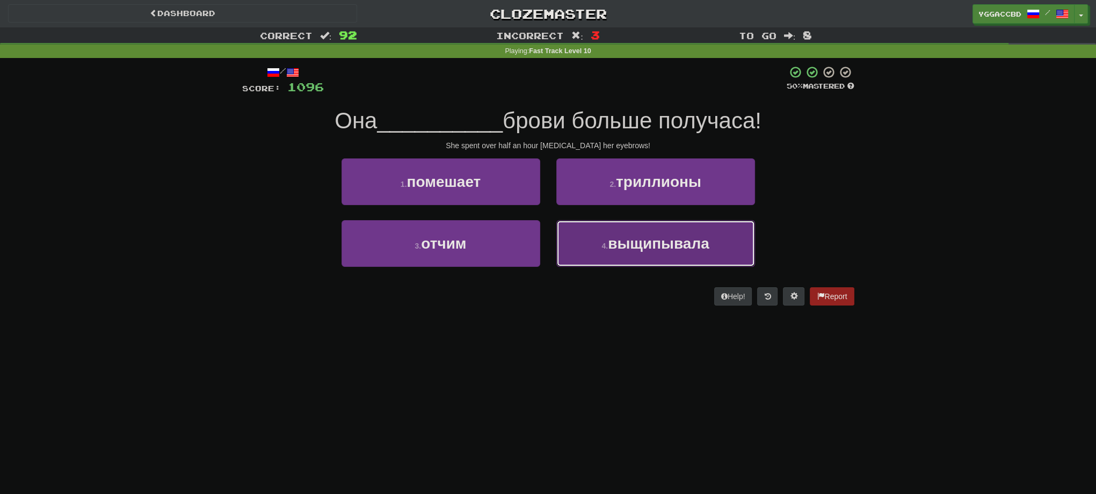
click at [622, 256] on button "4 . выщипывала" at bounding box center [655, 243] width 199 height 47
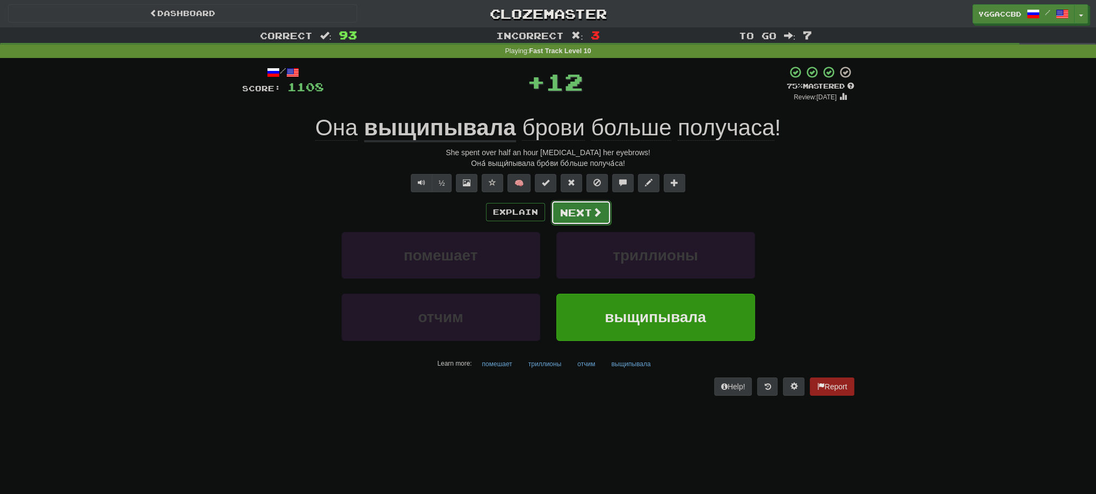
click at [571, 215] on button "Next" at bounding box center [581, 212] width 60 height 25
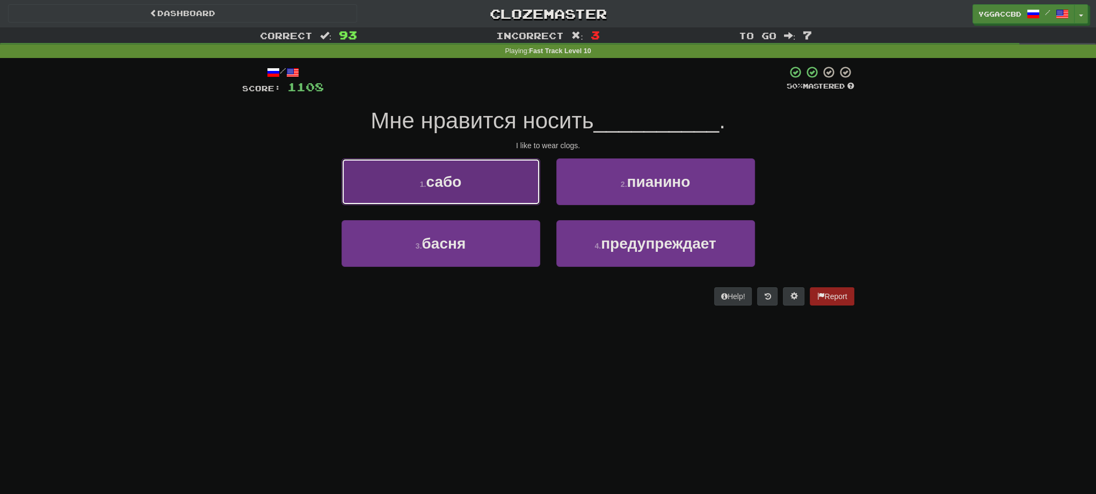
click at [478, 191] on button "1 . сабо" at bounding box center [441, 181] width 199 height 47
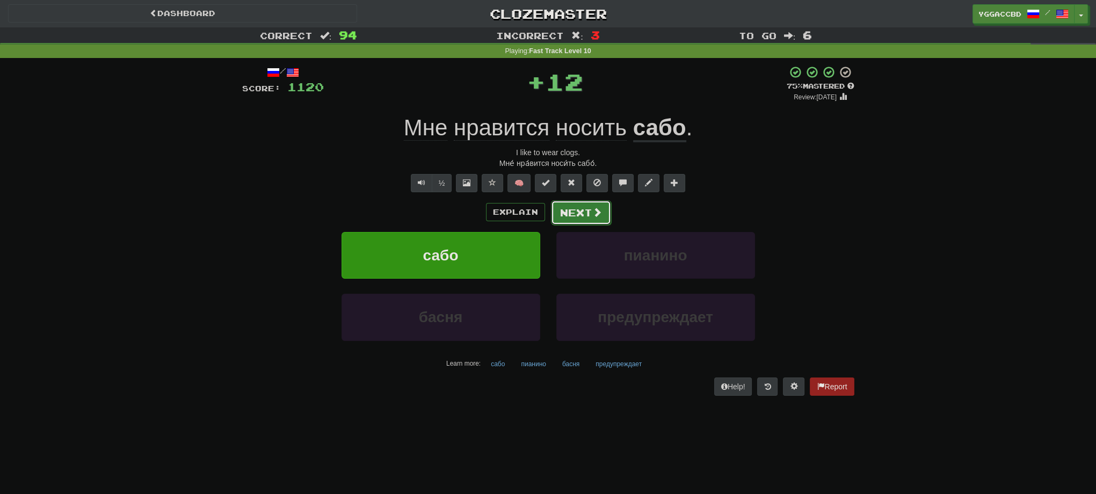
click at [576, 221] on button "Next" at bounding box center [581, 212] width 60 height 25
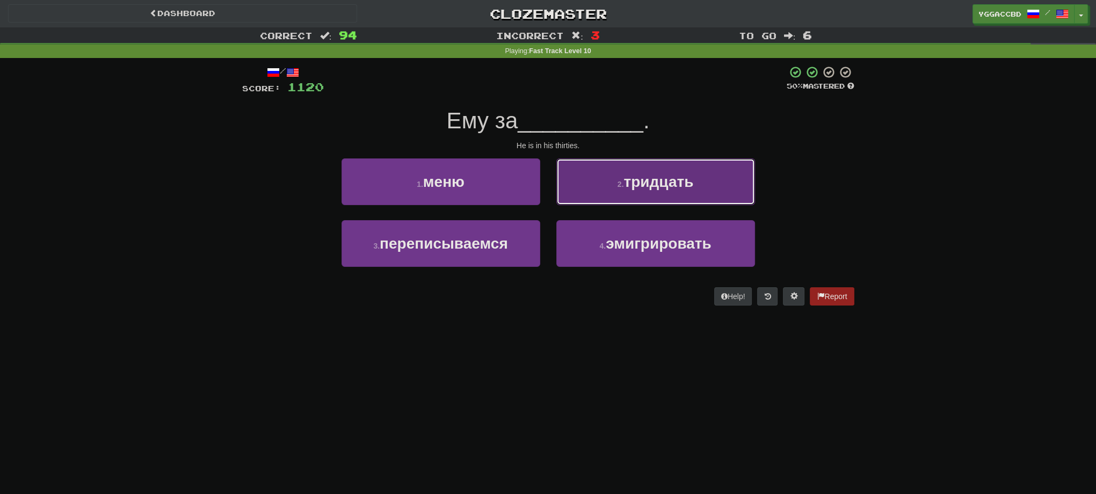
click at [605, 191] on button "2 . тридцать" at bounding box center [655, 181] width 199 height 47
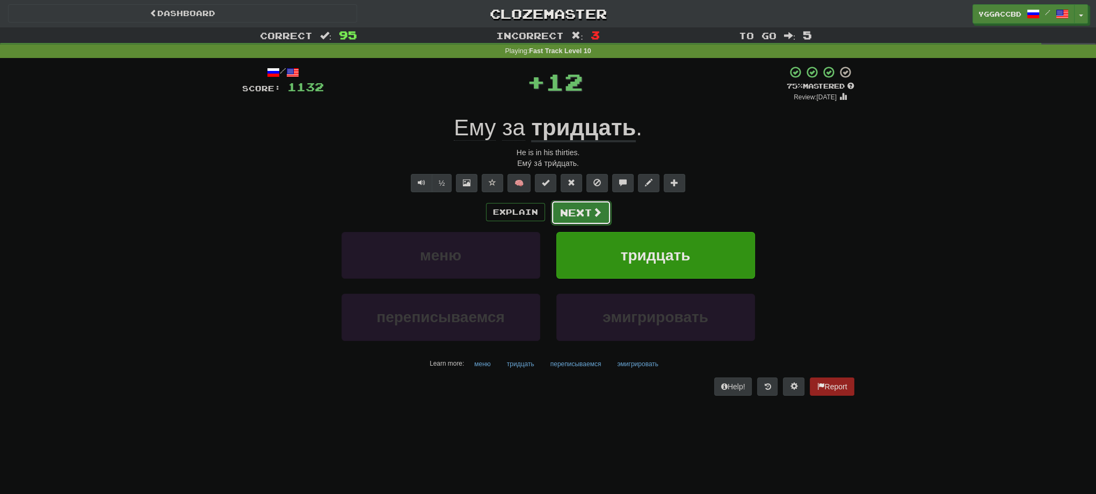
click at [573, 212] on button "Next" at bounding box center [581, 212] width 60 height 25
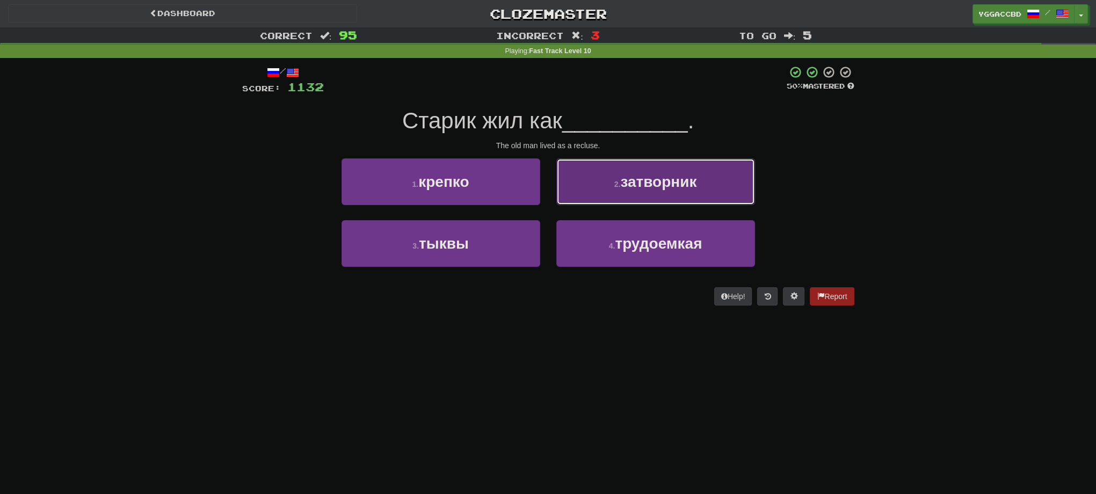
click at [593, 189] on button "2 . затворник" at bounding box center [655, 181] width 199 height 47
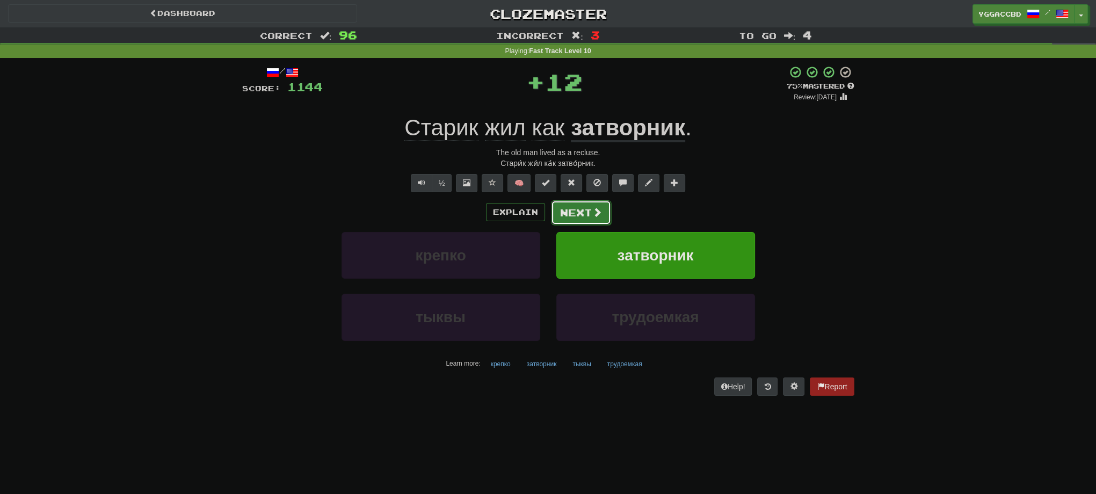
click at [572, 210] on button "Next" at bounding box center [581, 212] width 60 height 25
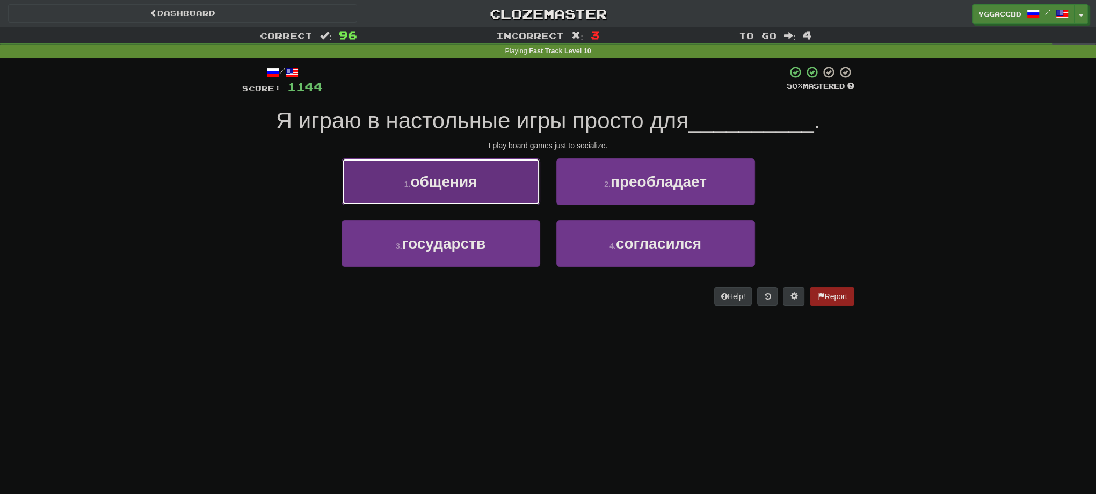
click at [487, 191] on button "1 . общения" at bounding box center [441, 181] width 199 height 47
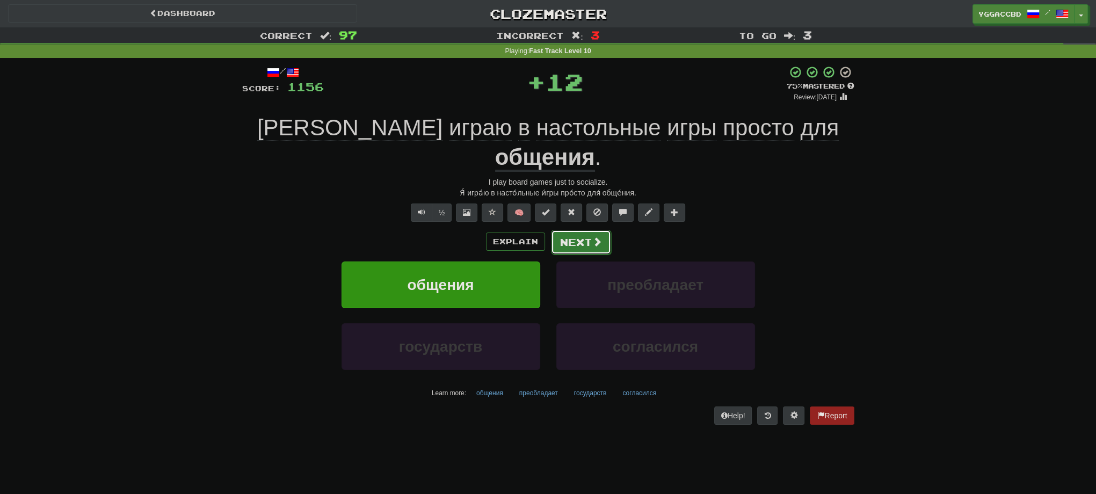
click at [573, 230] on button "Next" at bounding box center [581, 242] width 60 height 25
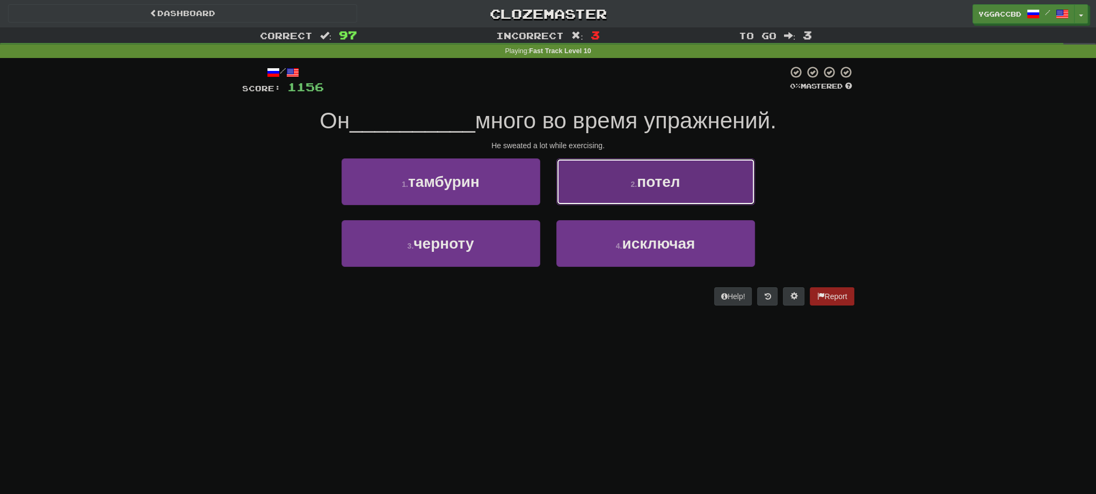
click at [602, 187] on button "2 . потел" at bounding box center [655, 181] width 199 height 47
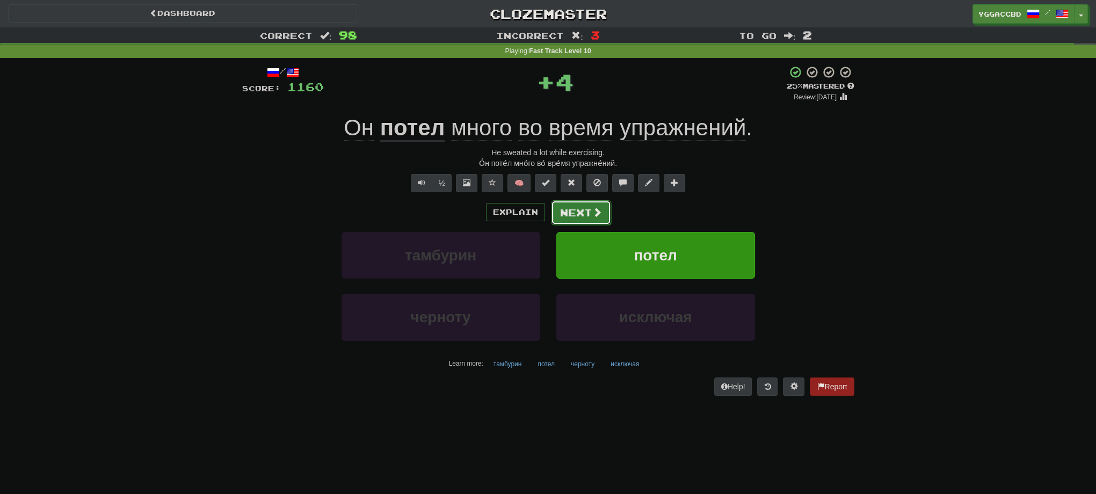
click at [563, 209] on button "Next" at bounding box center [581, 212] width 60 height 25
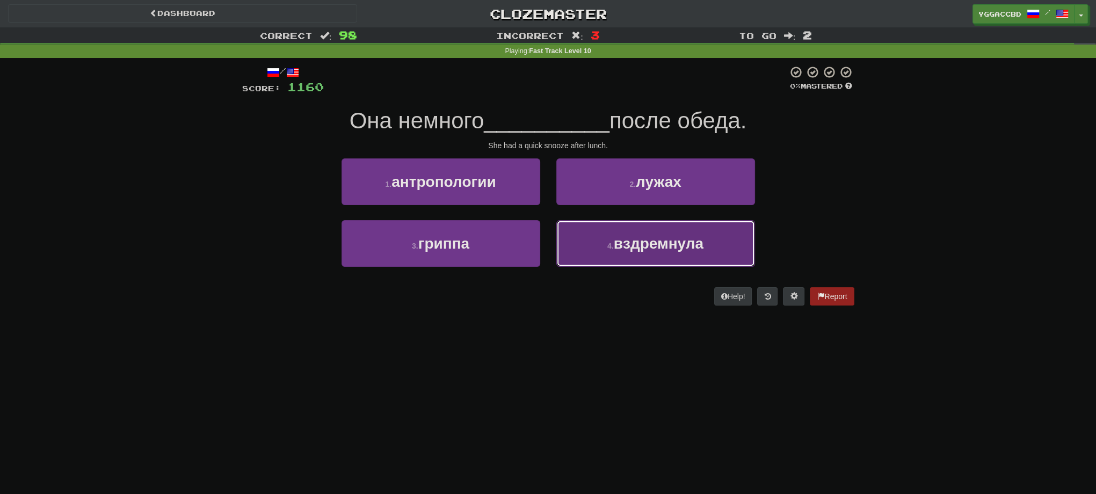
click at [616, 245] on span "вздремнула" at bounding box center [659, 243] width 90 height 17
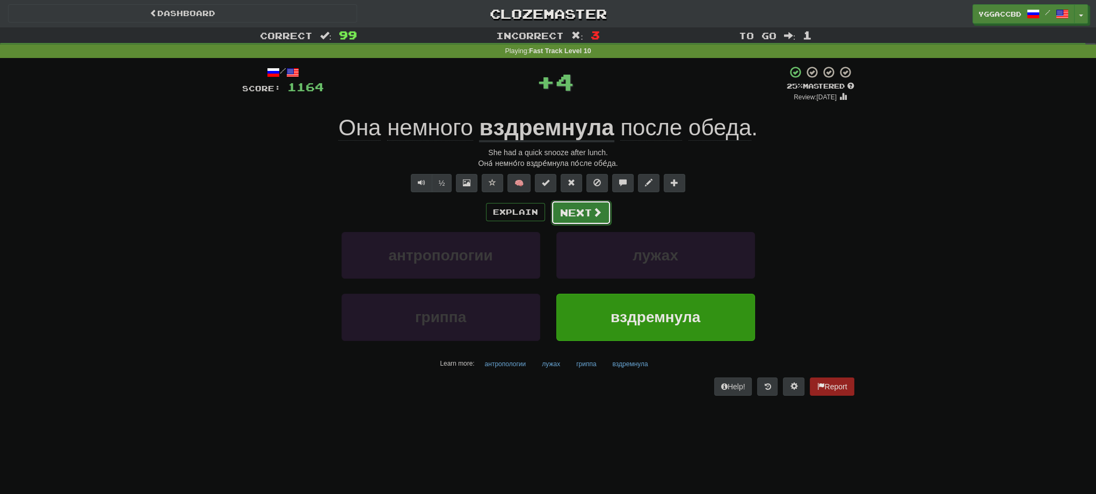
click at [572, 204] on button "Next" at bounding box center [581, 212] width 60 height 25
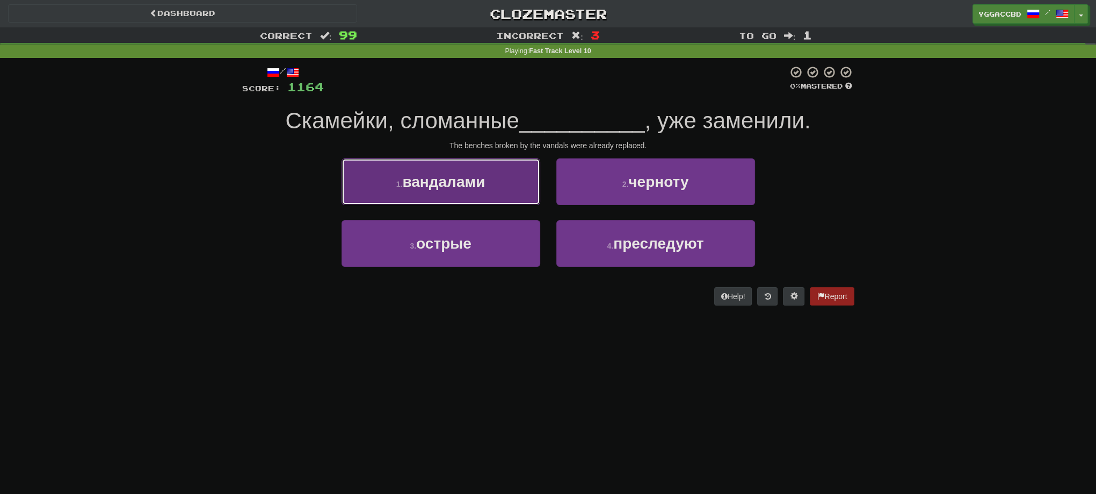
click at [435, 180] on span "вандалами" at bounding box center [443, 181] width 83 height 17
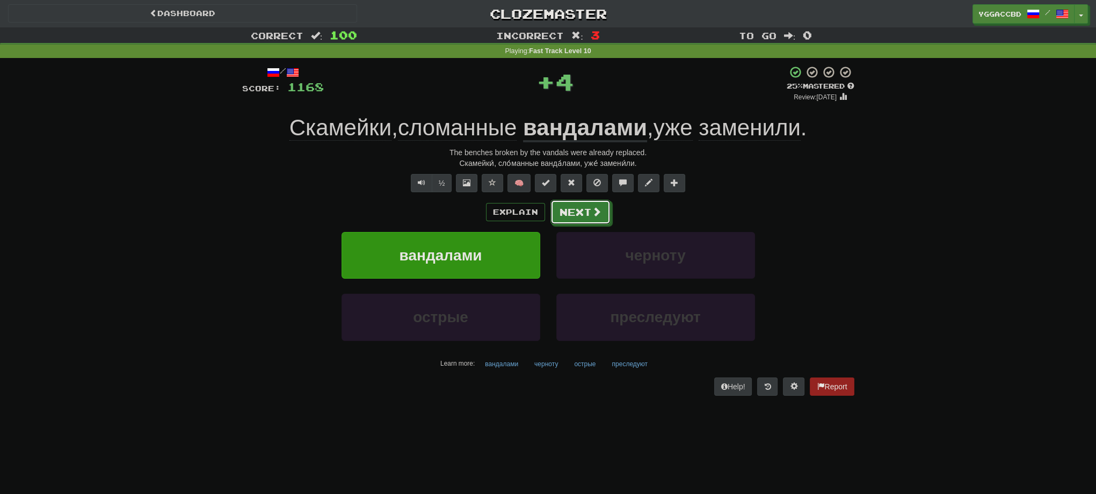
click at [583, 221] on button "Next" at bounding box center [580, 212] width 60 height 25
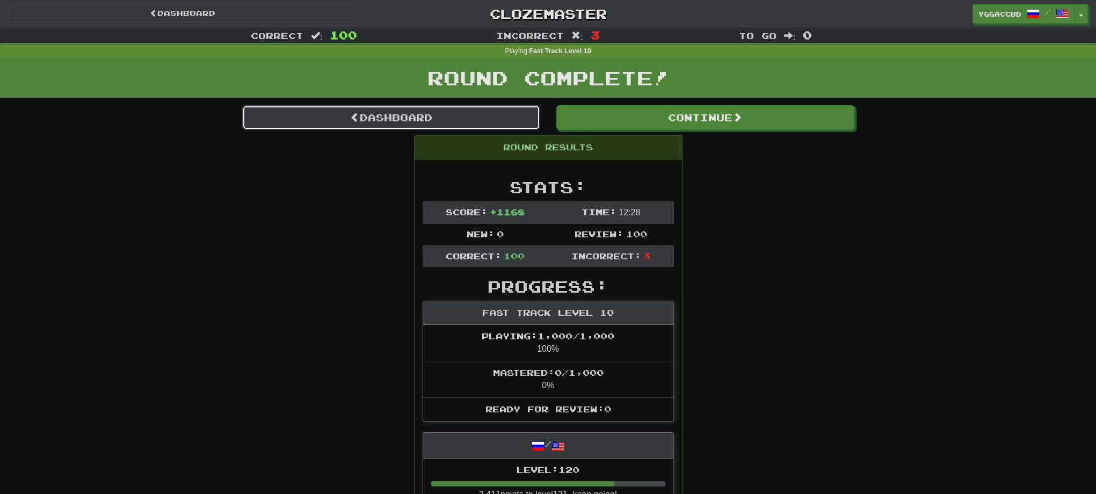
click at [402, 126] on link "Dashboard" at bounding box center [391, 117] width 298 height 25
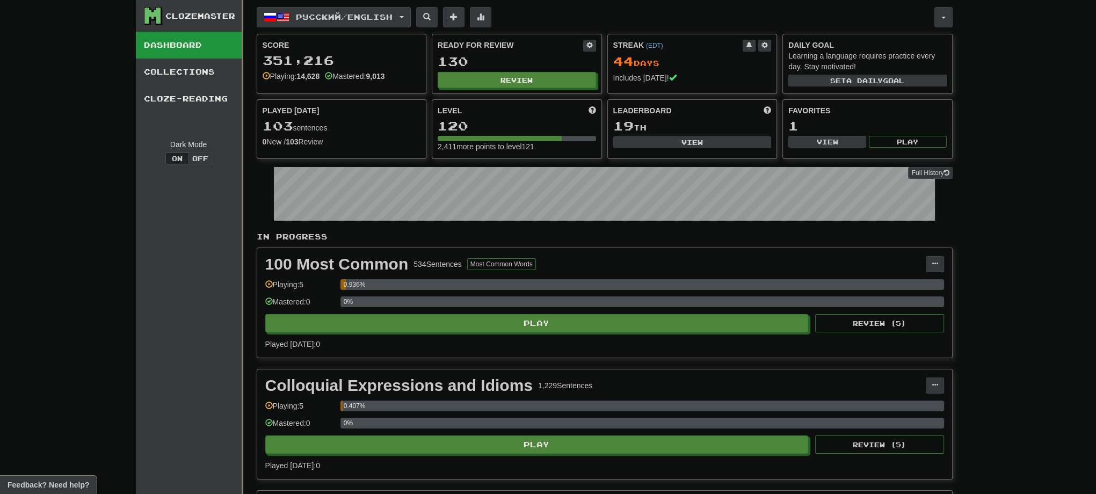
click at [410, 19] on button "Русский / English" at bounding box center [334, 17] width 154 height 20
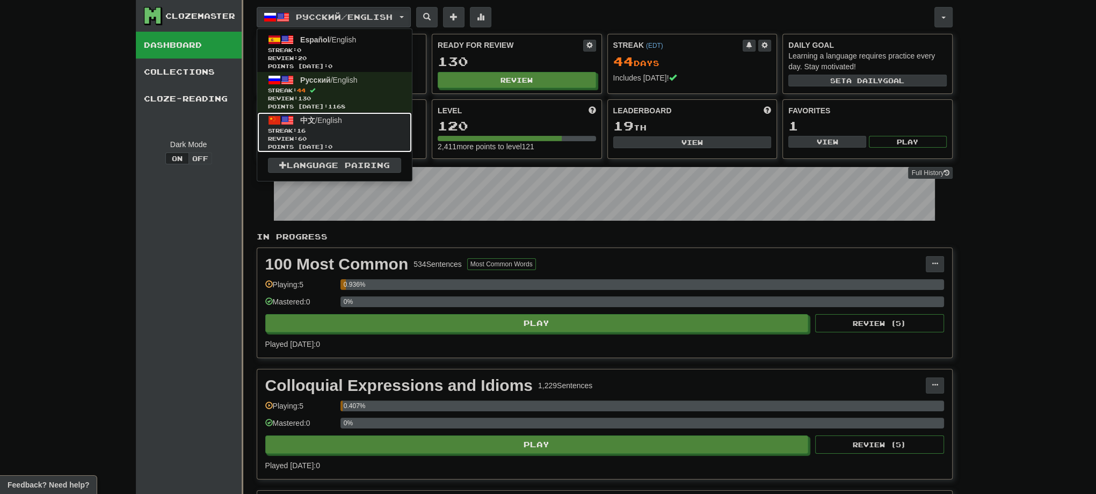
click at [357, 127] on span "Streak: 16" at bounding box center [334, 131] width 133 height 8
